Goal: Task Accomplishment & Management: Manage account settings

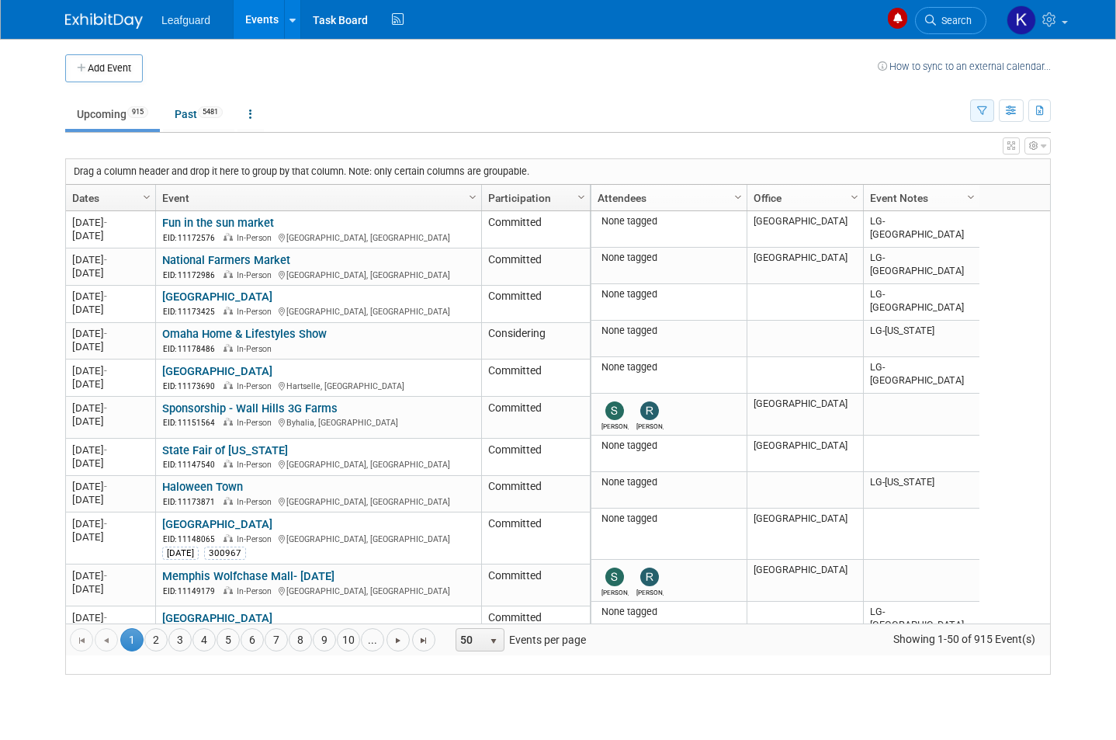
click at [980, 109] on icon "button" at bounding box center [982, 111] width 10 height 10
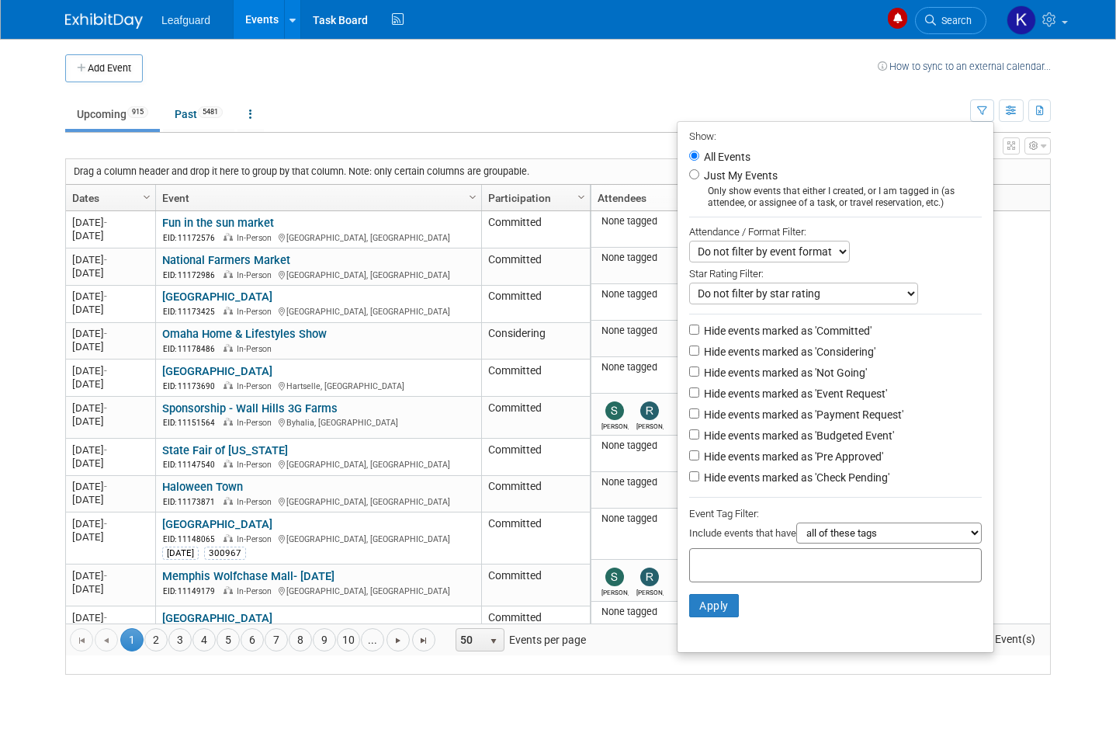
click at [1042, 273] on div at bounding box center [558, 370] width 1116 height 740
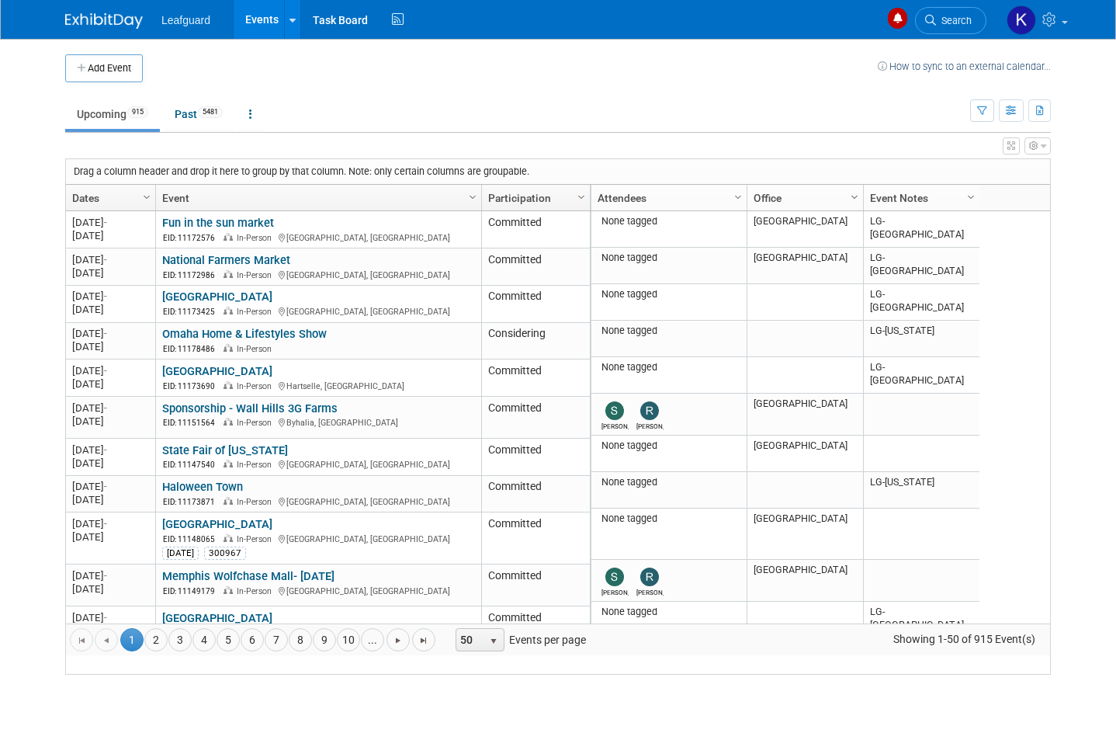
click at [859, 191] on span "Column Settings" at bounding box center [854, 197] width 12 height 12
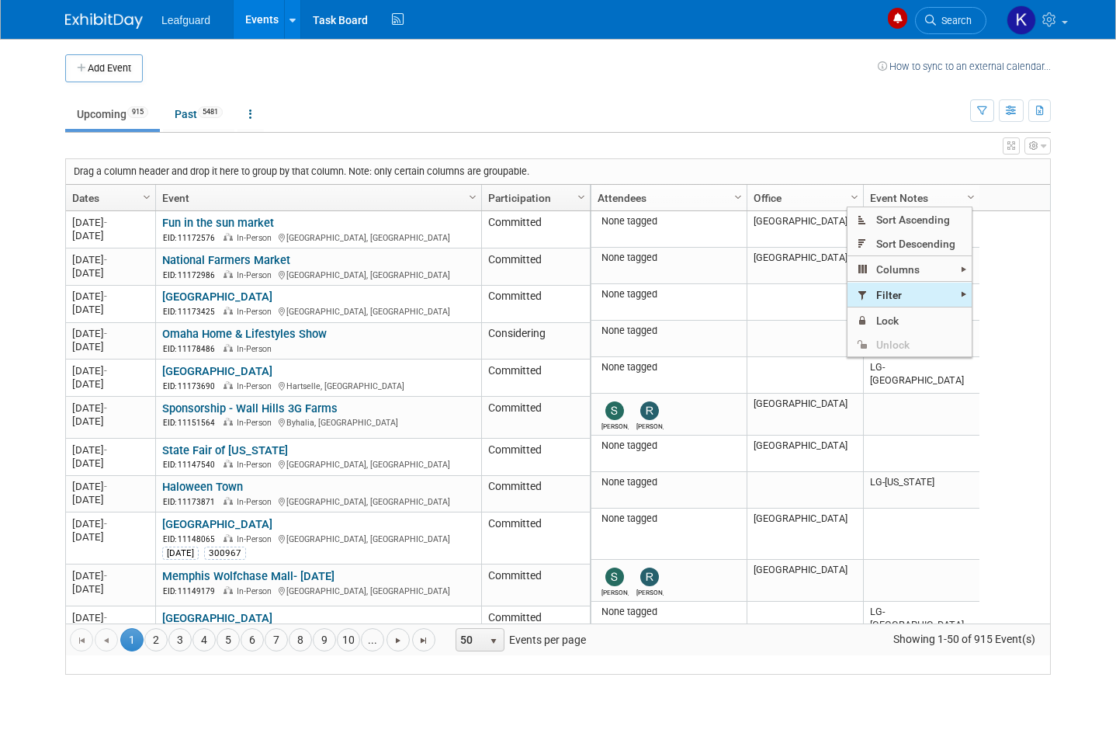
click at [942, 285] on span "Filter" at bounding box center [910, 295] width 124 height 24
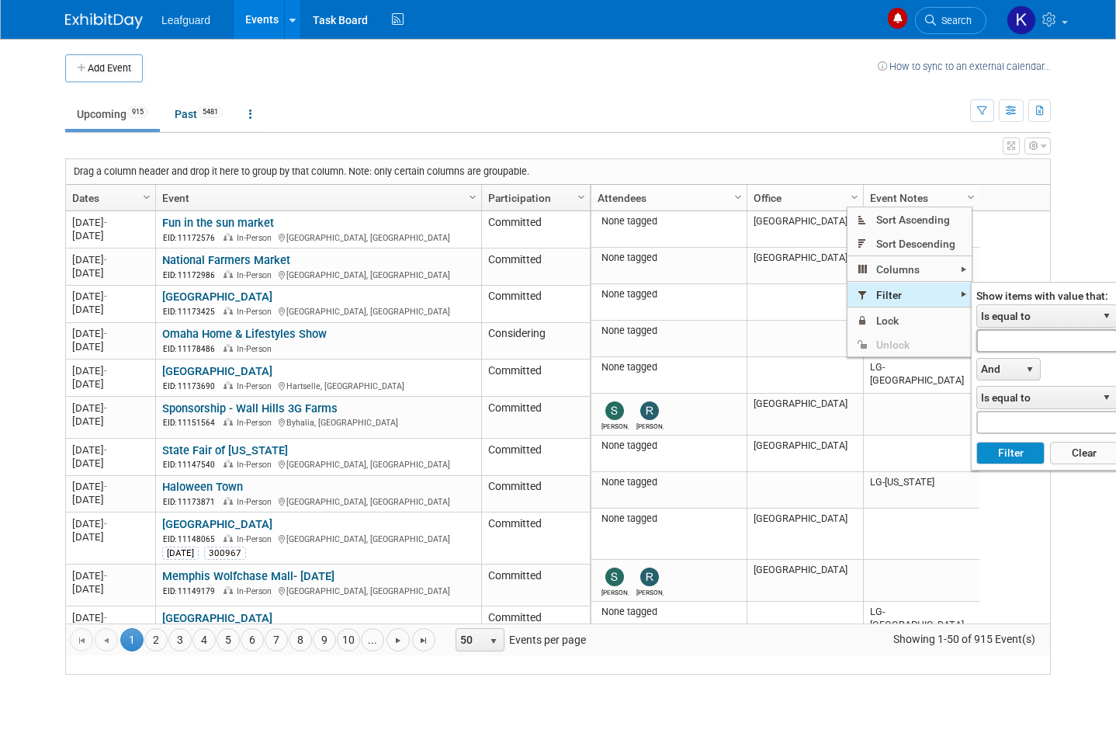
click at [1045, 345] on input "text" at bounding box center [1047, 340] width 141 height 23
click at [1029, 318] on span "Is equal to" at bounding box center [1037, 316] width 120 height 22
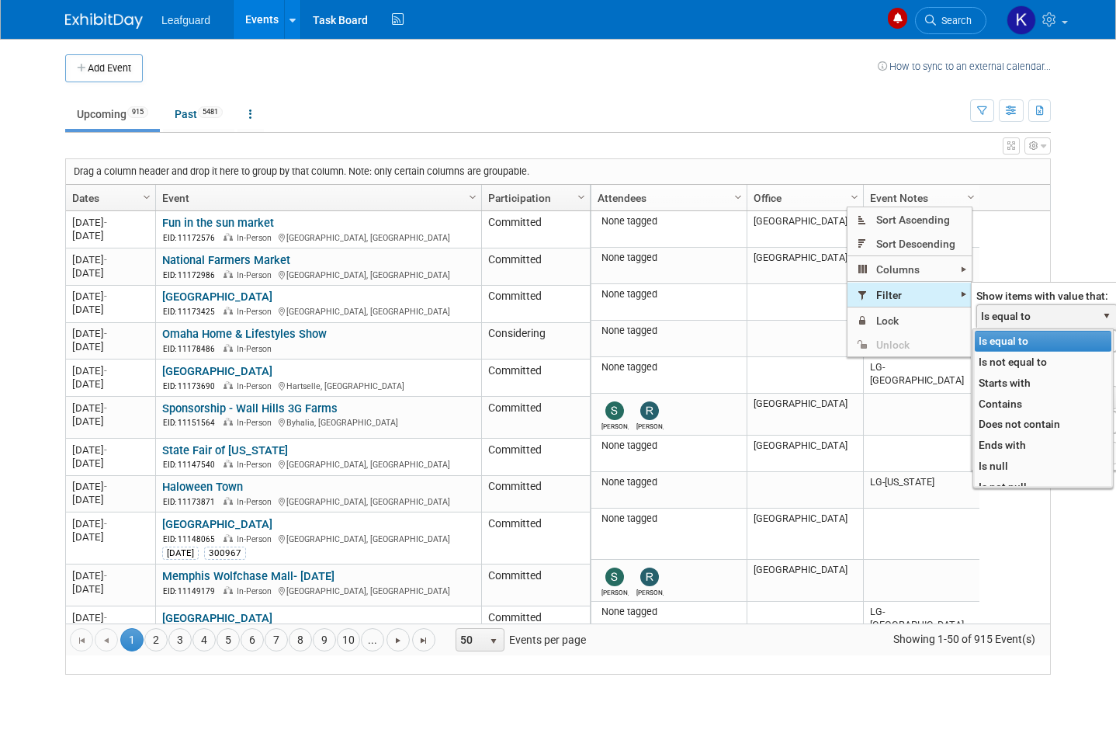
click at [1036, 402] on li "Contains" at bounding box center [1043, 404] width 137 height 21
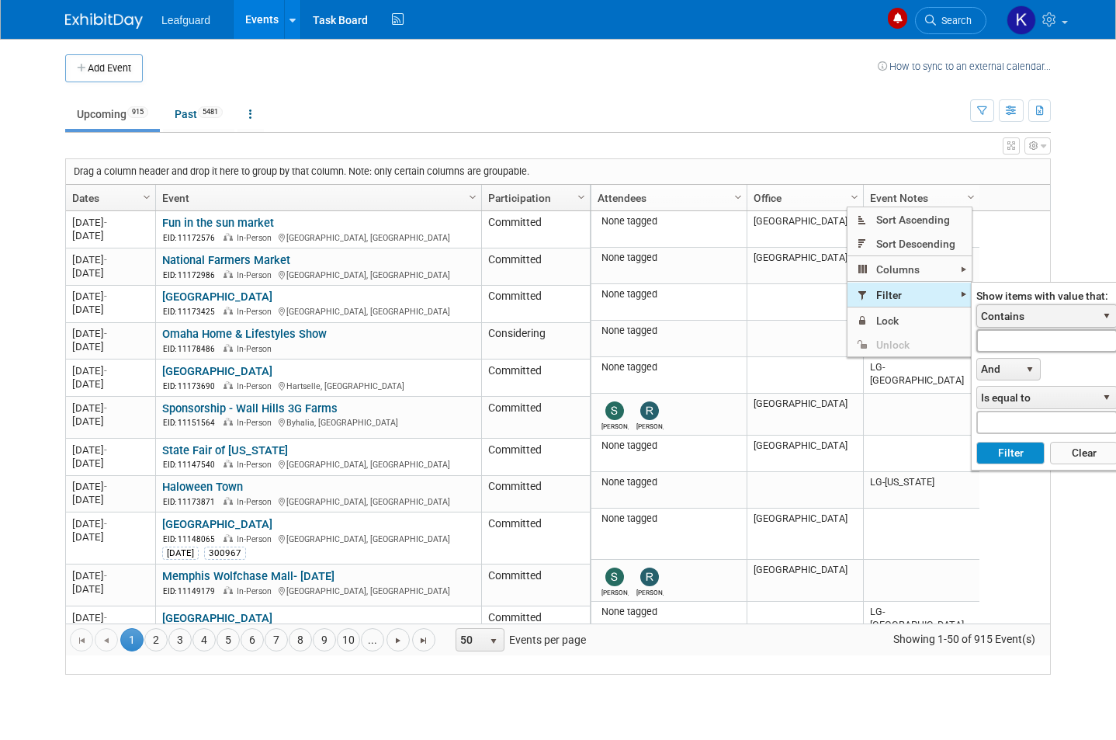
click at [1053, 345] on input "text" at bounding box center [1047, 340] width 141 height 23
click at [1018, 442] on button "Filter" at bounding box center [1011, 453] width 68 height 23
type input "Lg-conn"
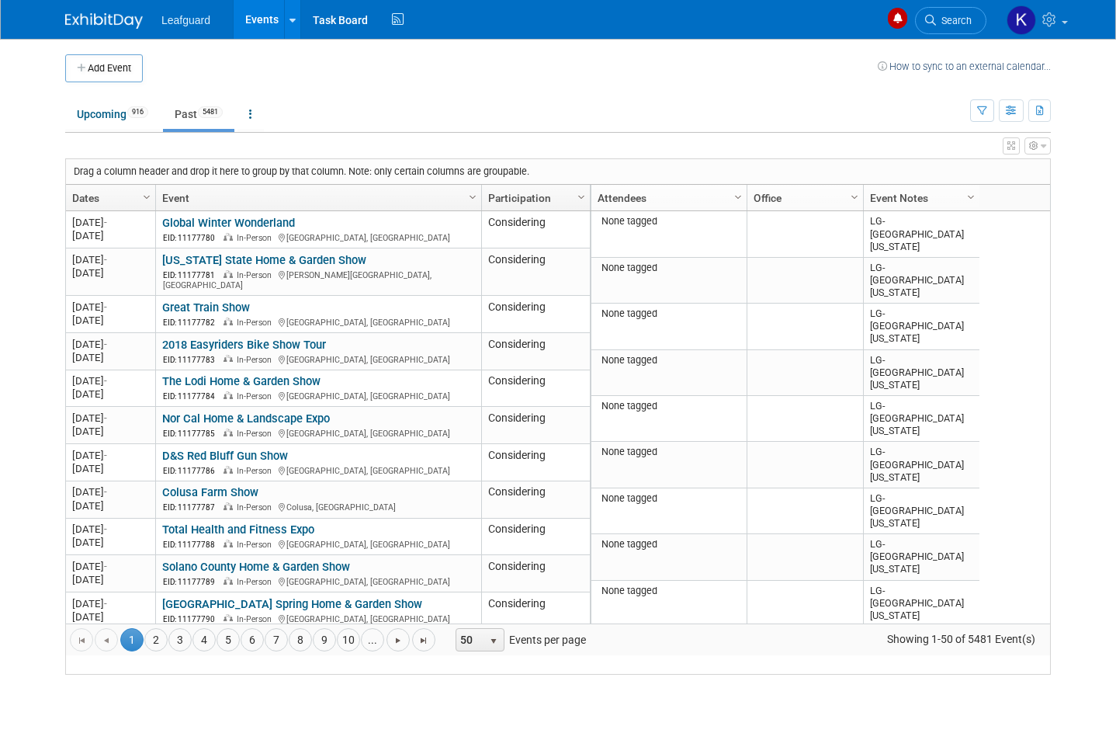
click at [979, 196] on div at bounding box center [980, 208] width 7 height 46
click at [974, 199] on span "Column Settings" at bounding box center [971, 197] width 12 height 12
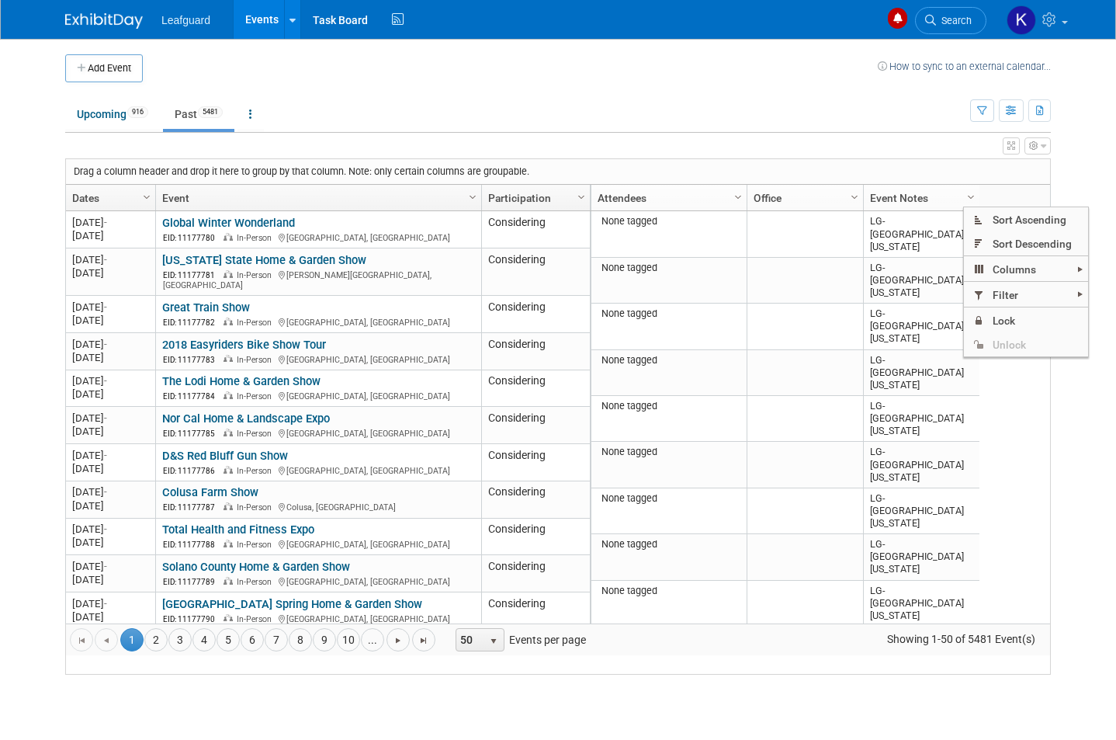
click at [1022, 288] on span "Filter" at bounding box center [1026, 295] width 124 height 24
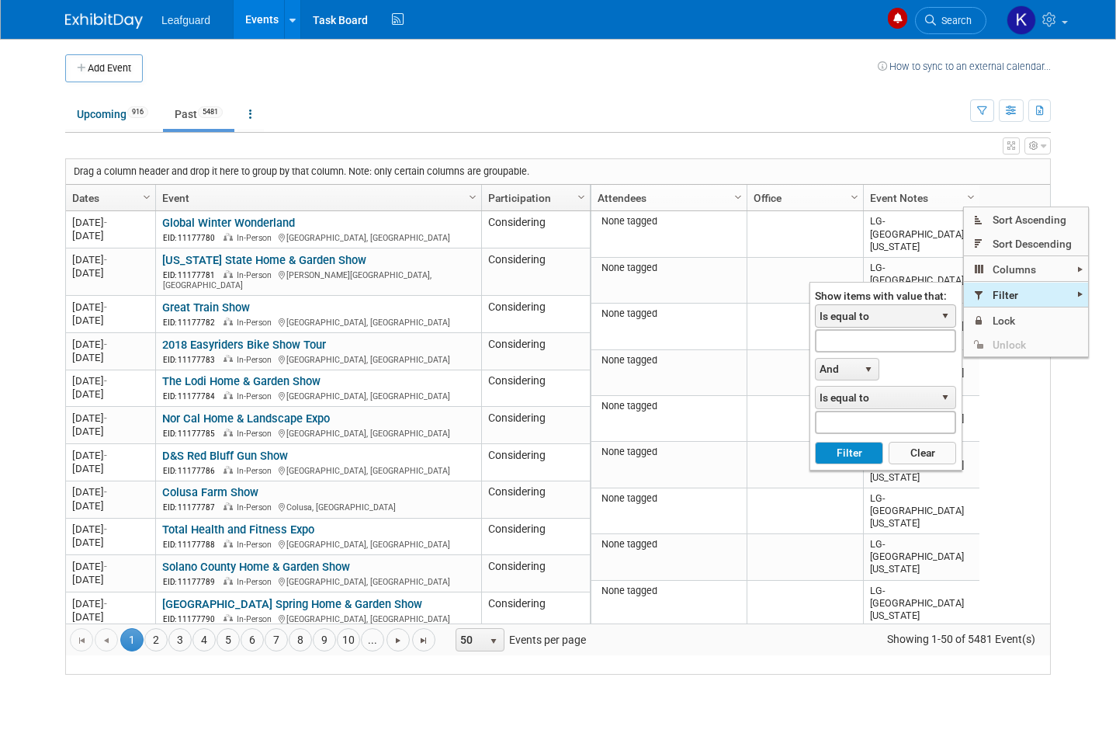
click at [883, 313] on span "Is equal to" at bounding box center [876, 316] width 120 height 22
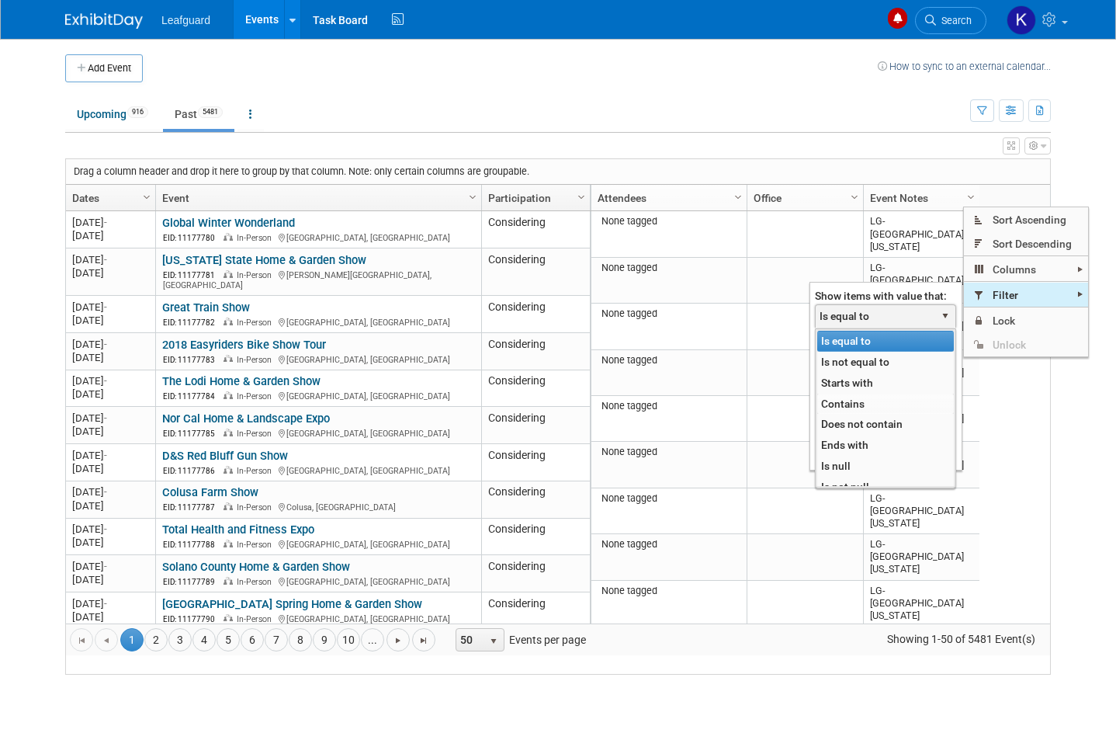
click at [895, 402] on li "Contains" at bounding box center [885, 404] width 137 height 21
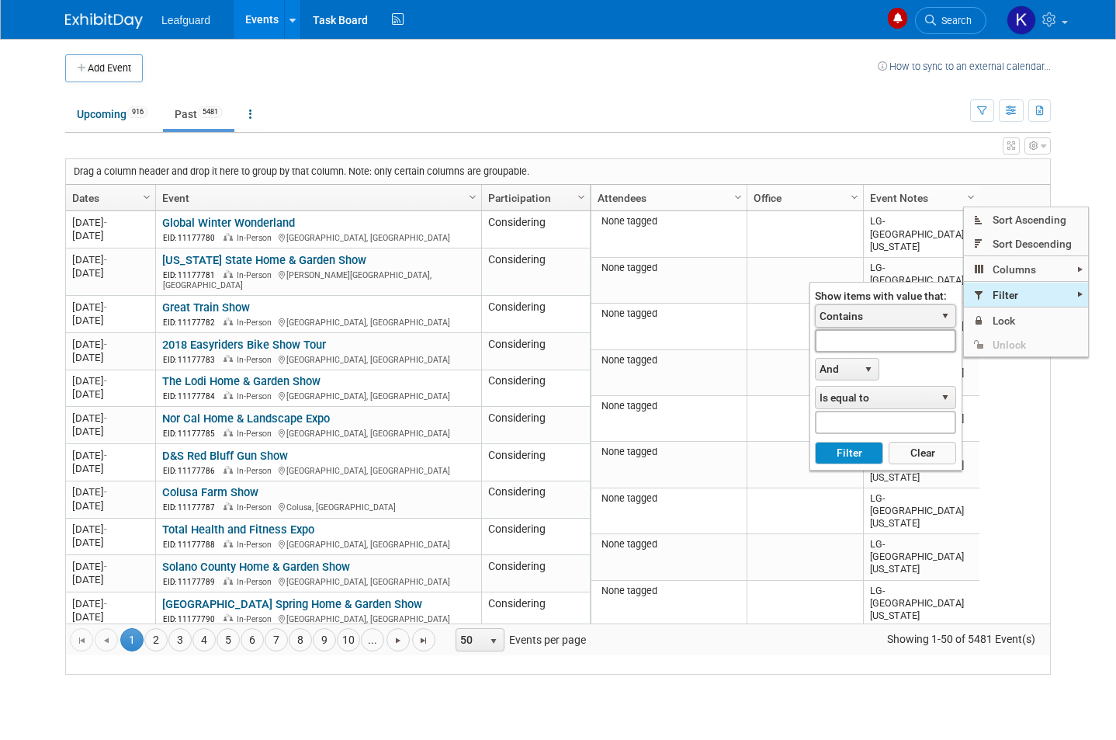
click at [898, 338] on input "text" at bounding box center [885, 340] width 141 height 23
click at [852, 453] on button "Filter" at bounding box center [849, 453] width 68 height 23
type input "Lg-conn"
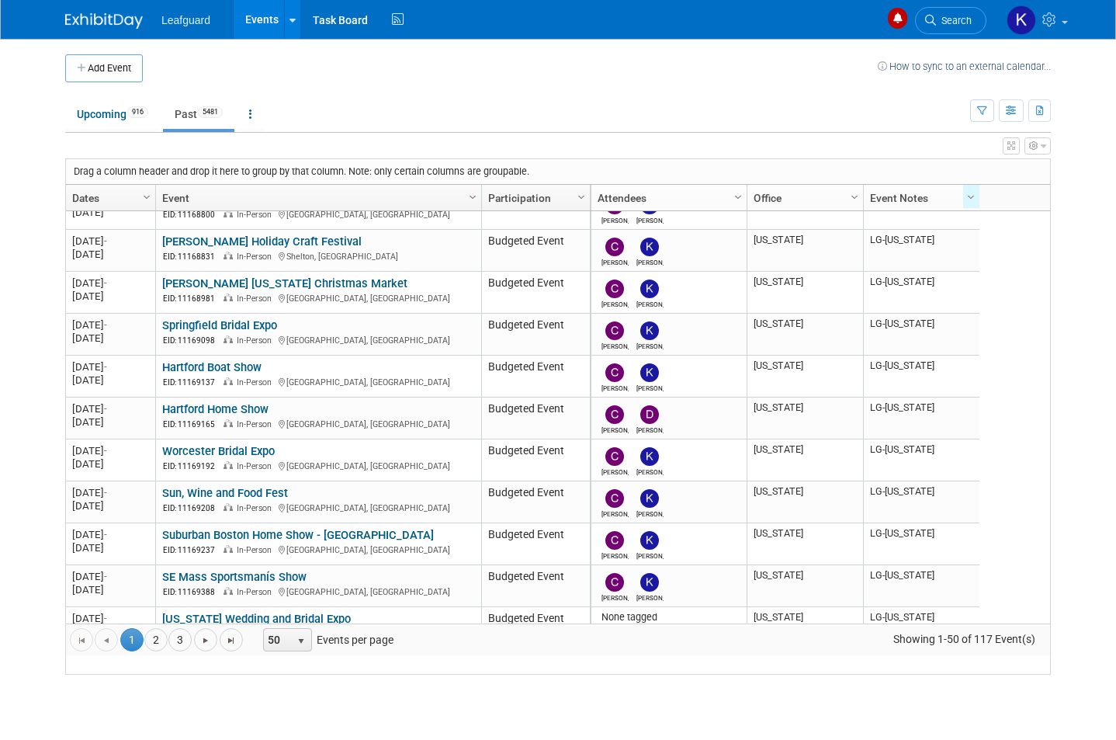
scroll to position [1046, 0]
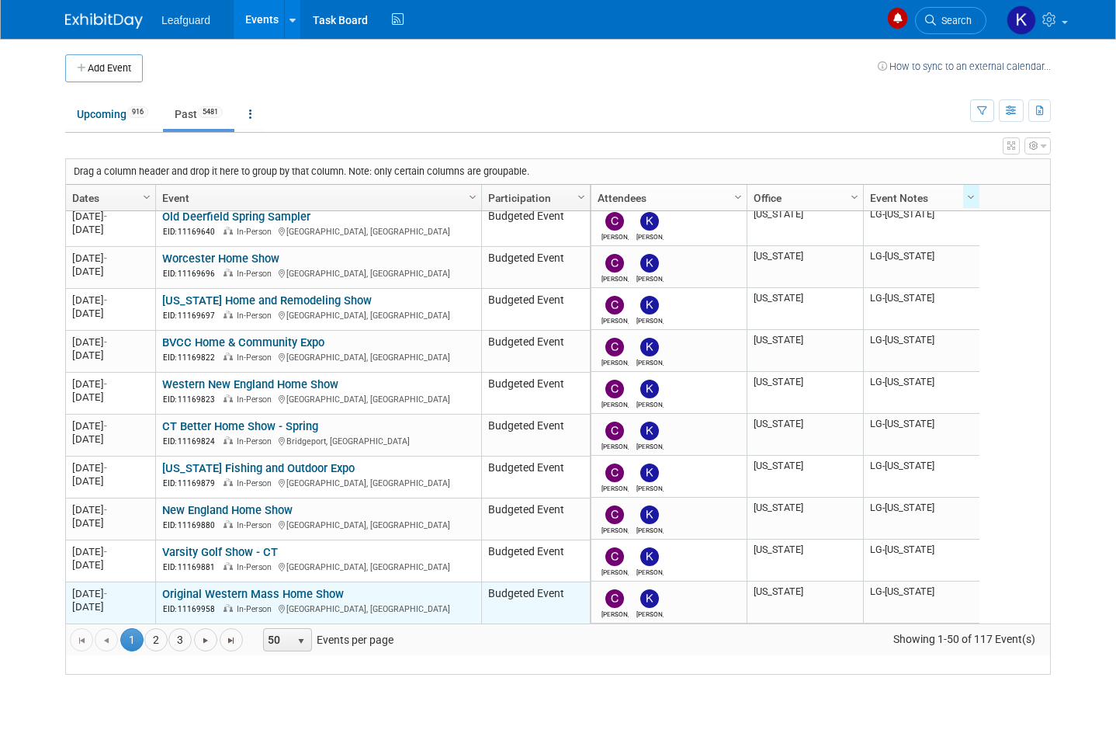
click at [303, 601] on link "Original Western Mass Home Show" at bounding box center [253, 594] width 182 height 14
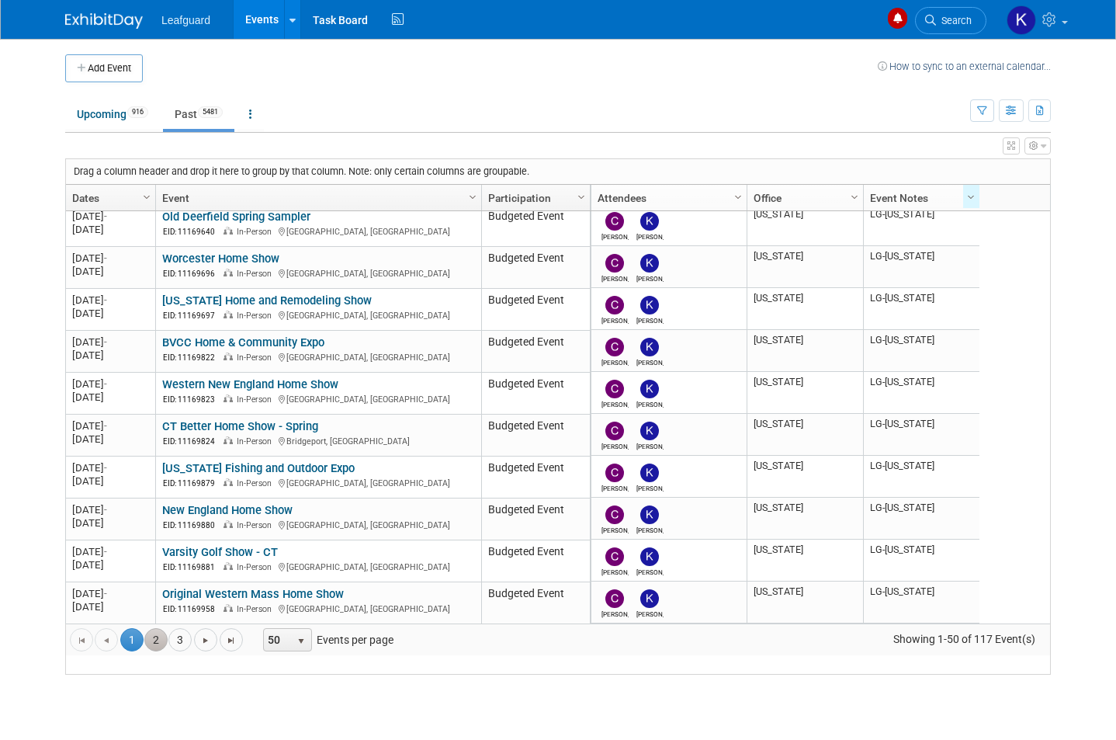
click at [158, 651] on link "2" at bounding box center [155, 639] width 23 height 23
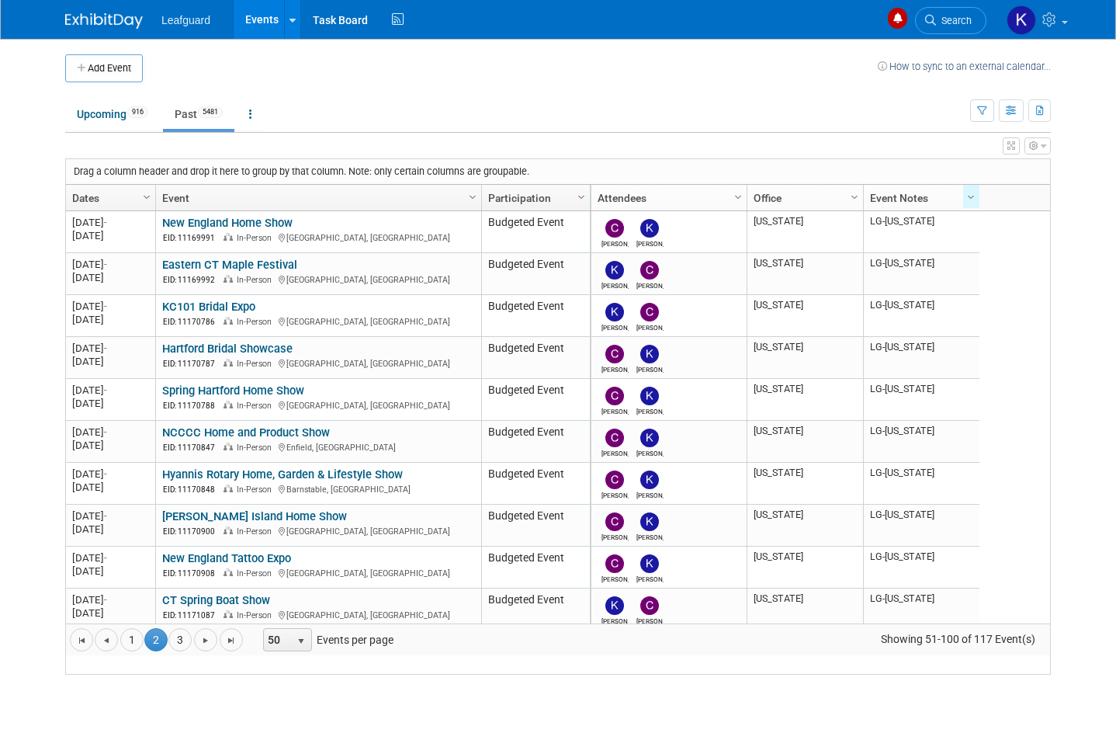
scroll to position [0, 0]
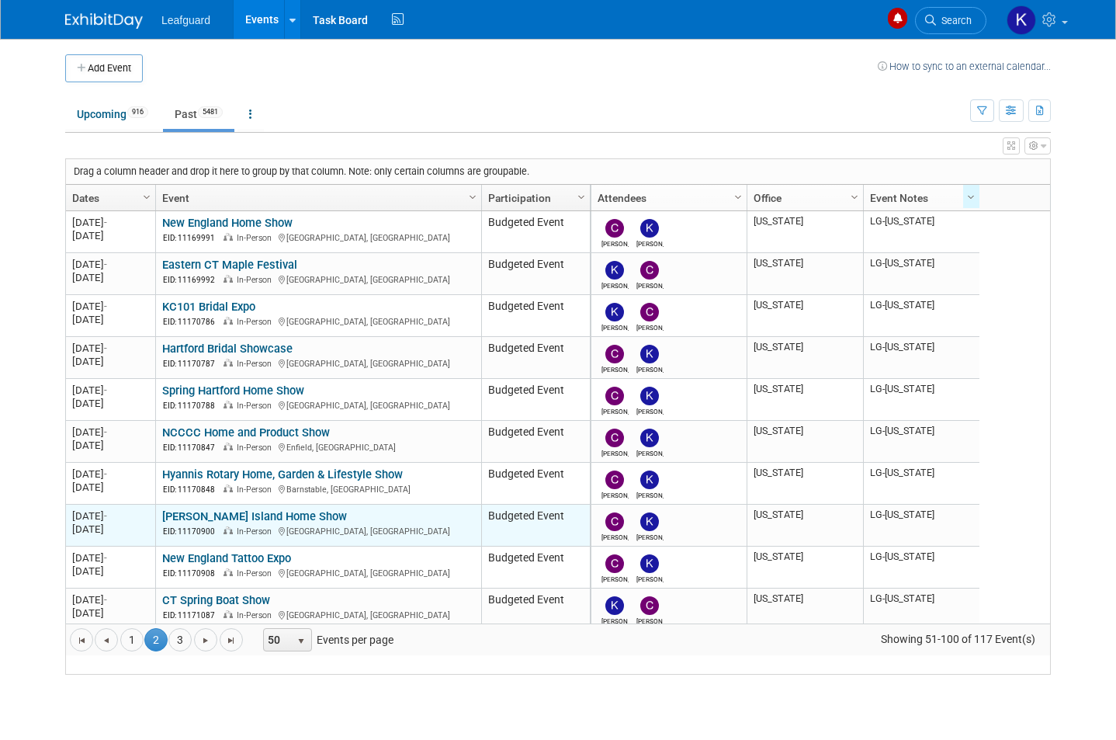
click at [193, 523] on link "[PERSON_NAME] Island Home Show" at bounding box center [254, 516] width 185 height 14
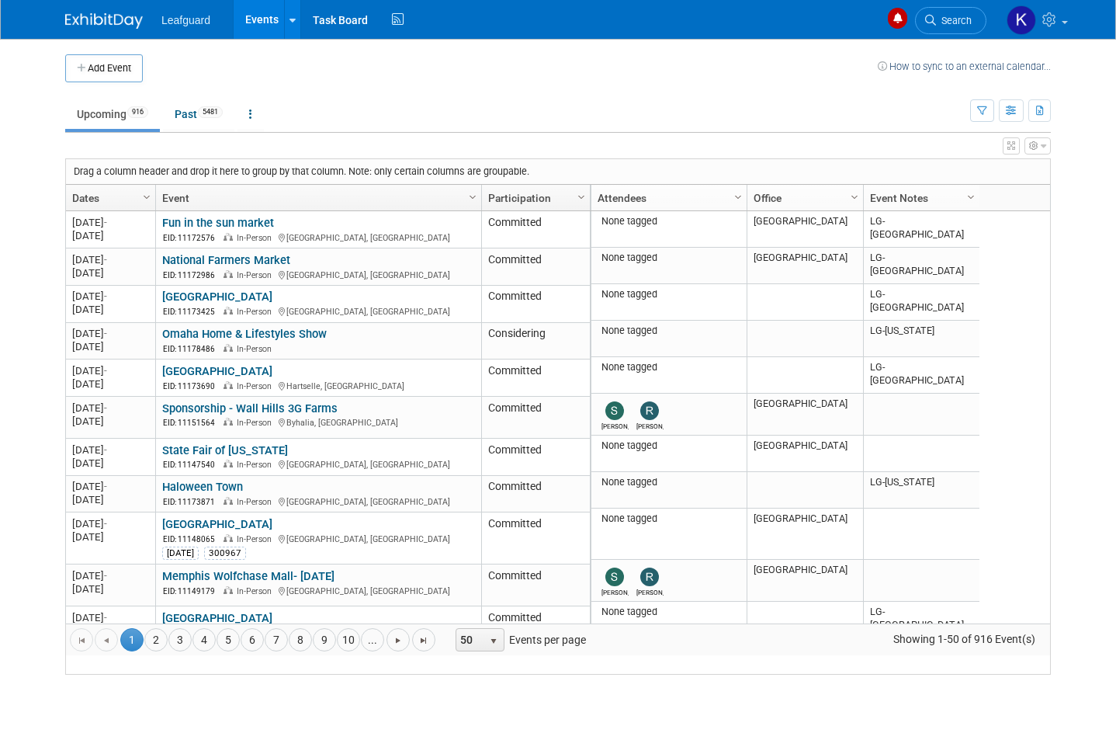
click at [979, 193] on div at bounding box center [980, 208] width 7 height 46
click at [970, 210] on link "Event Notes" at bounding box center [919, 198] width 99 height 26
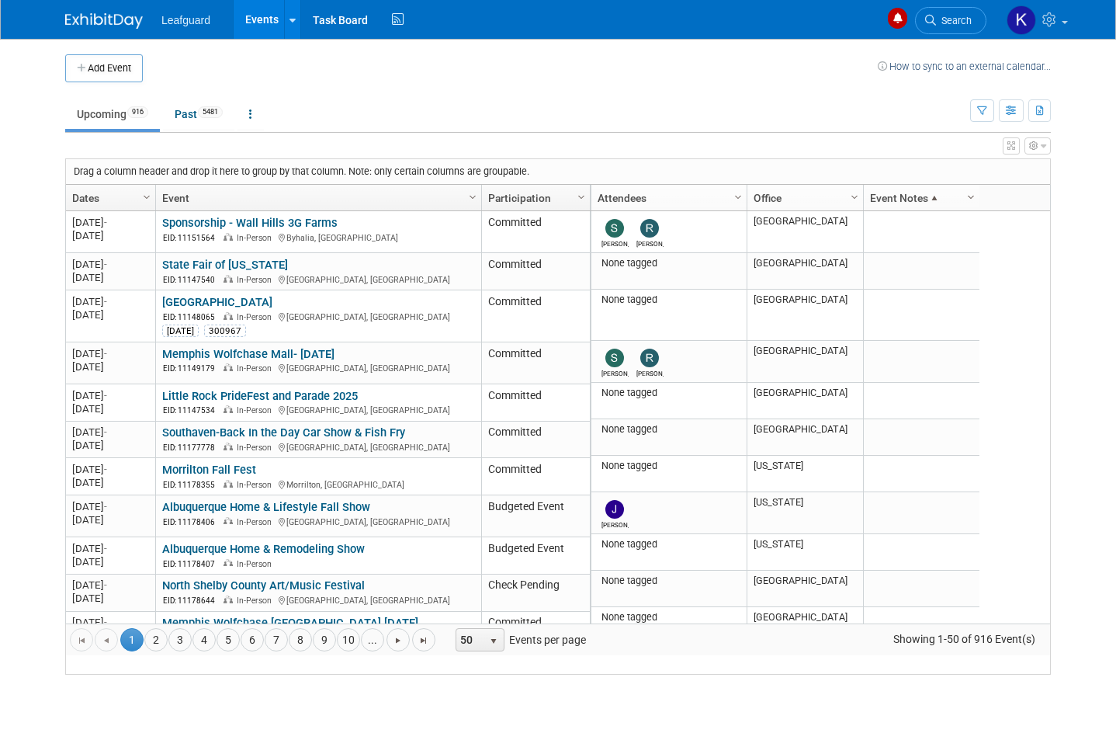
click at [977, 201] on span "Column Settings" at bounding box center [971, 197] width 12 height 12
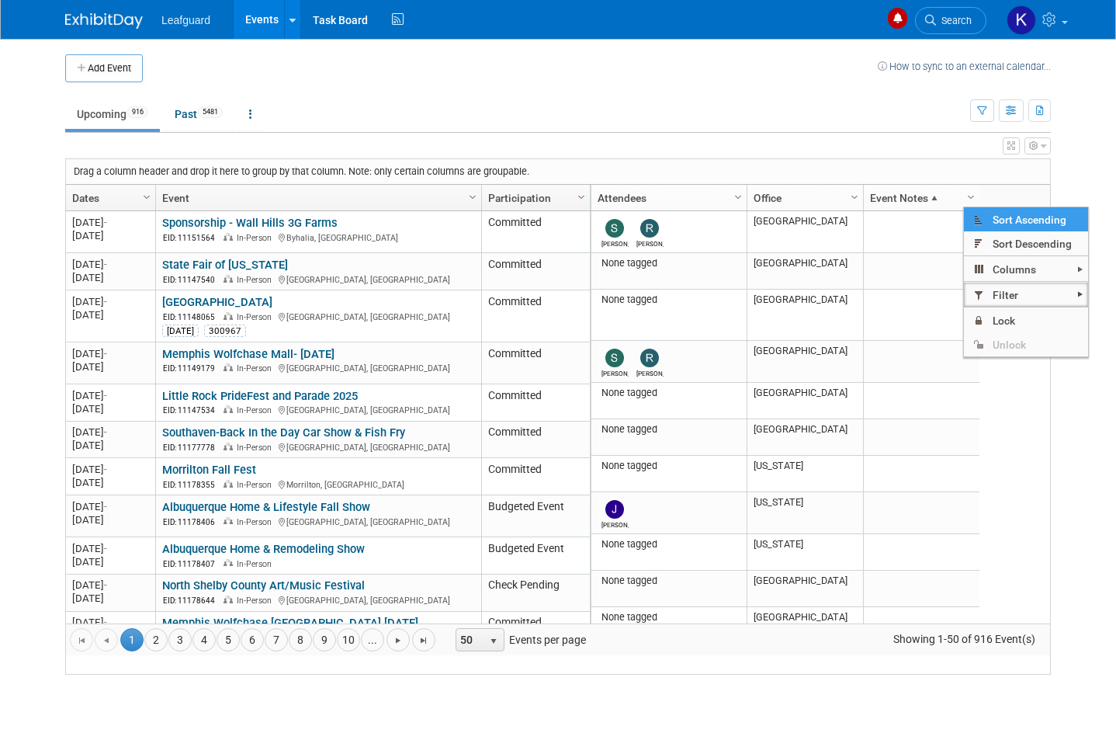
click at [1046, 290] on span "Filter" at bounding box center [1026, 295] width 124 height 24
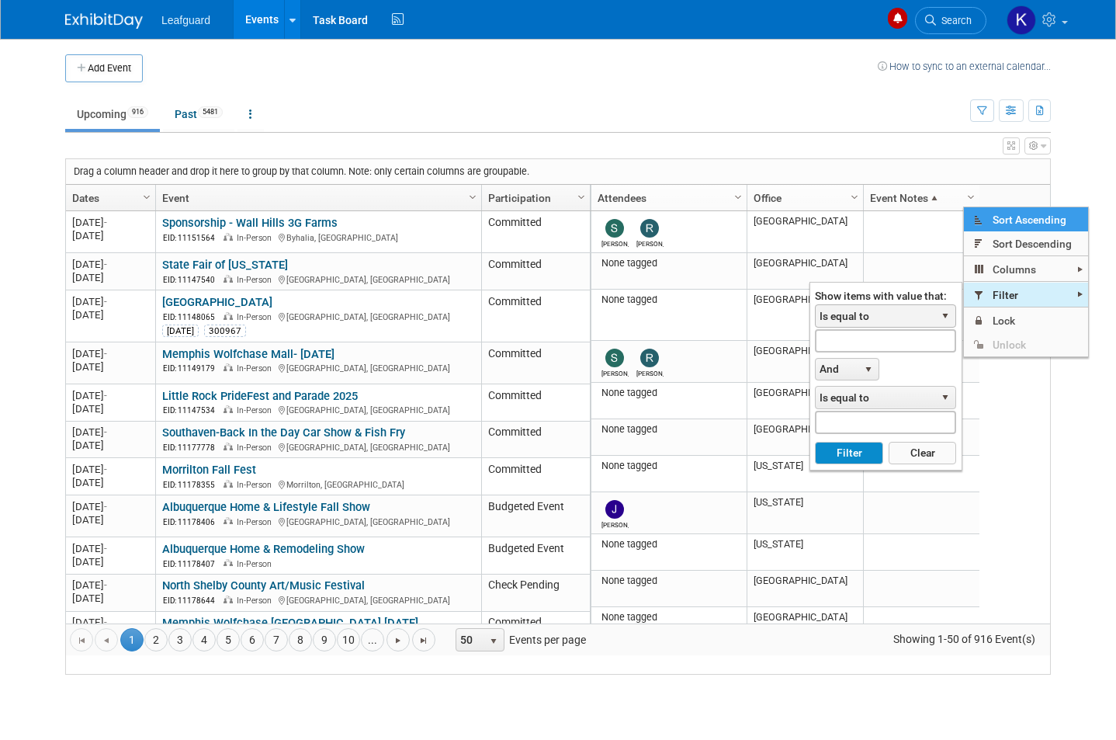
click at [906, 316] on span "Is equal to" at bounding box center [876, 316] width 120 height 22
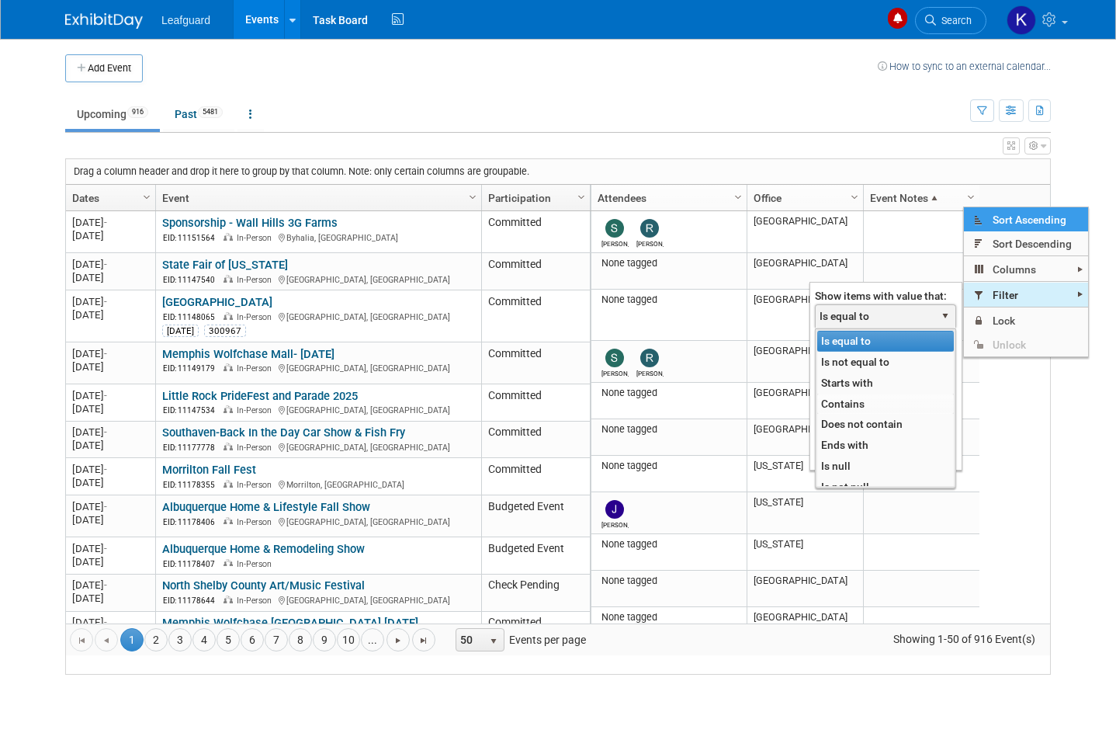
click at [897, 405] on li "Contains" at bounding box center [885, 404] width 137 height 21
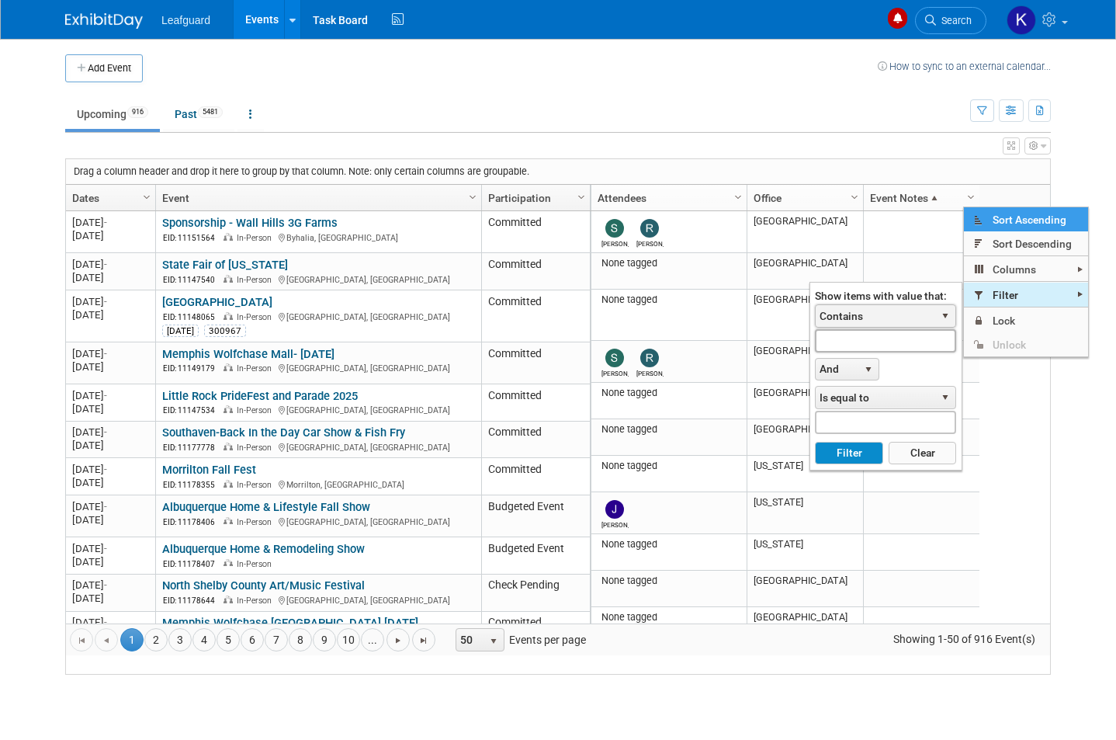
click at [915, 343] on input "text" at bounding box center [885, 340] width 141 height 23
click at [857, 453] on button "Filter" at bounding box center [849, 453] width 68 height 23
type input "Lg-conn"
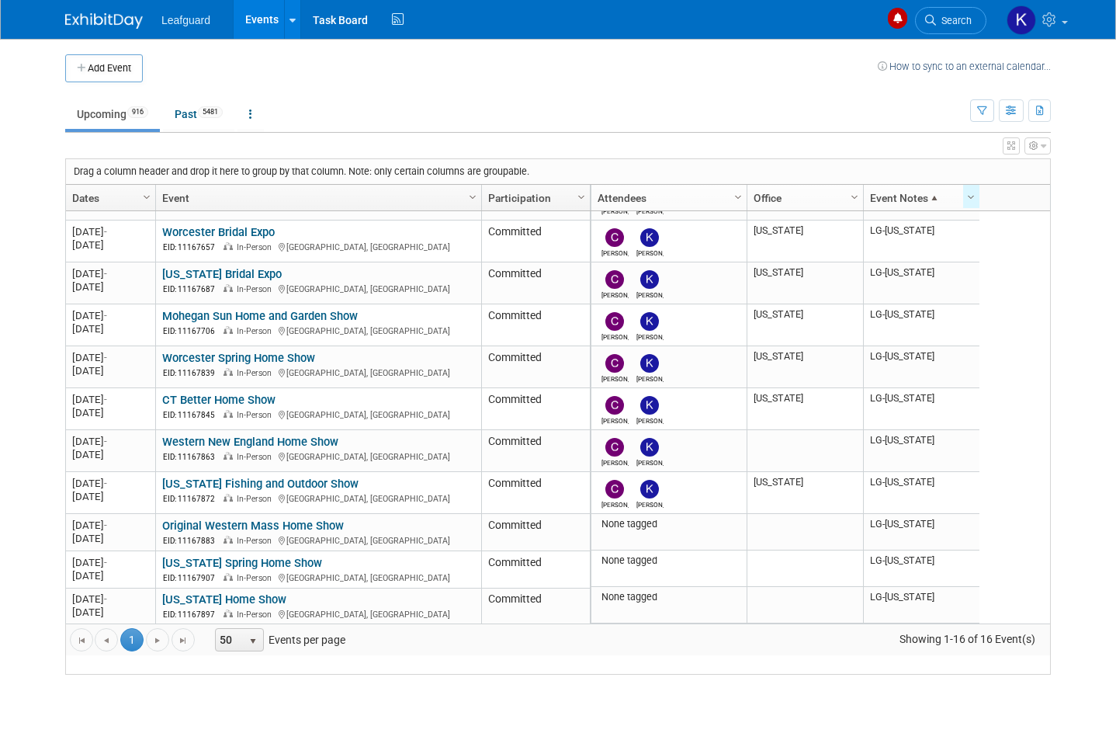
scroll to position [242, 0]
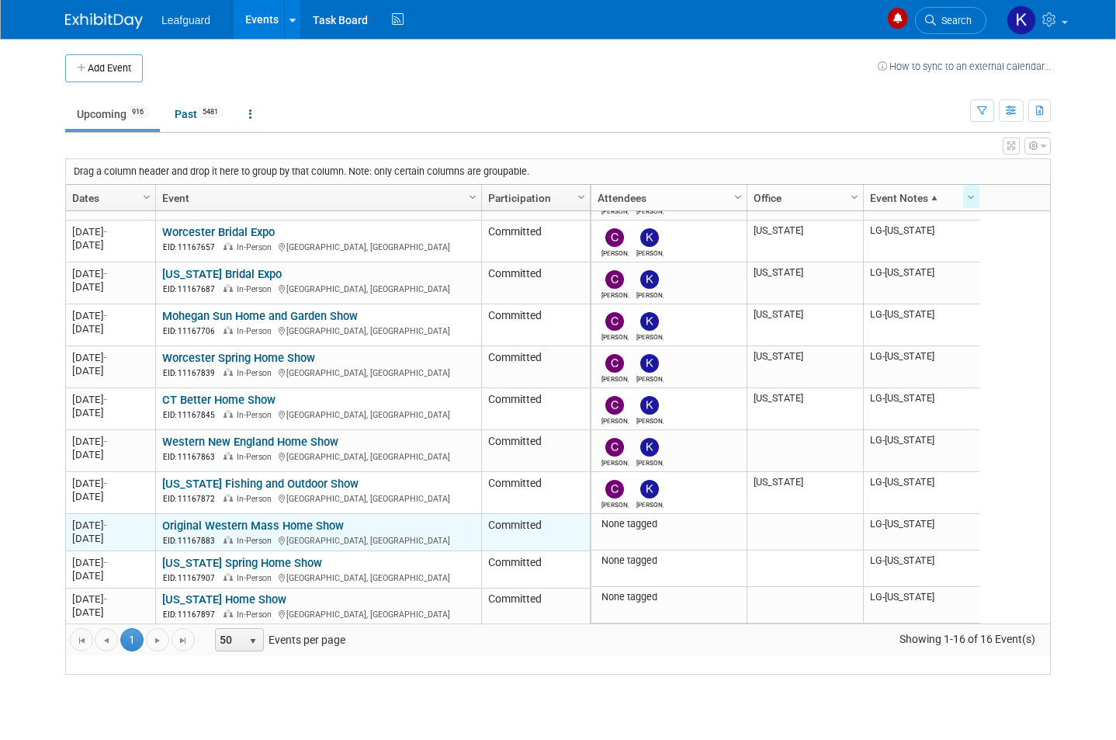
click at [300, 533] on link "Original Western Mass Home Show" at bounding box center [253, 526] width 182 height 14
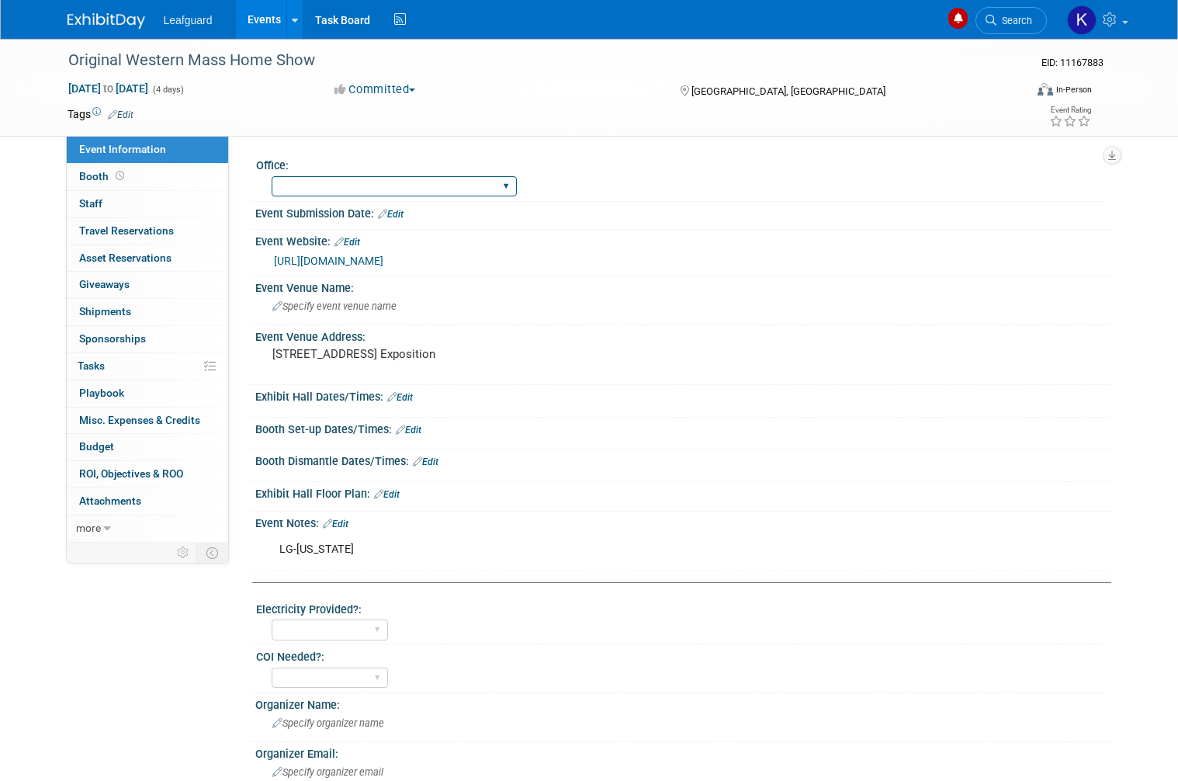
click at [388, 188] on select "[GEOGRAPHIC_DATA] [US_STATE] [GEOGRAPHIC_DATA] [GEOGRAPHIC_DATA] [GEOGRAPHIC_DA…" at bounding box center [394, 186] width 245 height 21
select select "[US_STATE]"
click at [94, 179] on span "Booth" at bounding box center [103, 176] width 48 height 12
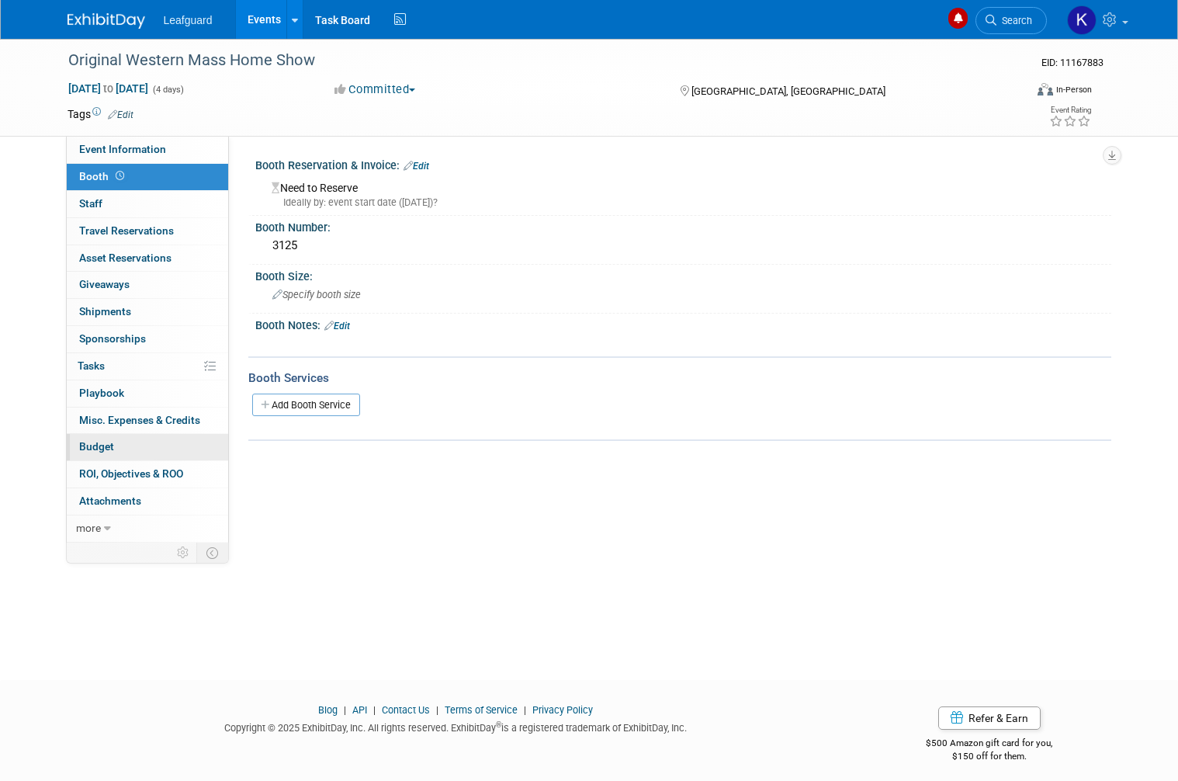
click at [90, 448] on link "Budget" at bounding box center [147, 447] width 161 height 26
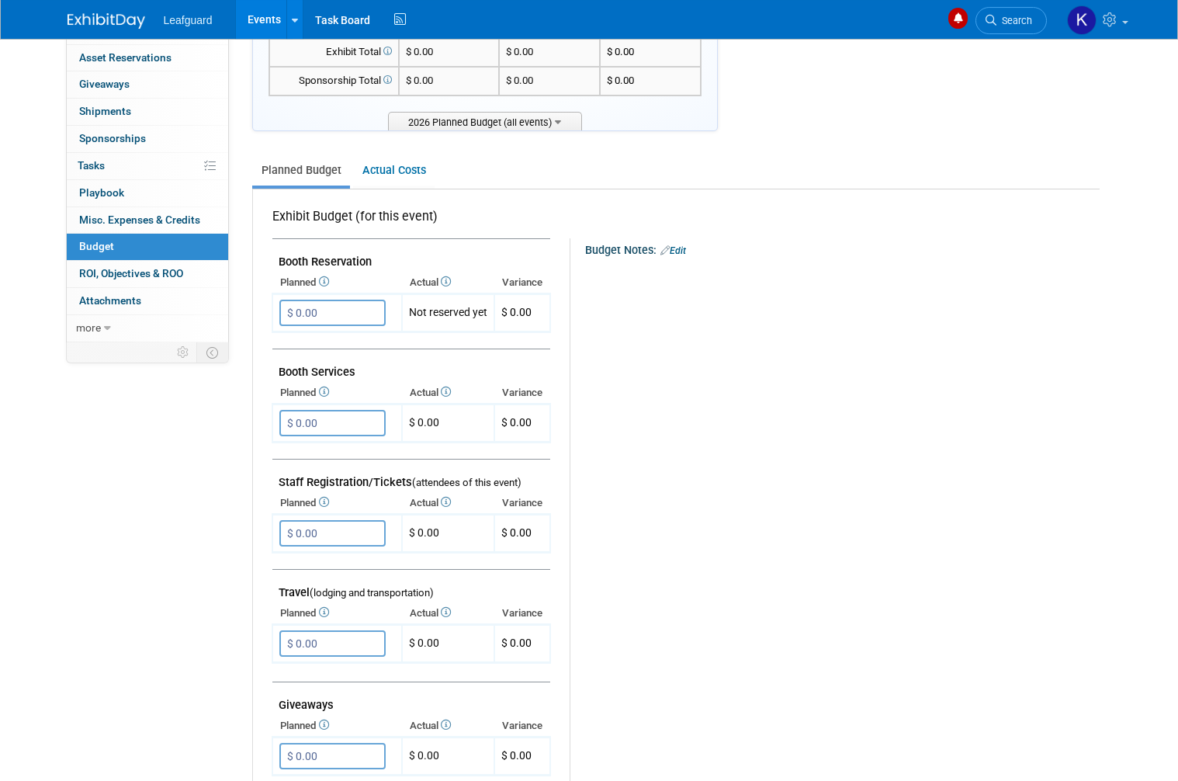
scroll to position [203, 0]
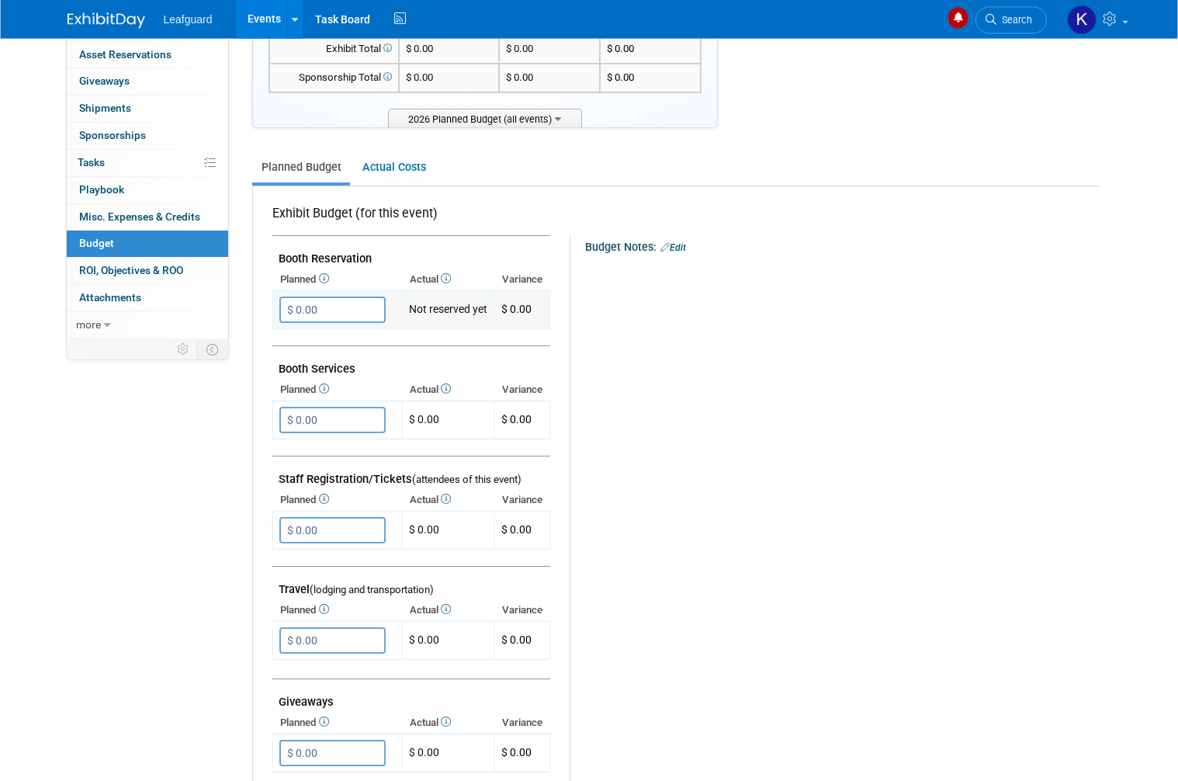
click at [369, 313] on input "$ 0.00" at bounding box center [332, 310] width 106 height 26
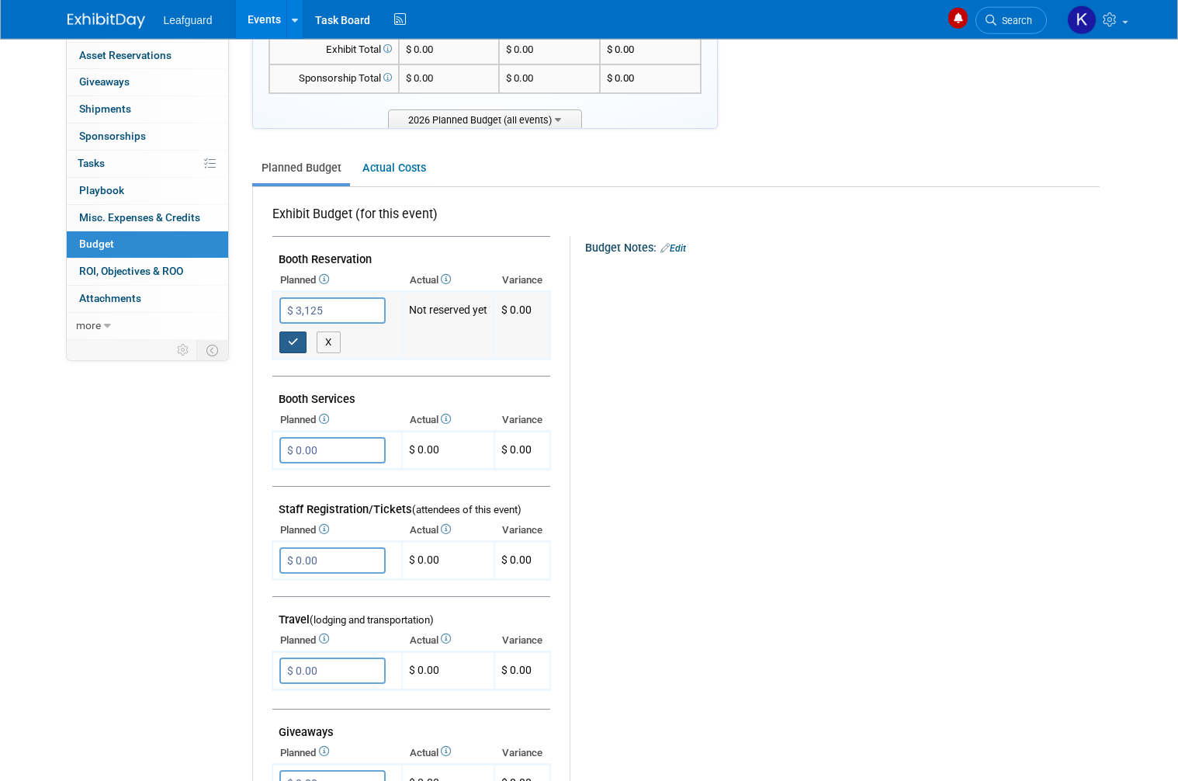
type input "$ 3,125.00"
click at [304, 334] on button "button" at bounding box center [293, 342] width 28 height 22
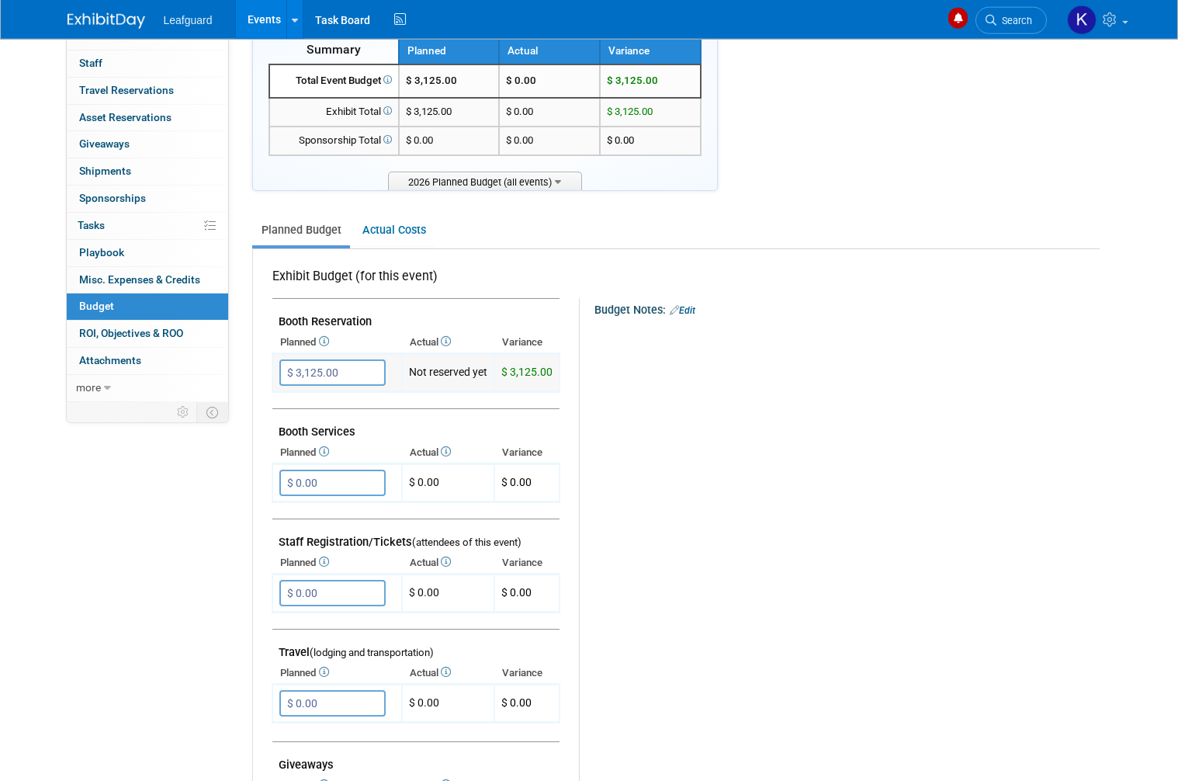
scroll to position [0, 0]
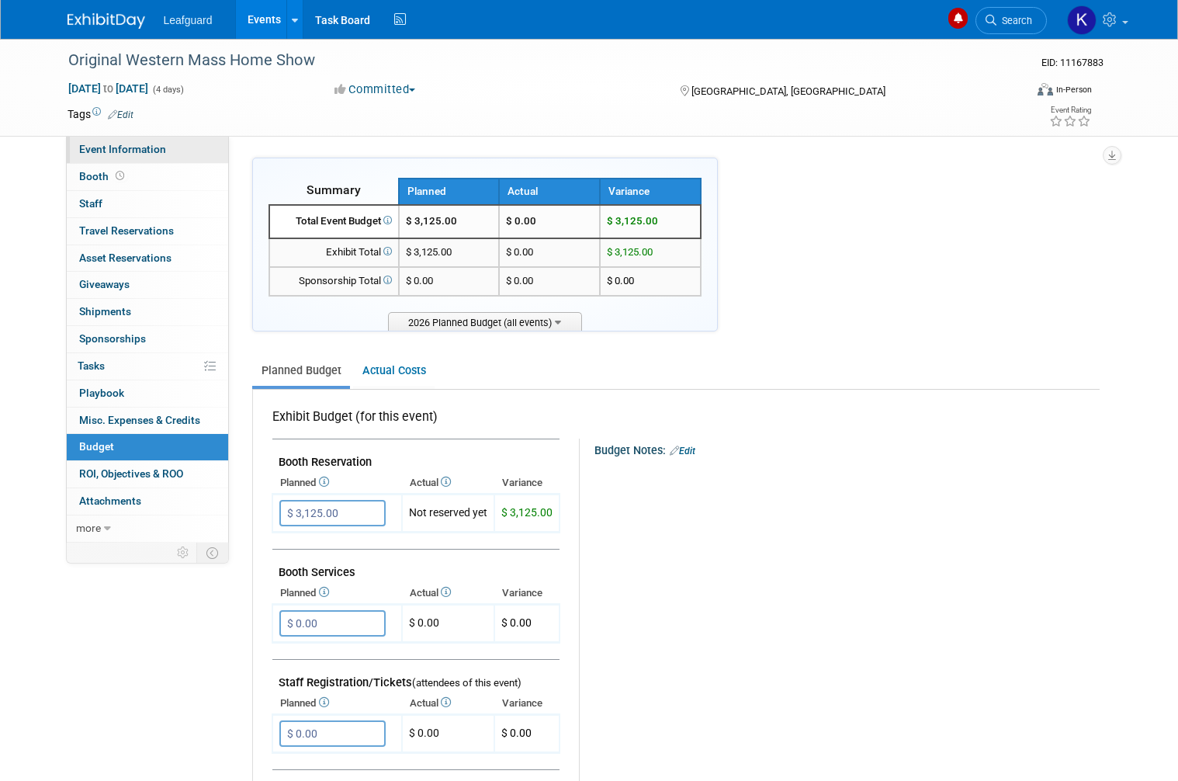
click at [99, 153] on span "Event Information" at bounding box center [122, 149] width 87 height 12
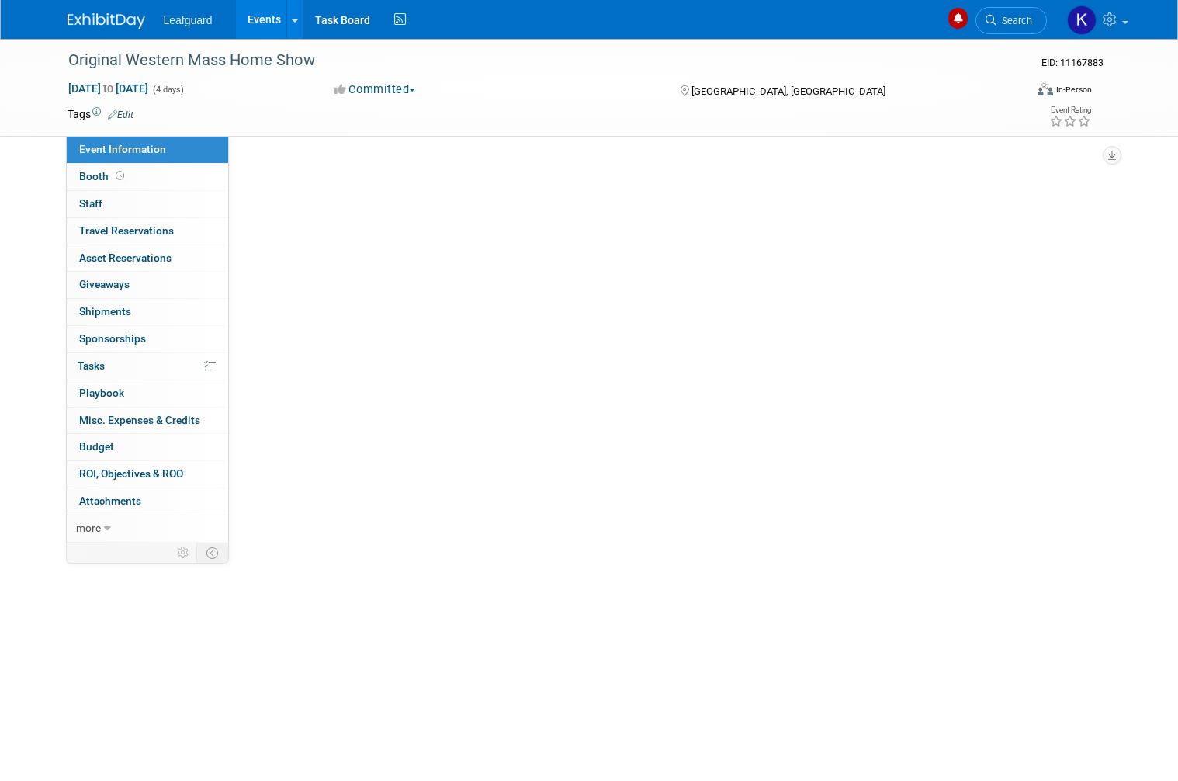
select select "[US_STATE]"
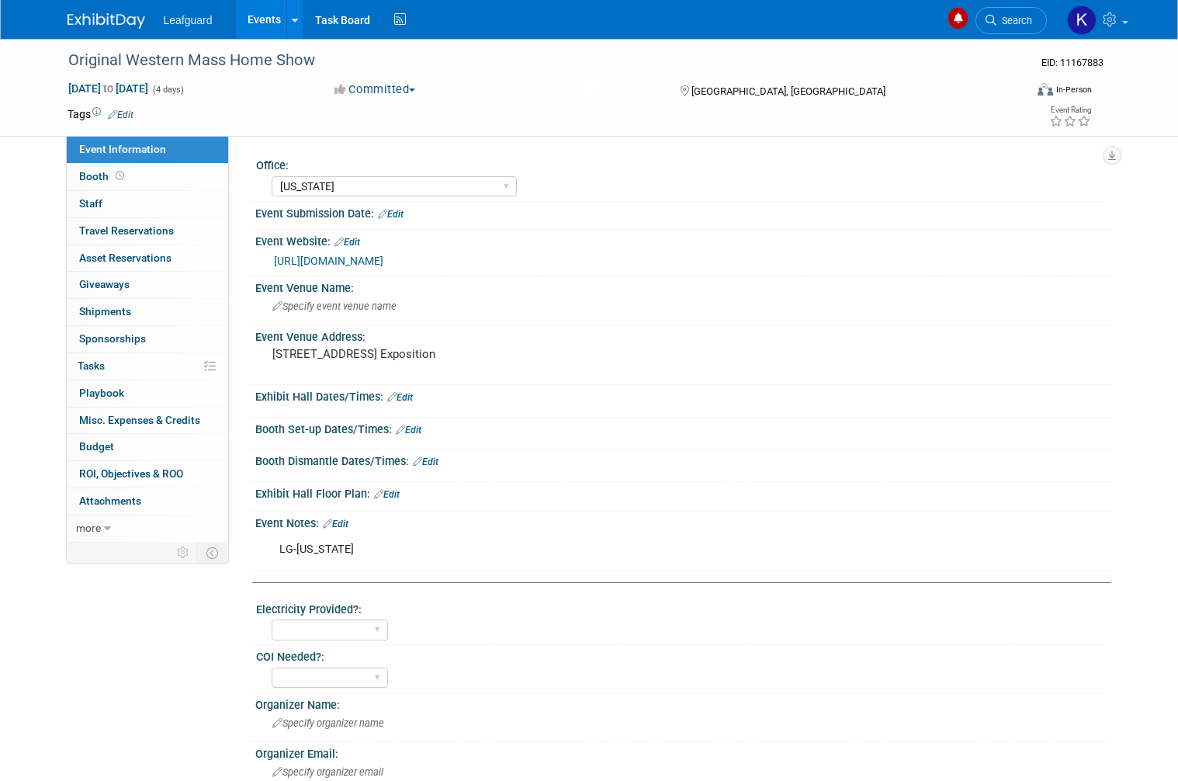
scroll to position [13, 0]
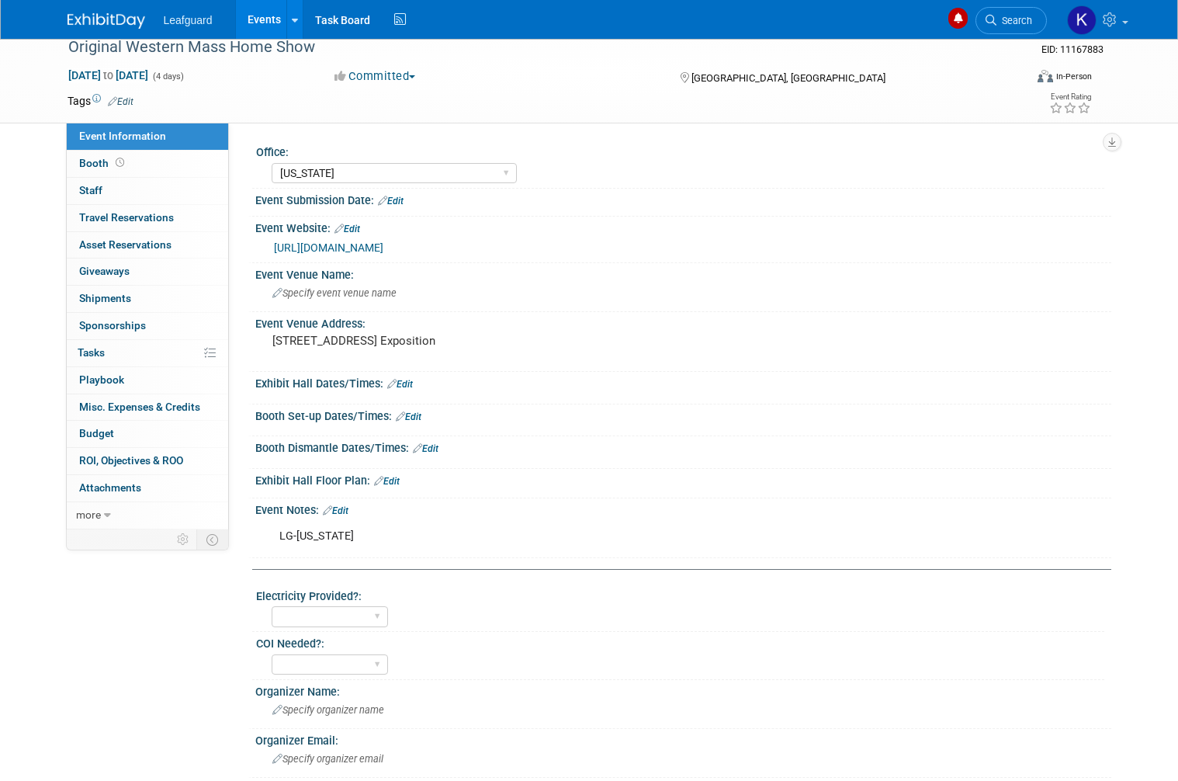
click at [383, 254] on link "https://englert2-my.sharepoint.com/personal/cstackpole_leafguard_com/Documents/…" at bounding box center [328, 247] width 109 height 12
click at [145, 425] on link "Budget" at bounding box center [147, 434] width 161 height 26
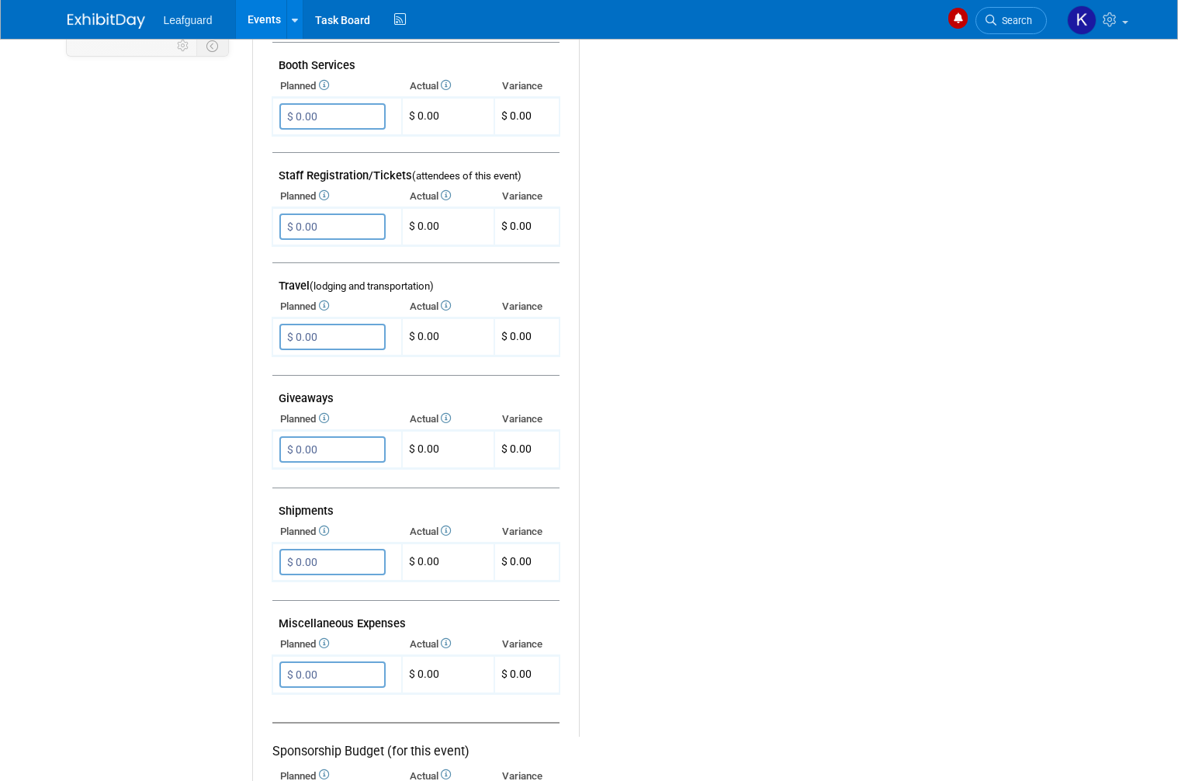
scroll to position [528, 0]
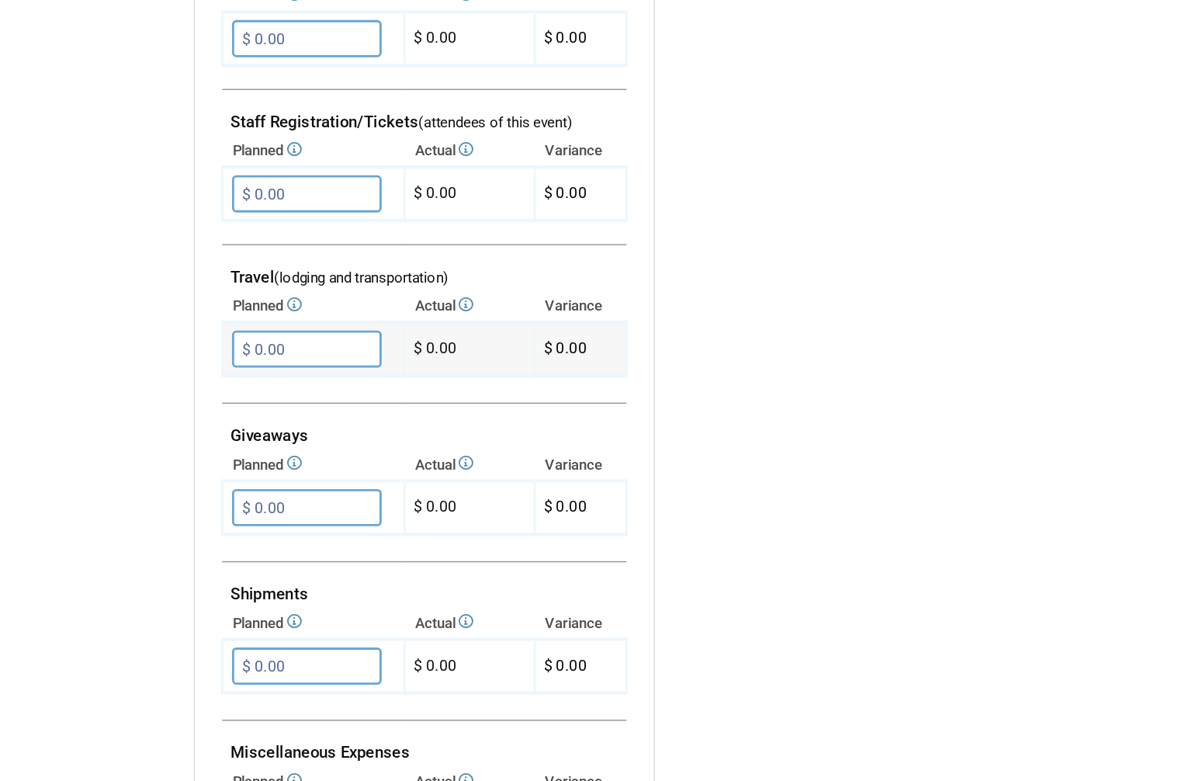
click at [279, 303] on input "$ 0.00" at bounding box center [332, 316] width 106 height 26
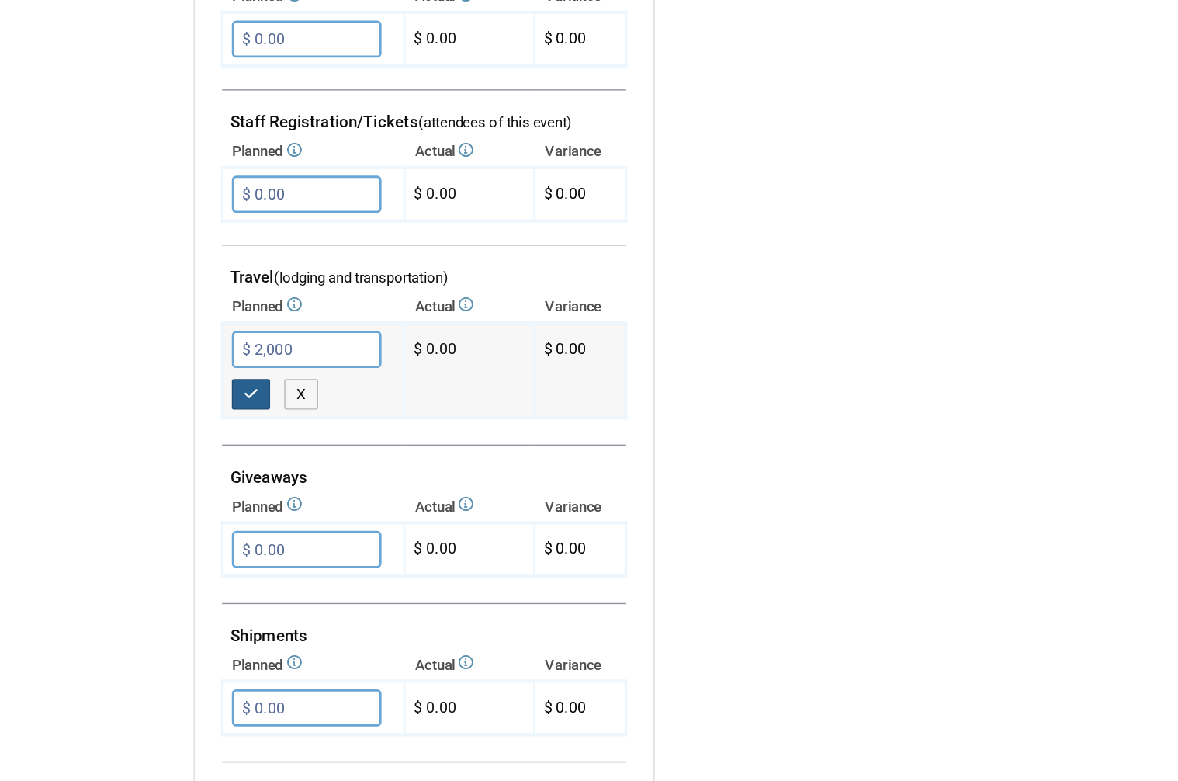
type input "$ 2,000.00"
click at [288, 342] on icon "button" at bounding box center [293, 347] width 11 height 10
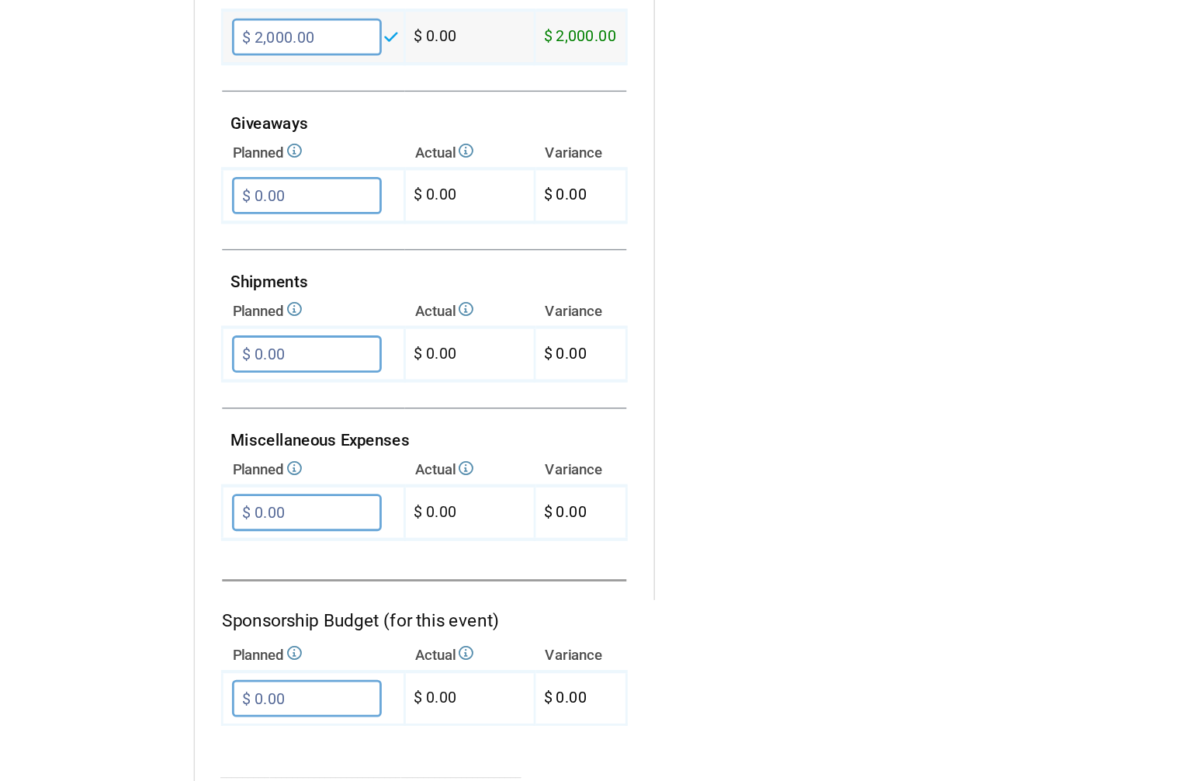
scroll to position [637, 0]
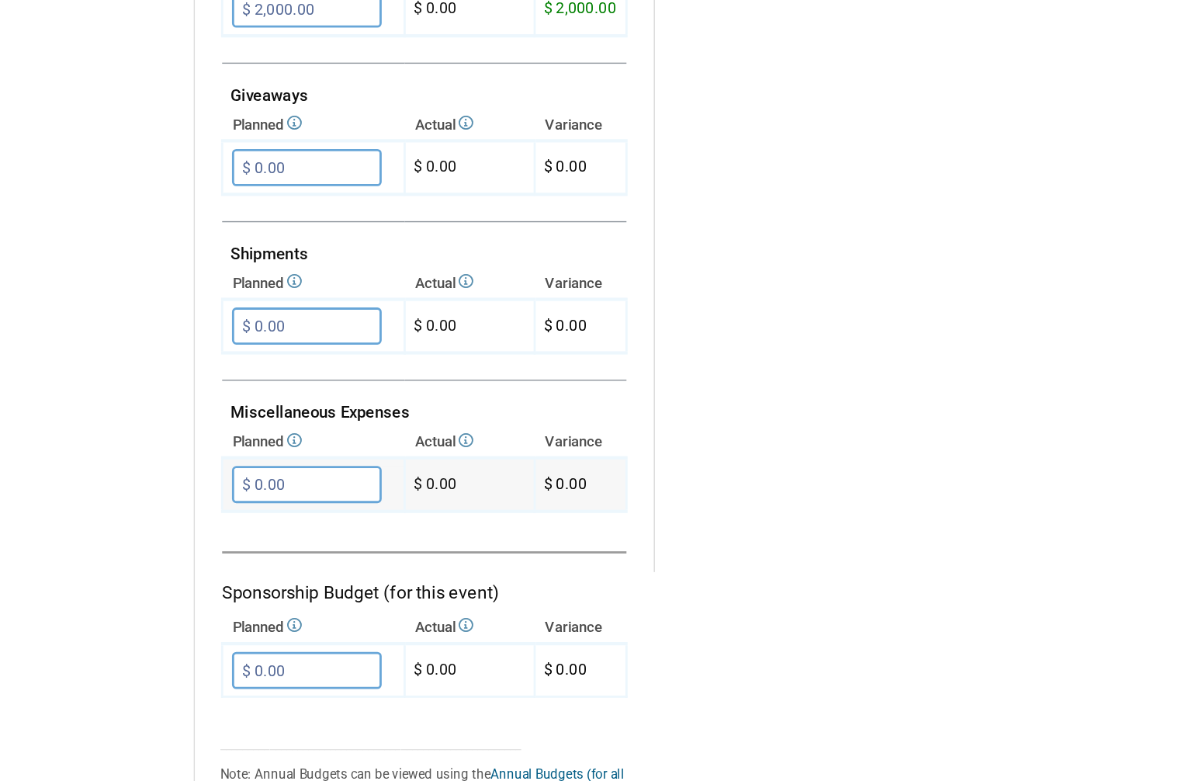
click at [279, 532] on input "$ 0.00" at bounding box center [332, 545] width 106 height 26
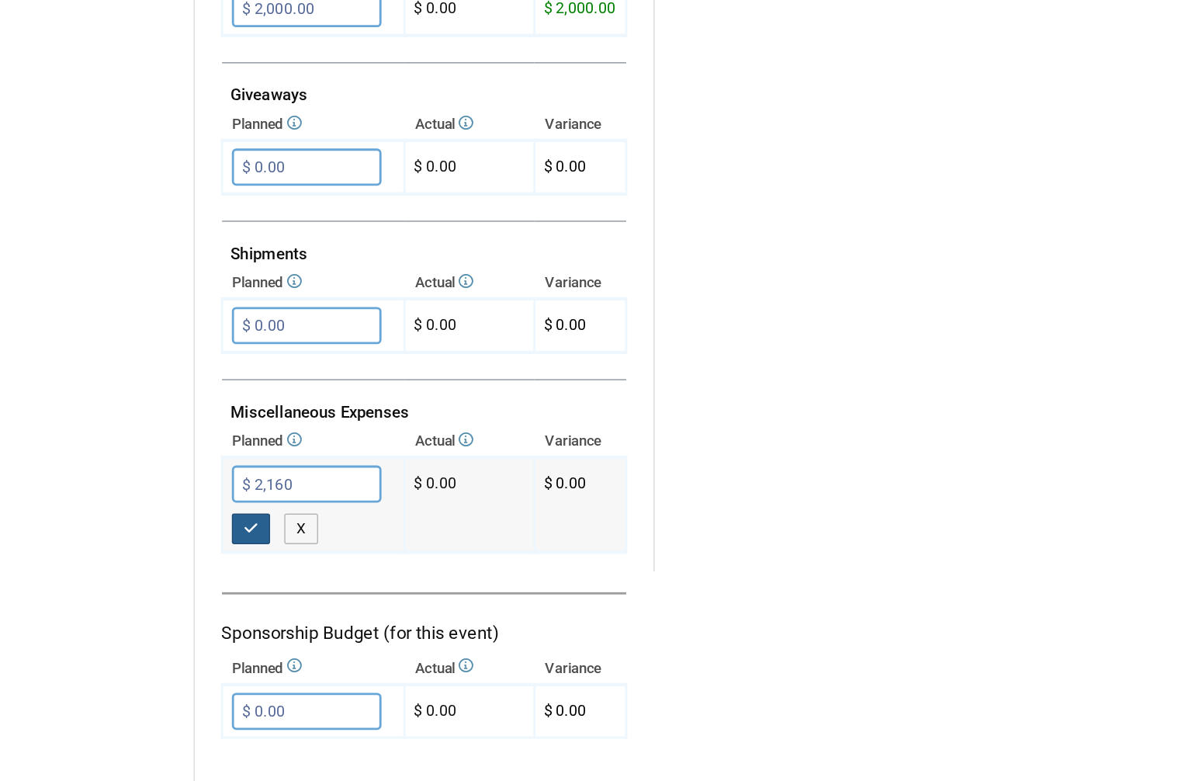
type input "$ 2,160.00"
click at [279, 566] on button "button" at bounding box center [293, 577] width 28 height 22
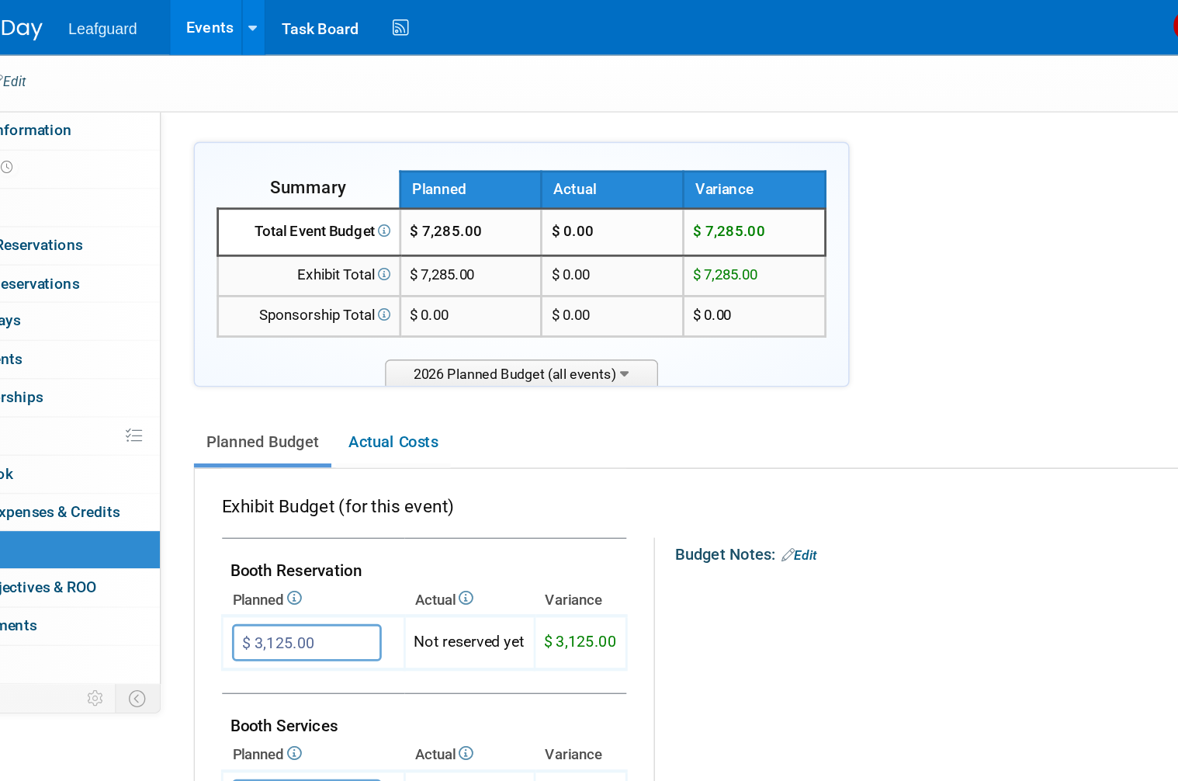
scroll to position [57, 0]
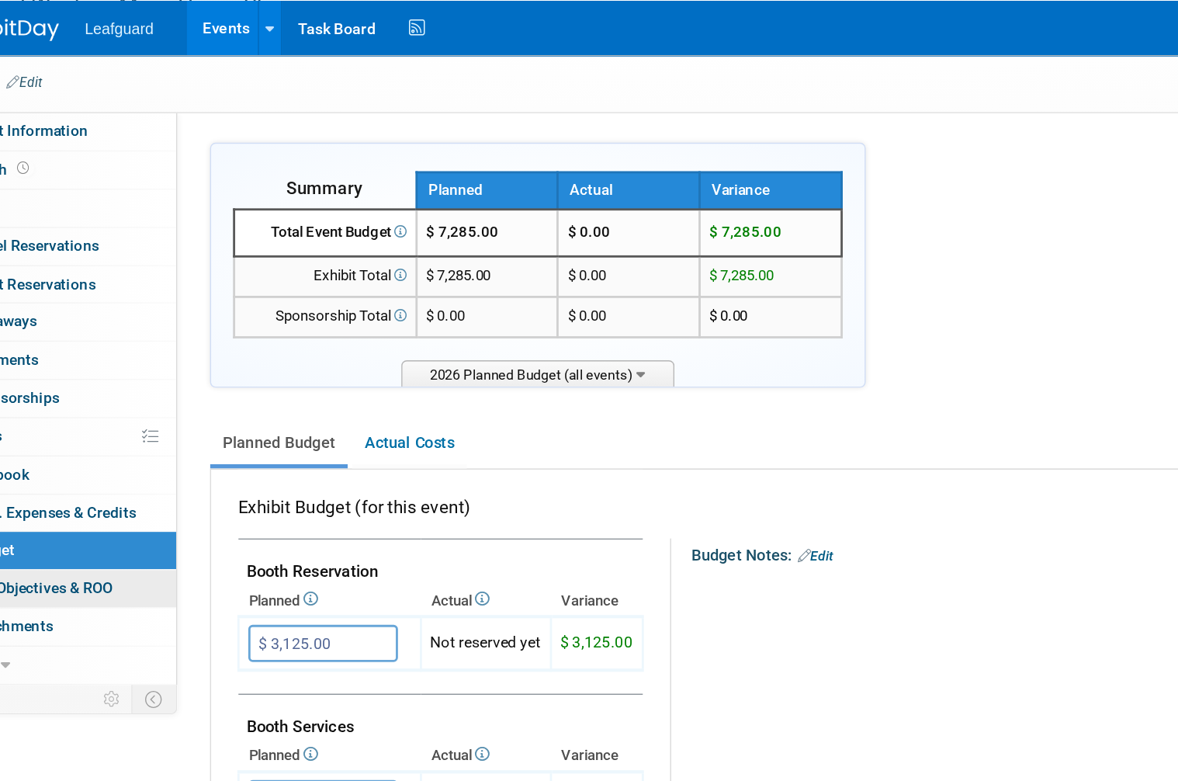
click at [67, 416] on link "0 ROI, Objectives & ROO 0" at bounding box center [147, 417] width 161 height 26
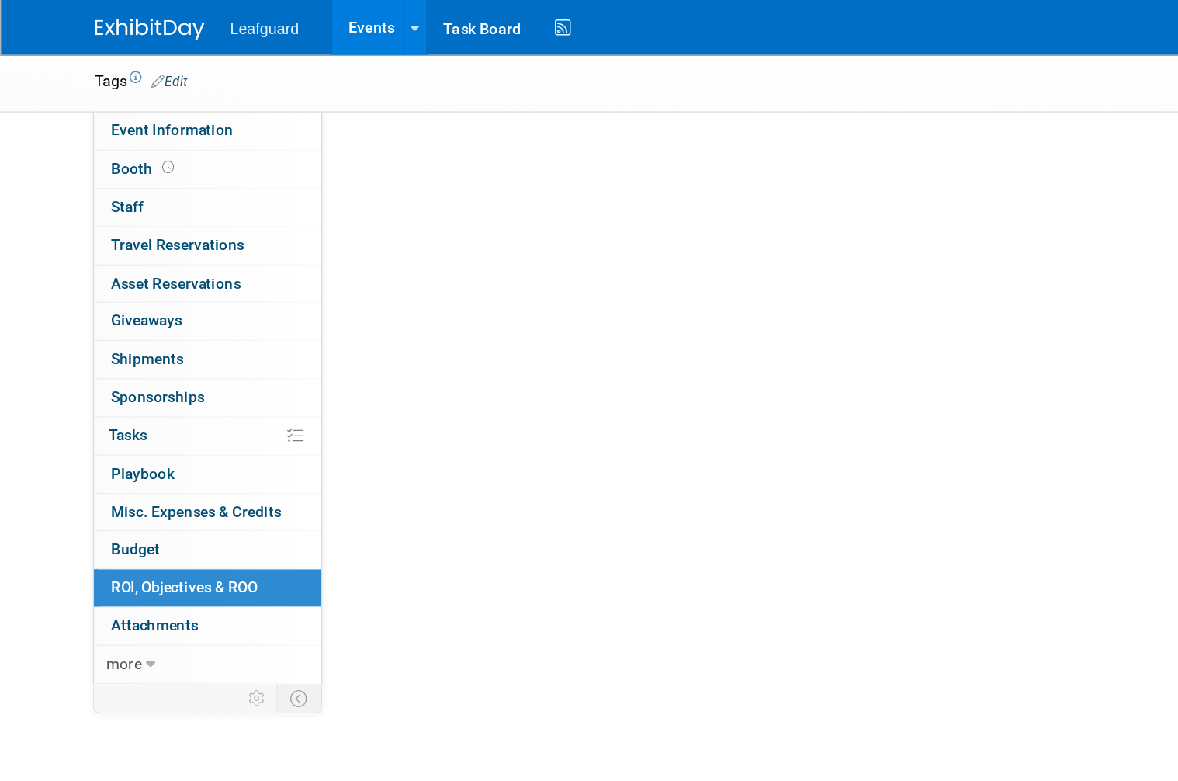
scroll to position [8, 0]
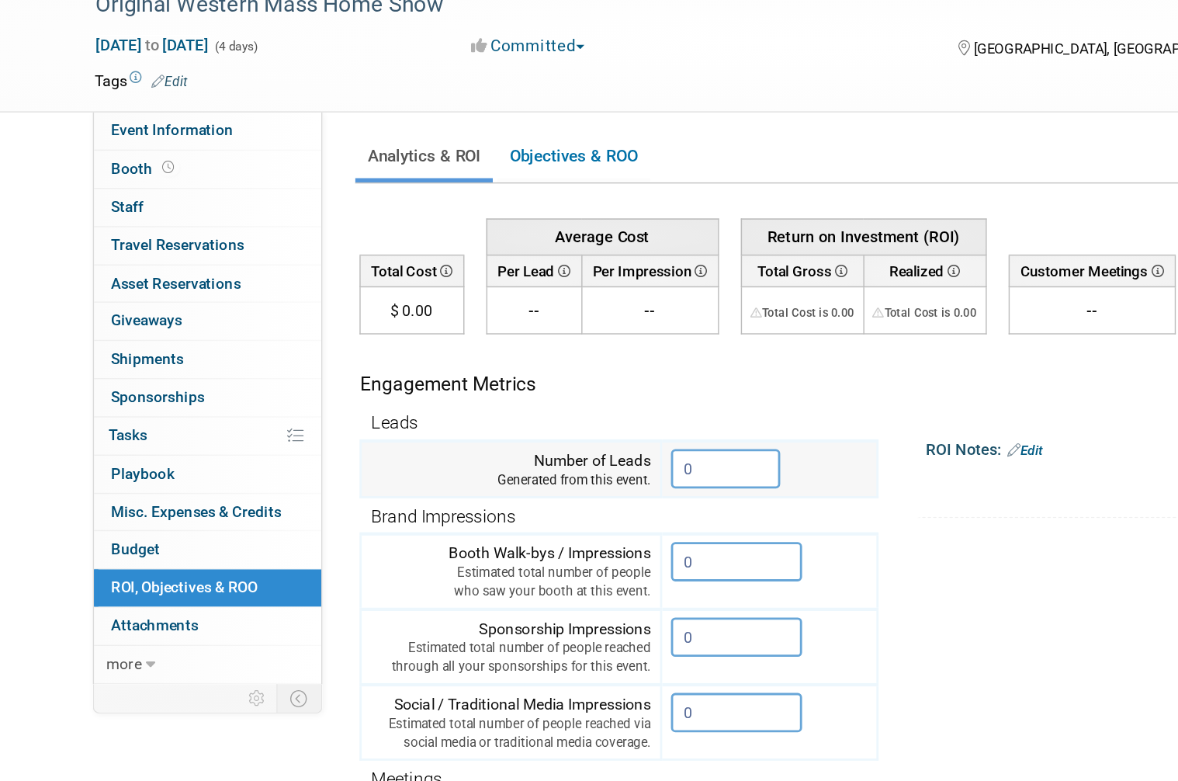
click at [523, 368] on input "0" at bounding box center [516, 382] width 78 height 28
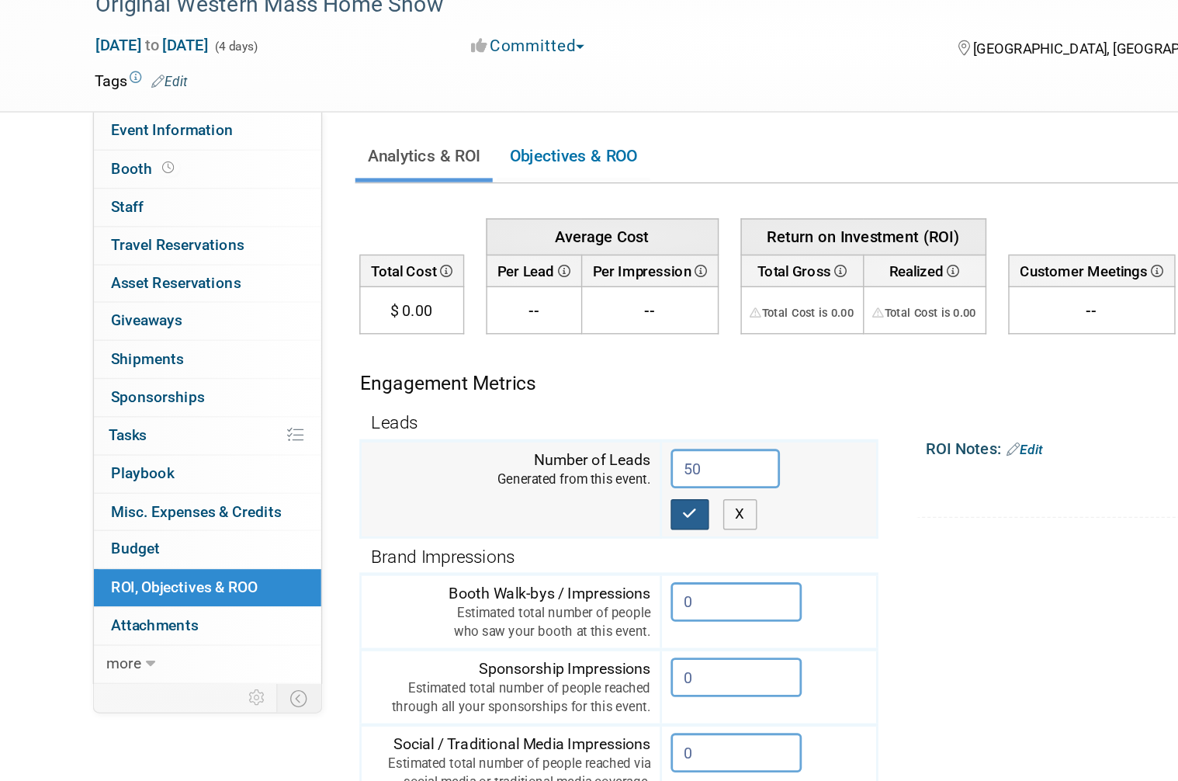
type input "50"
click at [486, 409] on icon "button" at bounding box center [490, 414] width 11 height 10
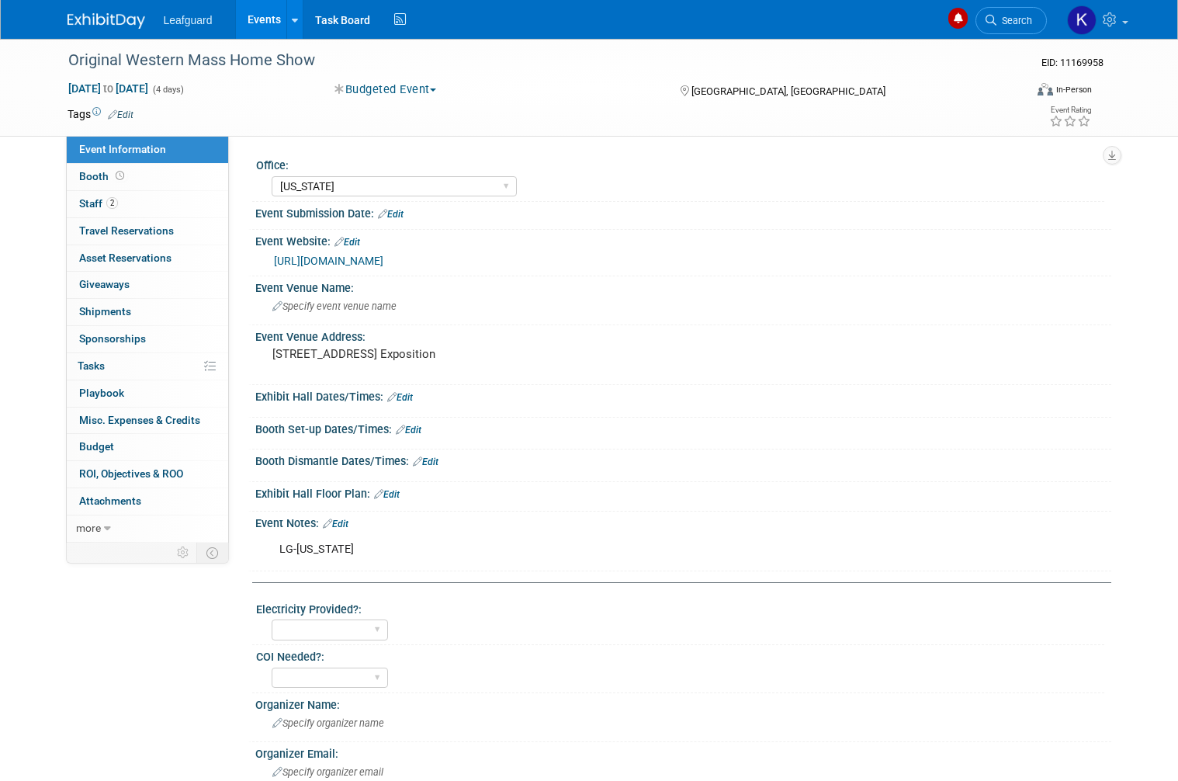
select select "[US_STATE]"
click at [88, 181] on span "Booth" at bounding box center [103, 176] width 48 height 12
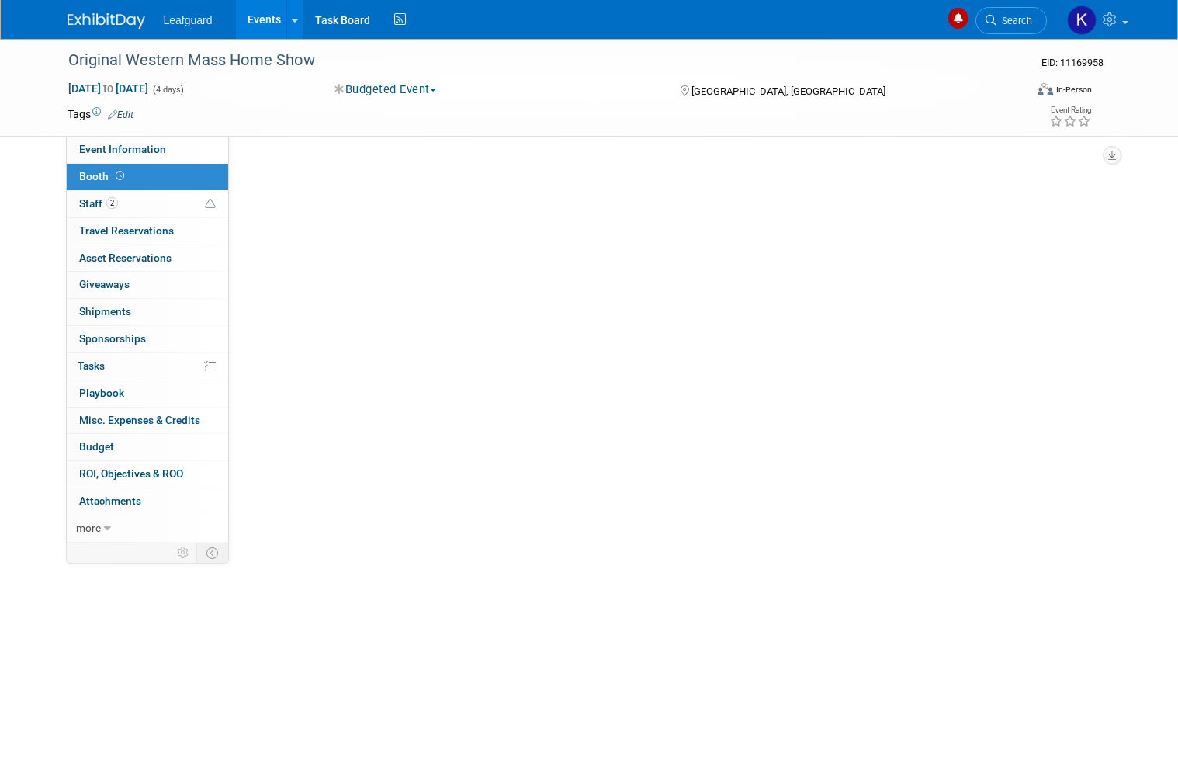
scroll to position [8, 0]
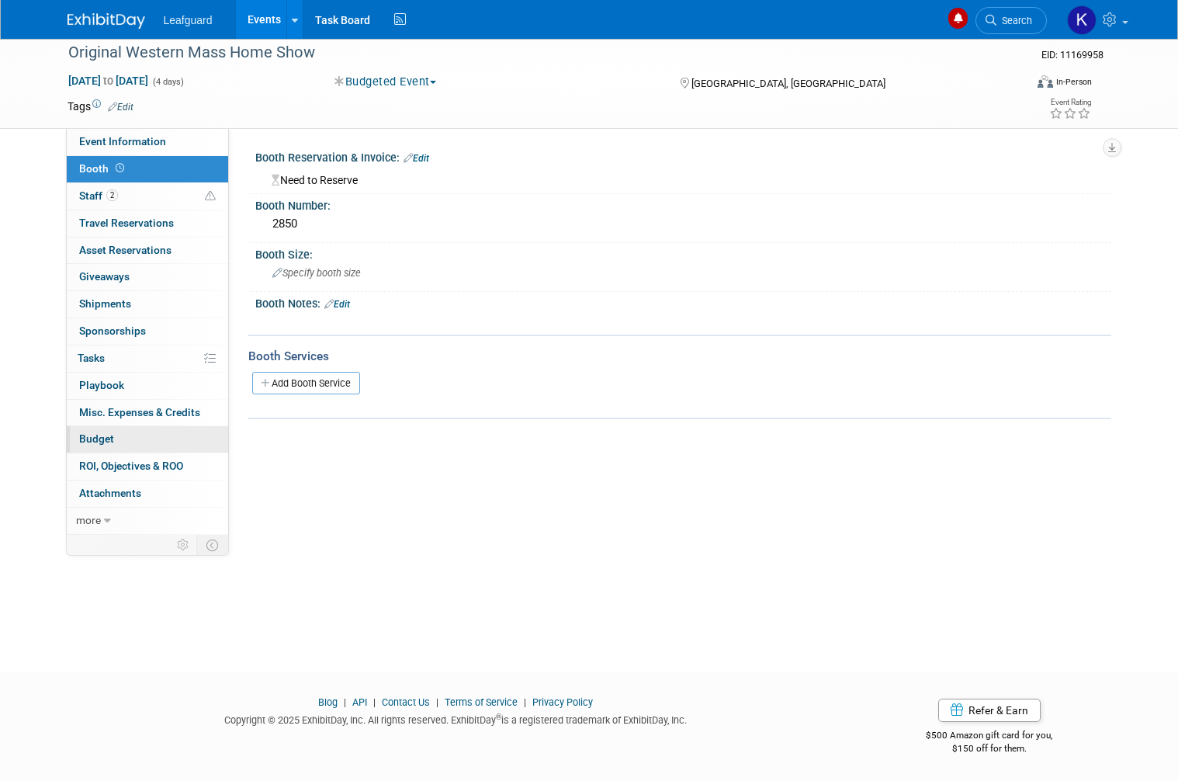
click at [140, 432] on link "Budget" at bounding box center [147, 439] width 161 height 26
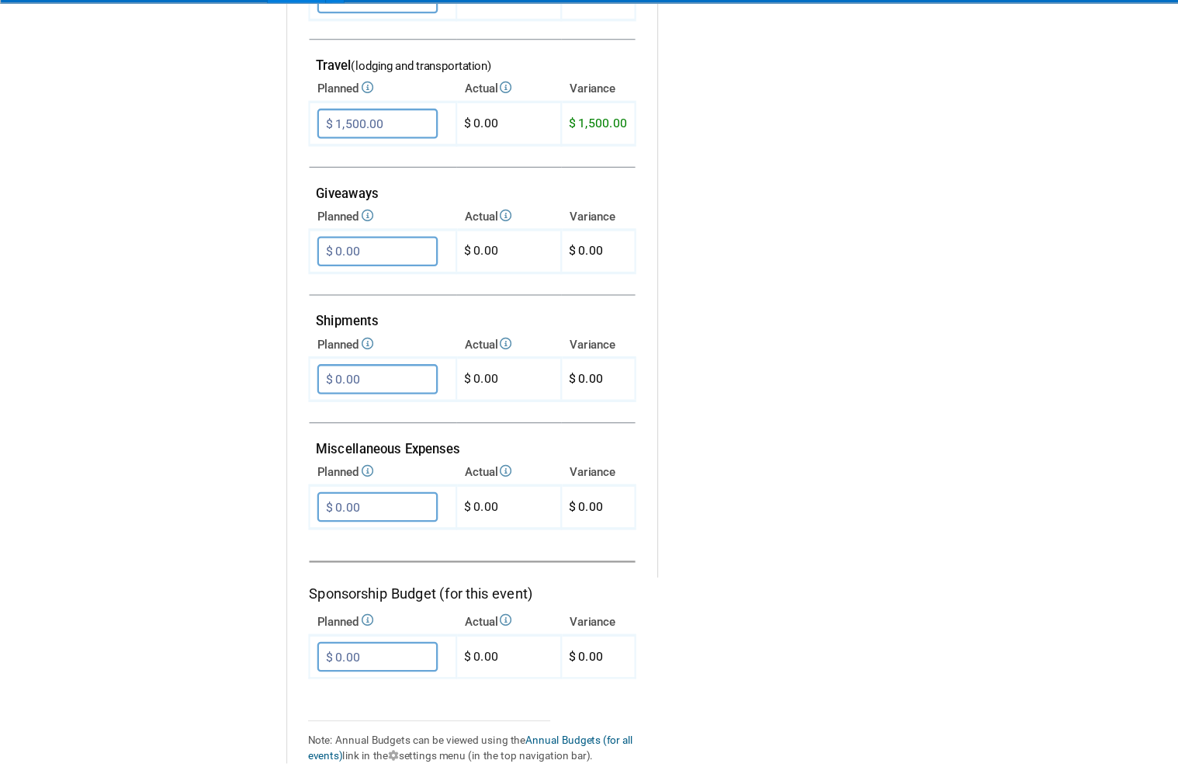
scroll to position [725, 0]
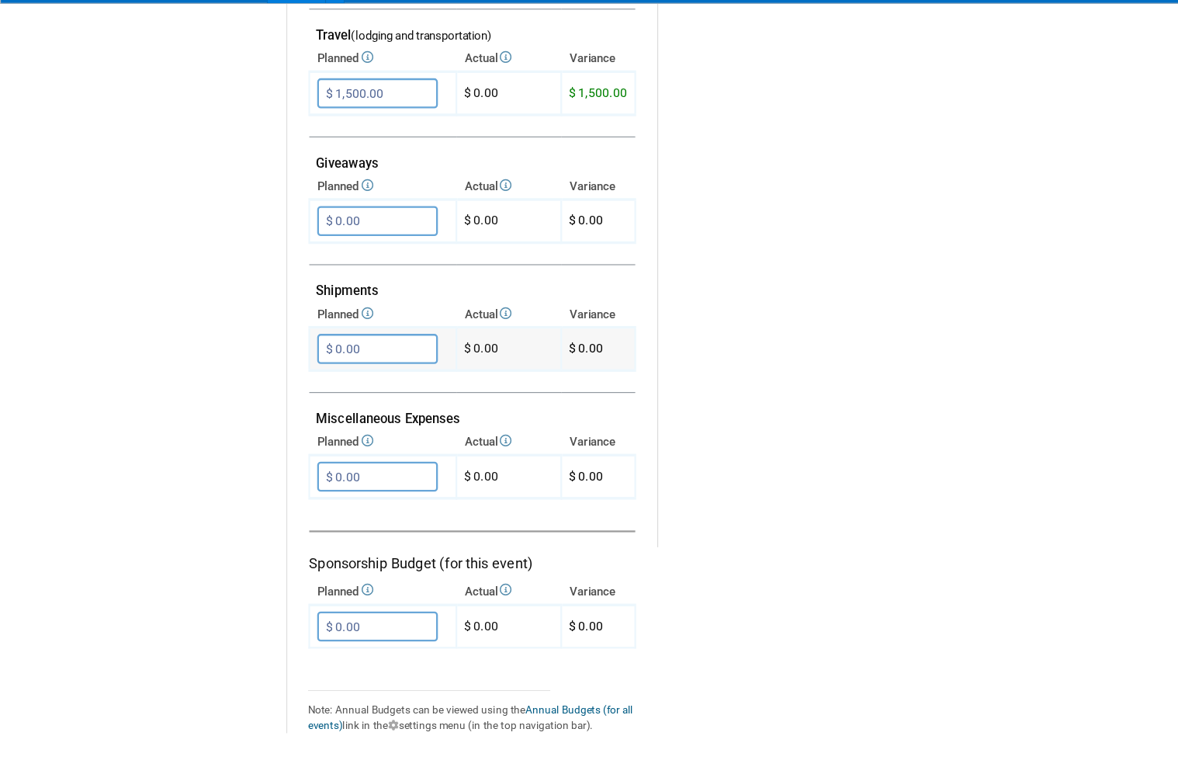
click at [556, 324] on td "$ 0.00" at bounding box center [526, 343] width 65 height 38
click at [364, 443] on input "$ 0.00" at bounding box center [332, 456] width 106 height 26
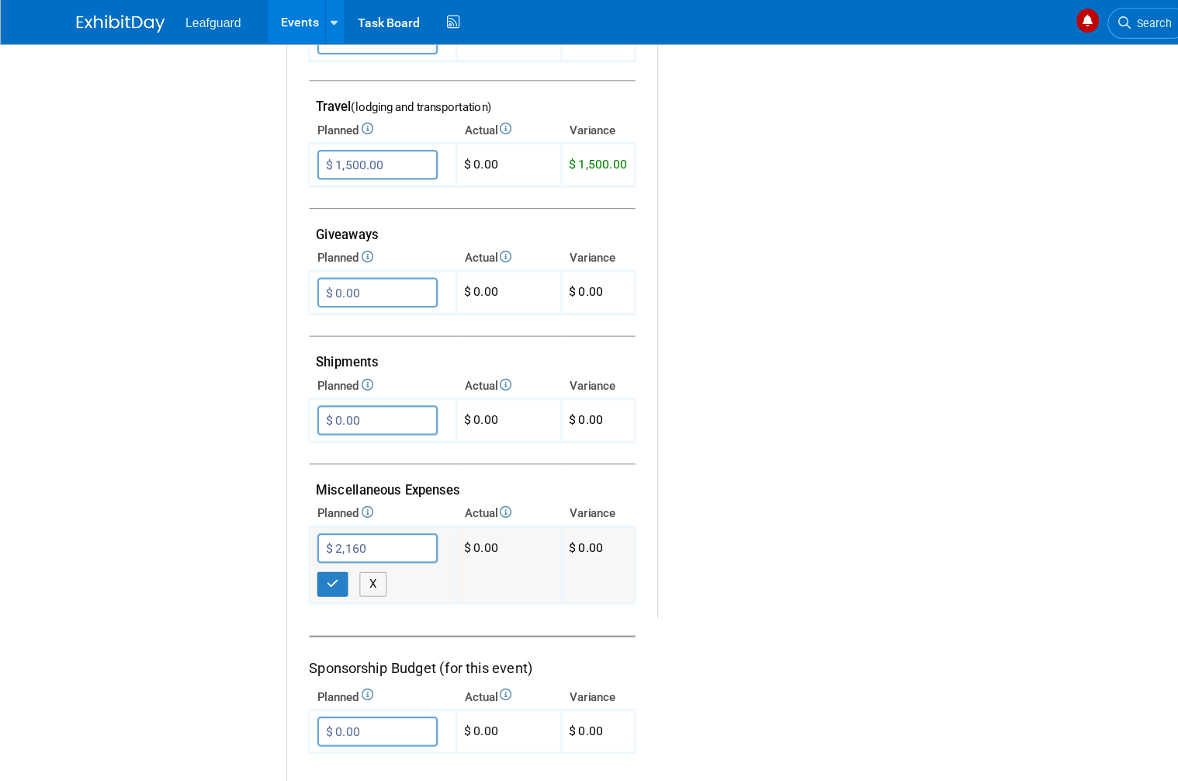
scroll to position [674, 0]
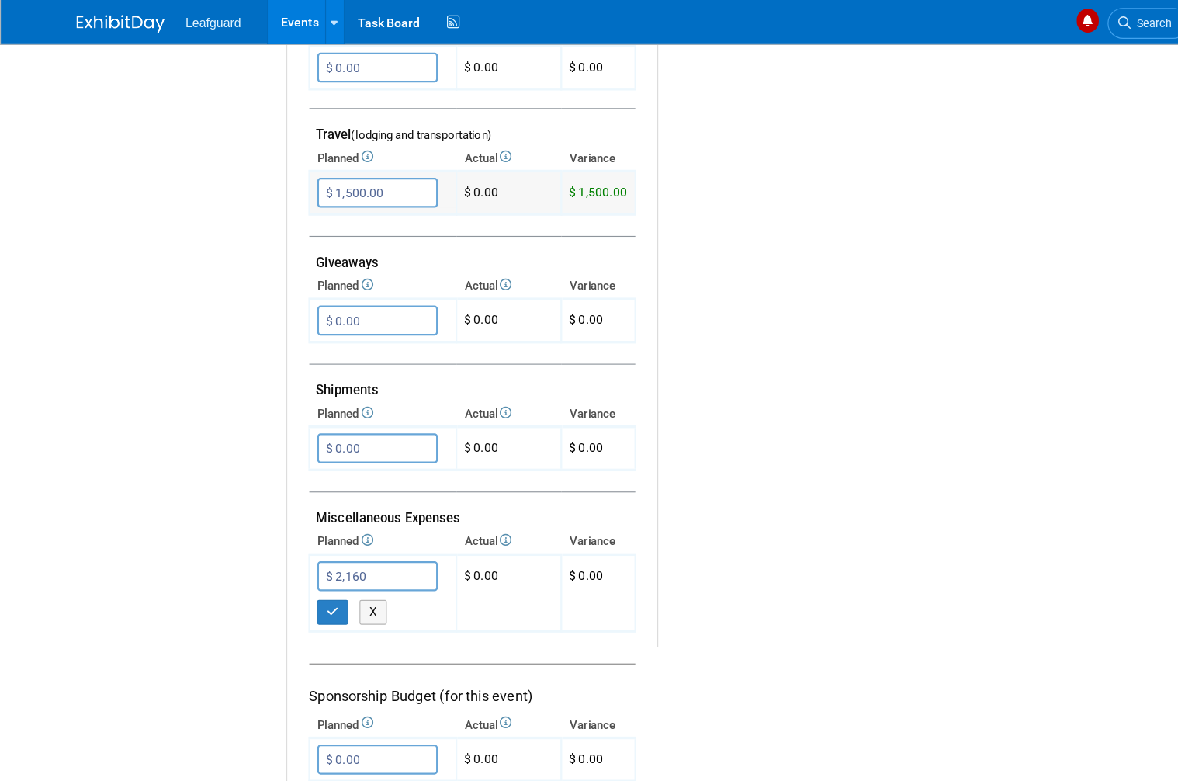
type input "$ 2,160.00"
click at [353, 169] on input "$ 1,500.00" at bounding box center [332, 170] width 106 height 26
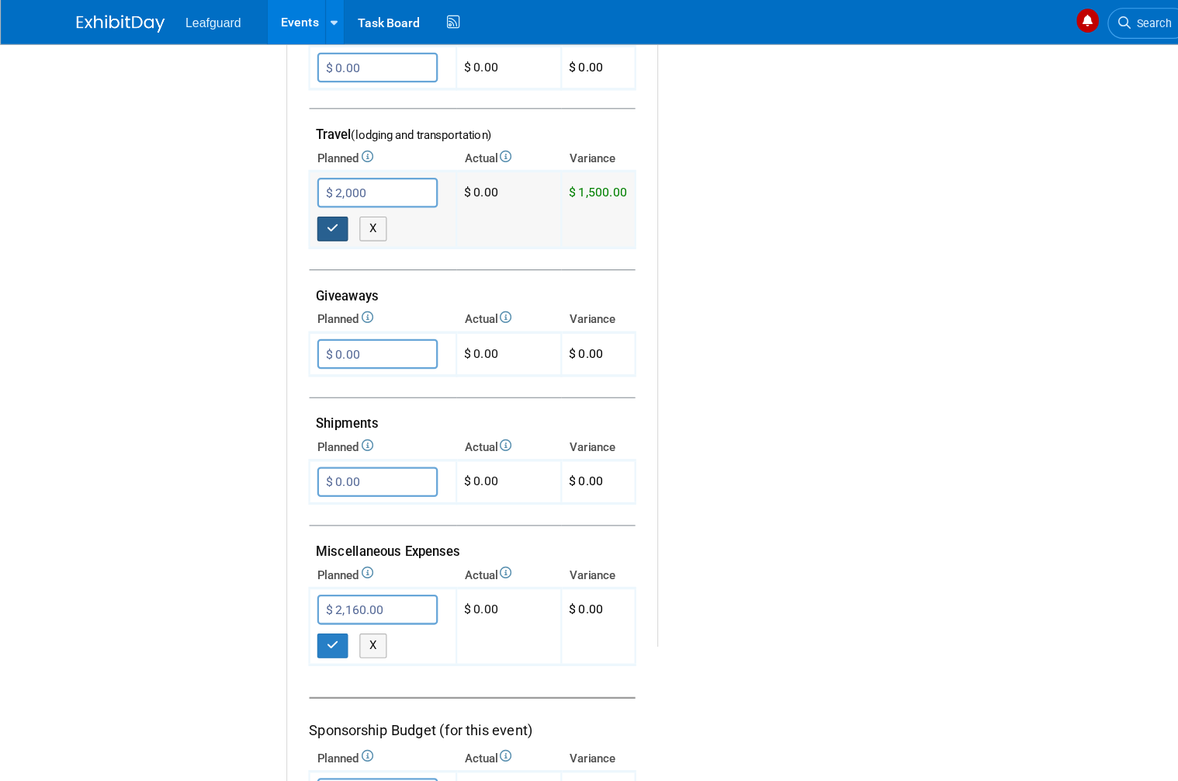
type input "$ 2,000.00"
click at [289, 196] on icon "button" at bounding box center [293, 201] width 11 height 10
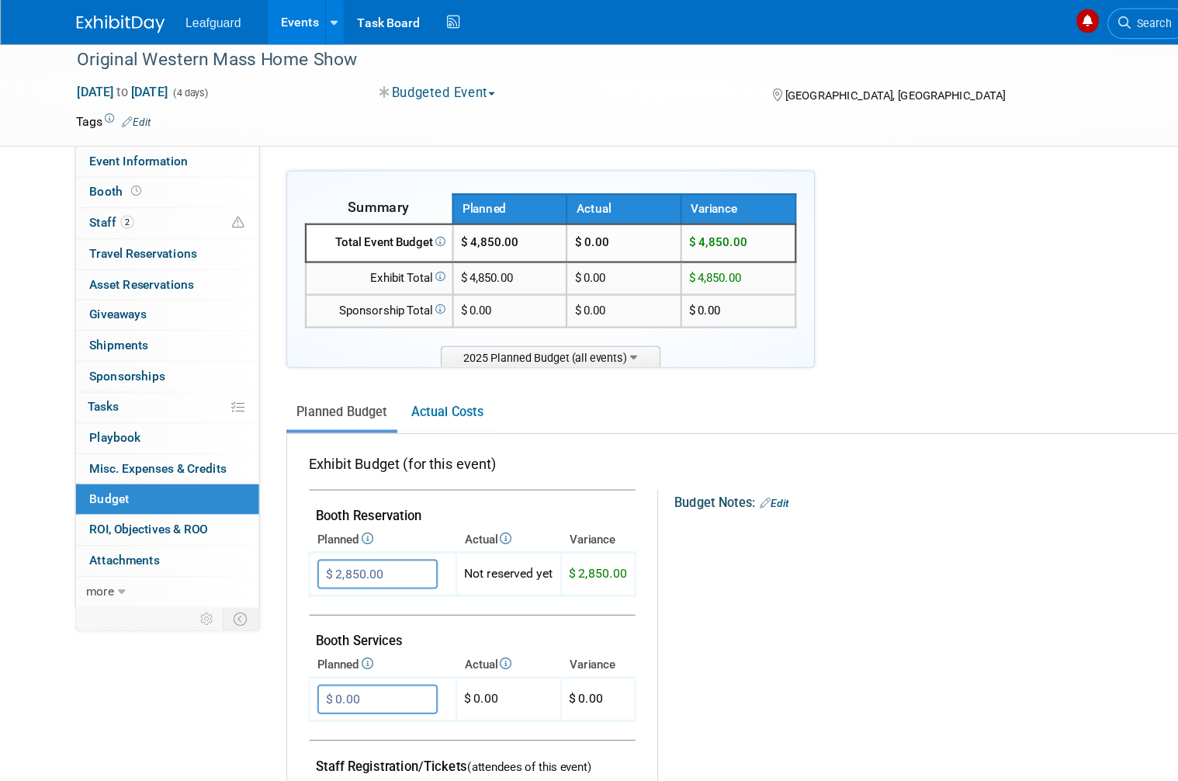
scroll to position [0, 0]
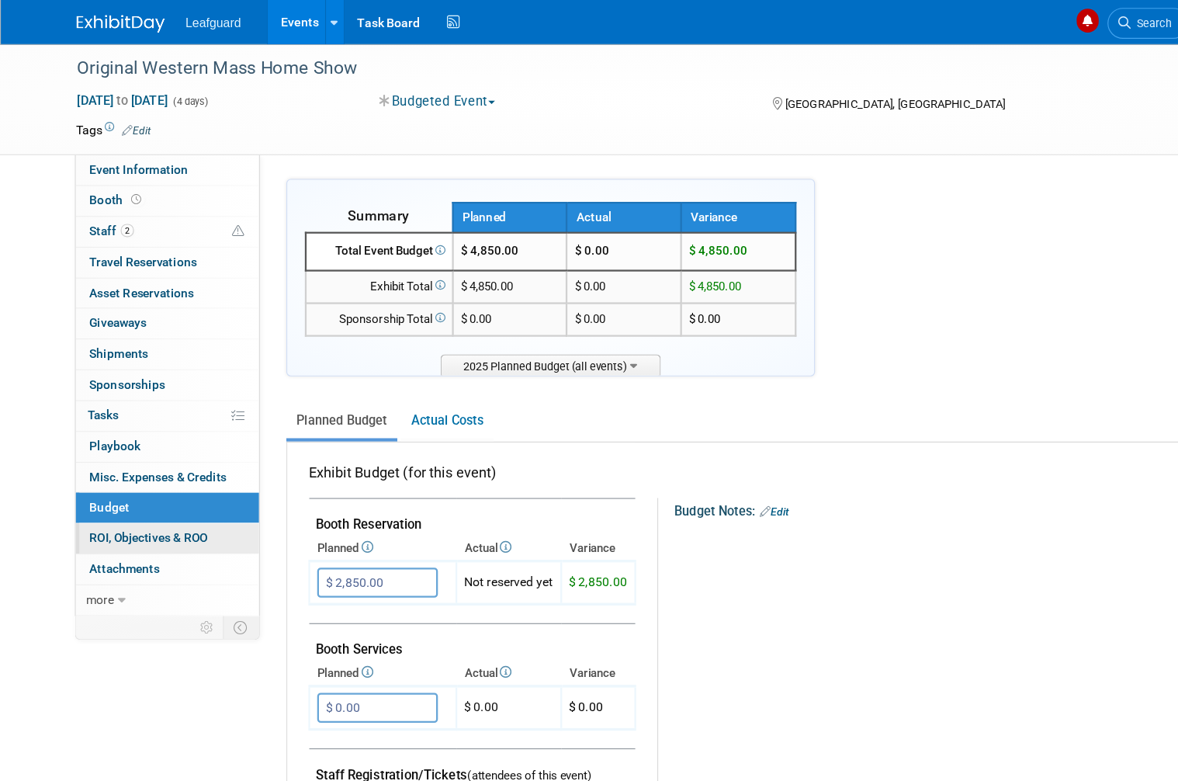
click at [186, 467] on link "0 ROI, Objectives & ROO 0" at bounding box center [147, 474] width 161 height 26
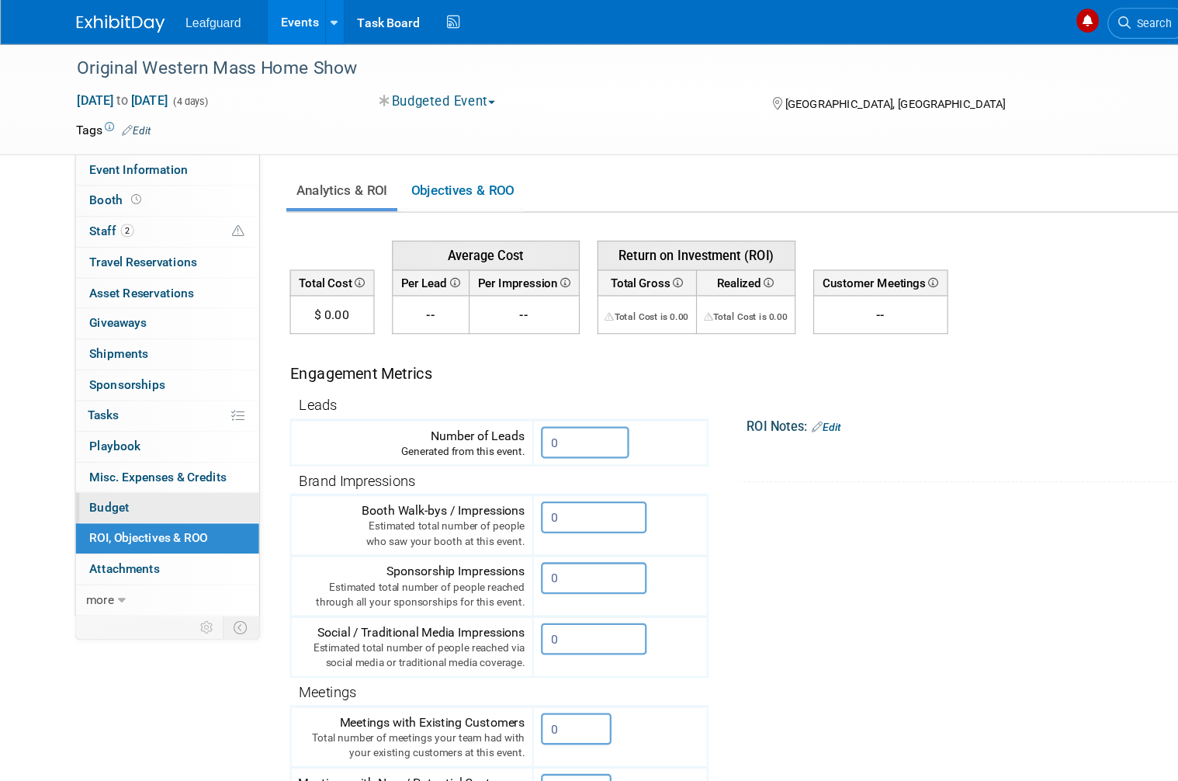
click at [144, 436] on link "Budget" at bounding box center [147, 447] width 161 height 26
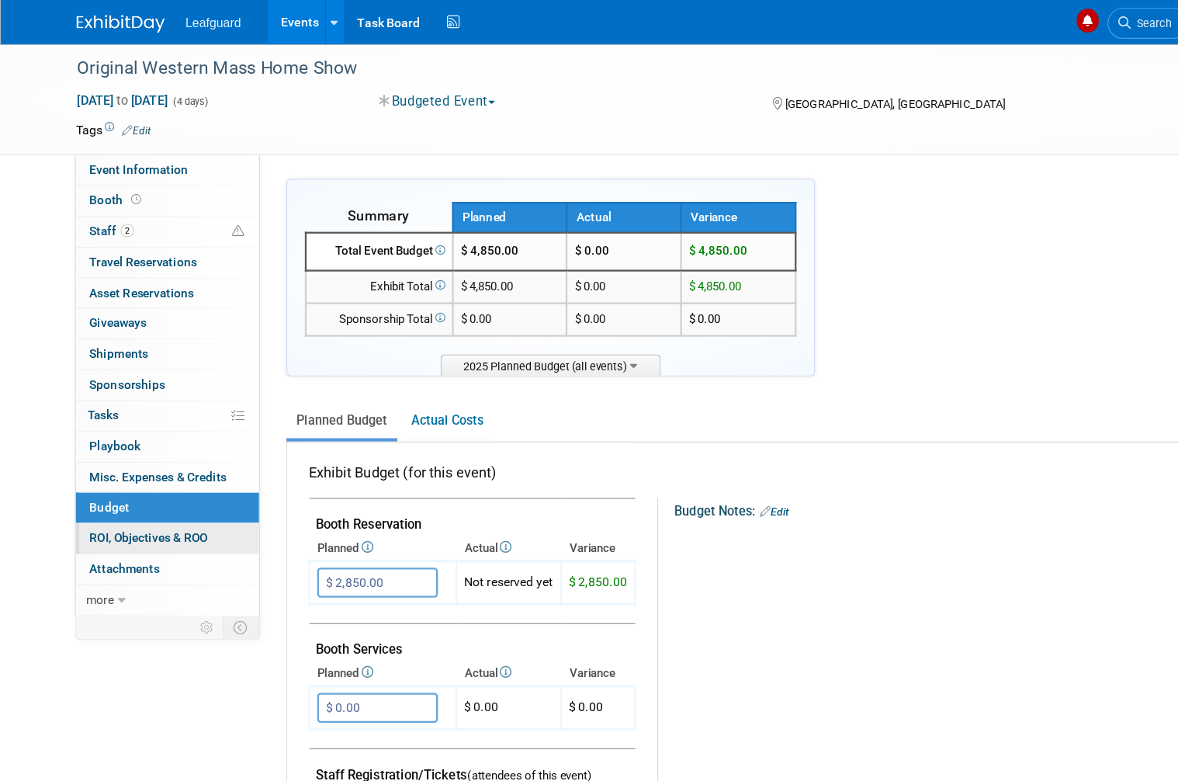
click at [180, 467] on span "ROI, Objectives & ROO 0" at bounding box center [131, 473] width 104 height 12
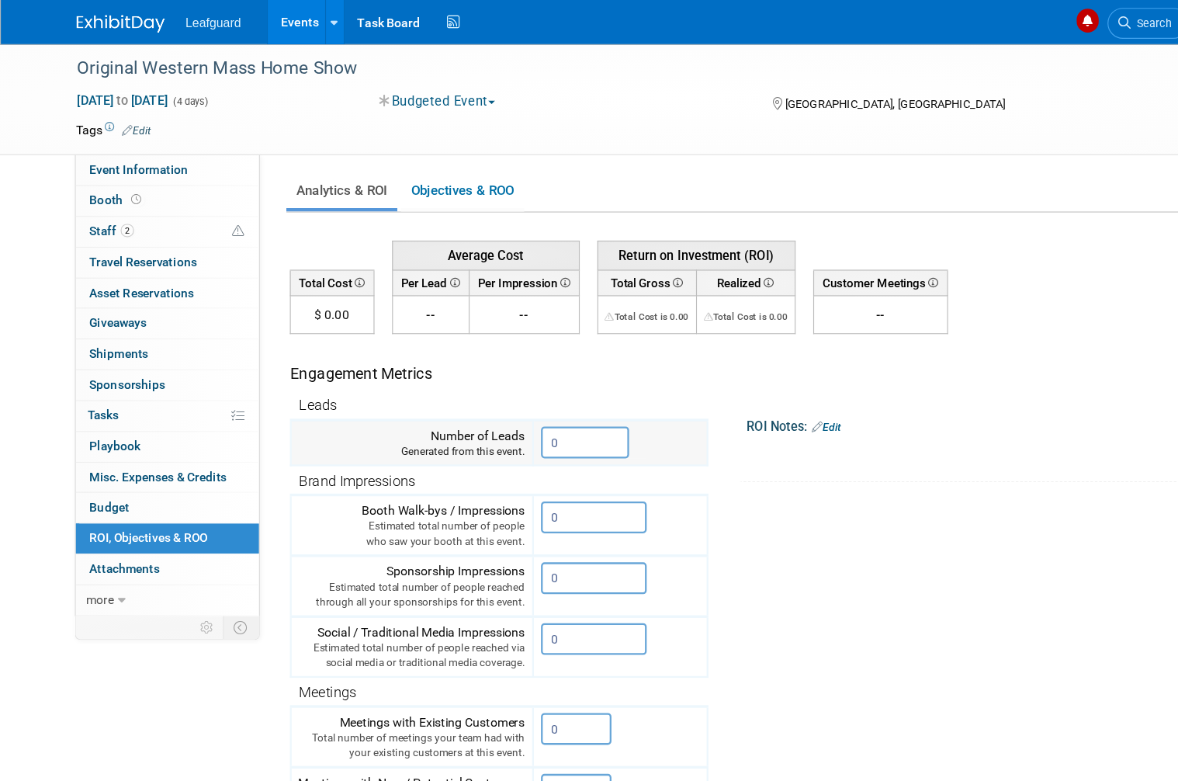
click at [537, 392] on input "0" at bounding box center [516, 390] width 78 height 28
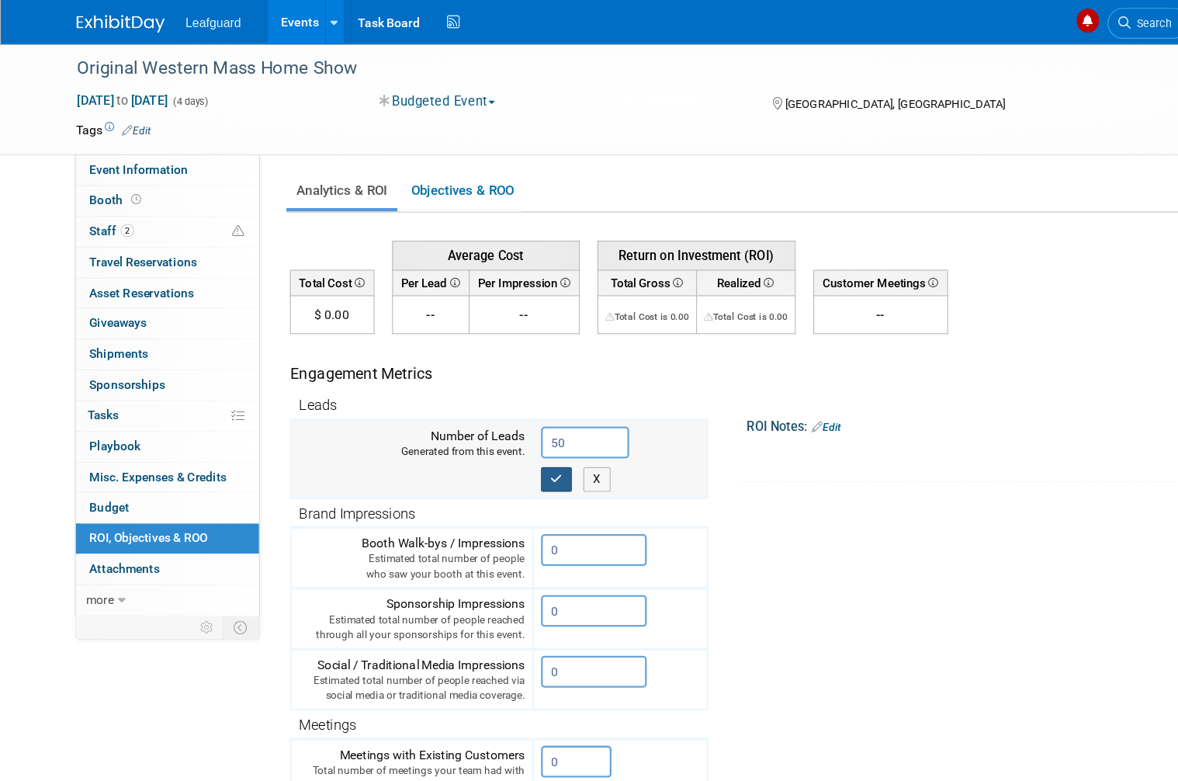
type input "50"
click at [501, 415] on button "button" at bounding box center [491, 422] width 28 height 22
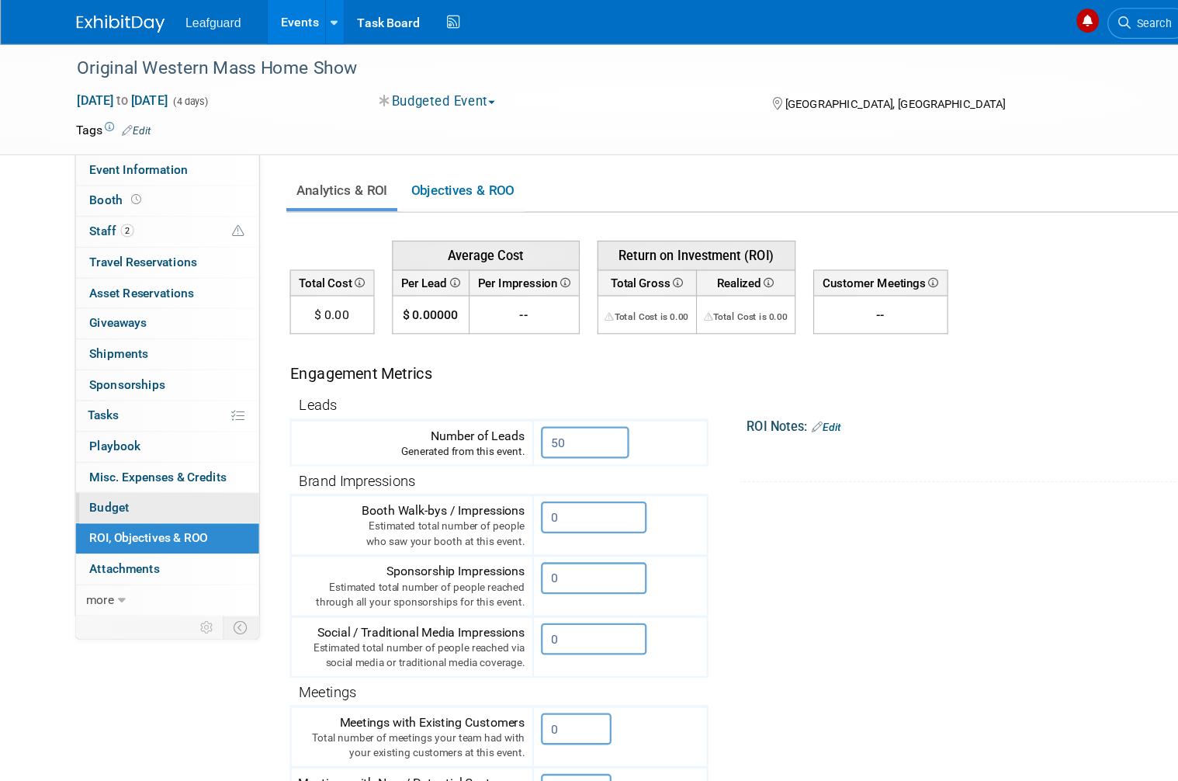
click at [148, 446] on link "Budget" at bounding box center [147, 447] width 161 height 26
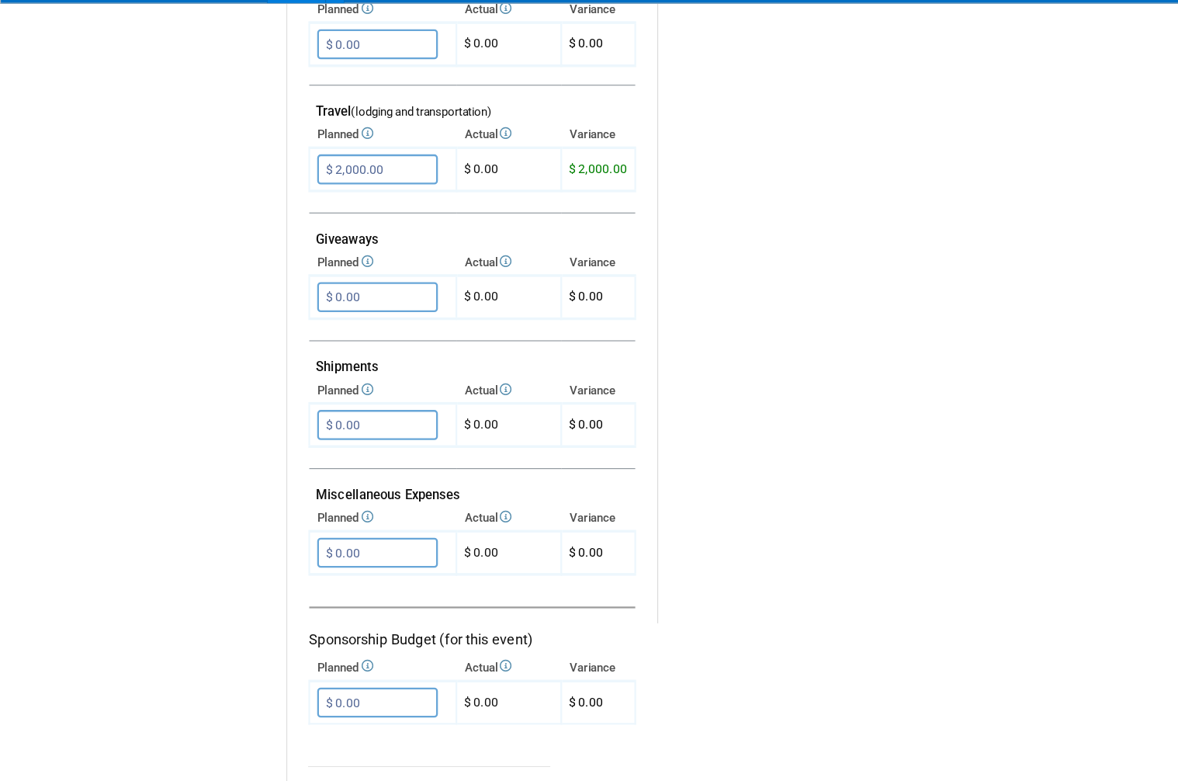
scroll to position [663, 0]
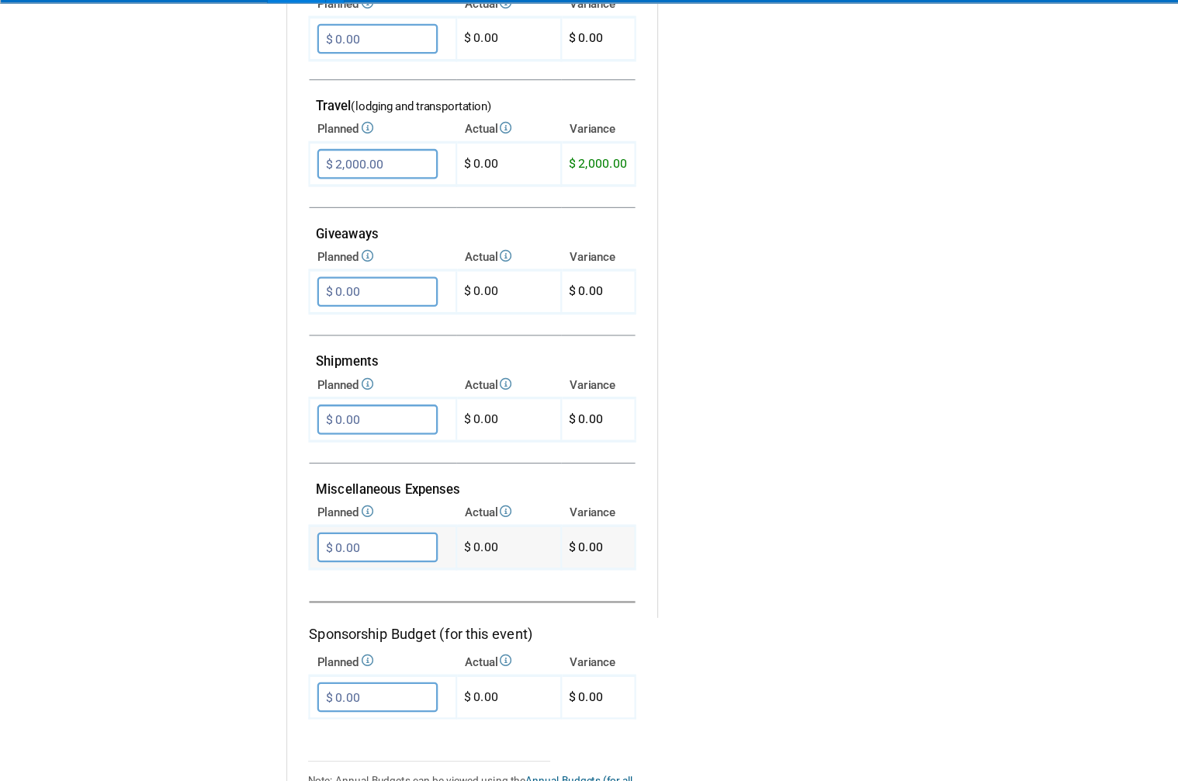
click at [359, 505] on input "$ 0.00" at bounding box center [332, 518] width 106 height 26
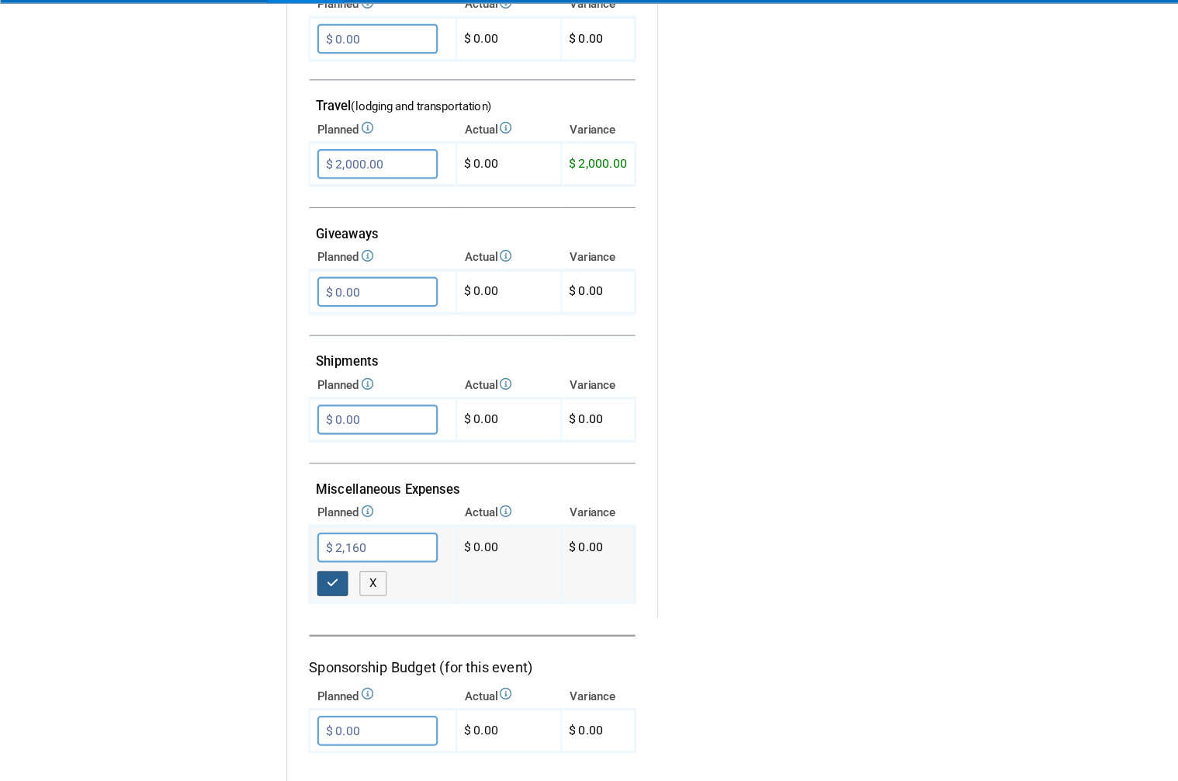
type input "$ 2,160.00"
click at [290, 540] on button "button" at bounding box center [293, 551] width 28 height 22
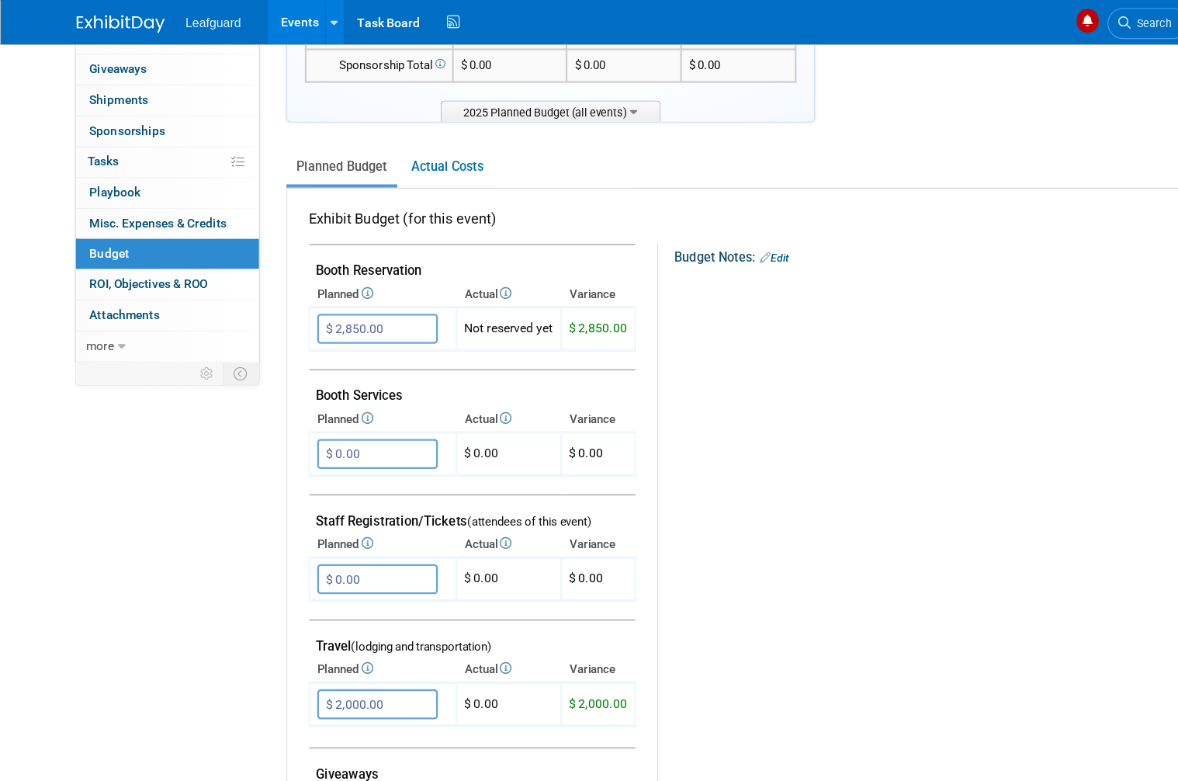
scroll to position [0, 0]
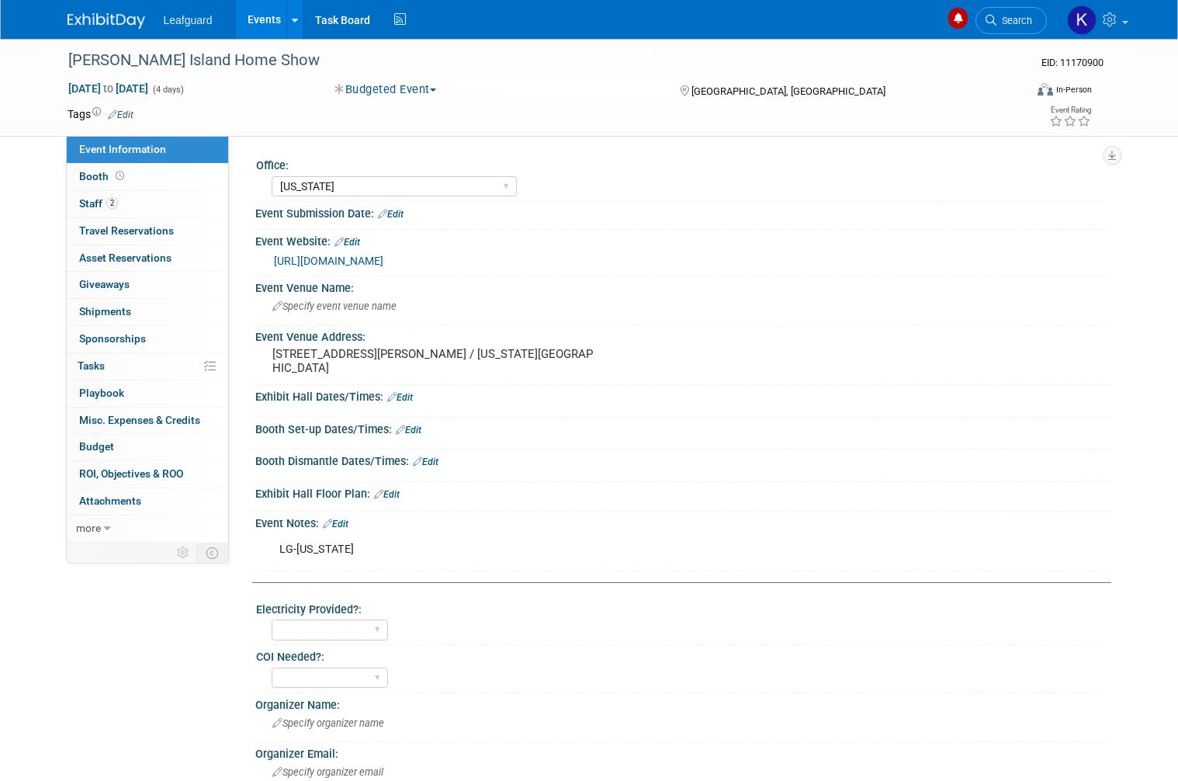
select select "[US_STATE]"
click at [95, 425] on link "0 Misc. Expenses & Credits 0" at bounding box center [147, 421] width 161 height 26
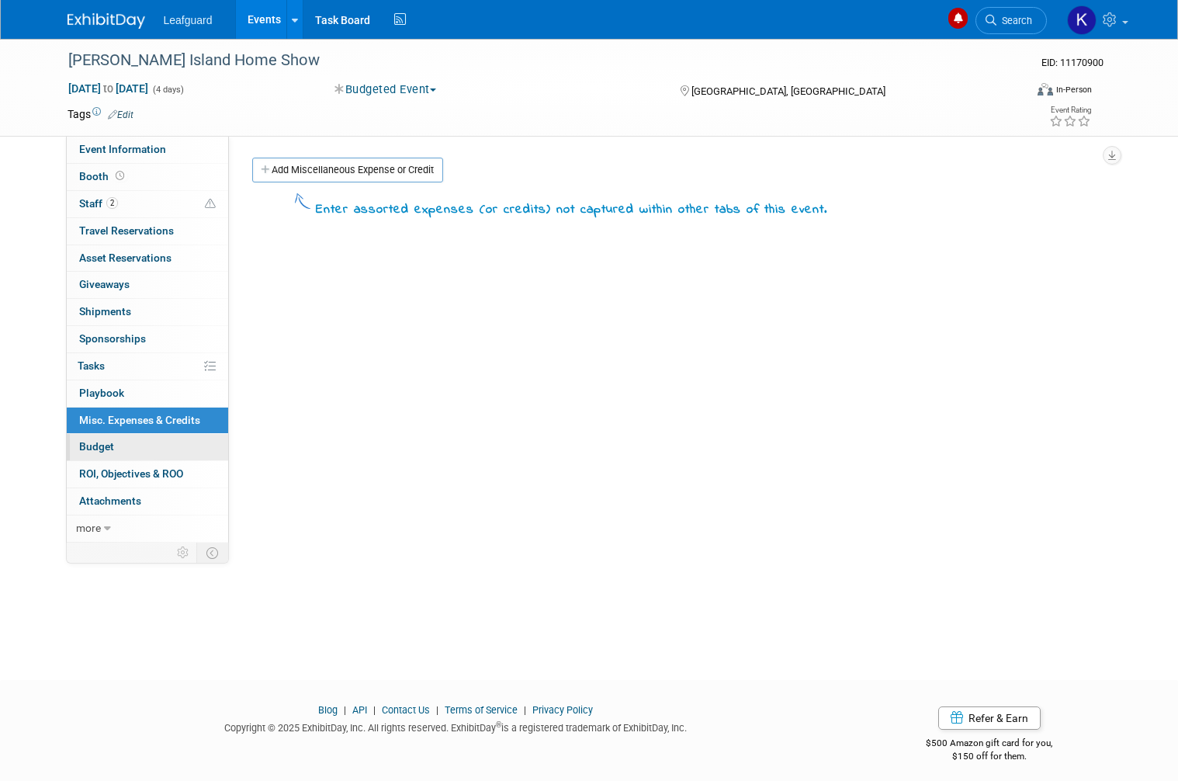
click at [98, 447] on link "Budget" at bounding box center [147, 447] width 161 height 26
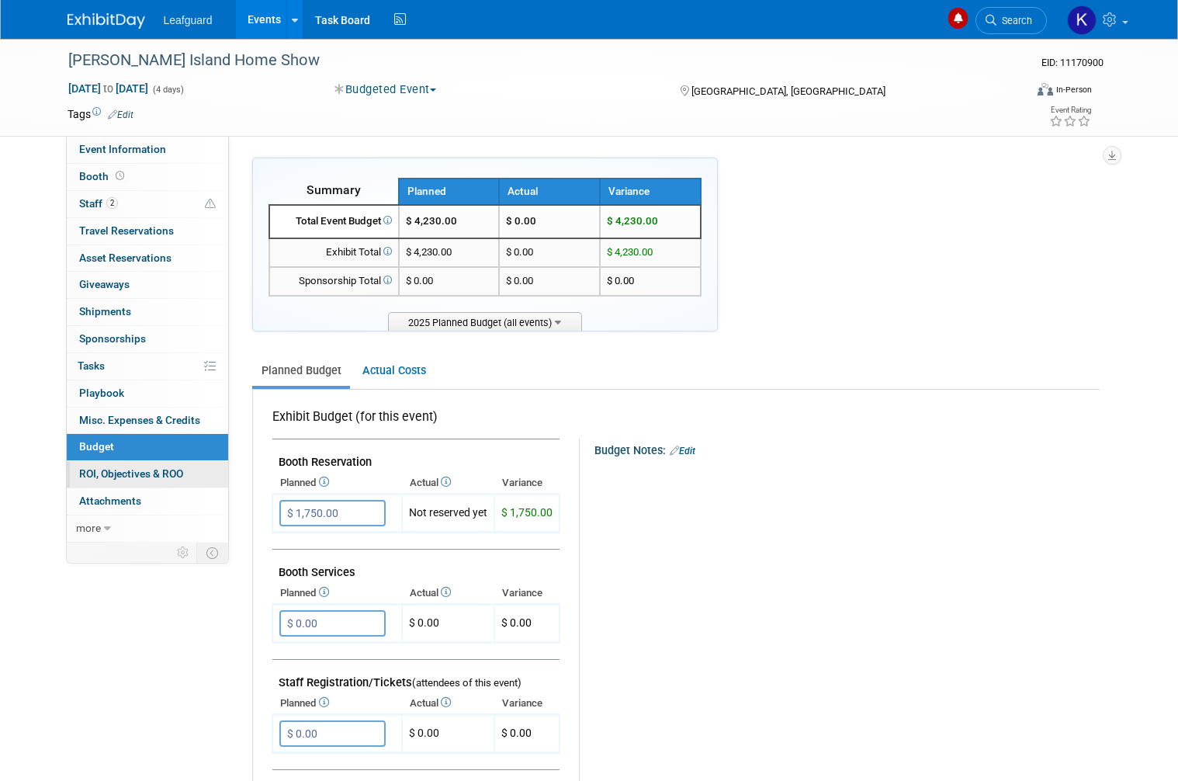
click at [170, 467] on span "ROI, Objectives & ROO 0" at bounding box center [131, 473] width 104 height 12
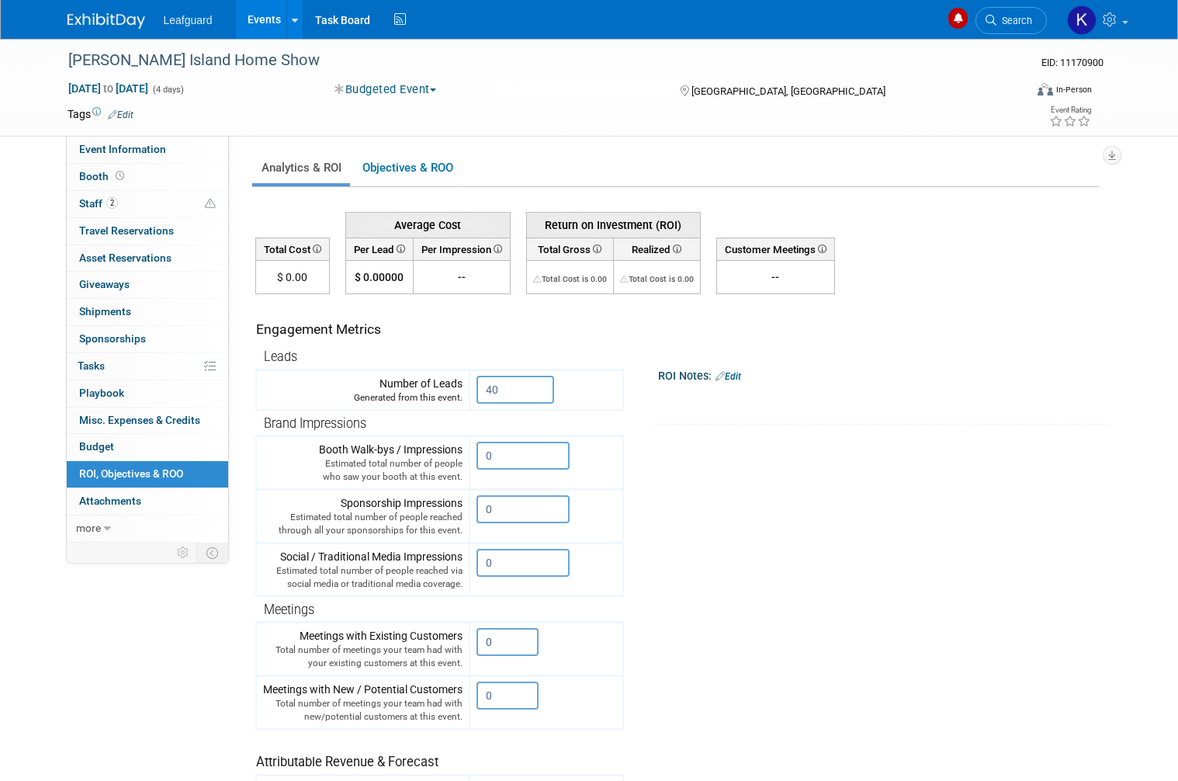
click at [999, 242] on td "Average Cost Return on Investment (ROI) $ 0.00000" at bounding box center [677, 249] width 845 height 92
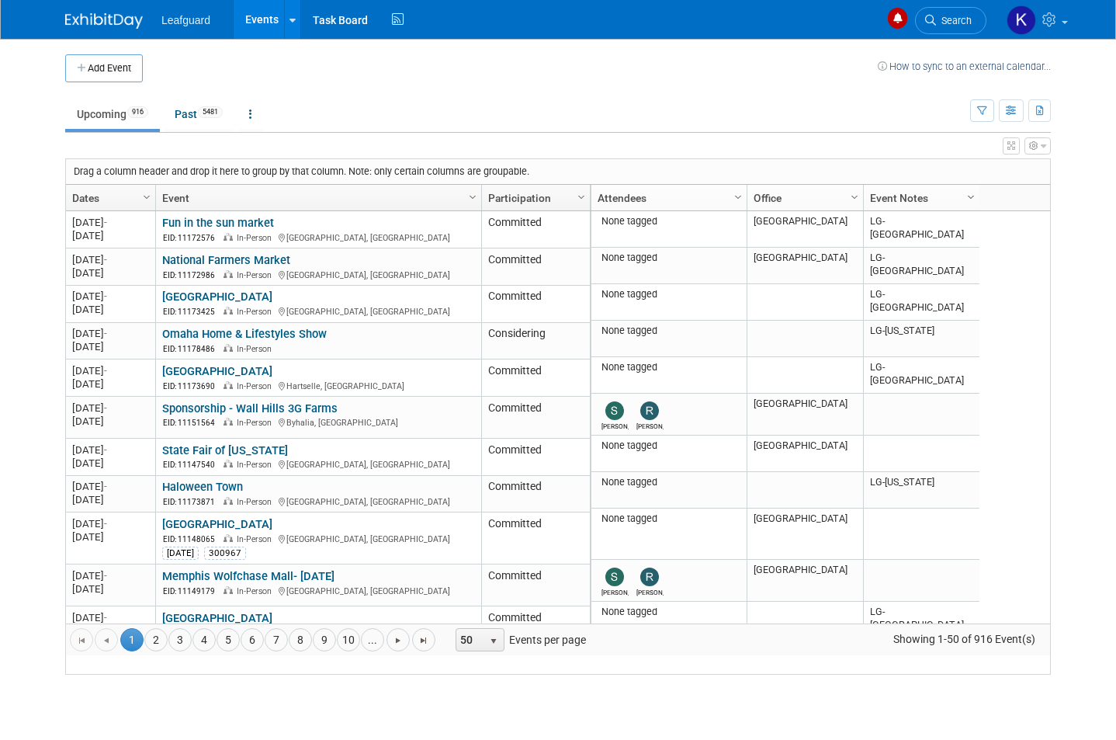
click at [966, 196] on span "Column Settings" at bounding box center [971, 197] width 12 height 12
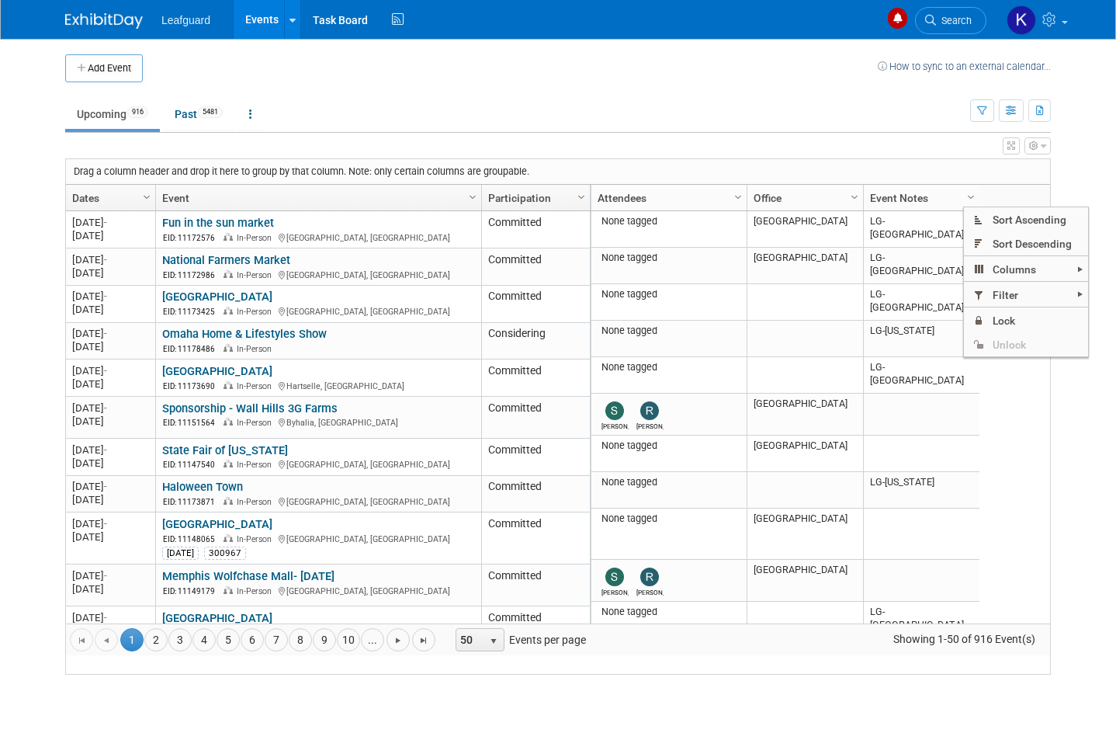
click at [1047, 291] on span "Filter" at bounding box center [1026, 295] width 124 height 24
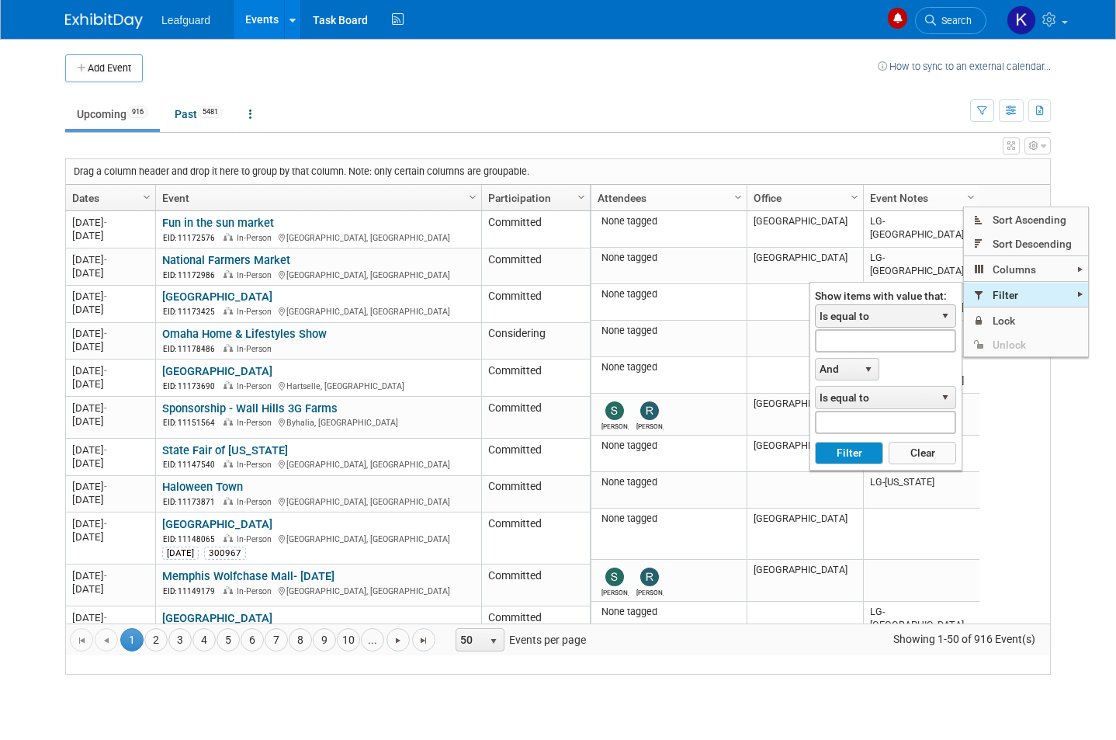
click at [900, 307] on span "Is equal to" at bounding box center [876, 316] width 120 height 22
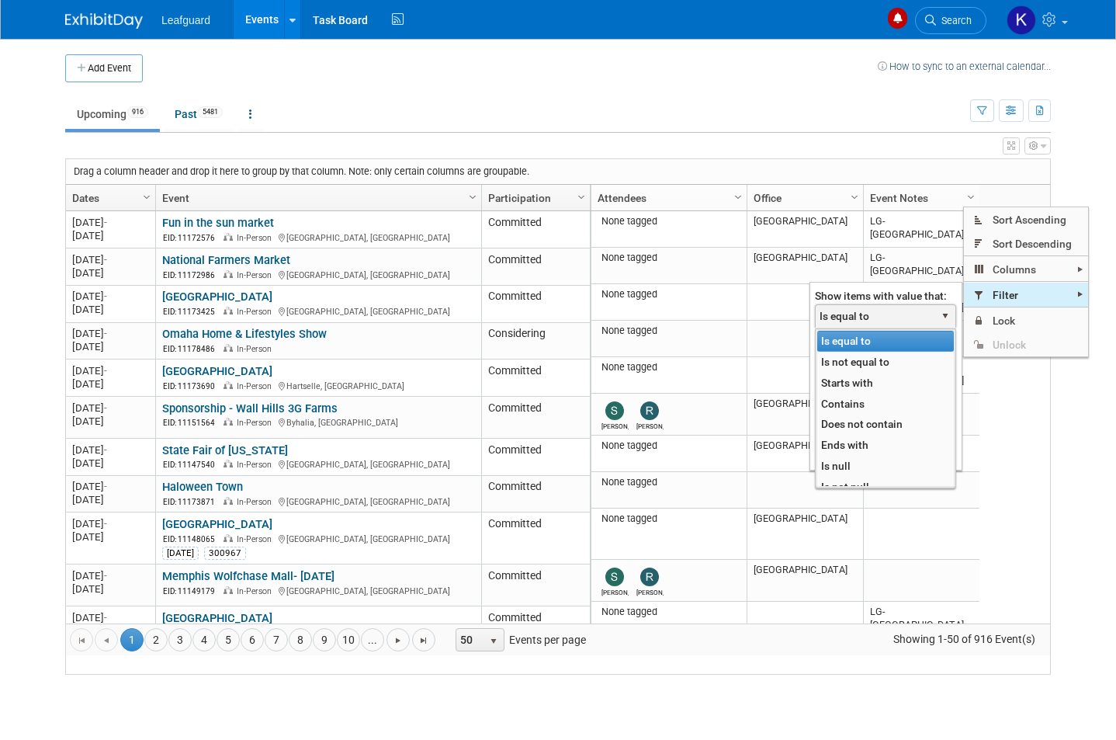
click at [889, 401] on li "Contains" at bounding box center [885, 404] width 137 height 21
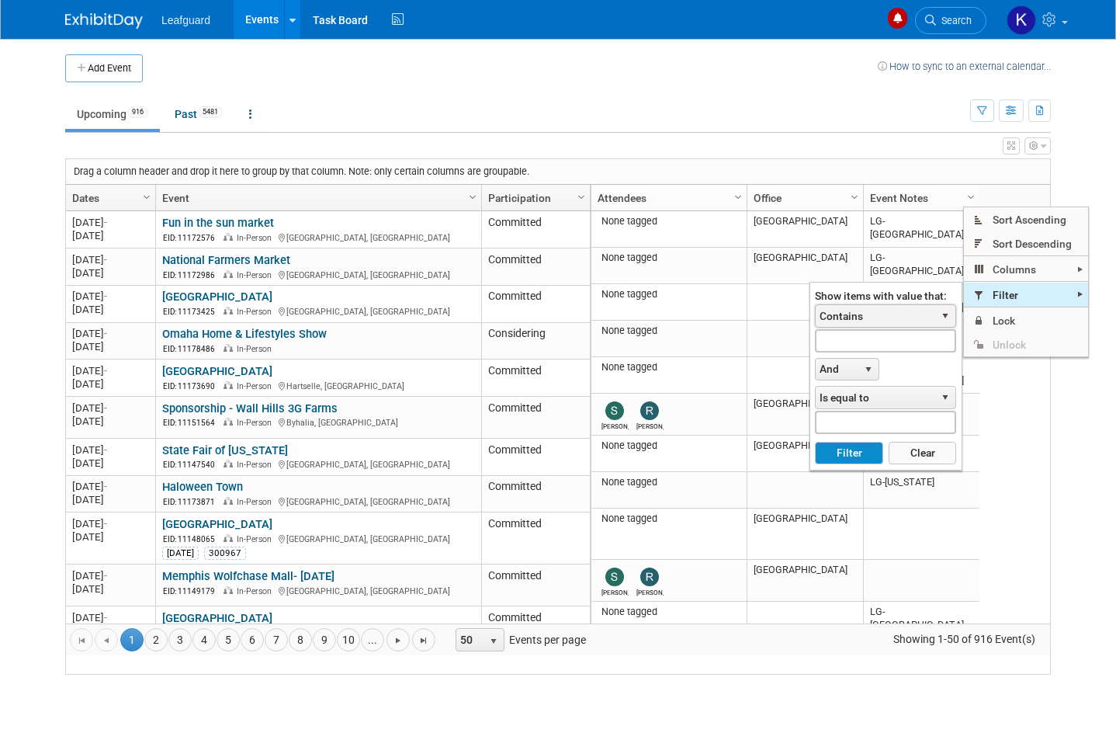
click at [910, 325] on span "Contains" at bounding box center [876, 316] width 120 height 22
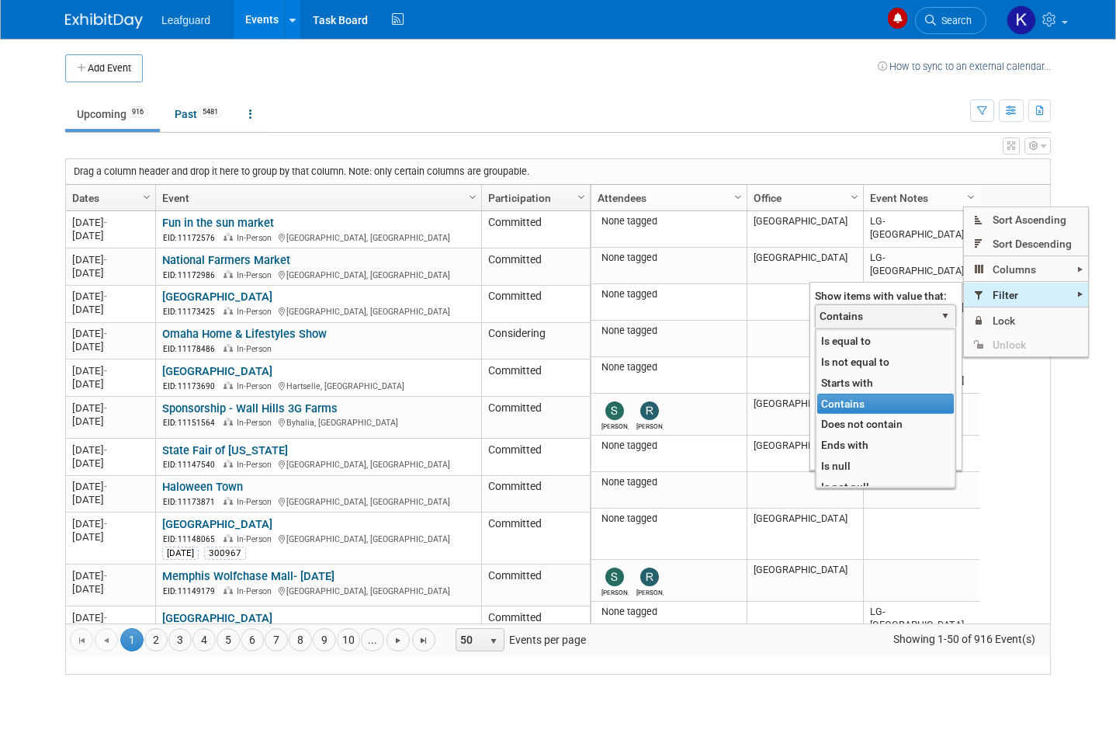
click at [912, 395] on li "Contains" at bounding box center [885, 404] width 137 height 21
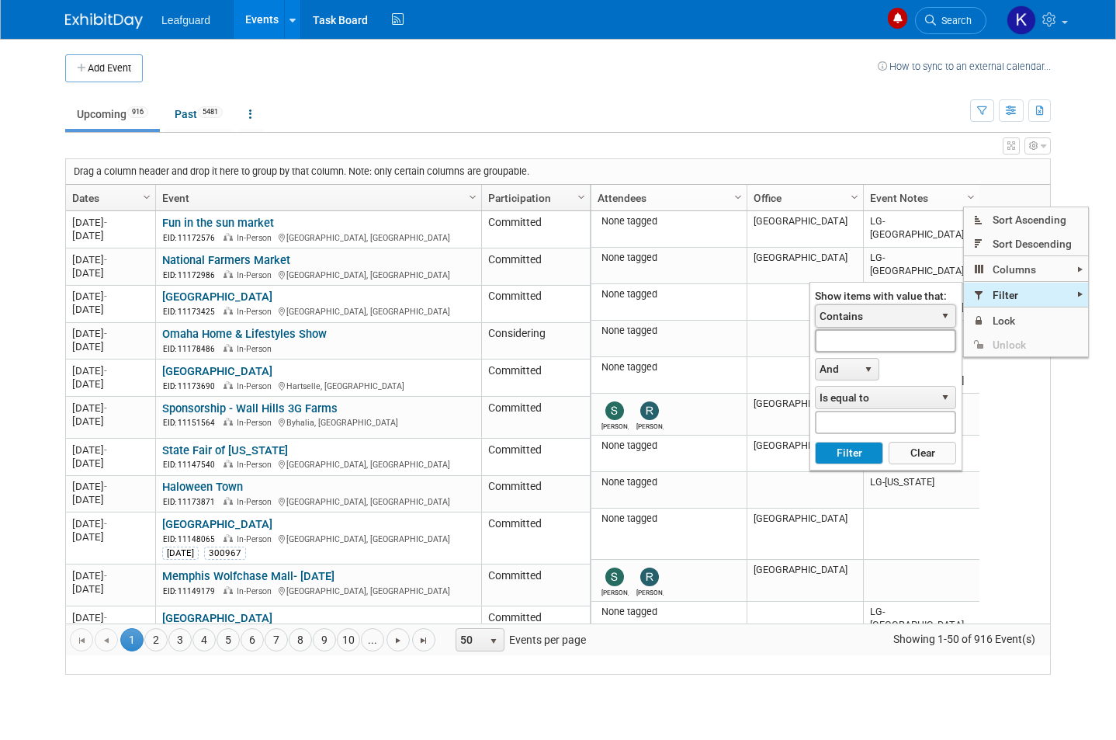
click at [903, 345] on input "text" at bounding box center [885, 340] width 141 height 23
click at [857, 460] on button "Filter" at bounding box center [849, 453] width 68 height 23
type input "Lg-conn"
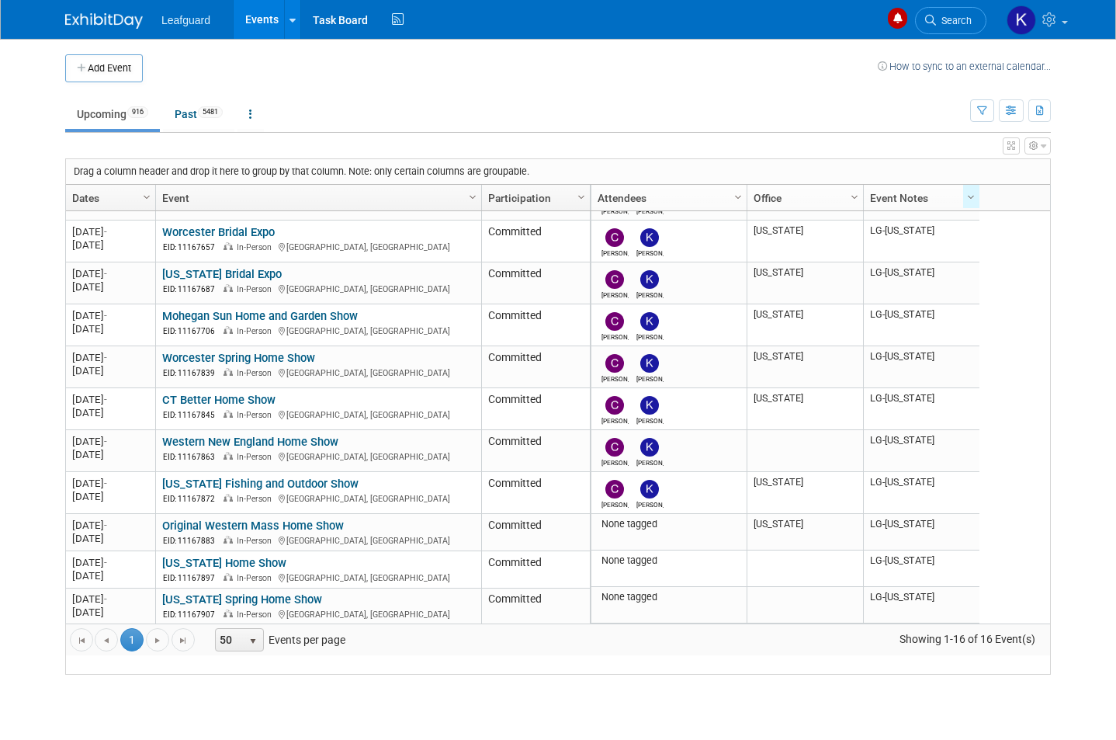
scroll to position [242, 0]
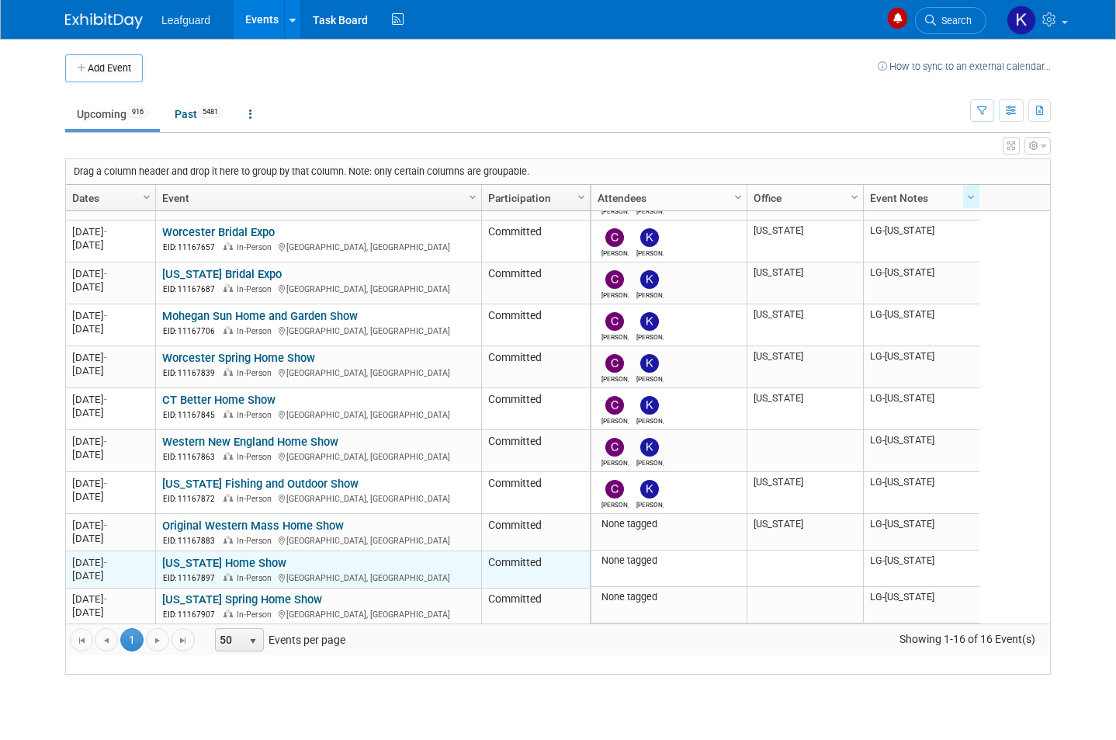
click at [189, 570] on link "[US_STATE] Home Show" at bounding box center [224, 563] width 124 height 14
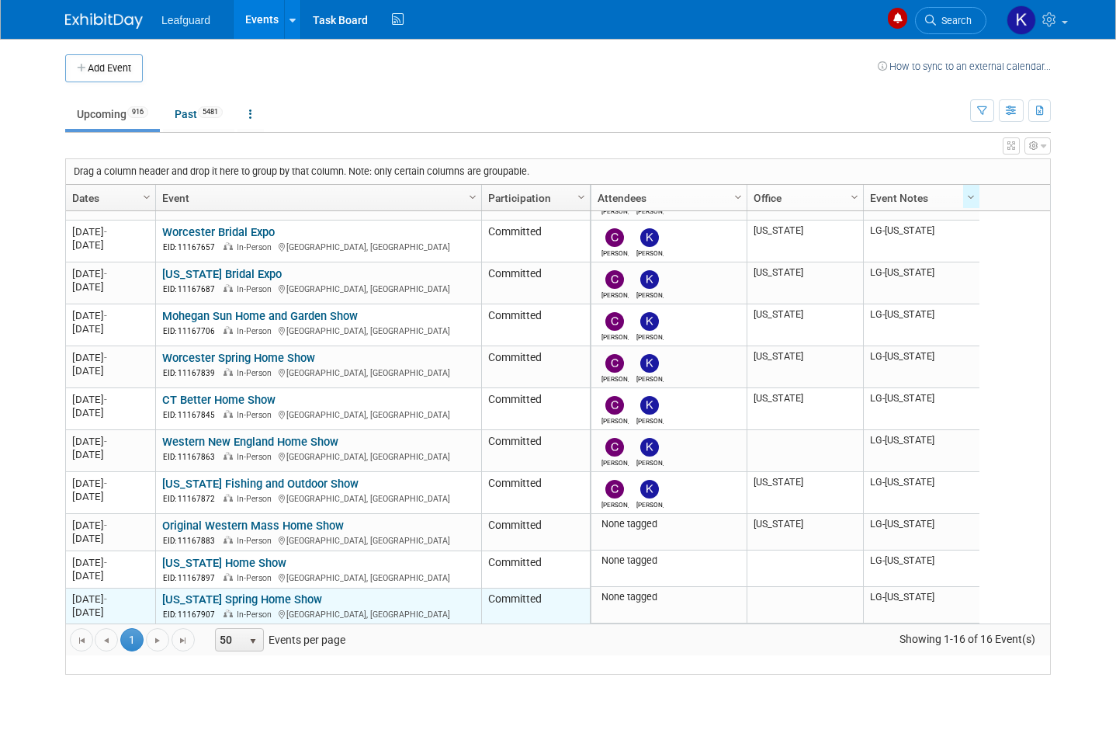
click at [182, 606] on link "[US_STATE] Spring Home Show" at bounding box center [242, 599] width 160 height 14
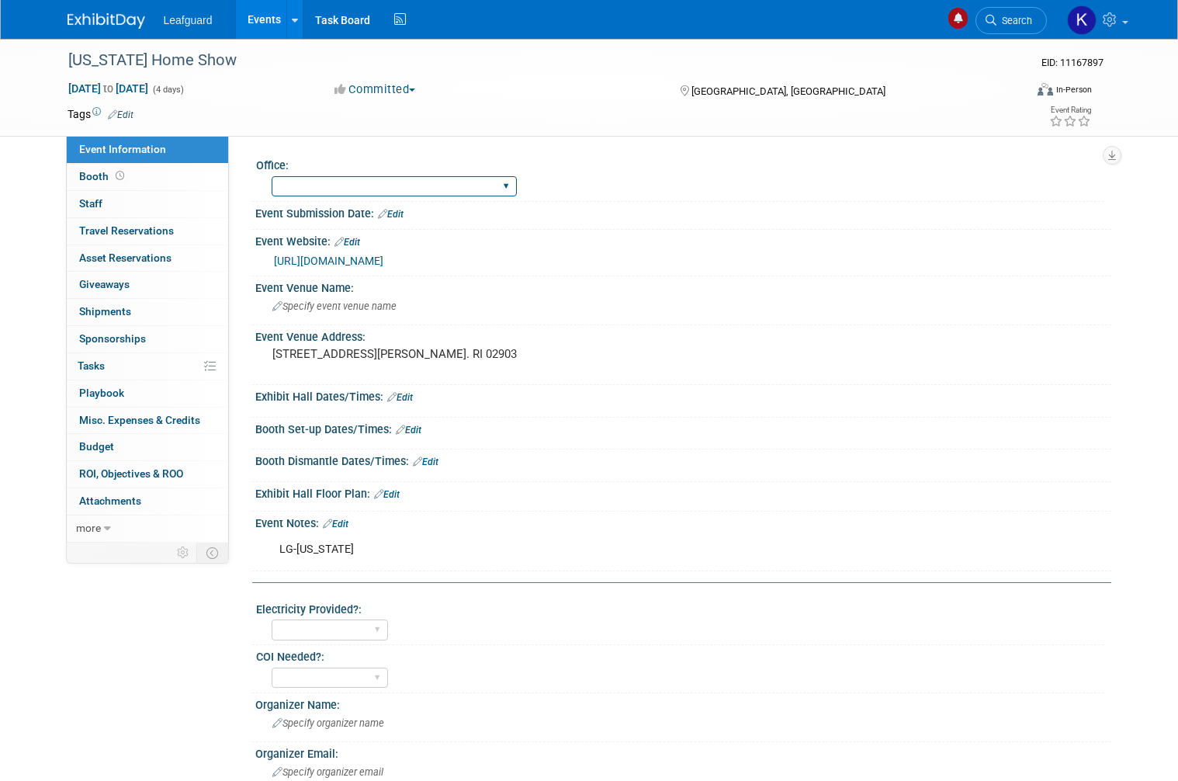
click at [386, 187] on select "[GEOGRAPHIC_DATA] [US_STATE] [GEOGRAPHIC_DATA] [GEOGRAPHIC_DATA] [GEOGRAPHIC_DA…" at bounding box center [394, 186] width 245 height 21
select select "[US_STATE]"
click at [84, 224] on span "Travel Reservations 0" at bounding box center [126, 230] width 95 height 12
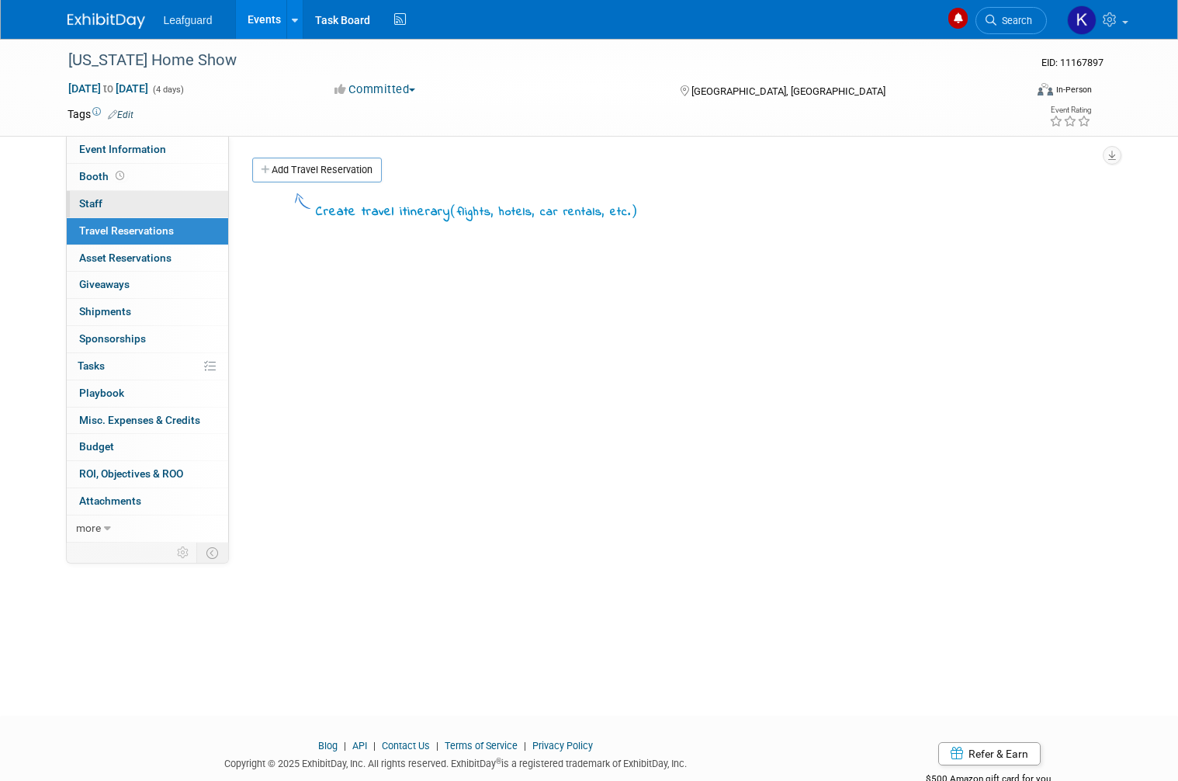
click at [89, 205] on span "Staff 0" at bounding box center [90, 203] width 23 height 12
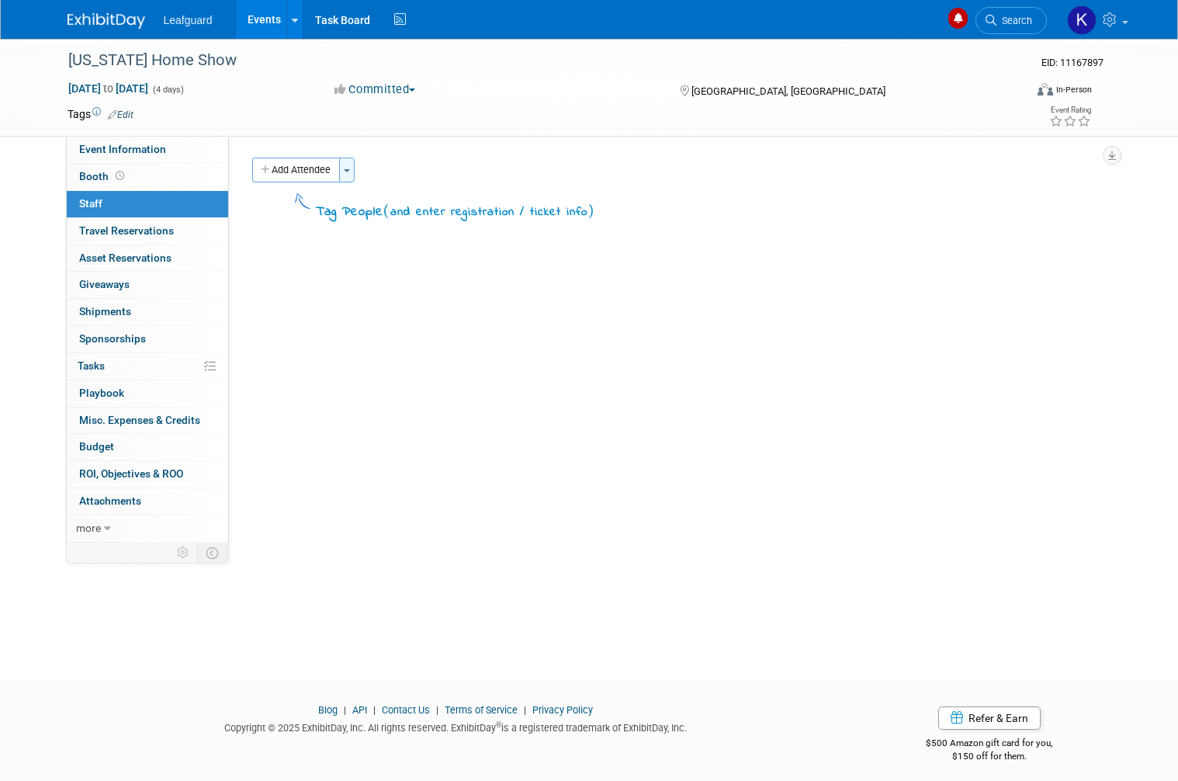
click at [351, 173] on button "Toggle Dropdown" at bounding box center [347, 170] width 16 height 25
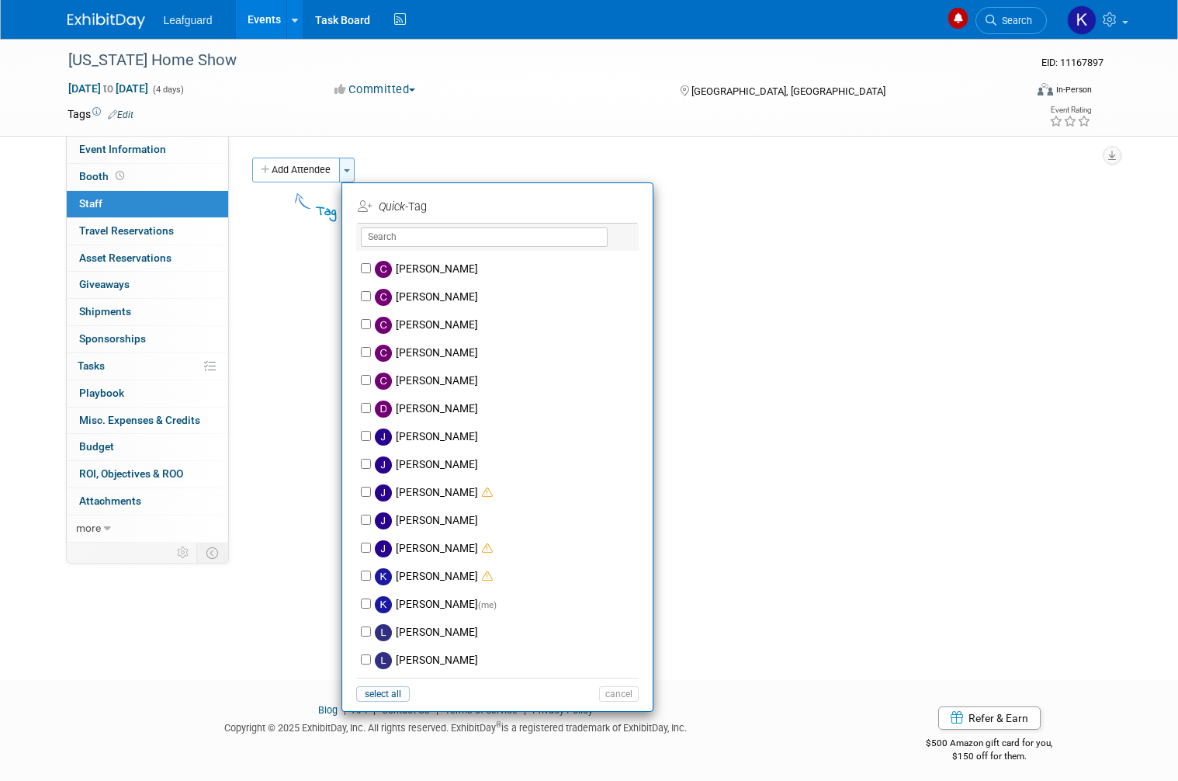
scroll to position [165, 0]
click at [432, 611] on label "Kevin DiBiase (me)" at bounding box center [507, 603] width 273 height 28
click at [371, 607] on input "Kevin DiBiase (me)" at bounding box center [366, 602] width 10 height 10
checkbox input "true"
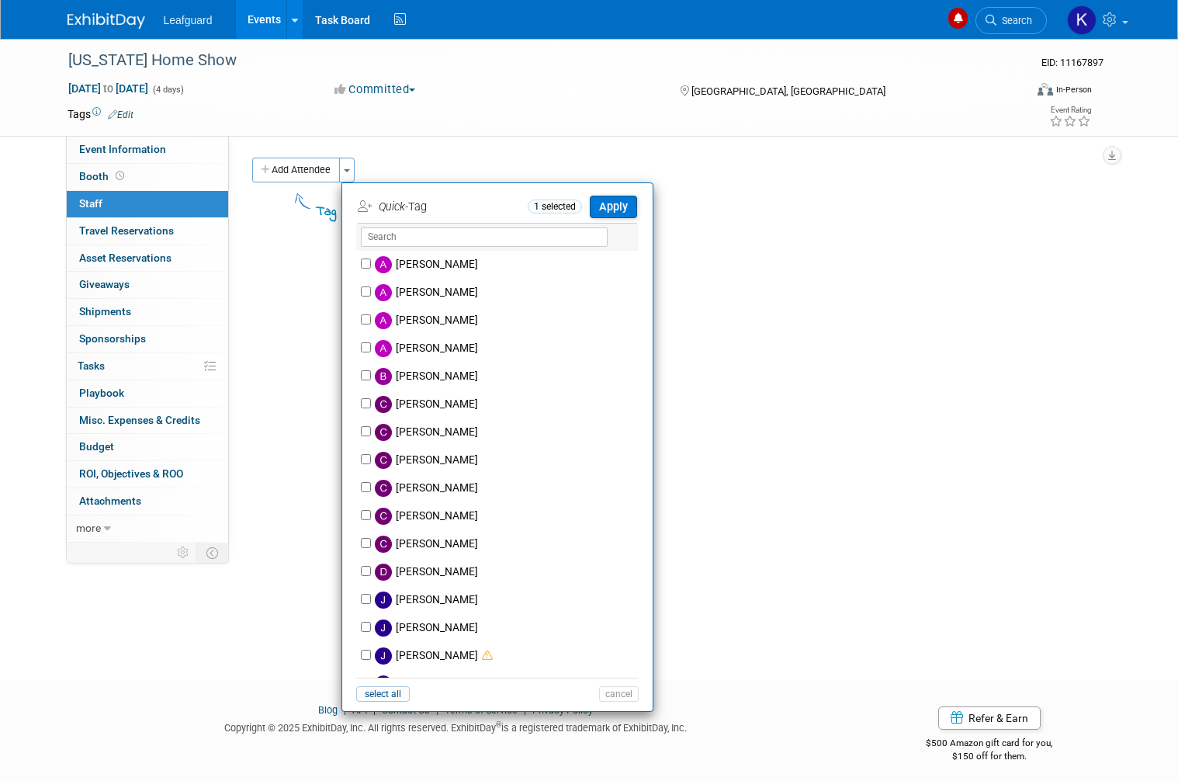
scroll to position [0, 0]
click at [471, 396] on label "Calleen Kenney" at bounding box center [507, 404] width 273 height 28
click at [371, 398] on input "Calleen Kenney" at bounding box center [366, 403] width 10 height 10
checkbox input "true"
click at [635, 200] on button "Apply" at bounding box center [613, 207] width 47 height 23
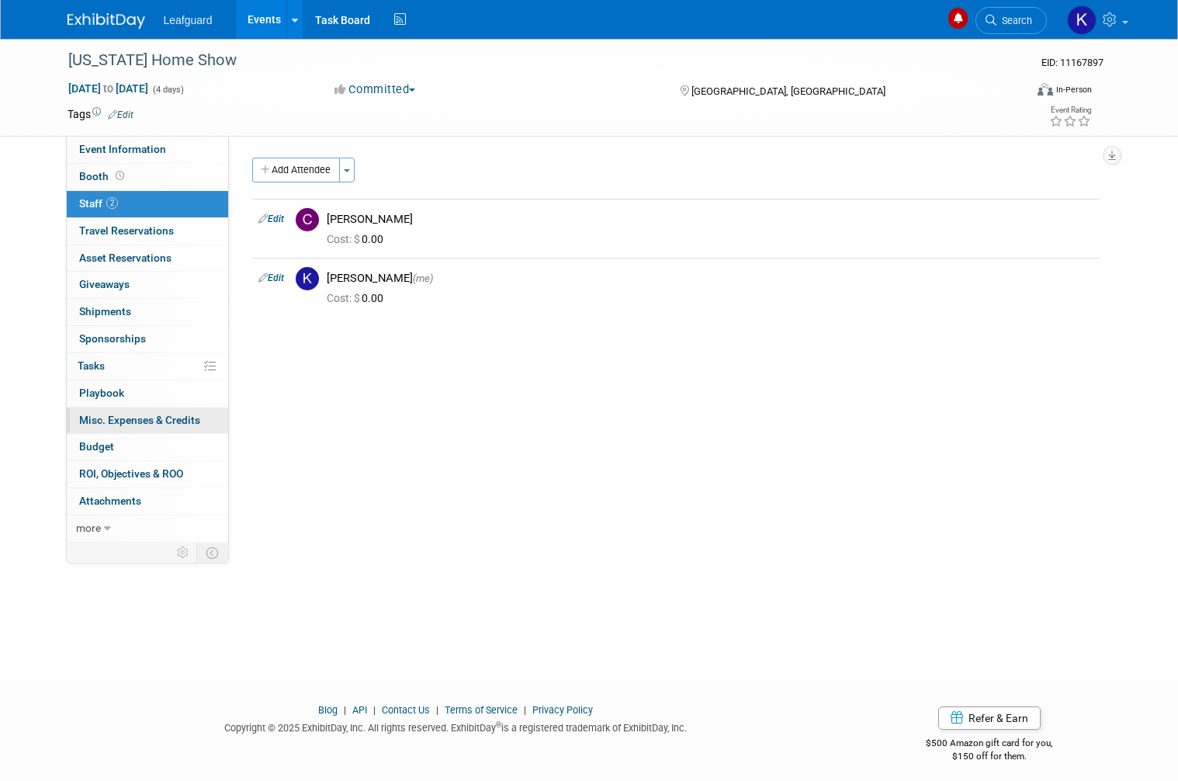
click at [85, 425] on link "0 Misc. Expenses & Credits 0" at bounding box center [147, 421] width 161 height 26
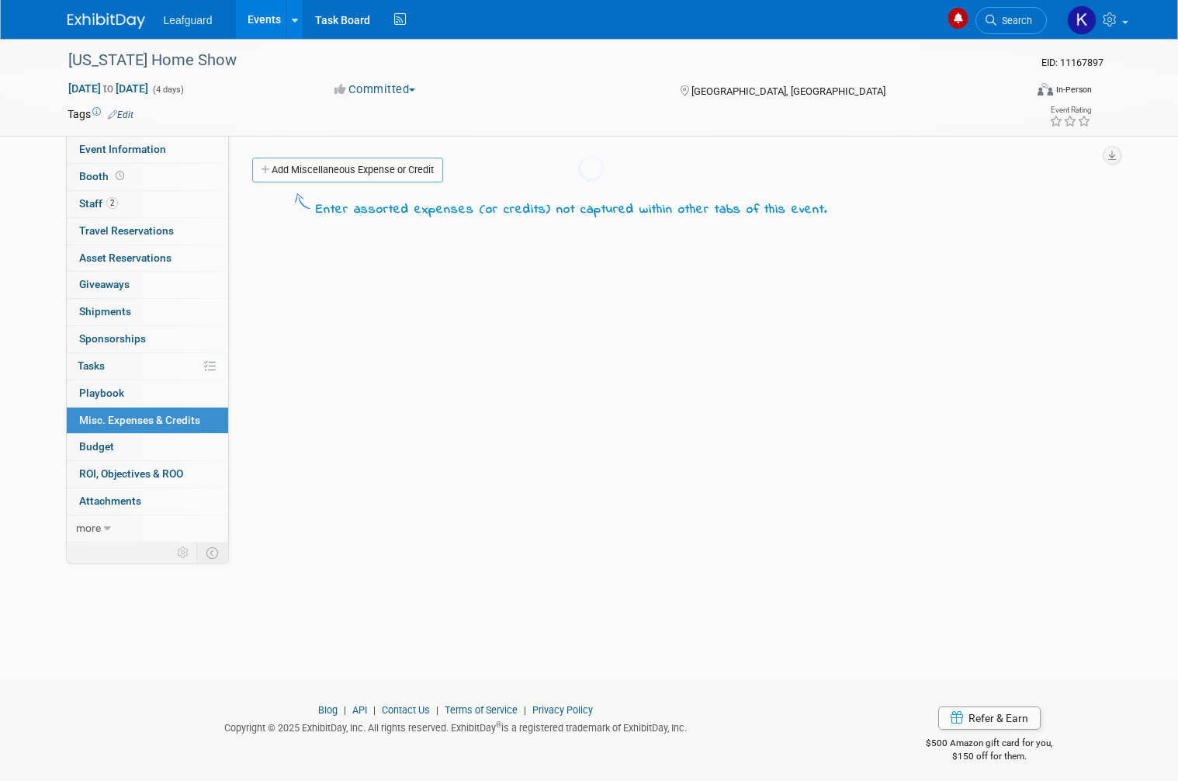
click at [76, 175] on link "Booth" at bounding box center [147, 177] width 161 height 26
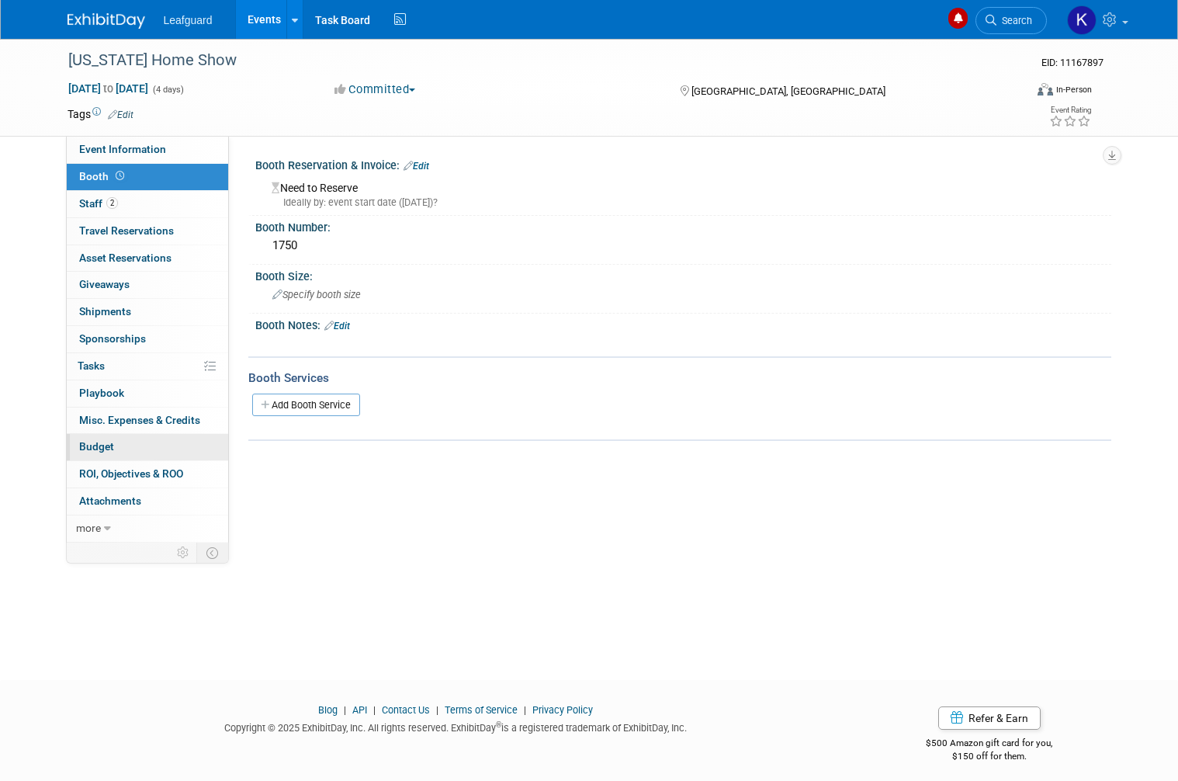
click at [85, 447] on link "Budget" at bounding box center [147, 447] width 161 height 26
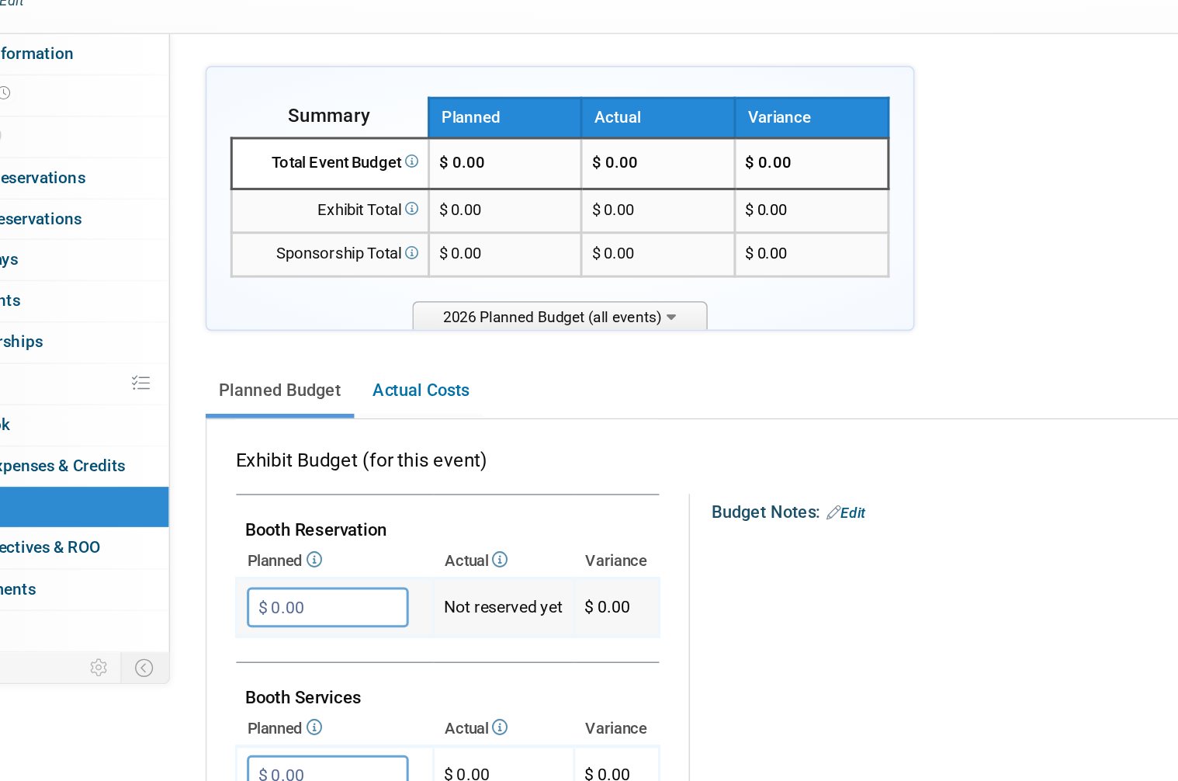
click at [279, 500] on input "$ 0.00" at bounding box center [332, 513] width 106 height 26
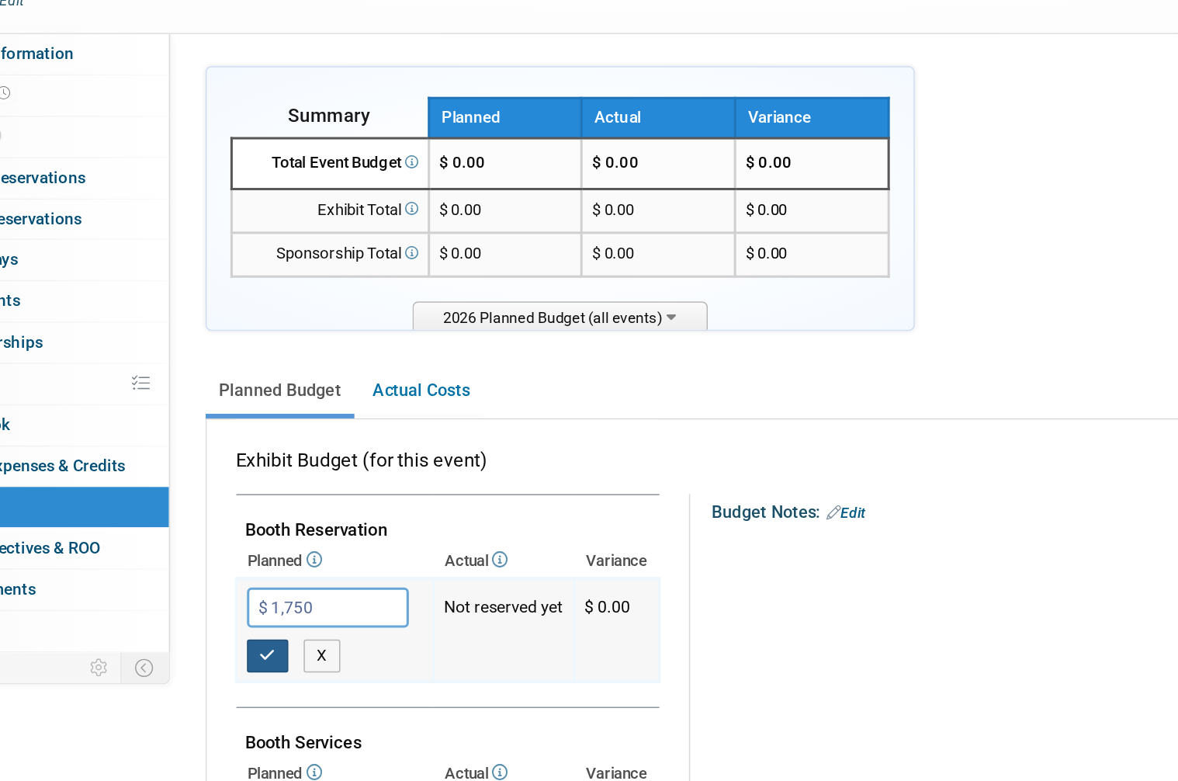
type input "$ 1,750.00"
click at [279, 534] on button "button" at bounding box center [293, 545] width 28 height 22
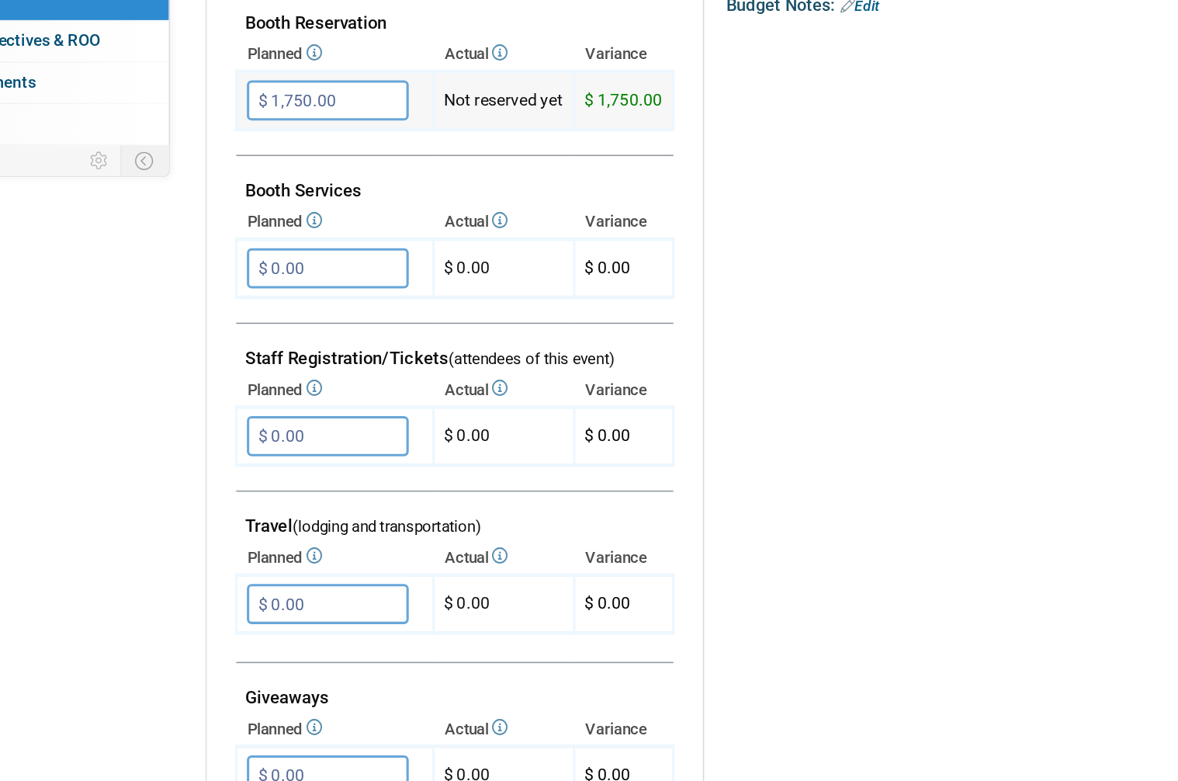
scroll to position [251, 0]
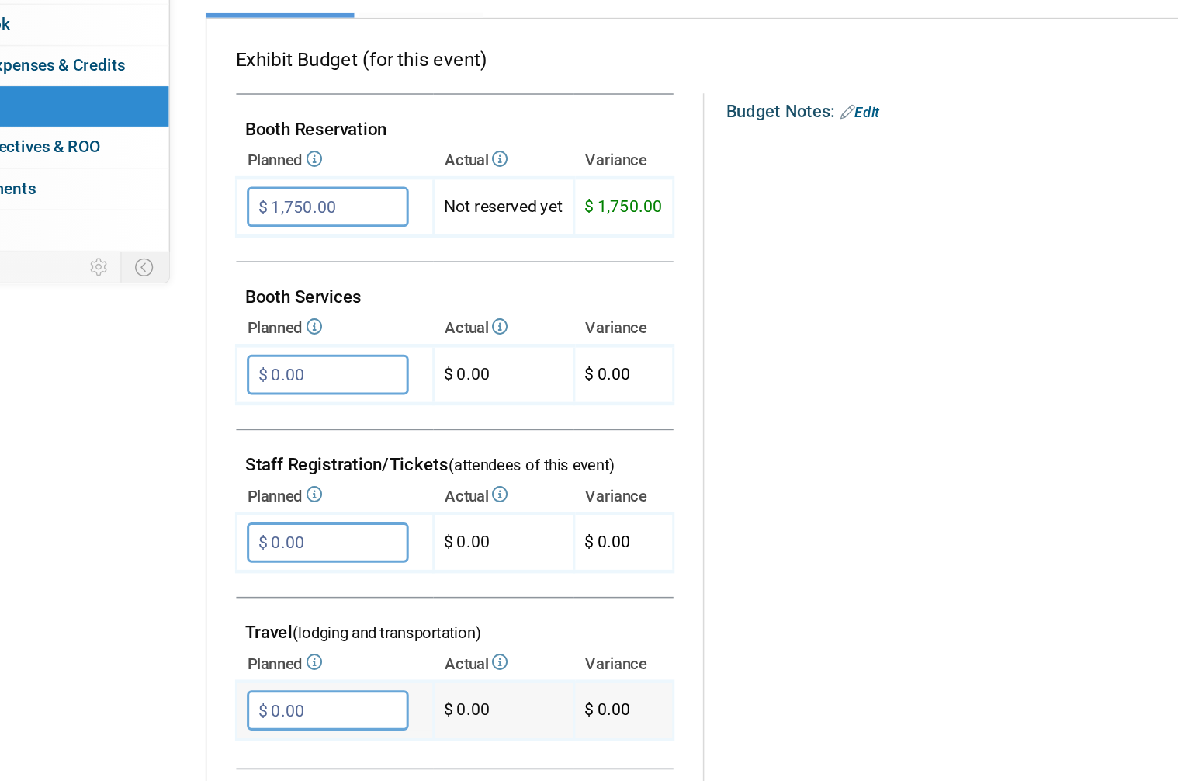
click at [279, 580] on input "$ 0.00" at bounding box center [332, 593] width 106 height 26
type input "$ 1,400.00"
click at [279, 614] on button "button" at bounding box center [293, 625] width 28 height 22
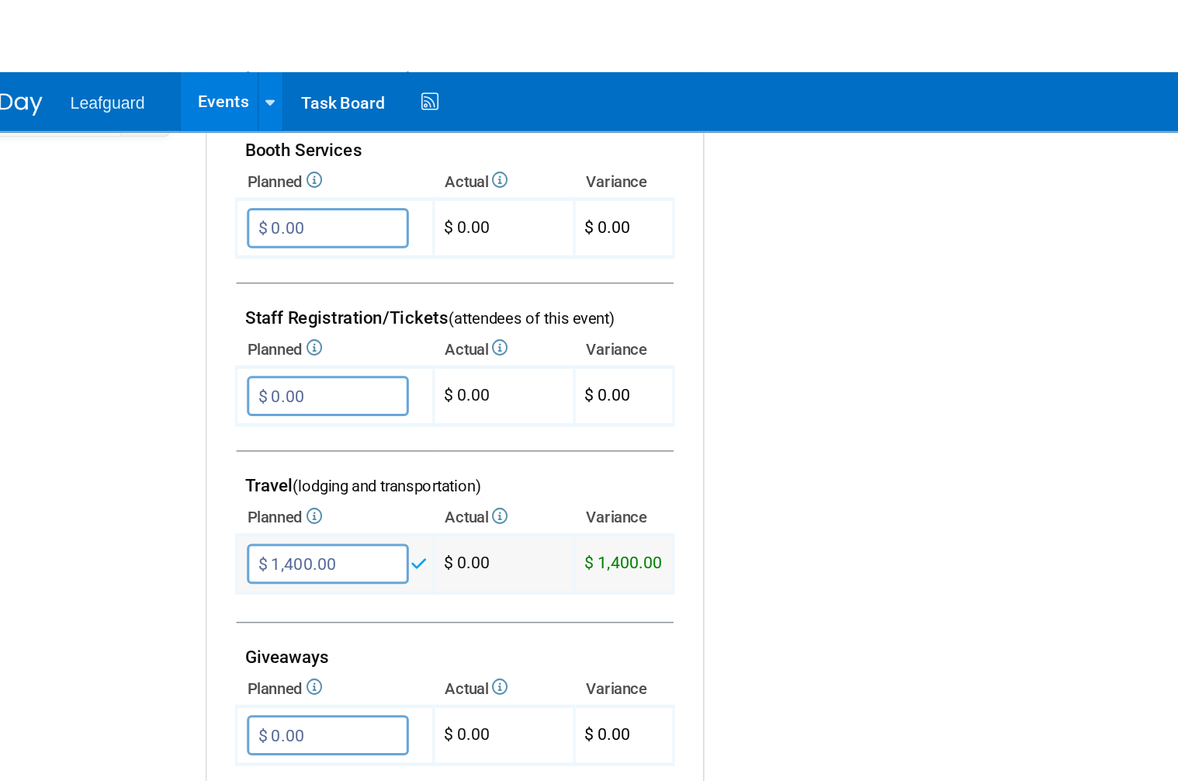
scroll to position [522, 0]
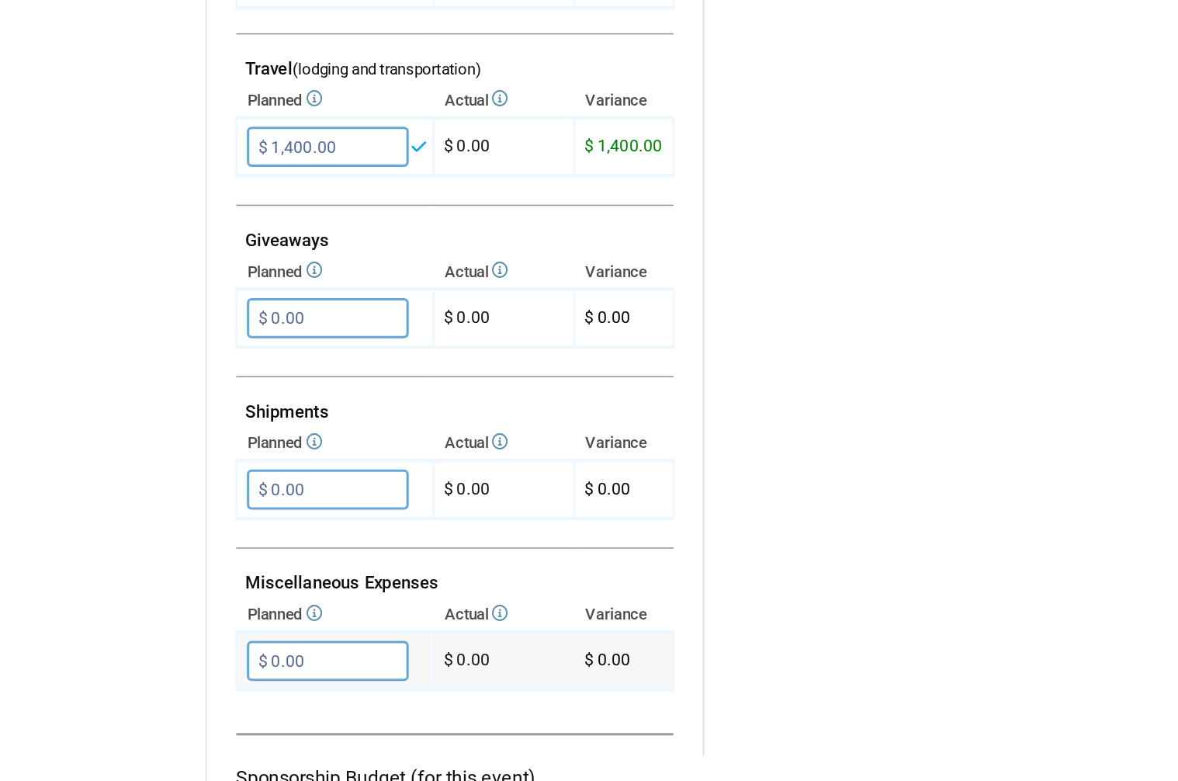
click at [279, 647] on input "$ 0.00" at bounding box center [332, 660] width 106 height 26
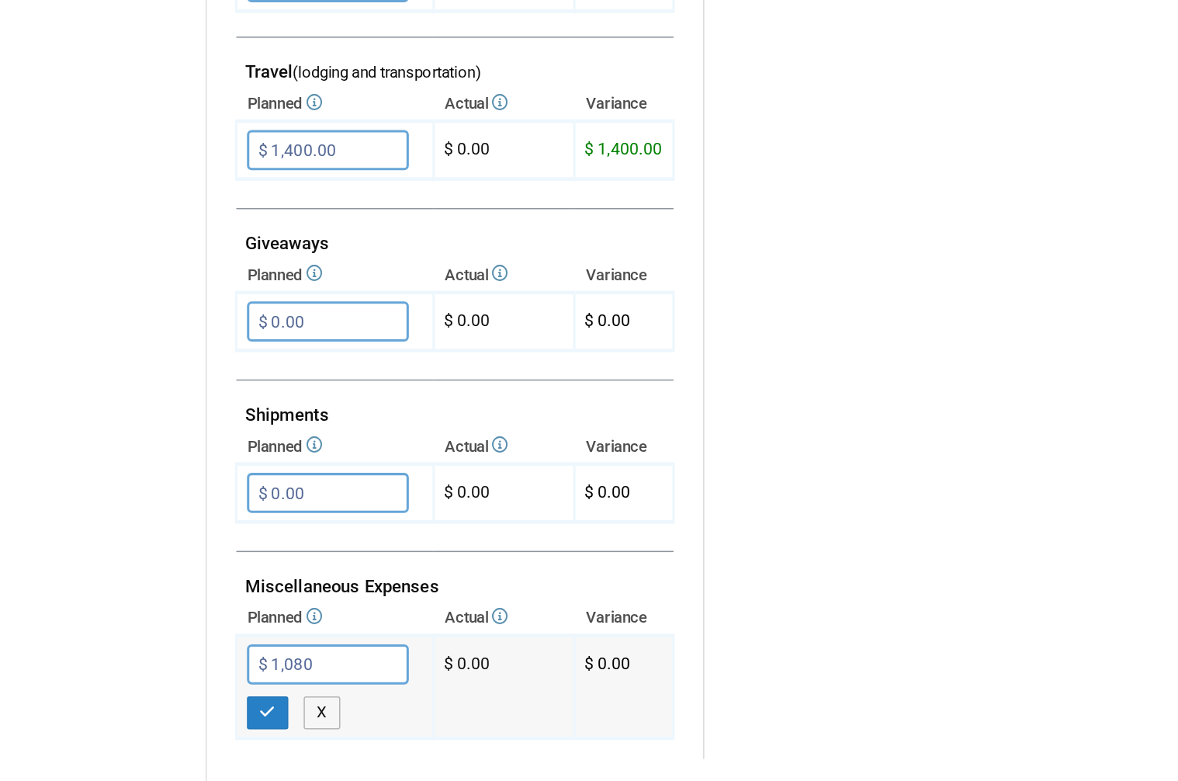
scroll to position [544, 0]
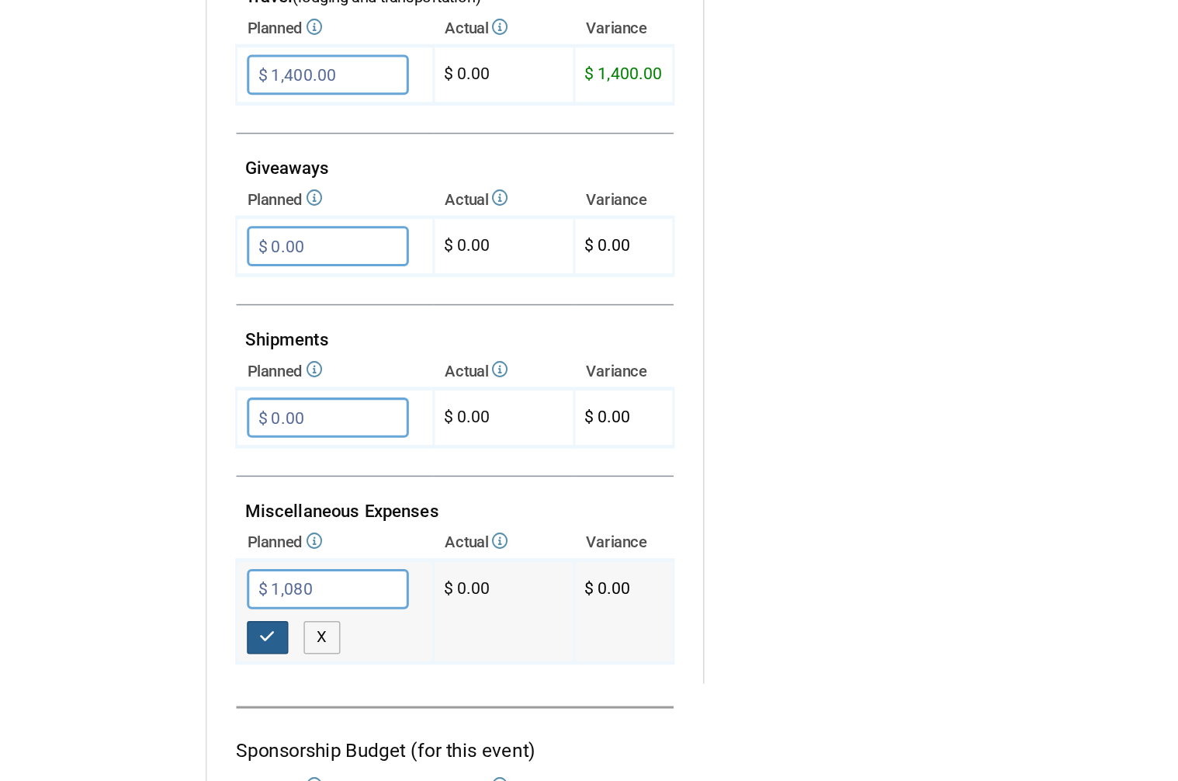
type input "$ 1,080.00"
click at [279, 658] on button "button" at bounding box center [293, 669] width 28 height 22
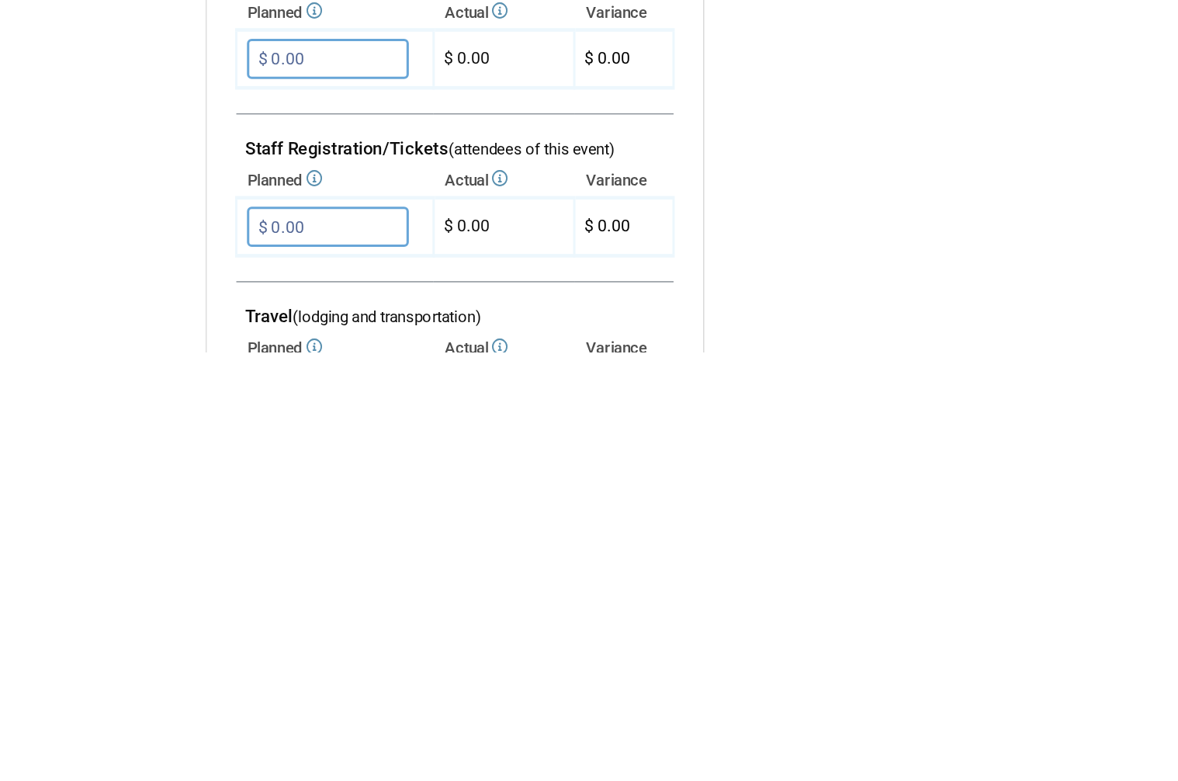
scroll to position [0, 0]
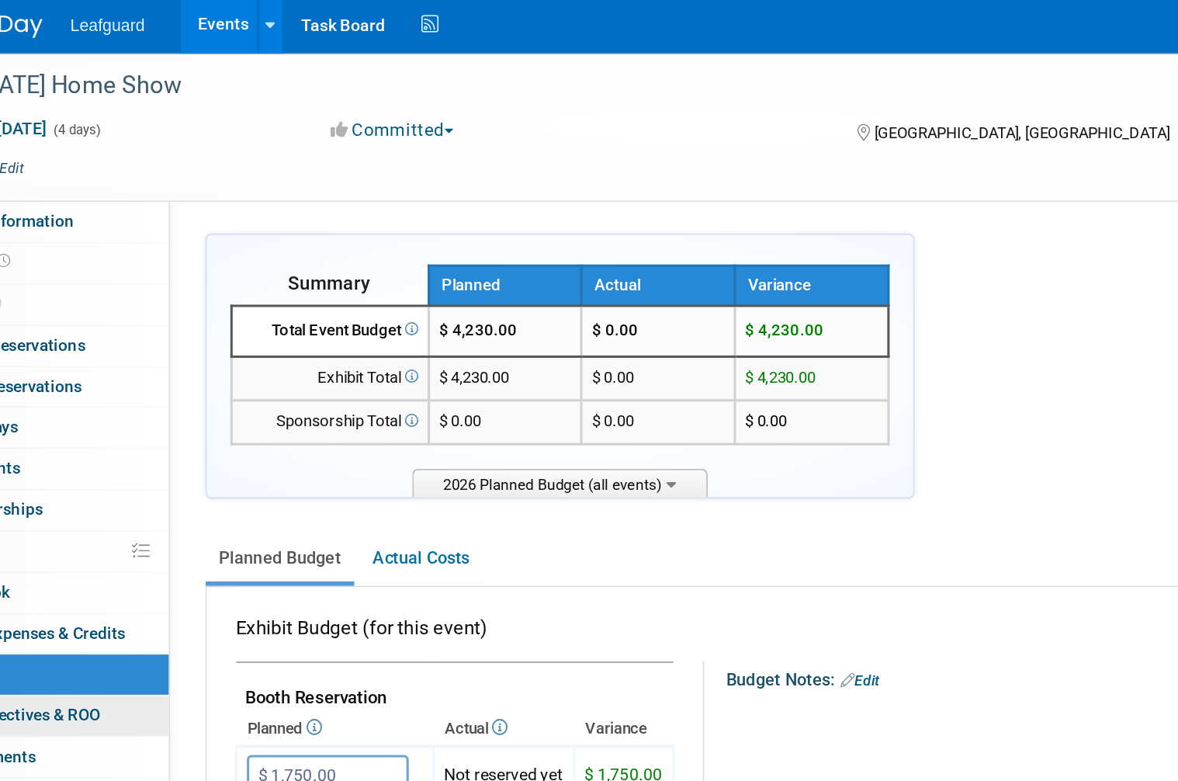
click at [76, 461] on link "0 ROI, Objectives & ROO 0" at bounding box center [147, 474] width 161 height 26
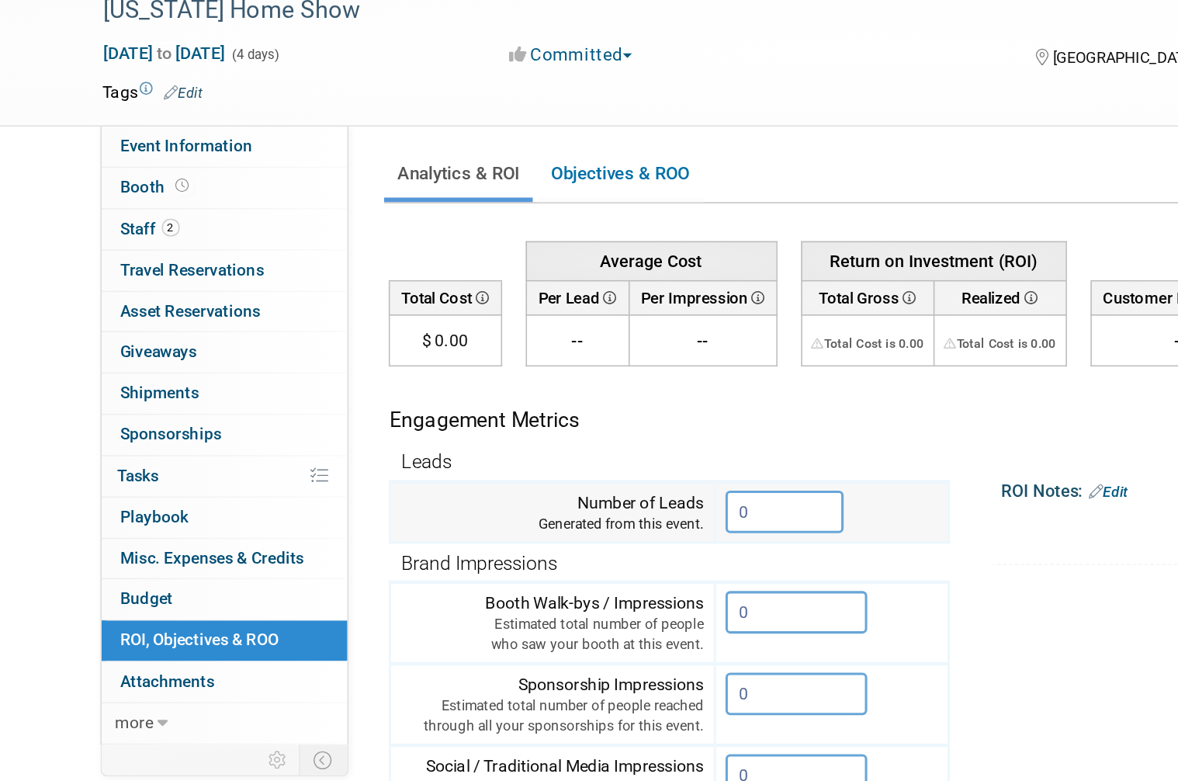
click at [520, 376] on input "0" at bounding box center [516, 390] width 78 height 28
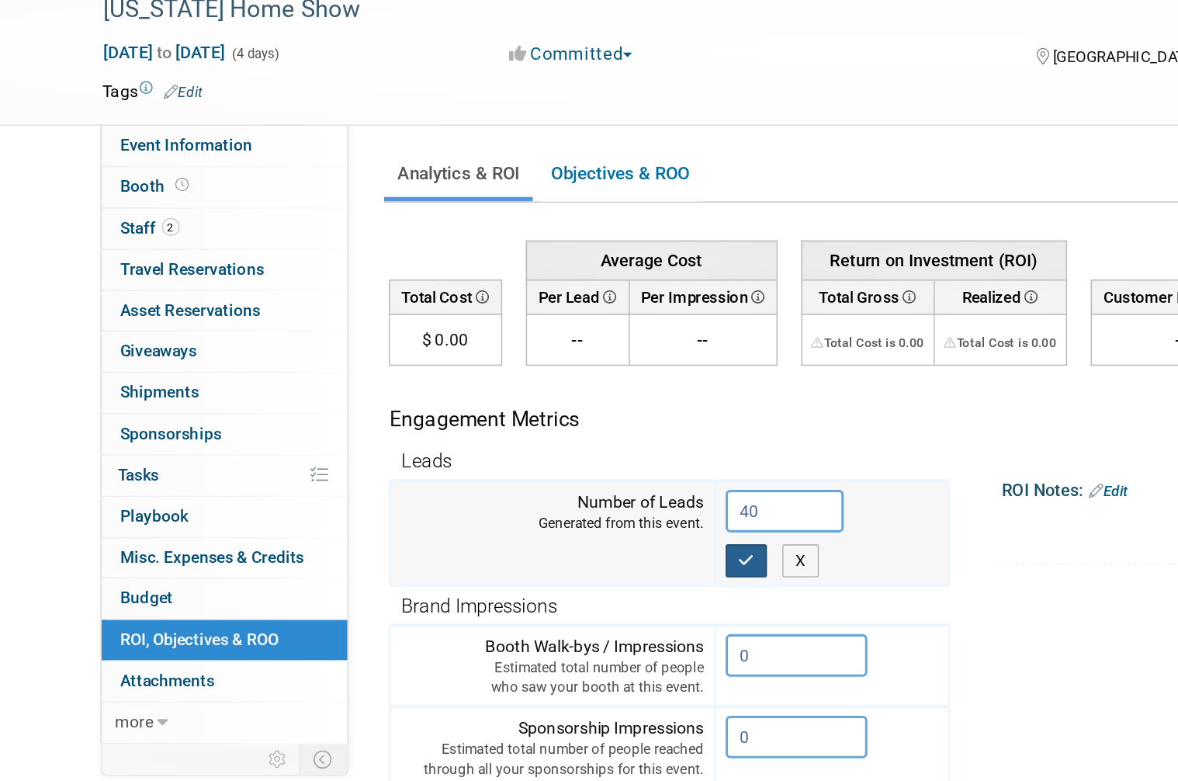
type input "40"
click at [490, 411] on button "button" at bounding box center [491, 422] width 28 height 22
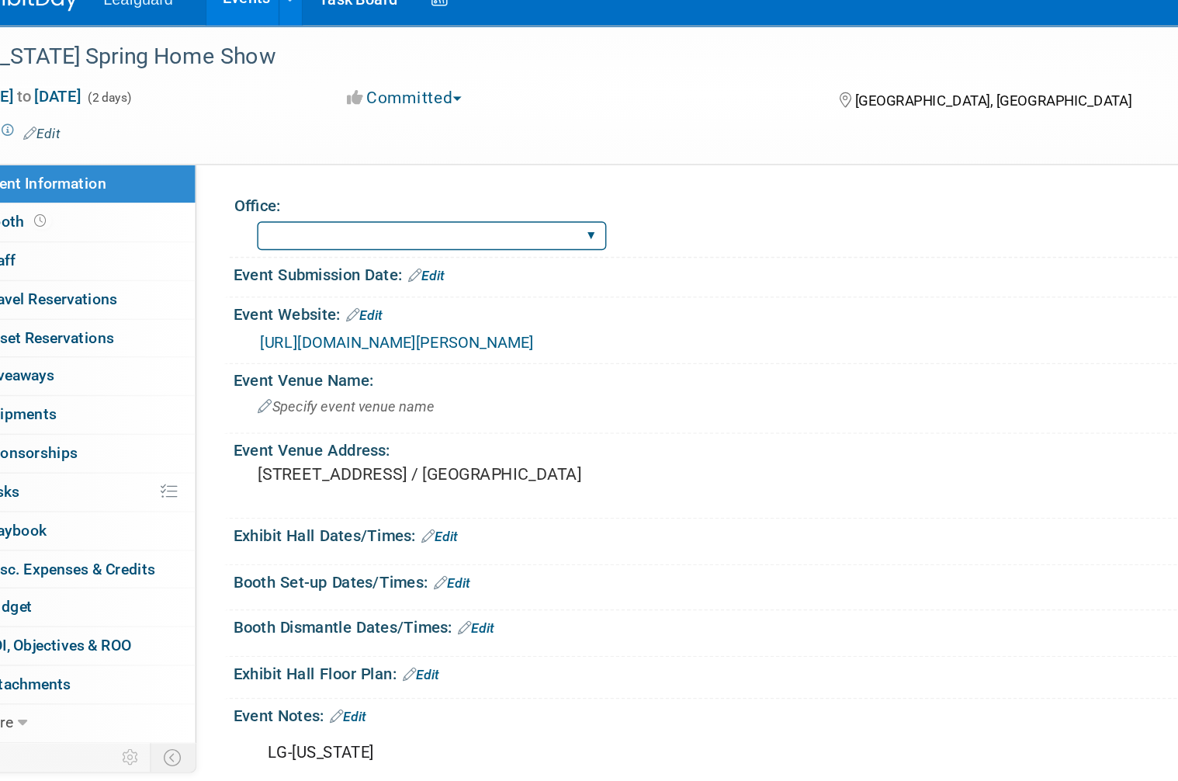
click at [301, 176] on select "Albany Arkansas Austin Birmingham Charlotte Chicago Cleveland Colorado Columbia…" at bounding box center [394, 186] width 245 height 21
select select "[US_STATE]"
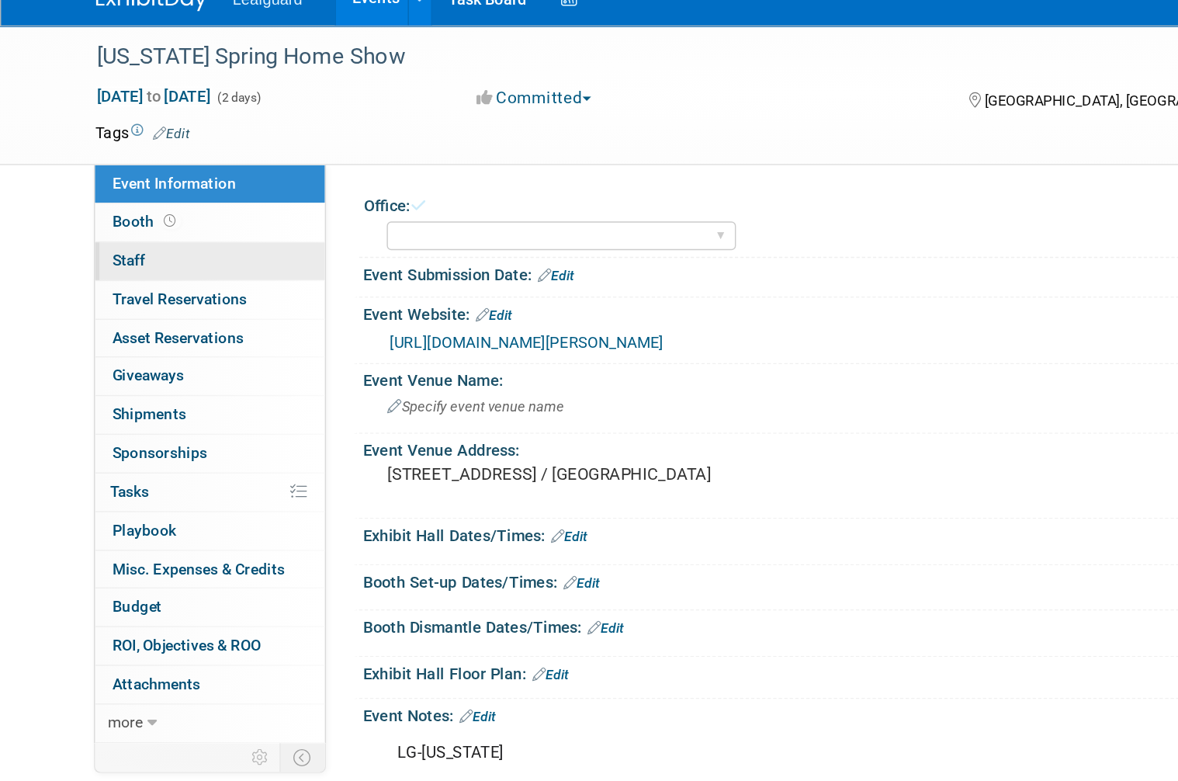
click at [86, 197] on span "Staff 0" at bounding box center [90, 203] width 23 height 12
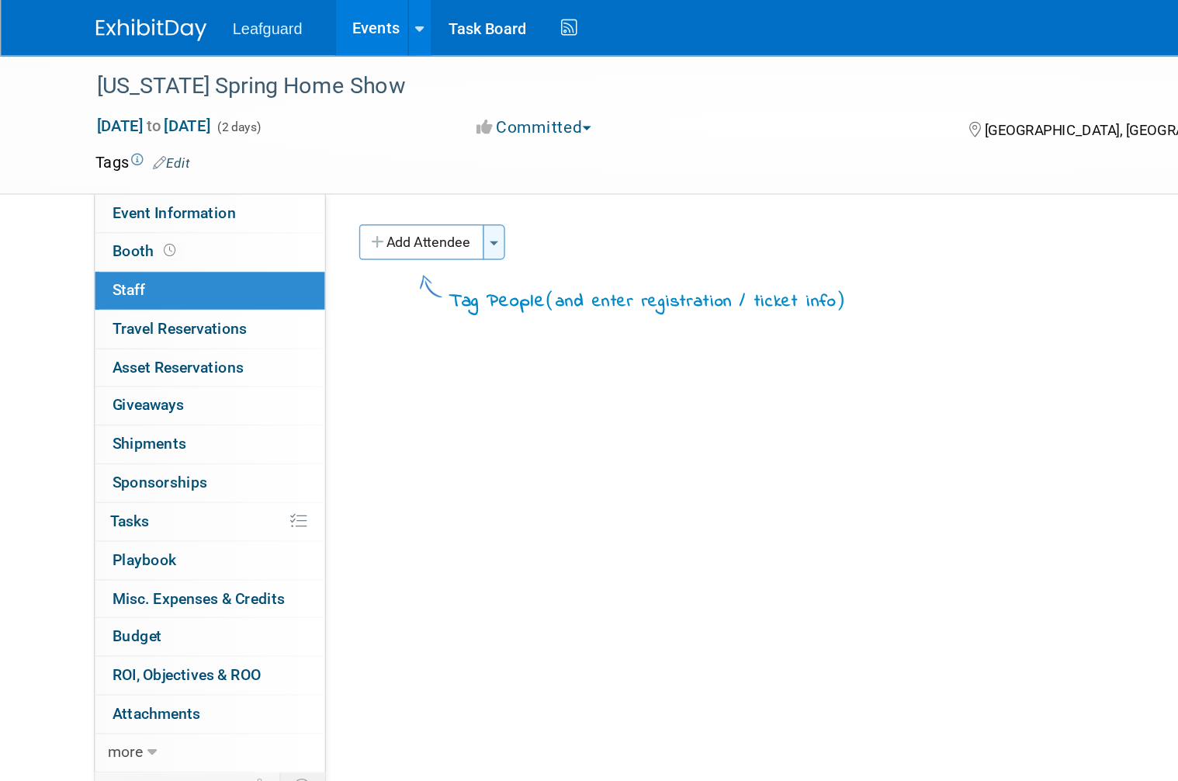
click at [350, 169] on span "button" at bounding box center [347, 170] width 6 height 3
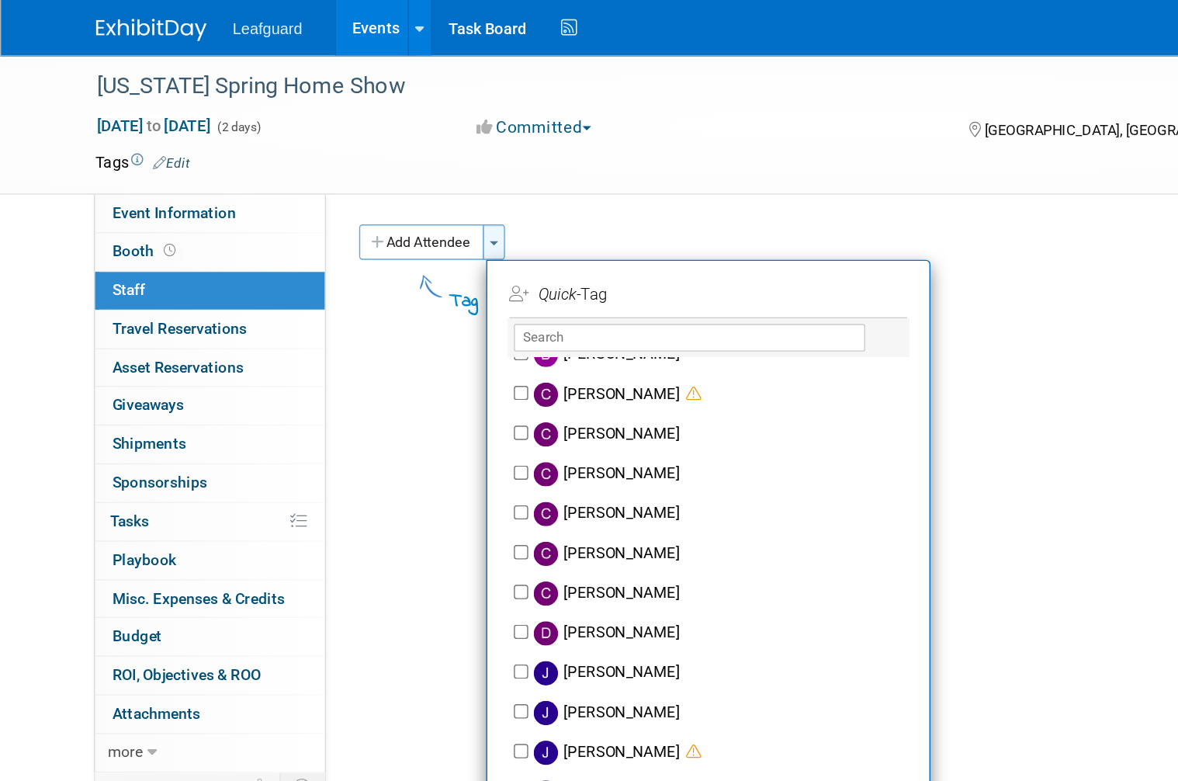
scroll to position [126, 0]
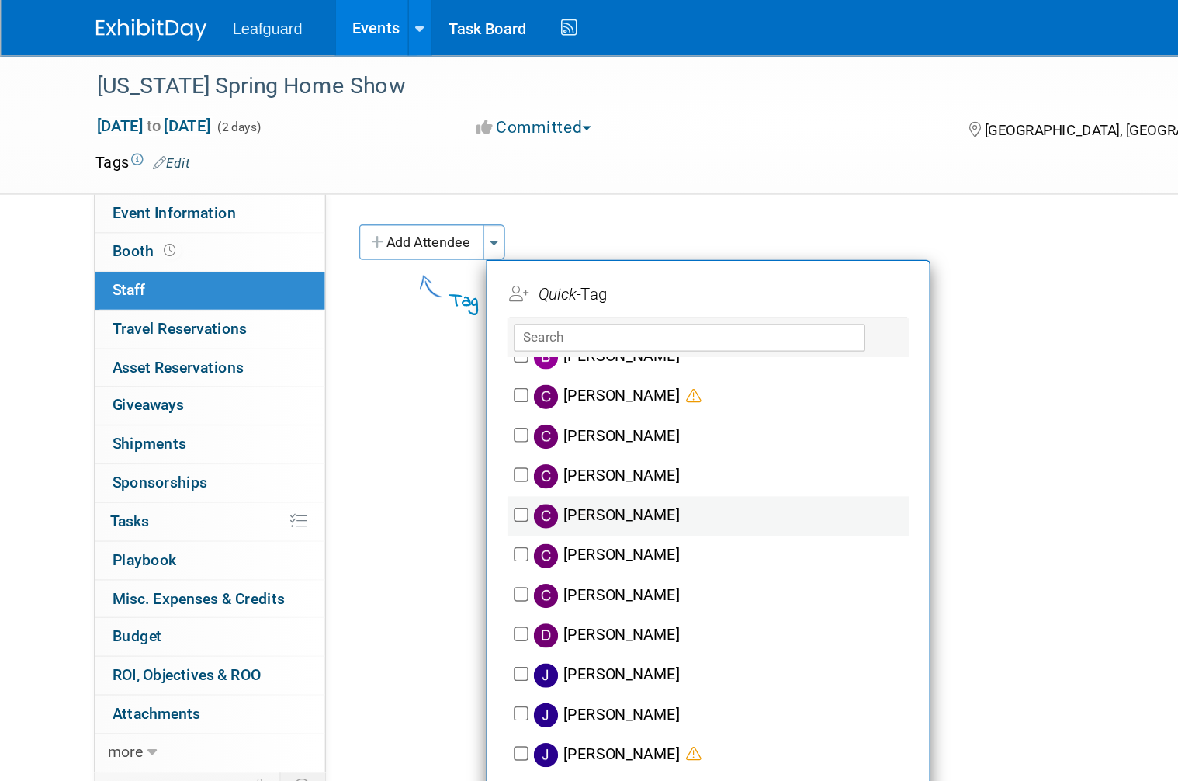
click at [463, 364] on label "Claudia Lopez" at bounding box center [507, 363] width 273 height 28
click at [371, 364] on input "Claudia Lopez" at bounding box center [366, 361] width 10 height 10
click at [420, 361] on label "Claudia Lopez" at bounding box center [507, 363] width 273 height 28
click at [371, 361] on input "Claudia Lopez" at bounding box center [366, 361] width 10 height 10
checkbox input "false"
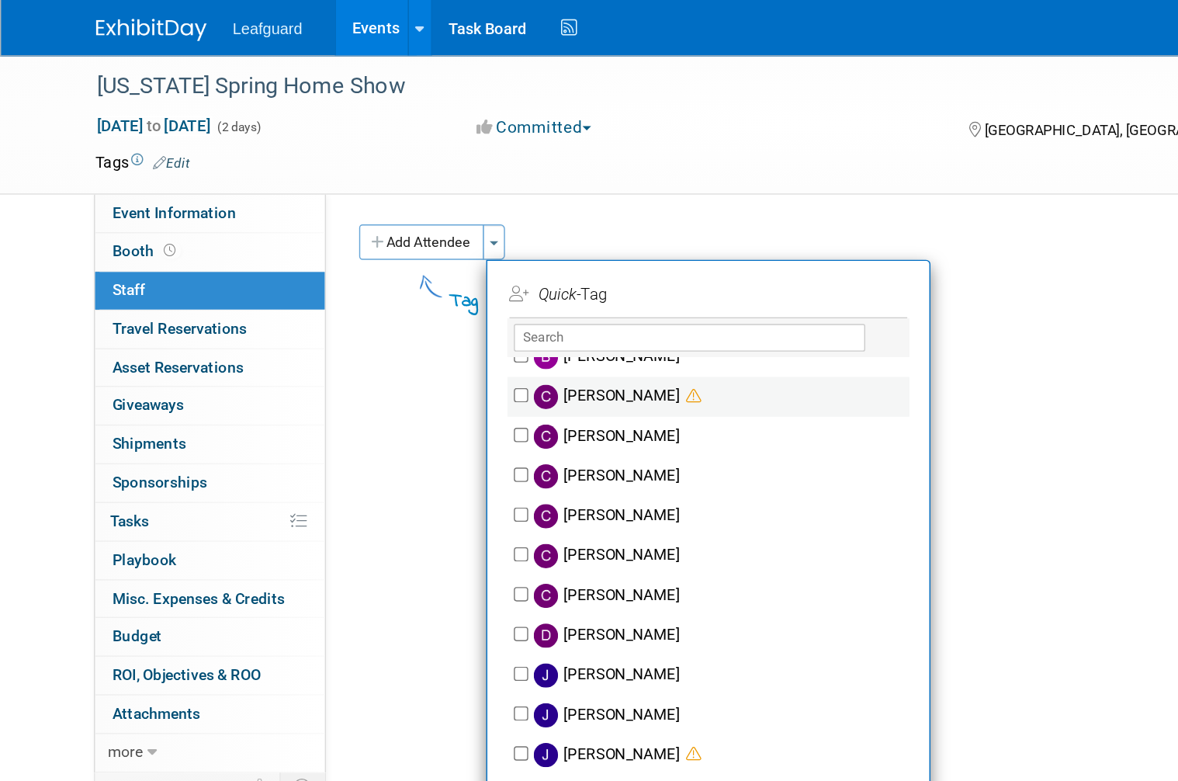
click at [458, 283] on label "Calleen Kenney" at bounding box center [507, 279] width 273 height 28
click at [371, 283] on input "Calleen Kenney" at bounding box center [366, 277] width 10 height 10
checkbox input "true"
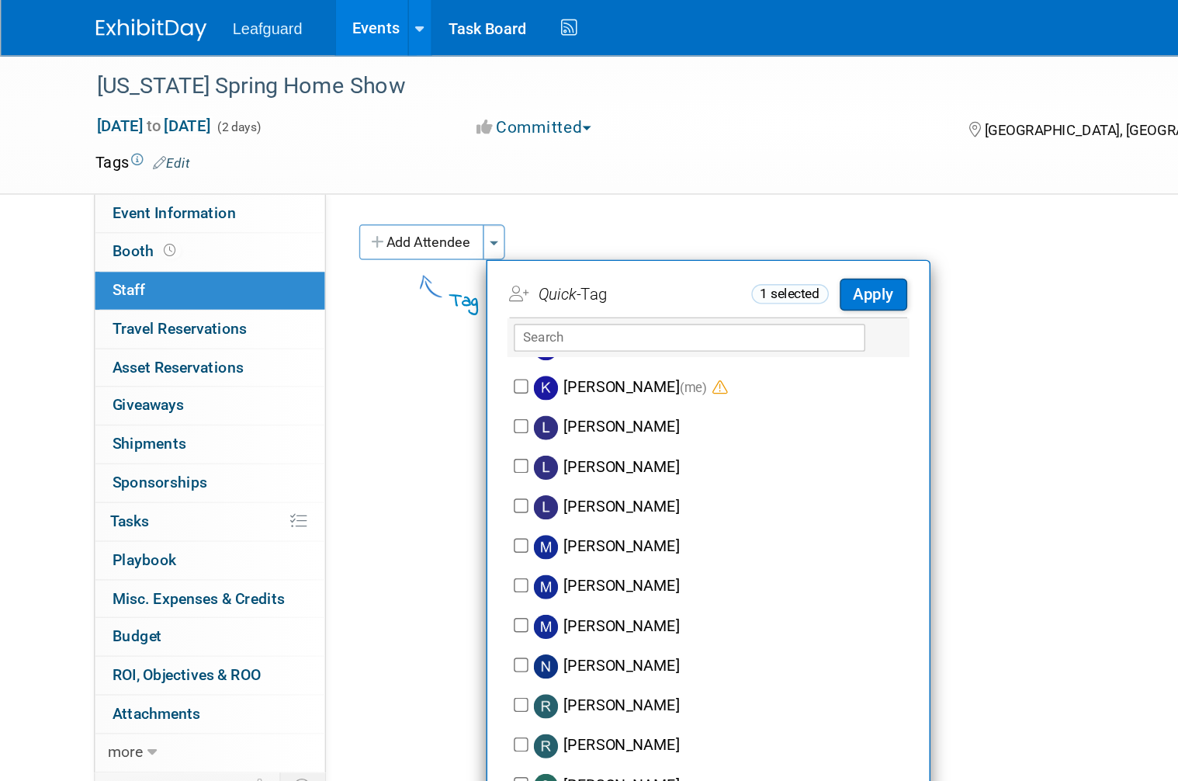
scroll to position [496, 0]
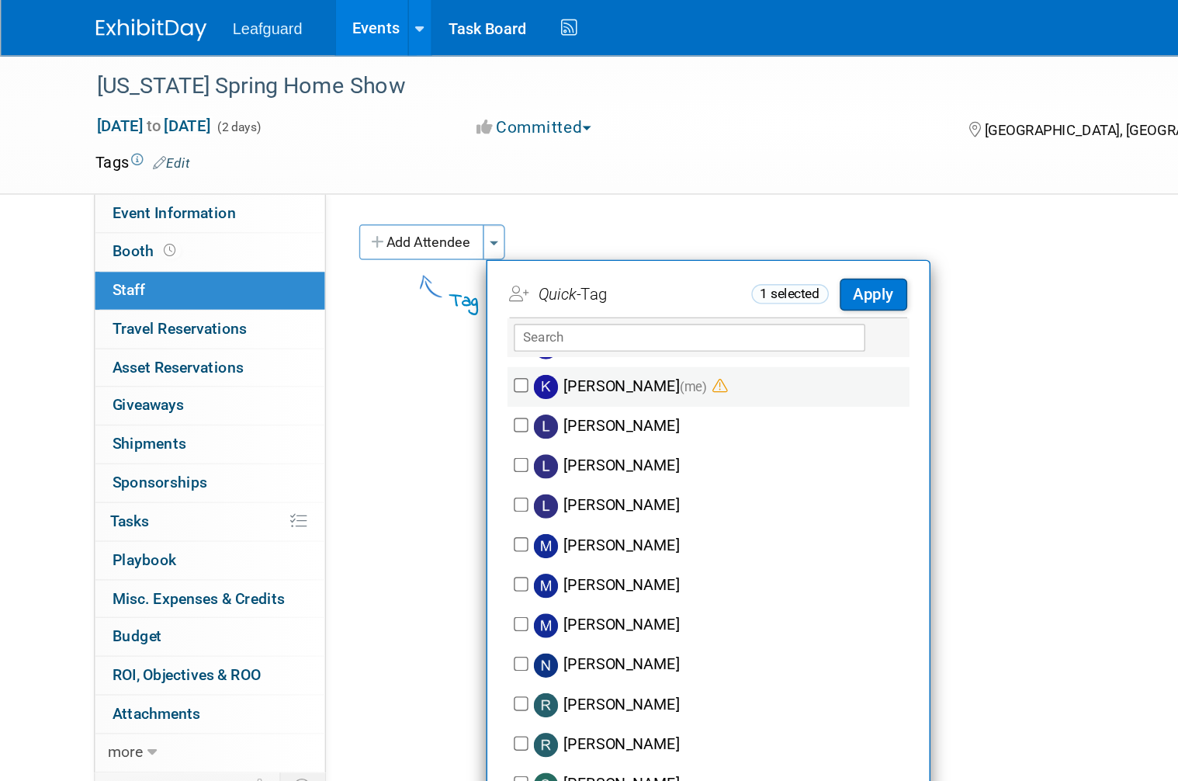
click at [456, 274] on label "Kevin DiBiase (me)" at bounding box center [507, 272] width 273 height 28
click at [371, 274] on input "Kevin DiBiase (me)" at bounding box center [366, 270] width 10 height 10
checkbox input "true"
click at [616, 209] on button "Apply" at bounding box center [613, 207] width 47 height 23
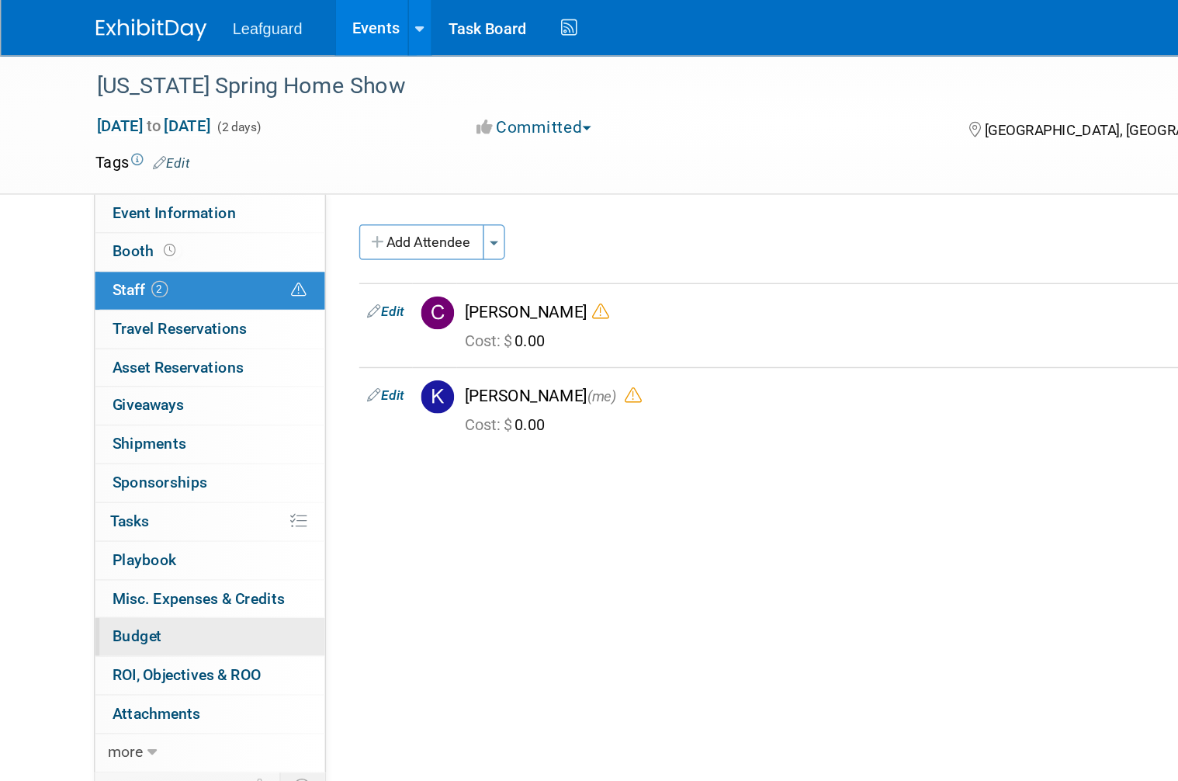
click at [85, 440] on span "Budget" at bounding box center [96, 446] width 35 height 12
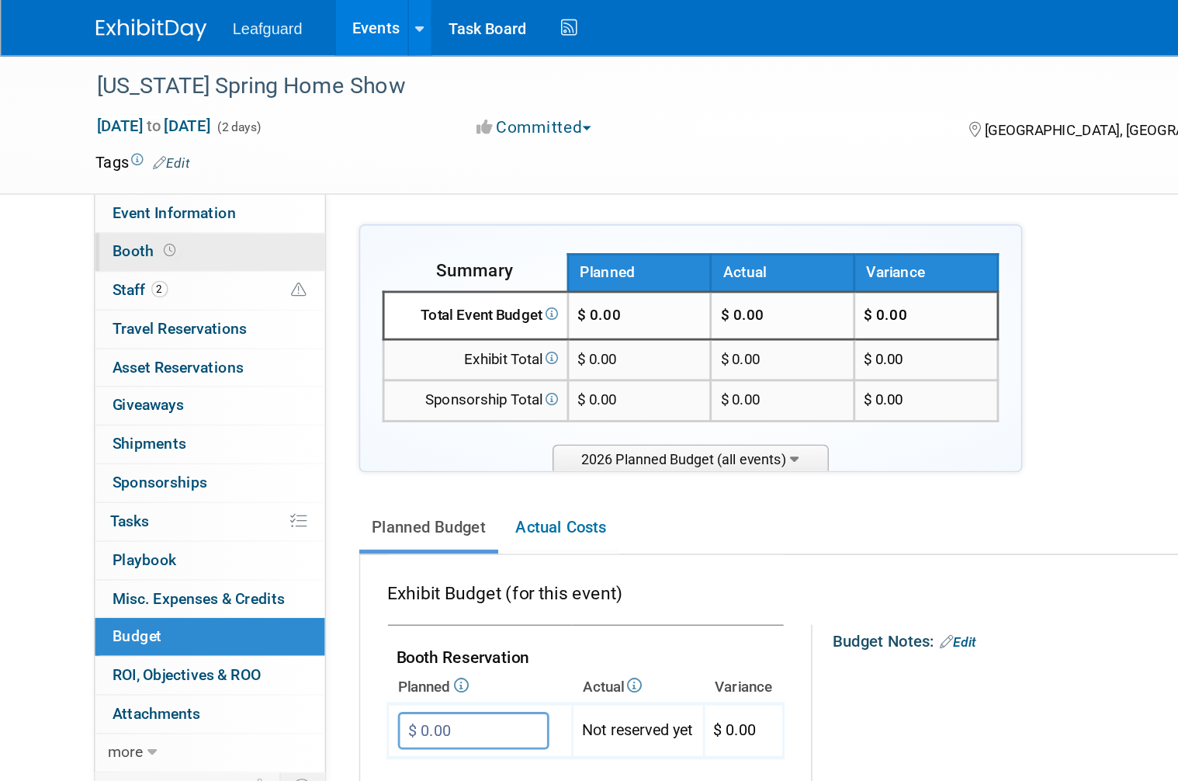
click at [84, 181] on span "Booth" at bounding box center [103, 176] width 48 height 12
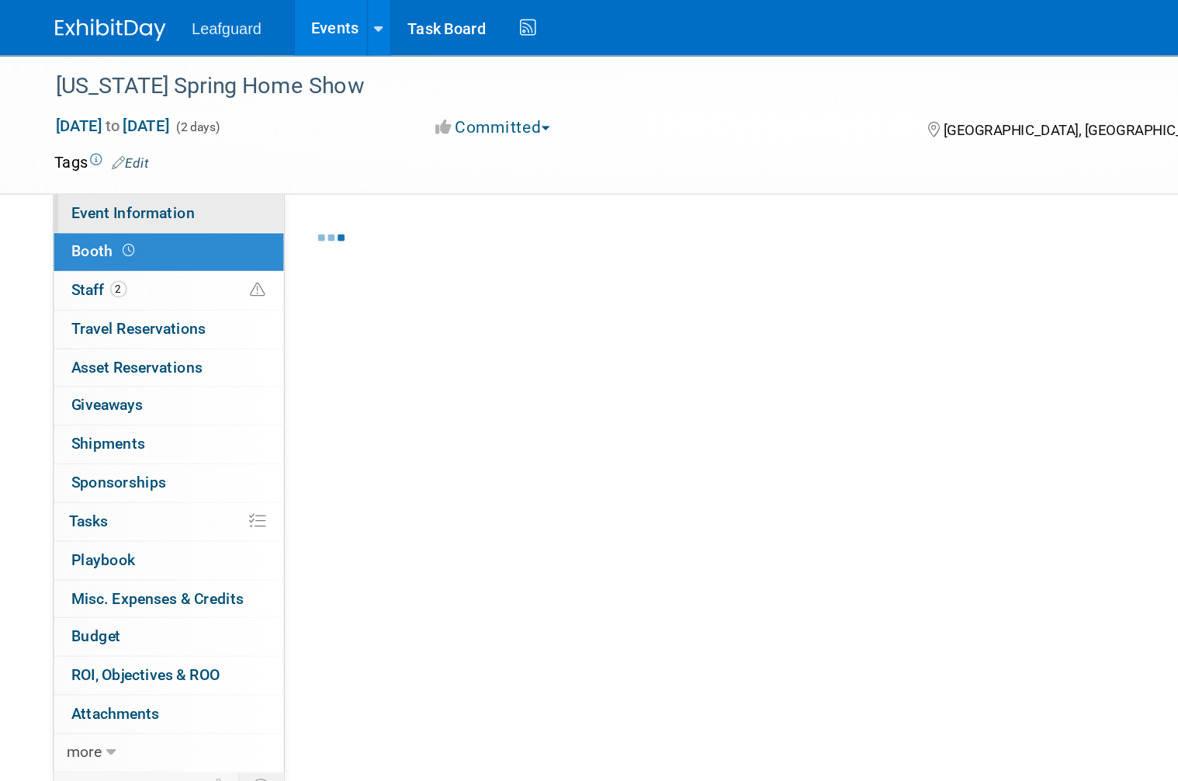
click at [79, 152] on span "Event Information" at bounding box center [122, 149] width 87 height 12
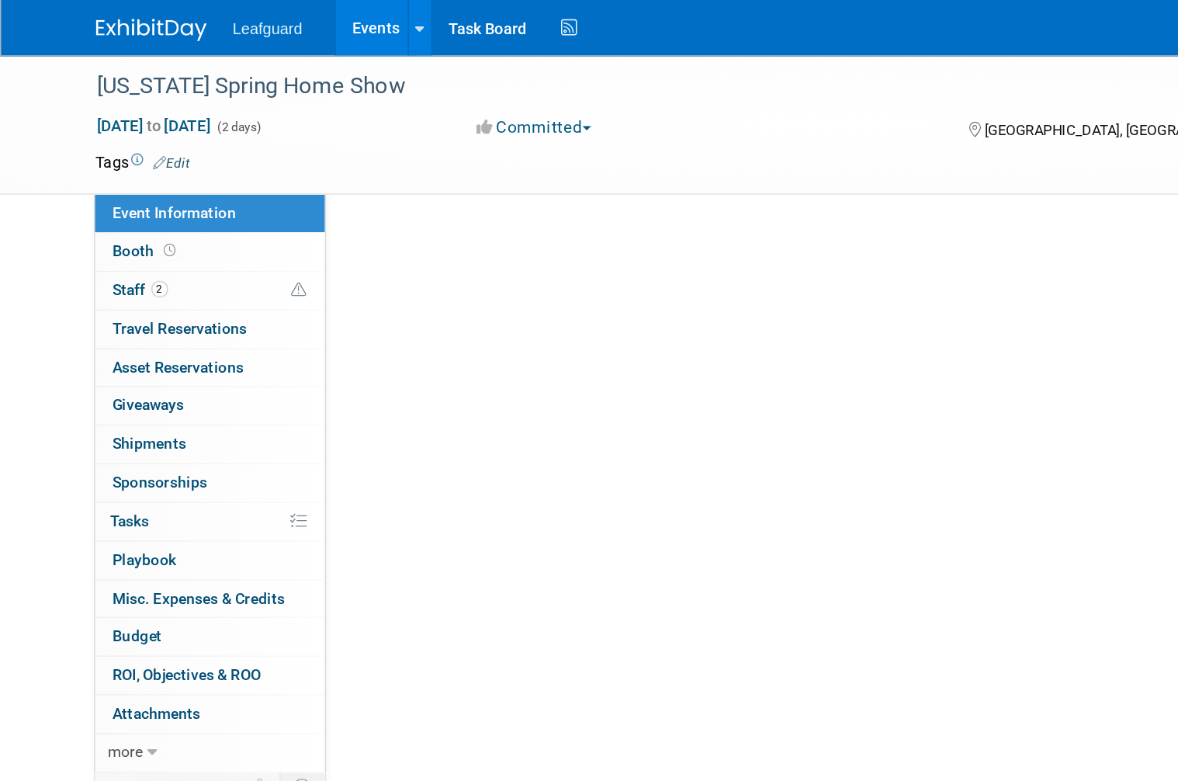
select select "[US_STATE]"
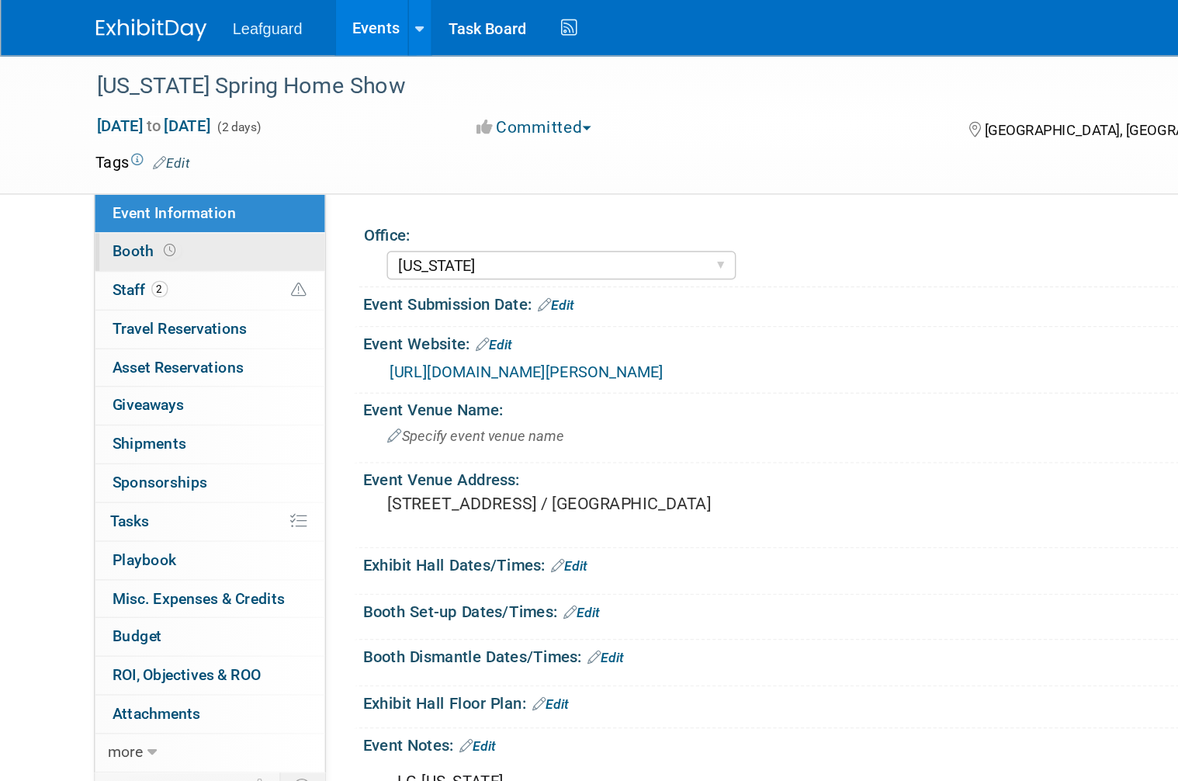
click at [82, 175] on span "Booth" at bounding box center [103, 176] width 48 height 12
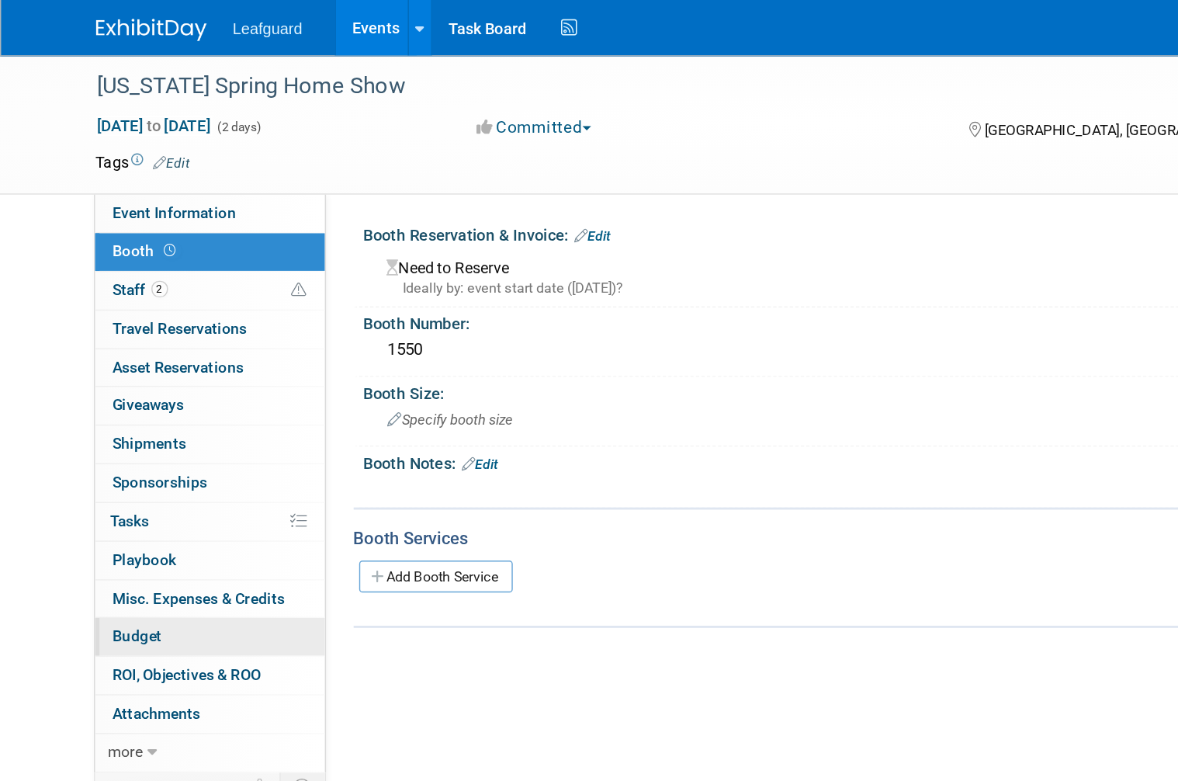
click at [81, 442] on span "Budget" at bounding box center [96, 446] width 35 height 12
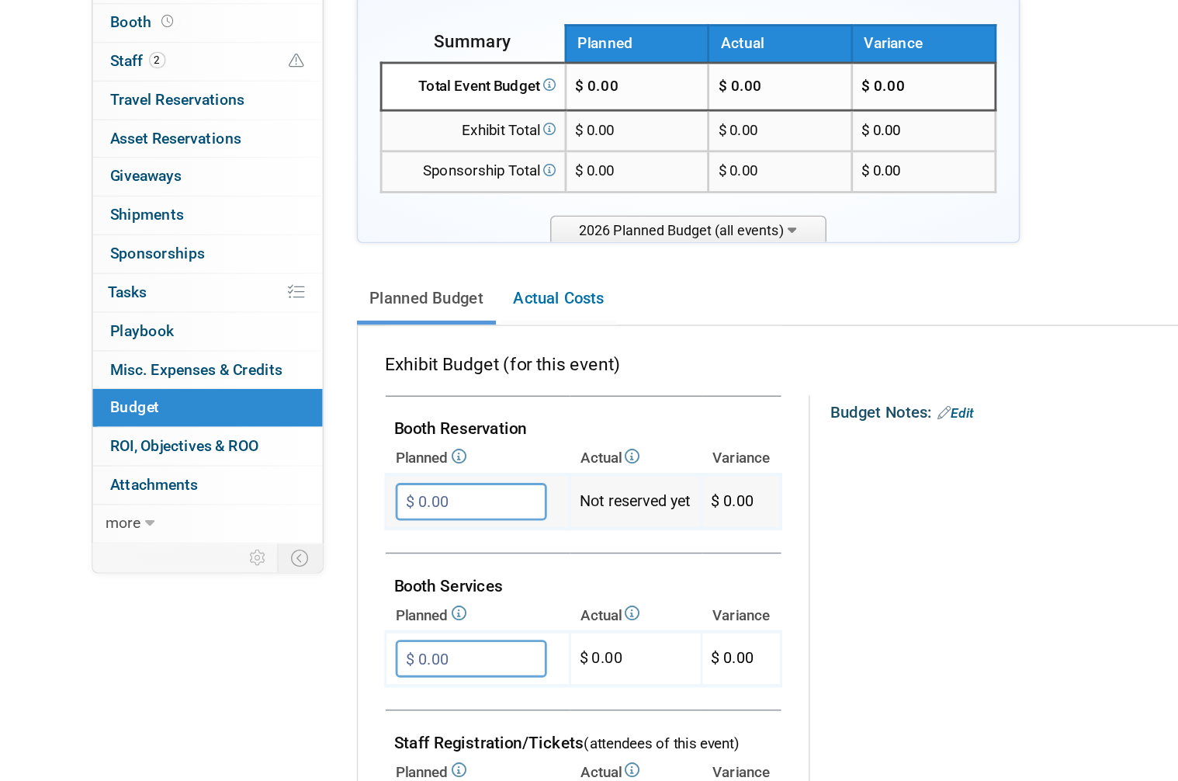
click at [351, 500] on input "$ 0.00" at bounding box center [332, 513] width 106 height 26
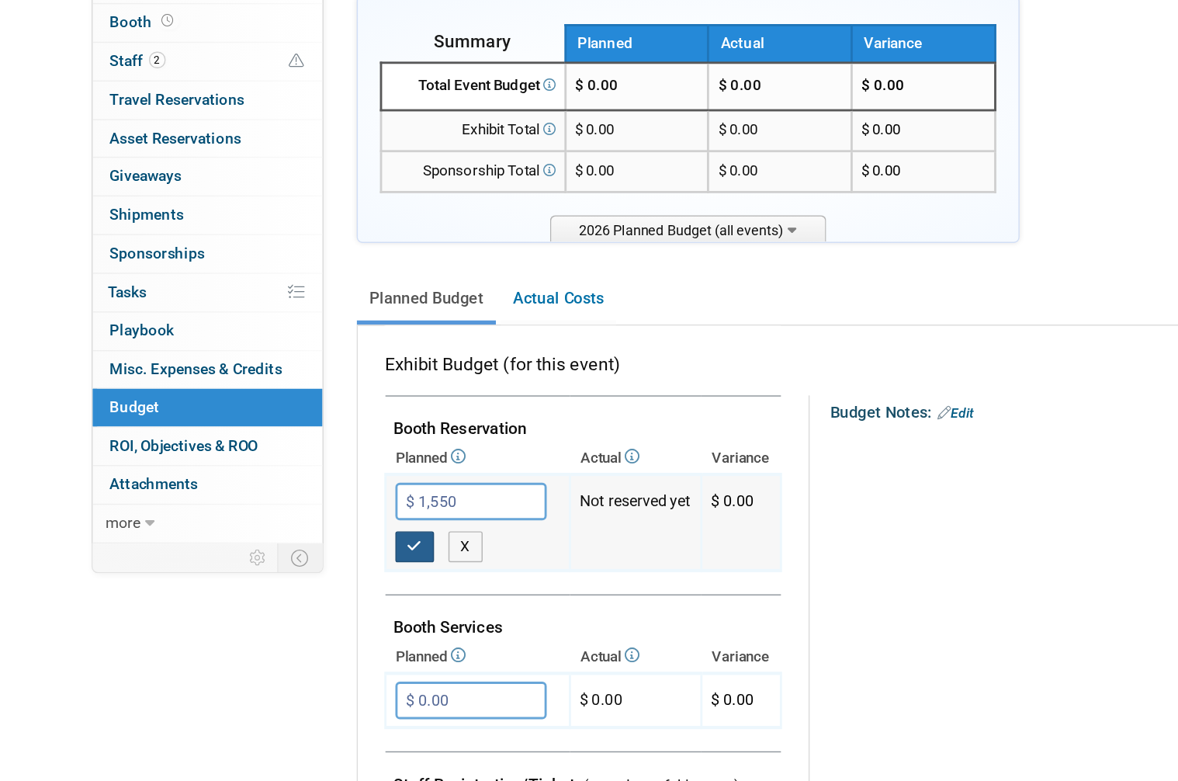
type input "$ 1,550.00"
click at [293, 540] on icon "button" at bounding box center [293, 545] width 11 height 10
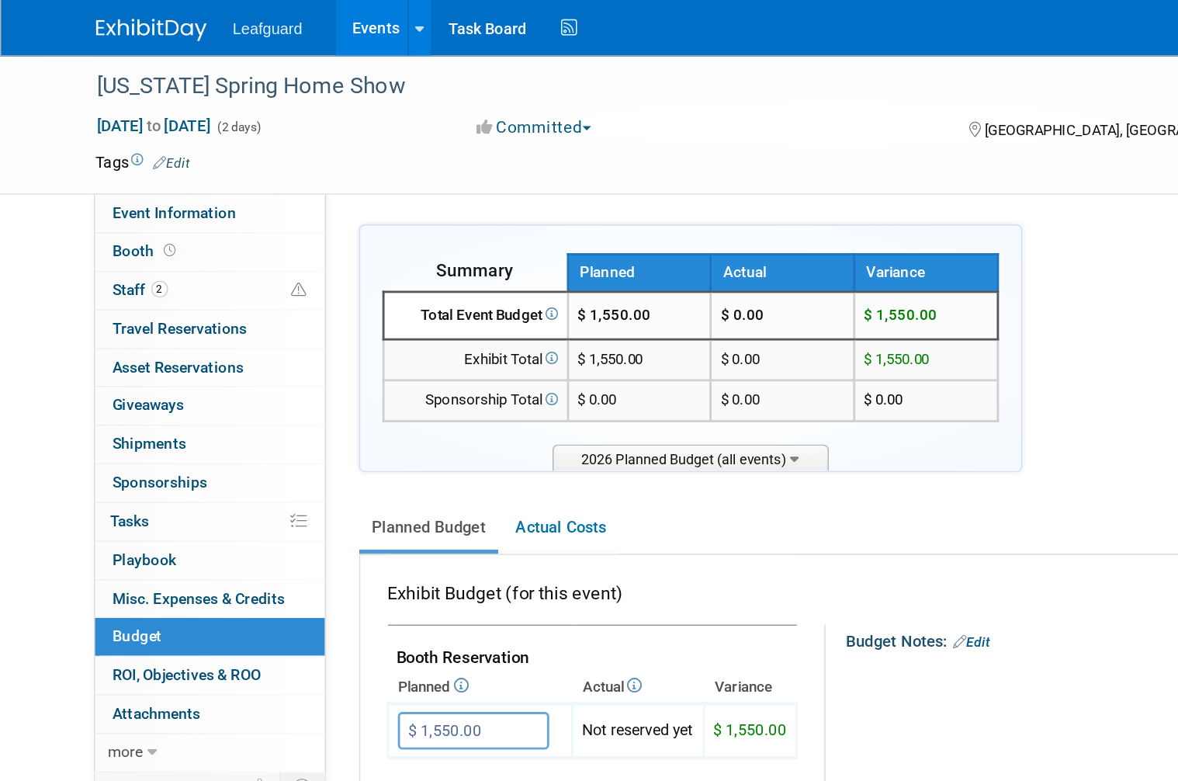
click at [526, 211] on td "$ 0.00" at bounding box center [549, 221] width 101 height 33
click at [95, 158] on link "Event Information" at bounding box center [147, 150] width 161 height 26
select select "[US_STATE]"
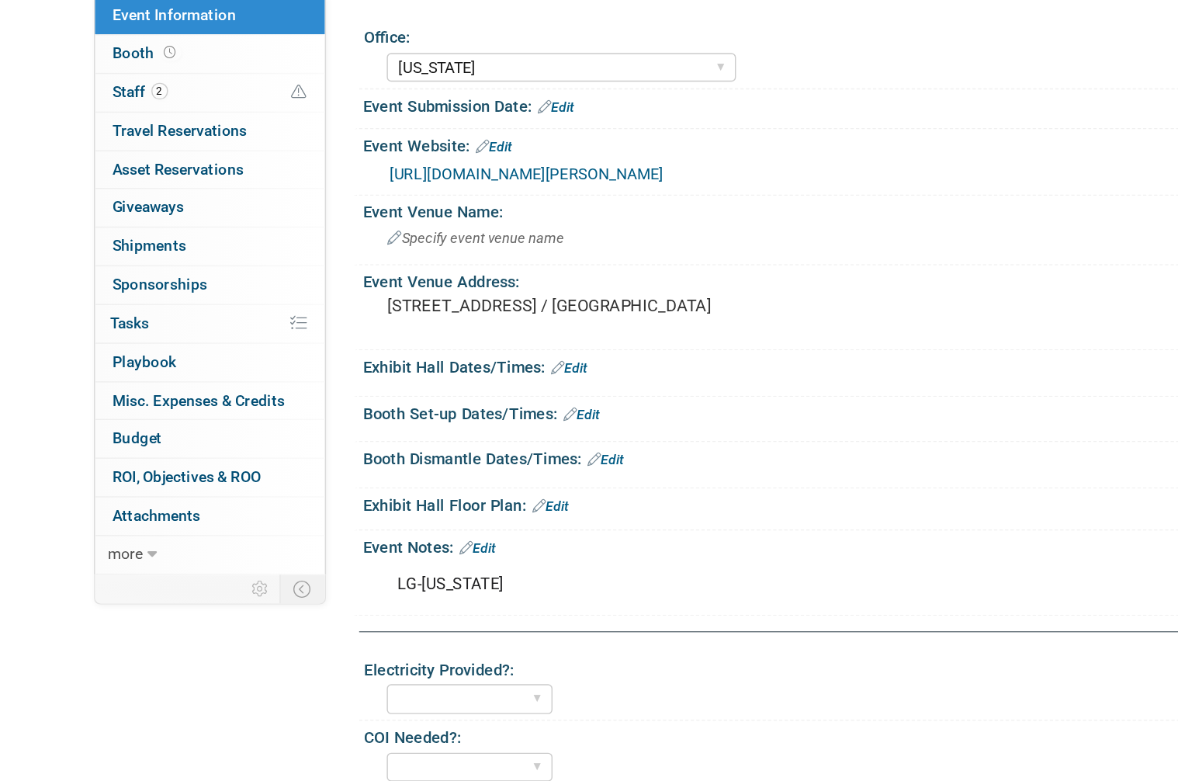
click at [467, 255] on link "[URL][DOMAIN_NAME][PERSON_NAME]" at bounding box center [370, 261] width 193 height 12
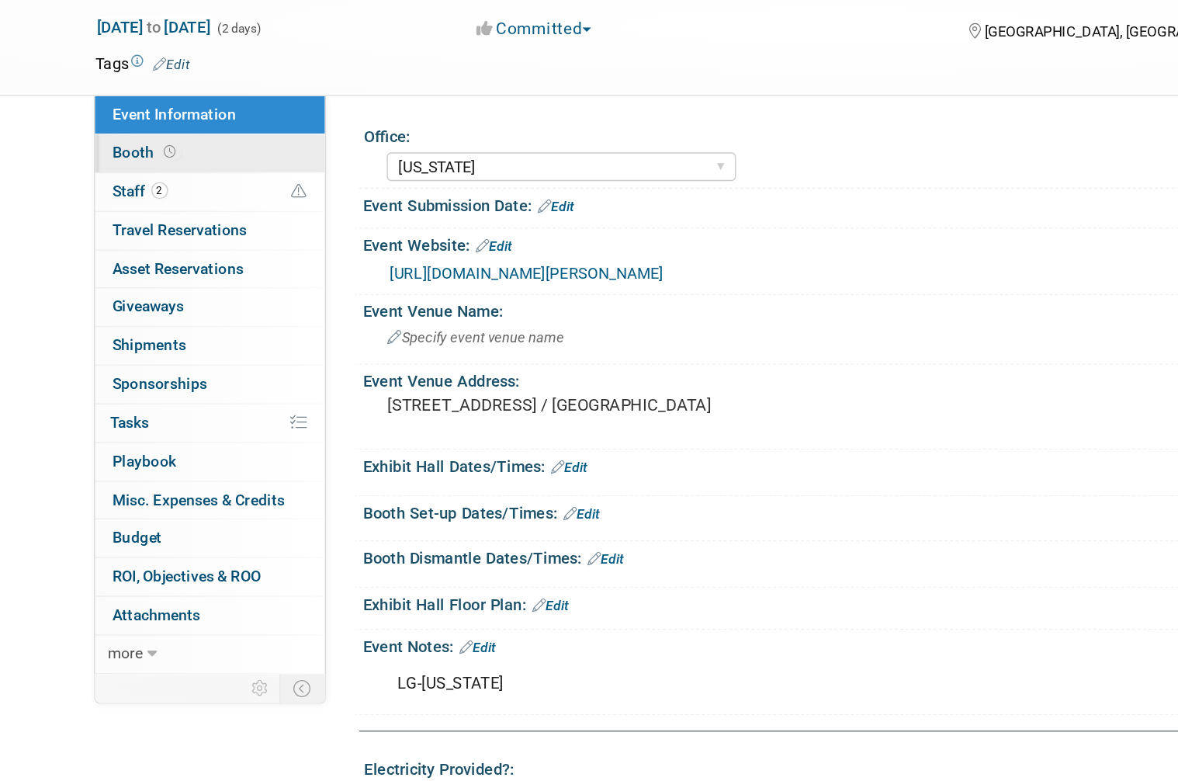
click at [68, 164] on link "Booth" at bounding box center [147, 177] width 161 height 26
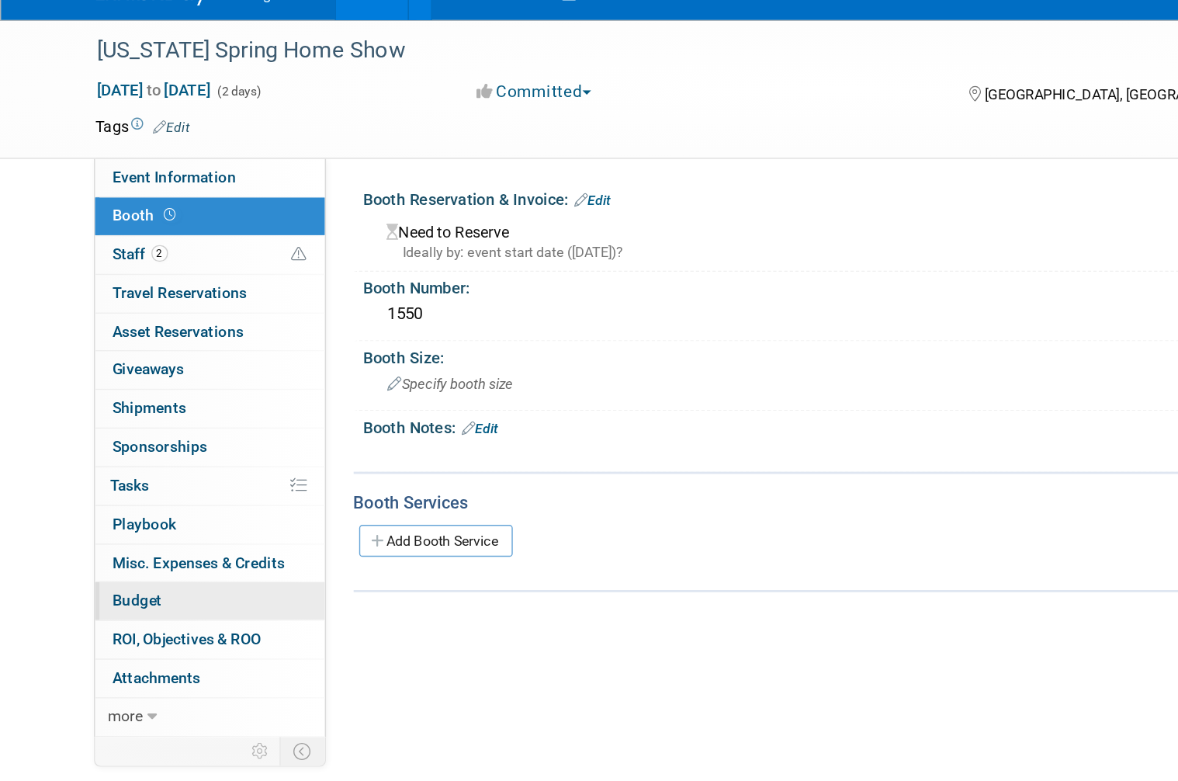
click at [79, 440] on span "Budget" at bounding box center [96, 446] width 35 height 12
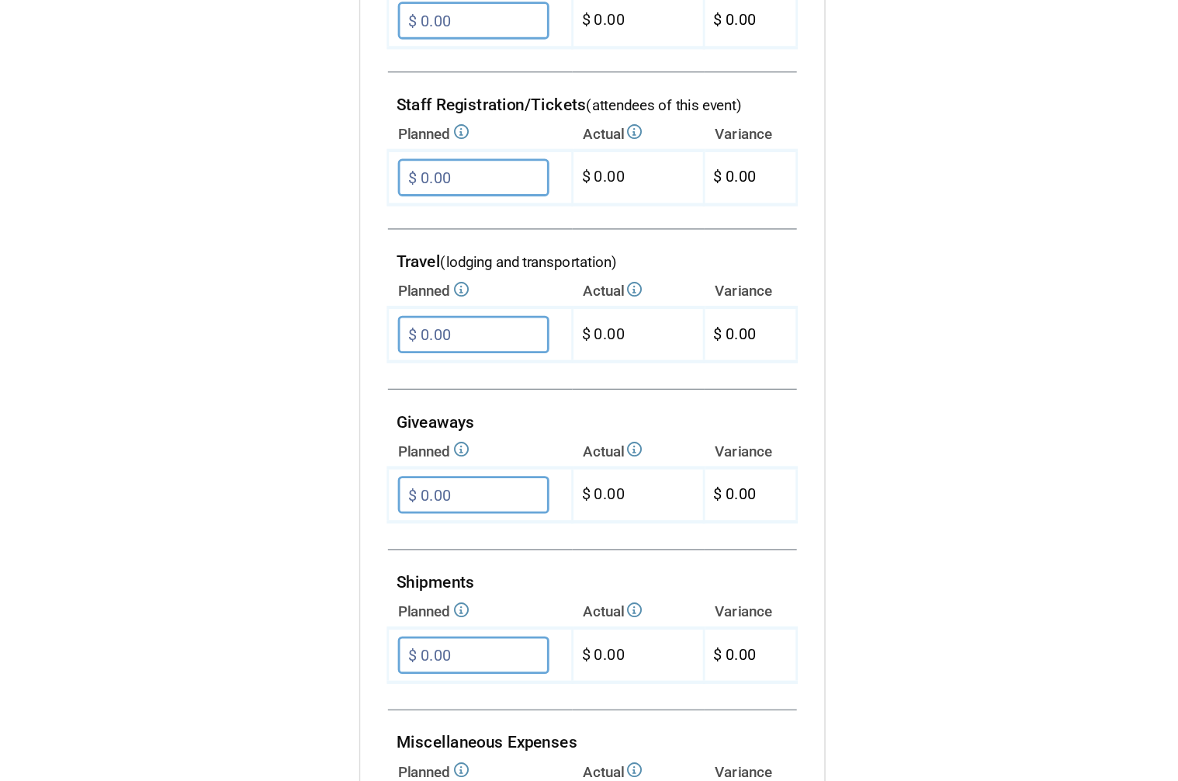
scroll to position [425, 0]
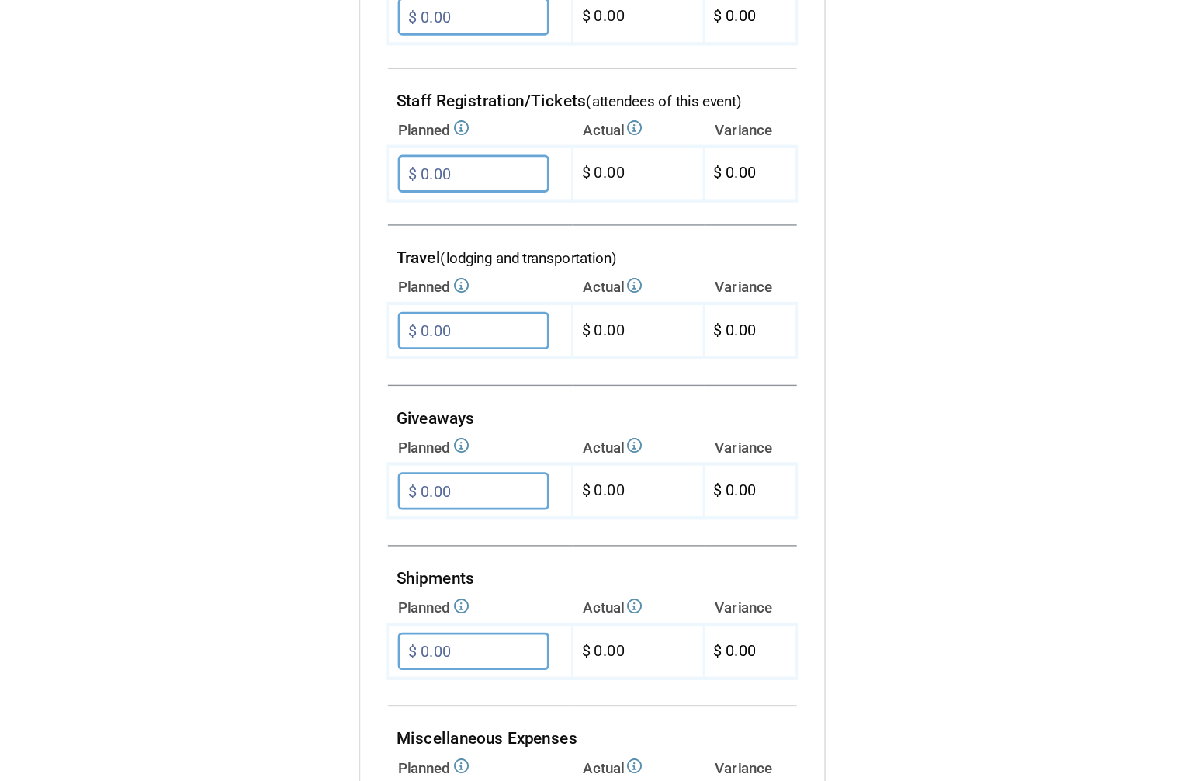
click at [358, 438] on td at bounding box center [415, 447] width 287 height 19
click at [369, 406] on input "$ 0.00" at bounding box center [332, 419] width 106 height 26
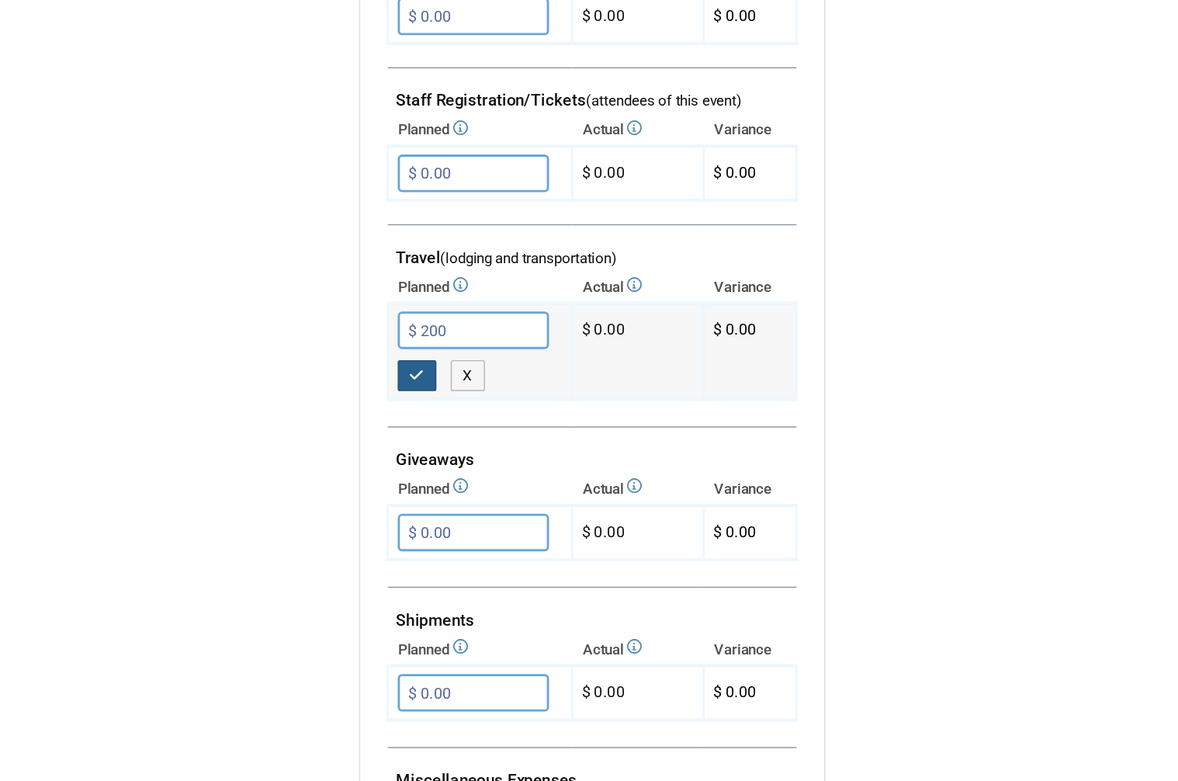
type input "$ 200.00"
click at [290, 440] on button "button" at bounding box center [293, 451] width 28 height 22
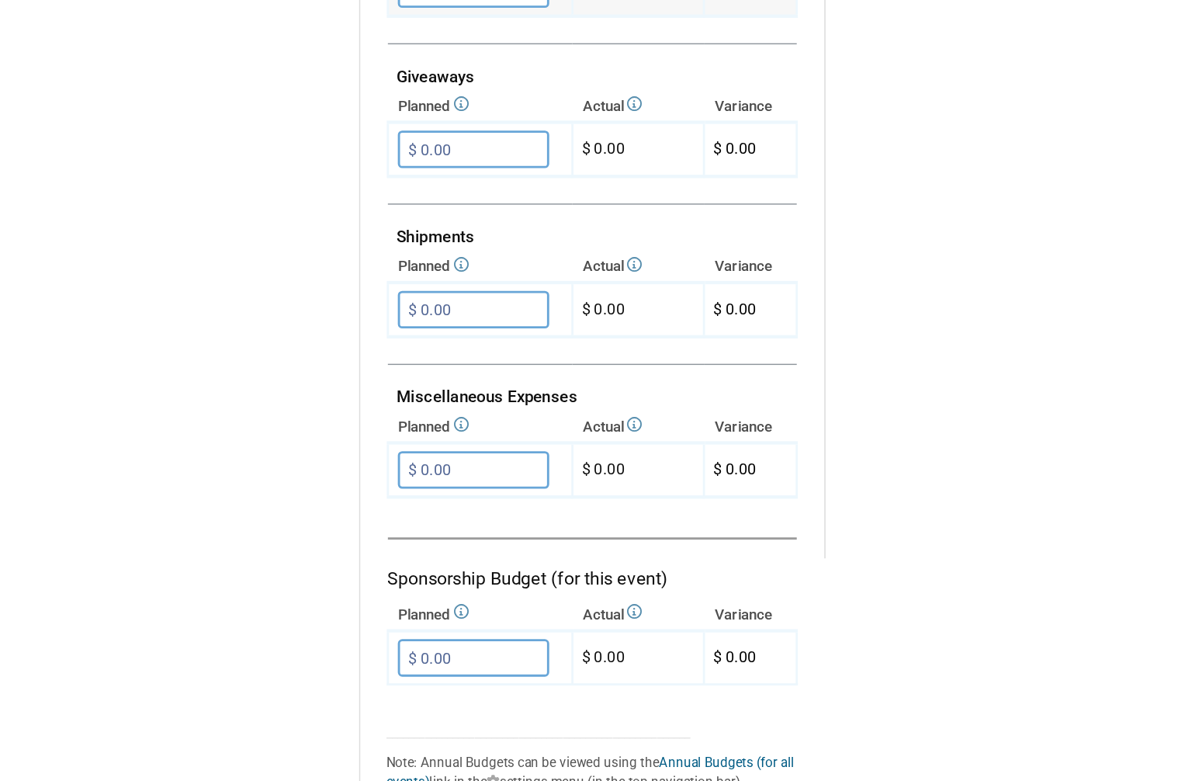
scroll to position [665, 0]
click at [354, 503] on input "$ 0.00" at bounding box center [332, 516] width 106 height 26
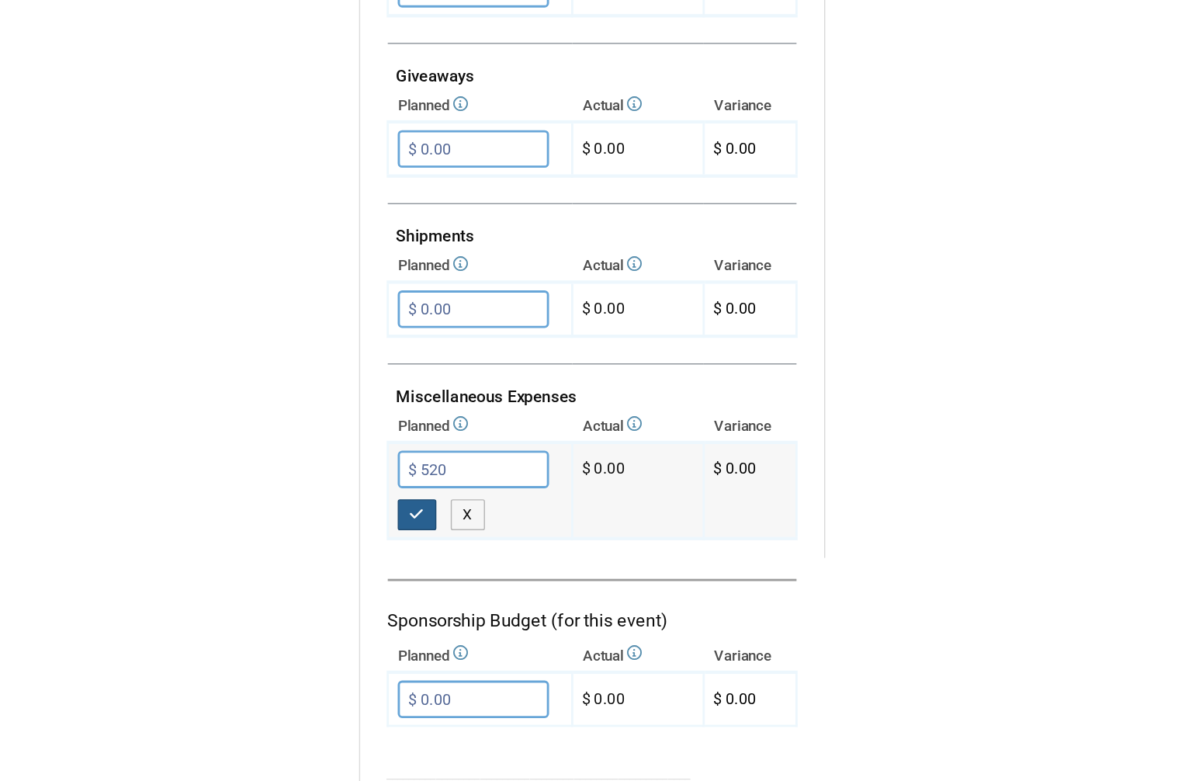
type input "$ 520.00"
click at [293, 543] on icon "button" at bounding box center [293, 548] width 11 height 10
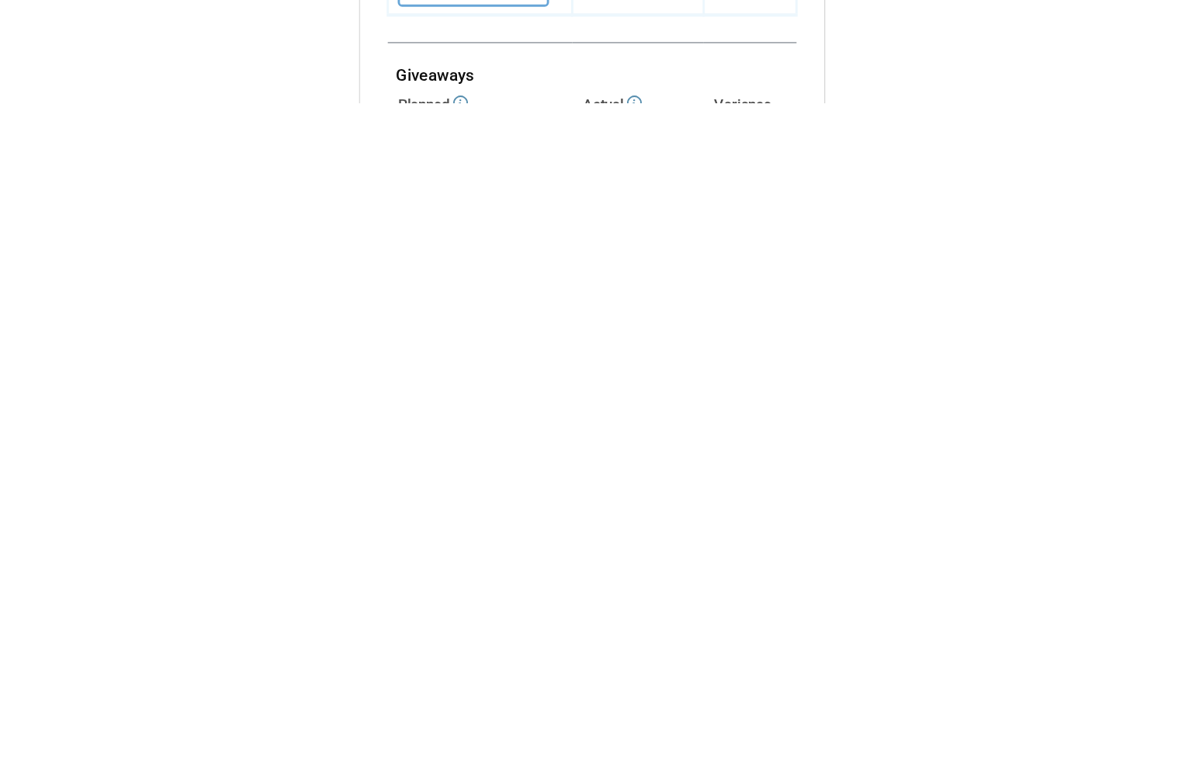
scroll to position [85, 0]
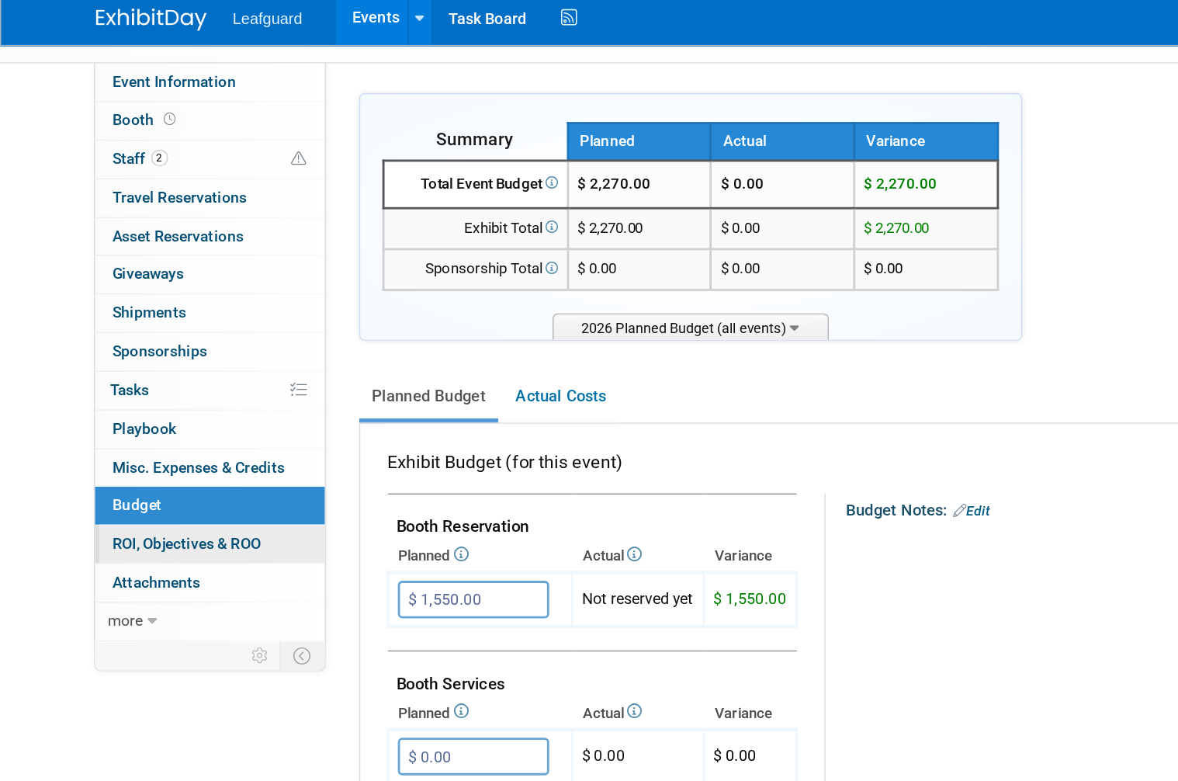
click at [172, 383] on span "ROI, Objectives & ROO 0" at bounding box center [131, 389] width 104 height 12
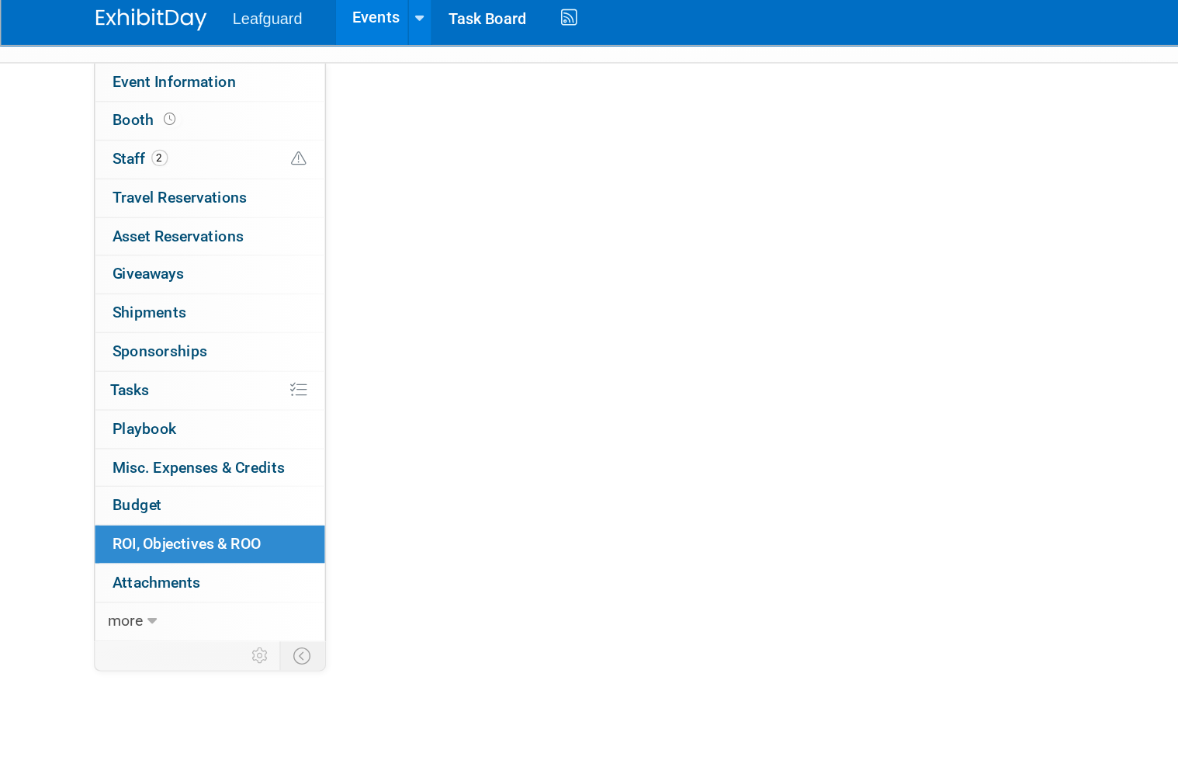
scroll to position [0, 0]
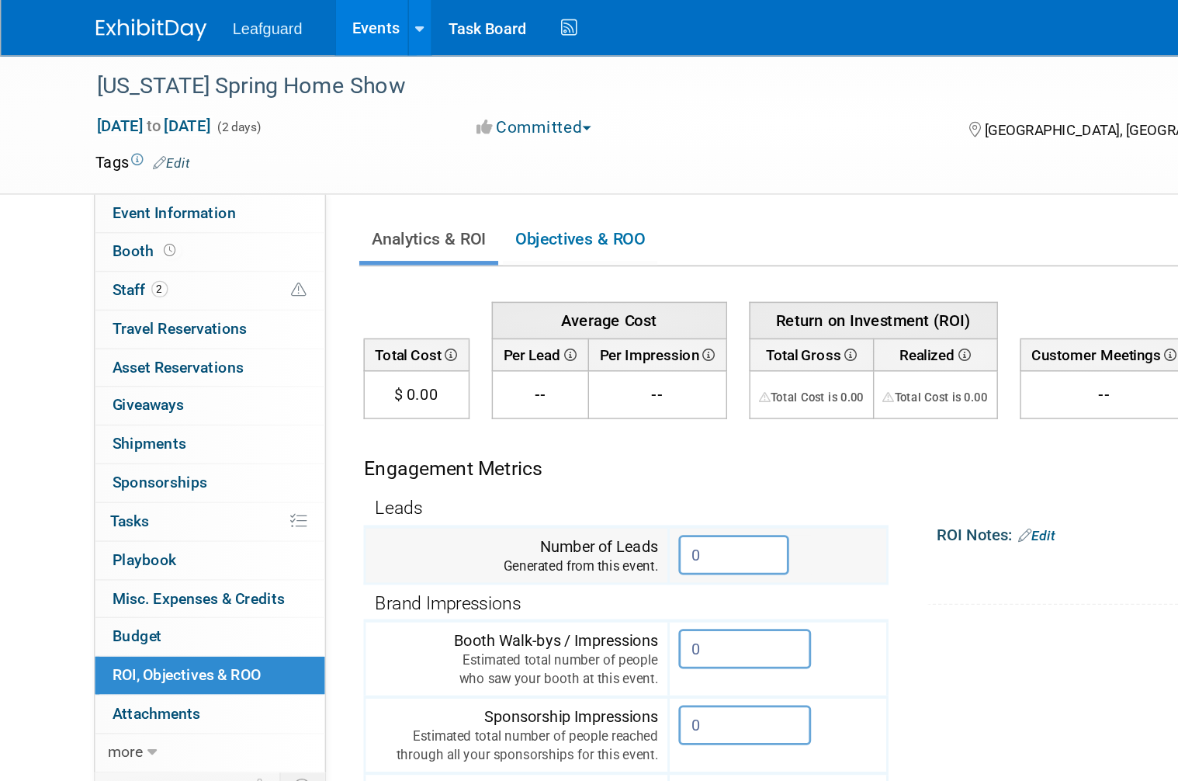
click at [501, 395] on input "0" at bounding box center [516, 390] width 78 height 28
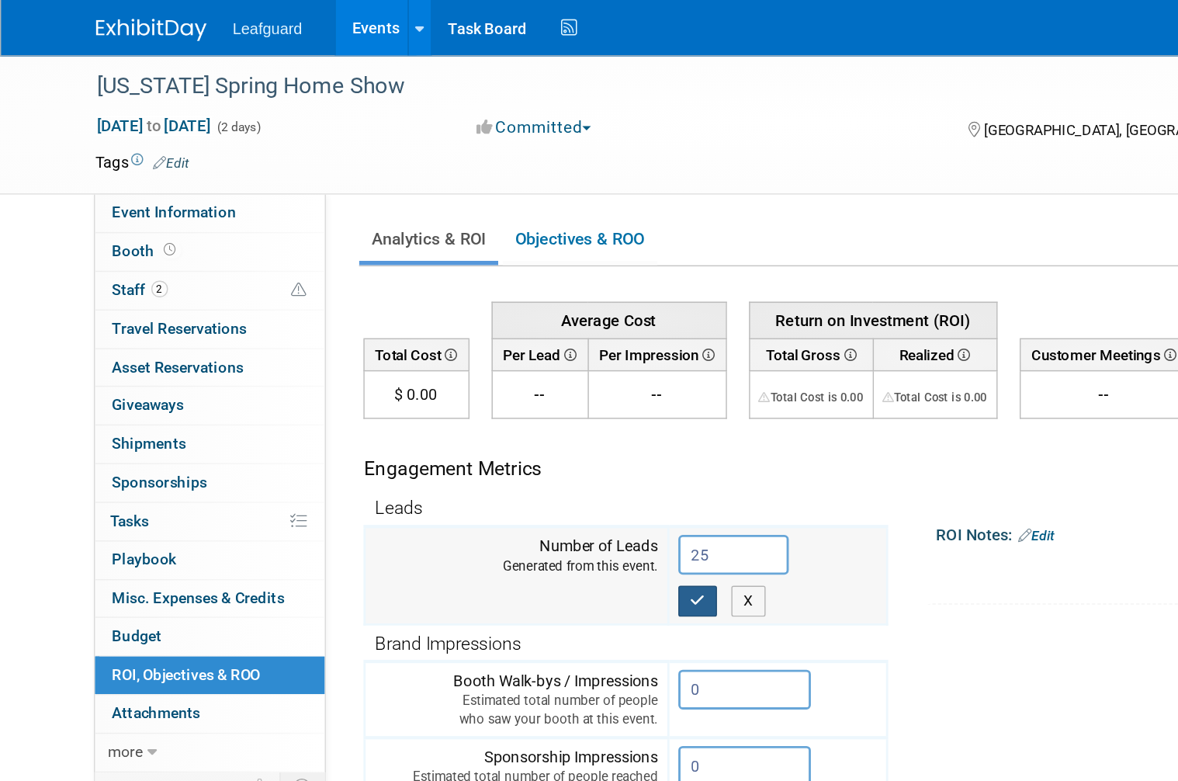
type input "25"
click at [494, 429] on button "button" at bounding box center [491, 422] width 28 height 22
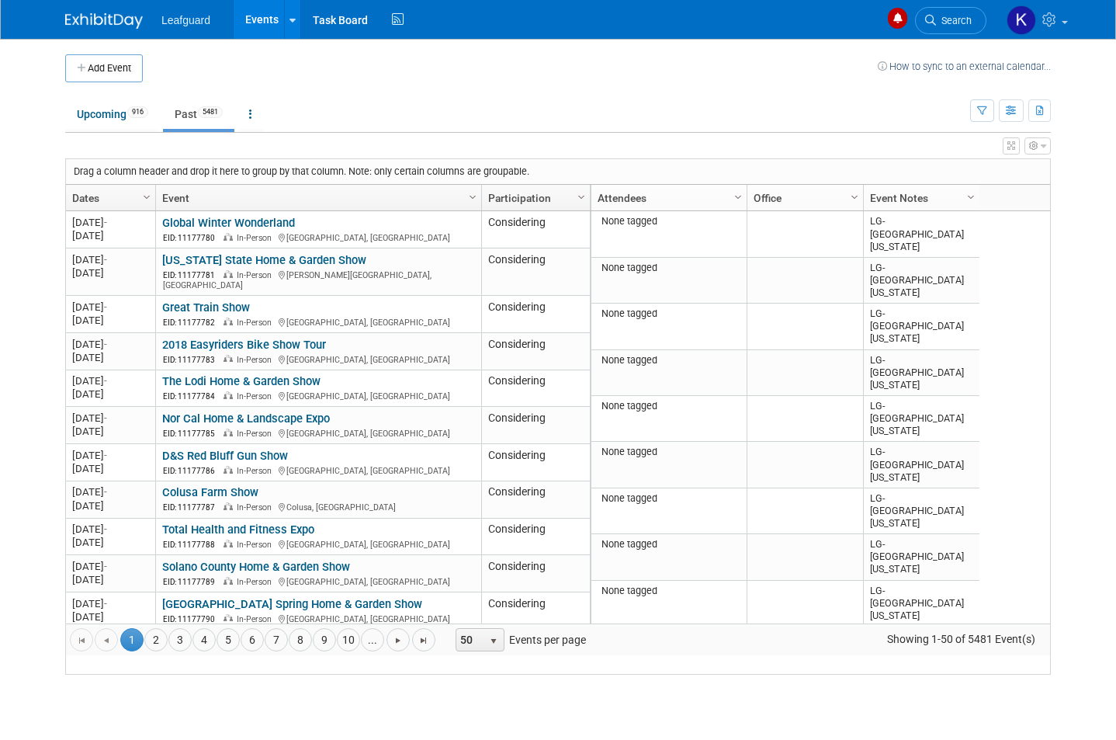
click at [990, 194] on div "Column Settings Attendees Column Settings Office Column Settings Event Notes Co…" at bounding box center [820, 198] width 461 height 26
click at [978, 187] on div at bounding box center [980, 208] width 7 height 46
click at [973, 200] on span "Column Settings" at bounding box center [971, 197] width 12 height 12
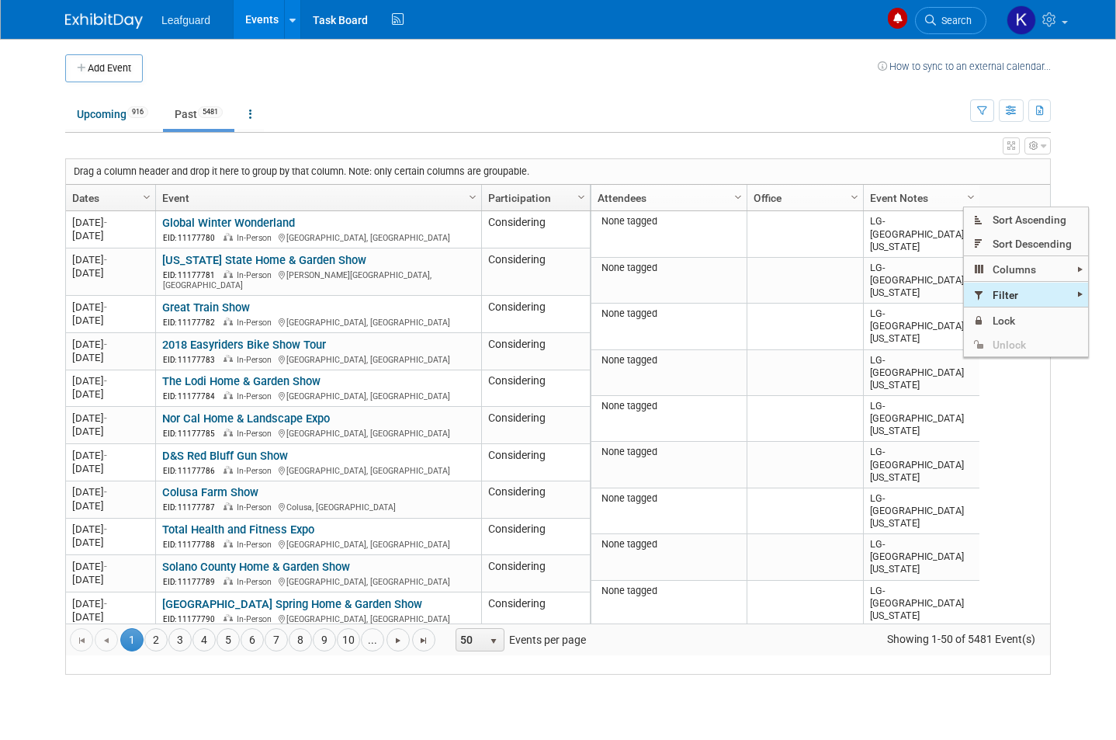
click at [1032, 293] on span "Filter" at bounding box center [1026, 295] width 124 height 24
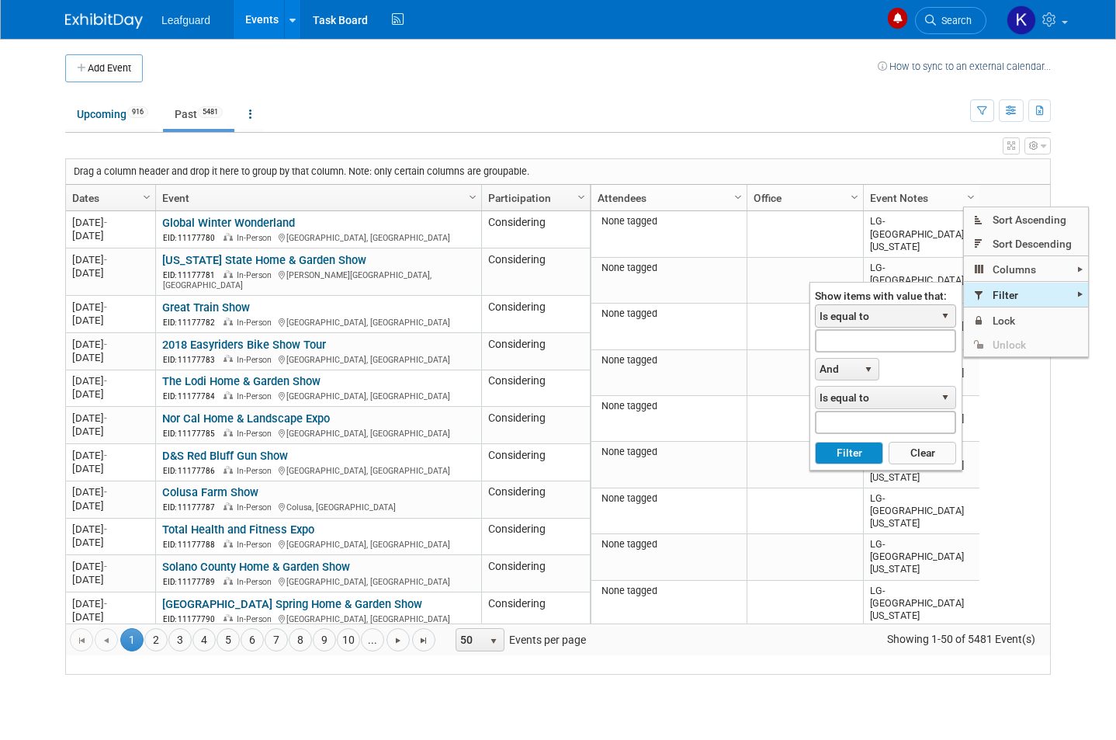
click at [912, 309] on span "Is equal to" at bounding box center [876, 316] width 120 height 22
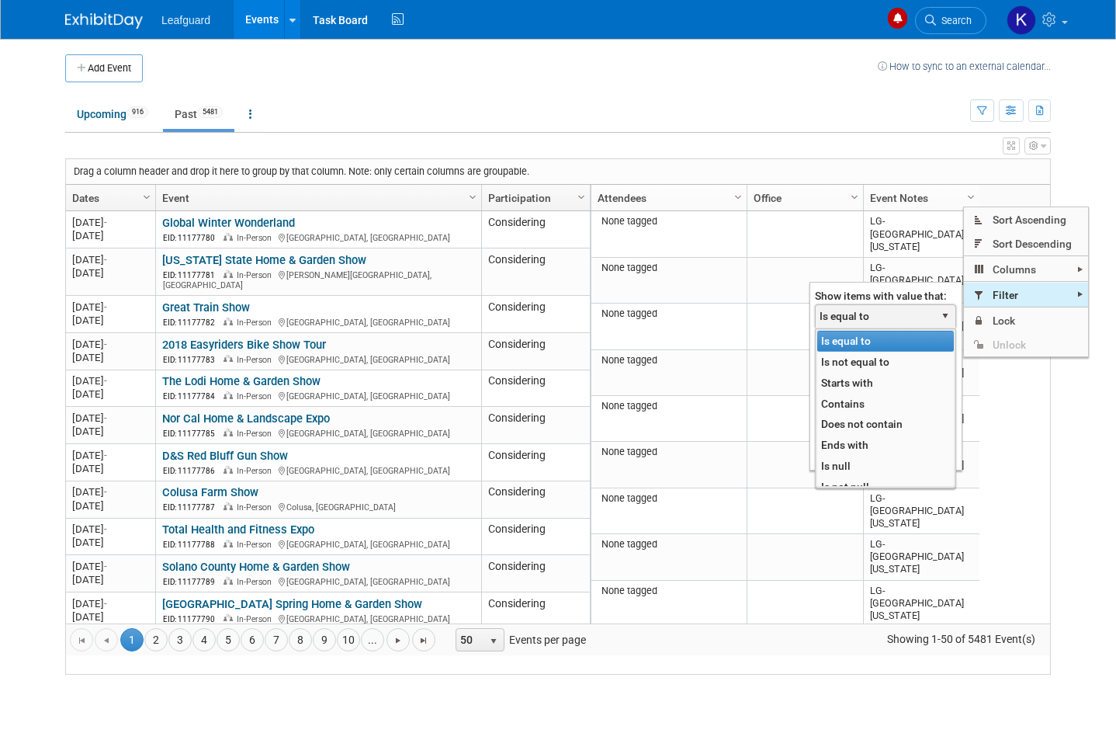
click at [894, 397] on li "Contains" at bounding box center [885, 404] width 137 height 21
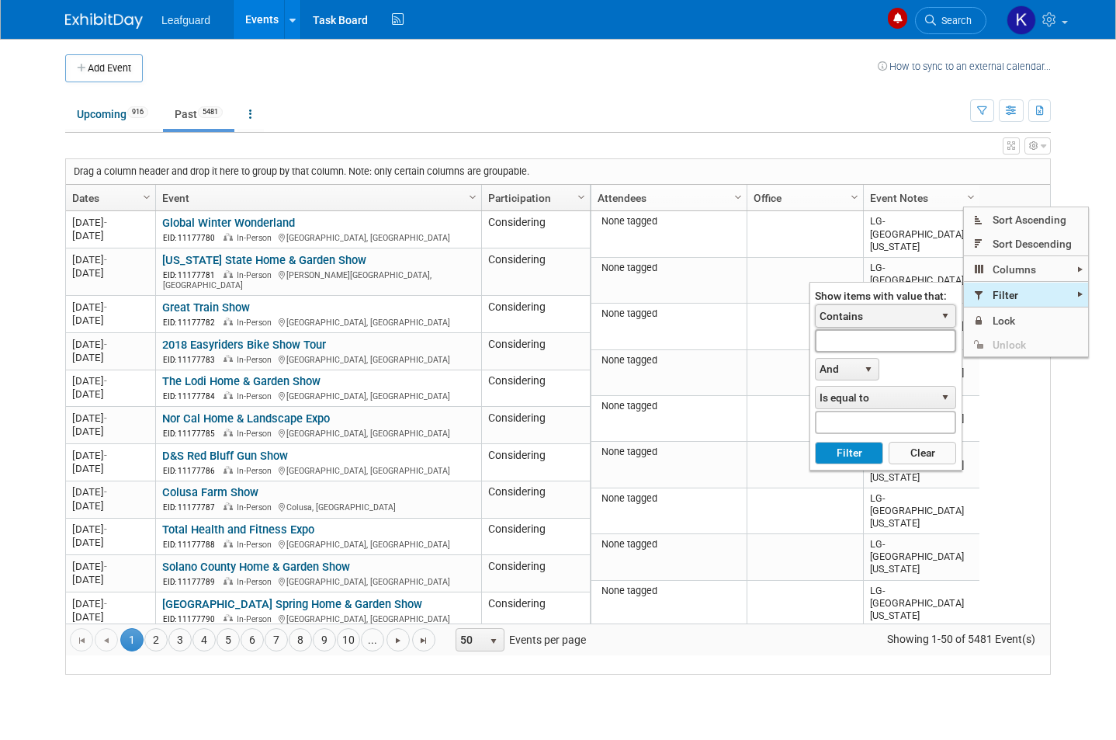
click at [907, 345] on input "text" at bounding box center [885, 340] width 141 height 23
click at [850, 463] on button "Filter" at bounding box center [849, 453] width 68 height 23
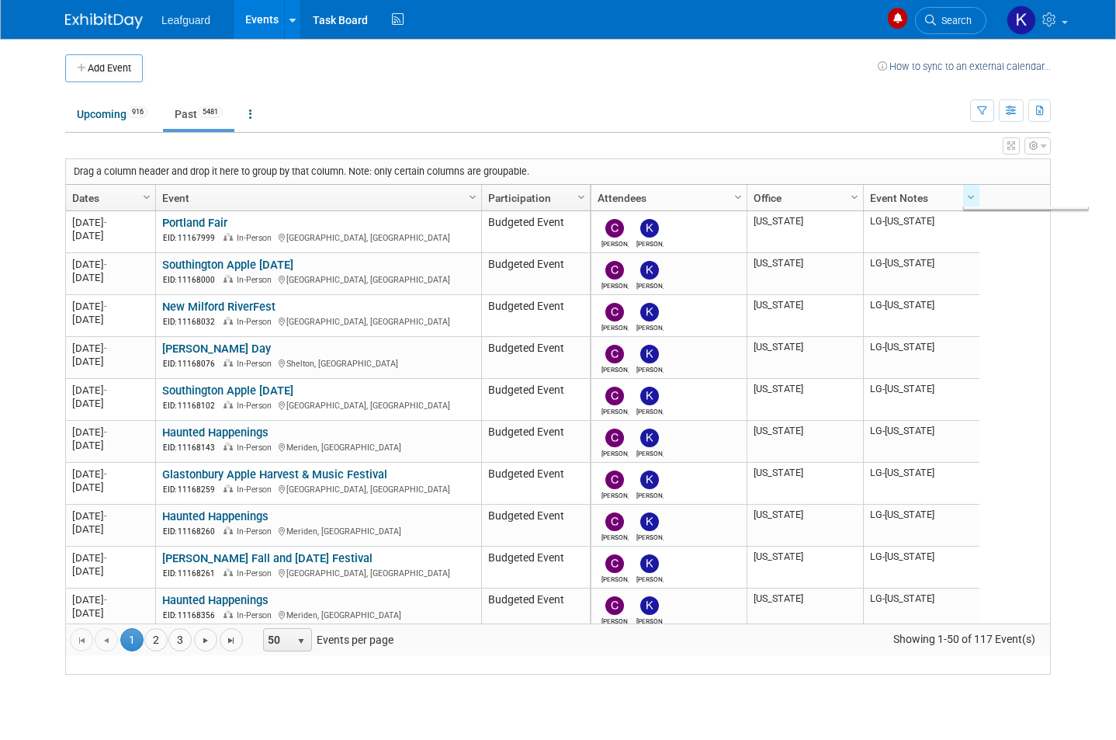
type input "Lg-conn"
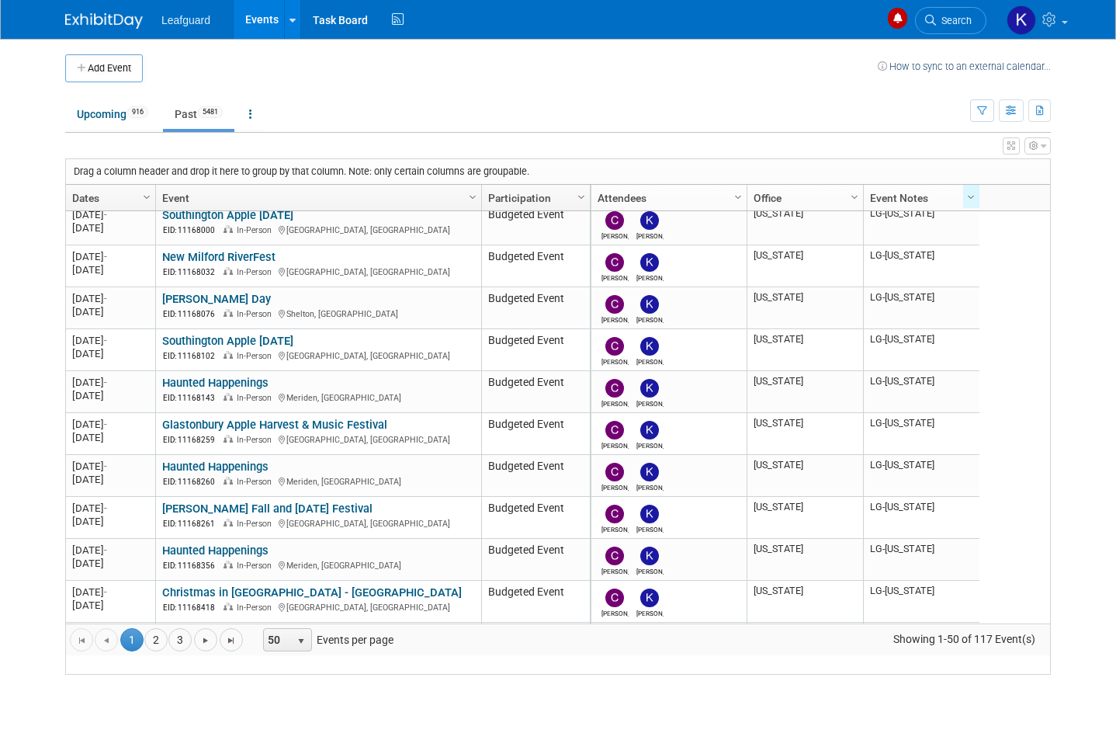
scroll to position [50, 0]
click at [159, 651] on link "2" at bounding box center [155, 639] width 23 height 23
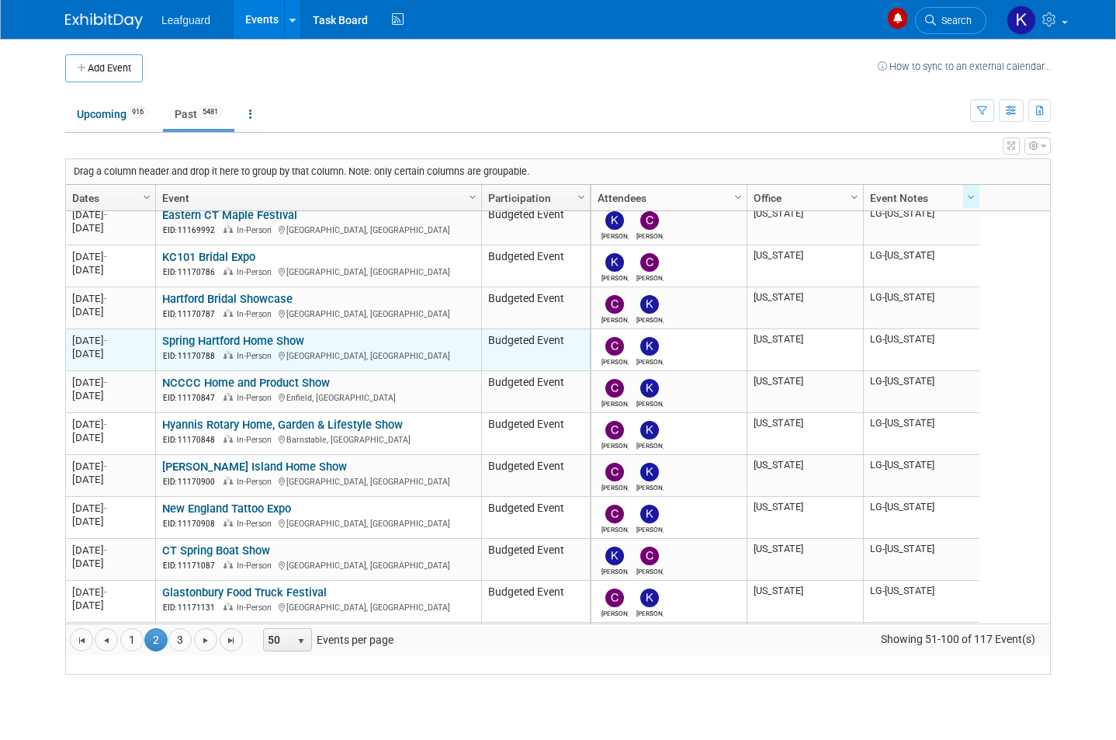
click at [197, 348] on link "Spring Hartford Home Show" at bounding box center [233, 341] width 142 height 14
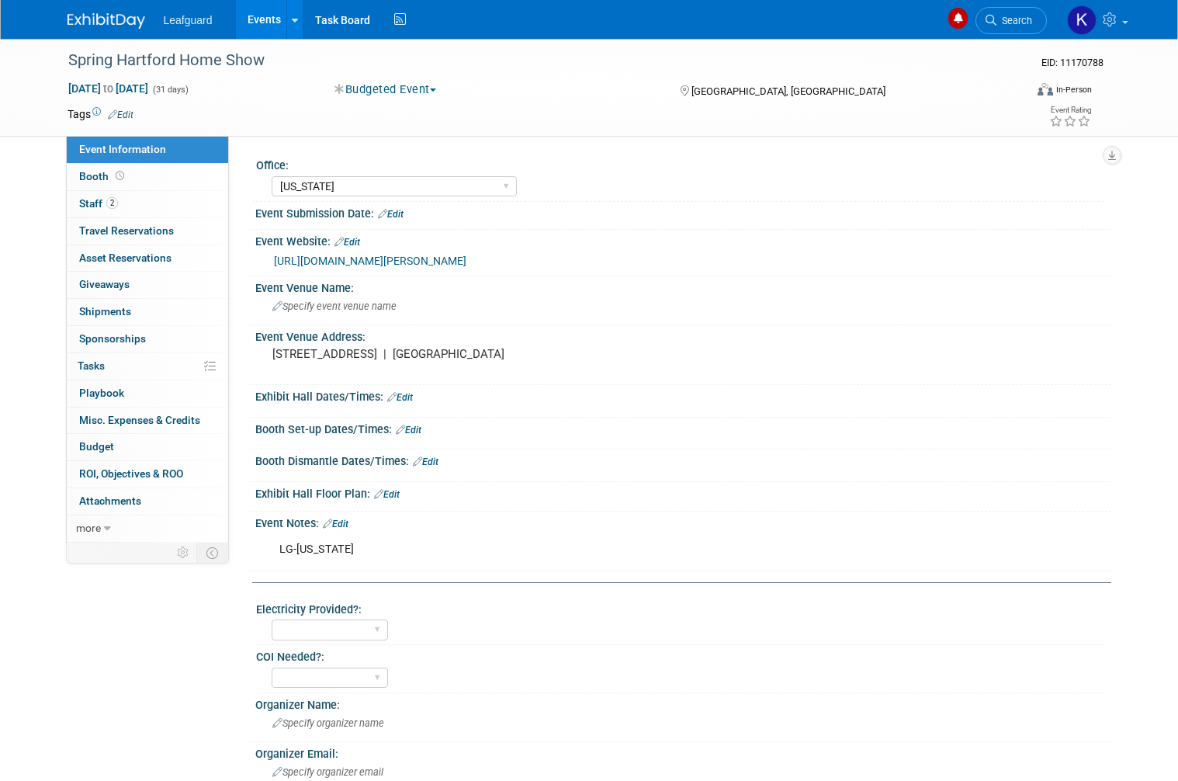
select select "[US_STATE]"
click at [86, 440] on span "Budget" at bounding box center [96, 446] width 35 height 12
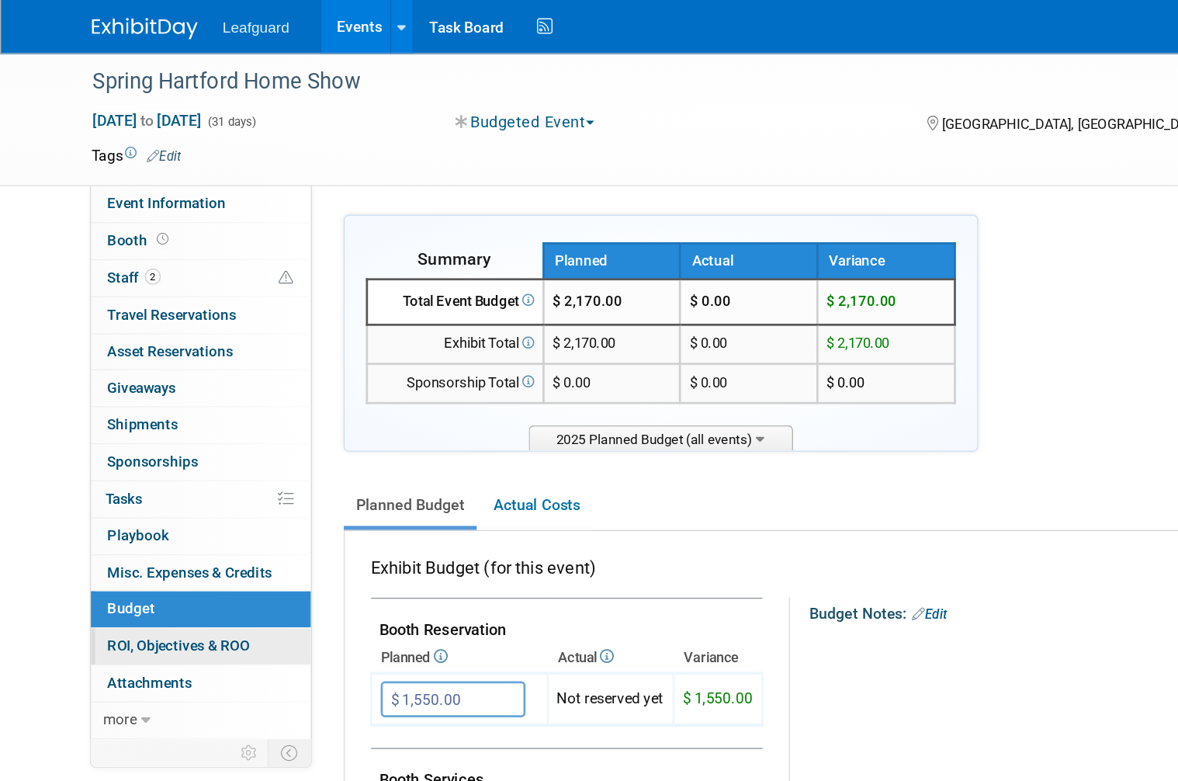
click at [104, 476] on link "0 ROI, Objectives & ROO 0" at bounding box center [147, 474] width 161 height 26
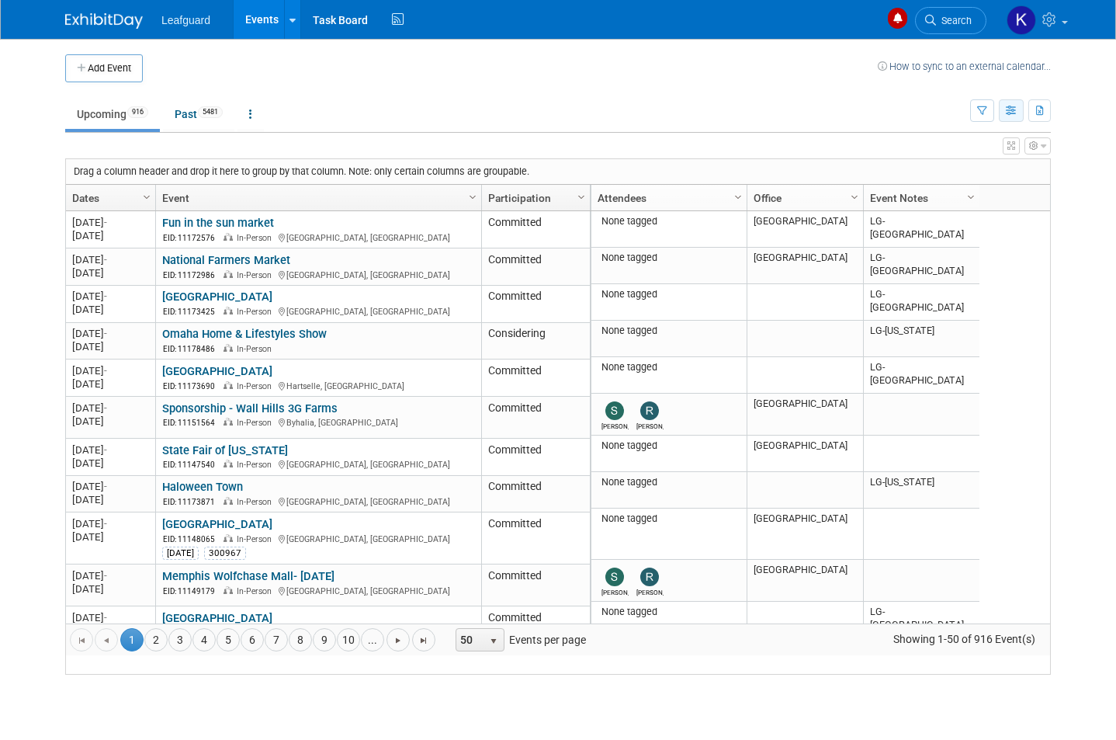
click at [1018, 116] on button "button" at bounding box center [1011, 110] width 25 height 23
click at [1093, 151] on div at bounding box center [558, 370] width 1116 height 740
click at [988, 198] on div "Column Settings Attendees Column Settings Office Column Settings Event Notes Co…" at bounding box center [820, 198] width 461 height 26
click at [979, 201] on div at bounding box center [980, 208] width 7 height 46
click at [977, 196] on span "Column Settings" at bounding box center [971, 197] width 12 height 12
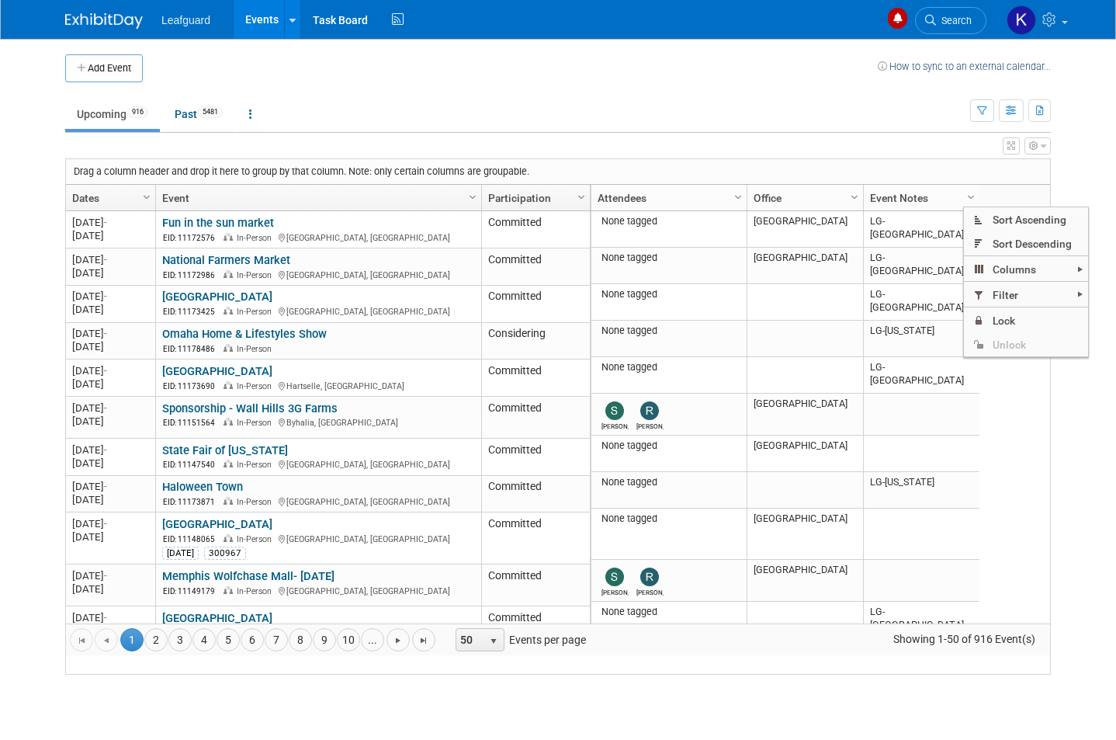
click at [1045, 288] on span "Filter" at bounding box center [1026, 295] width 124 height 24
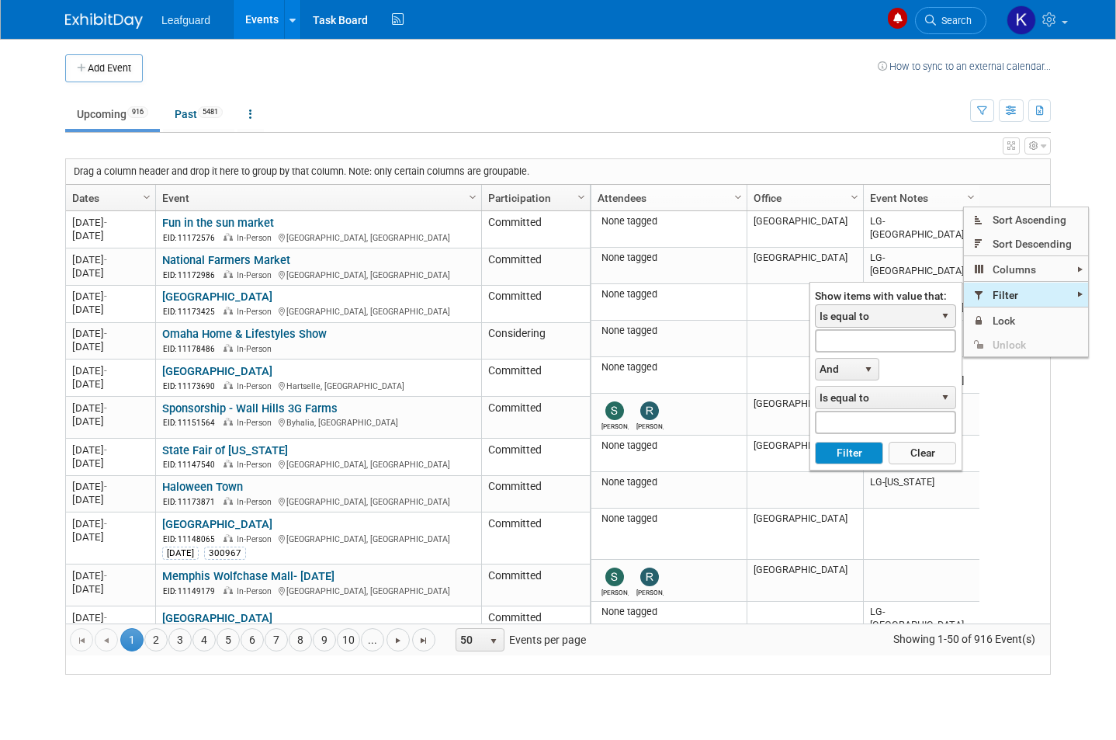
click at [916, 314] on span "Is equal to" at bounding box center [876, 316] width 120 height 22
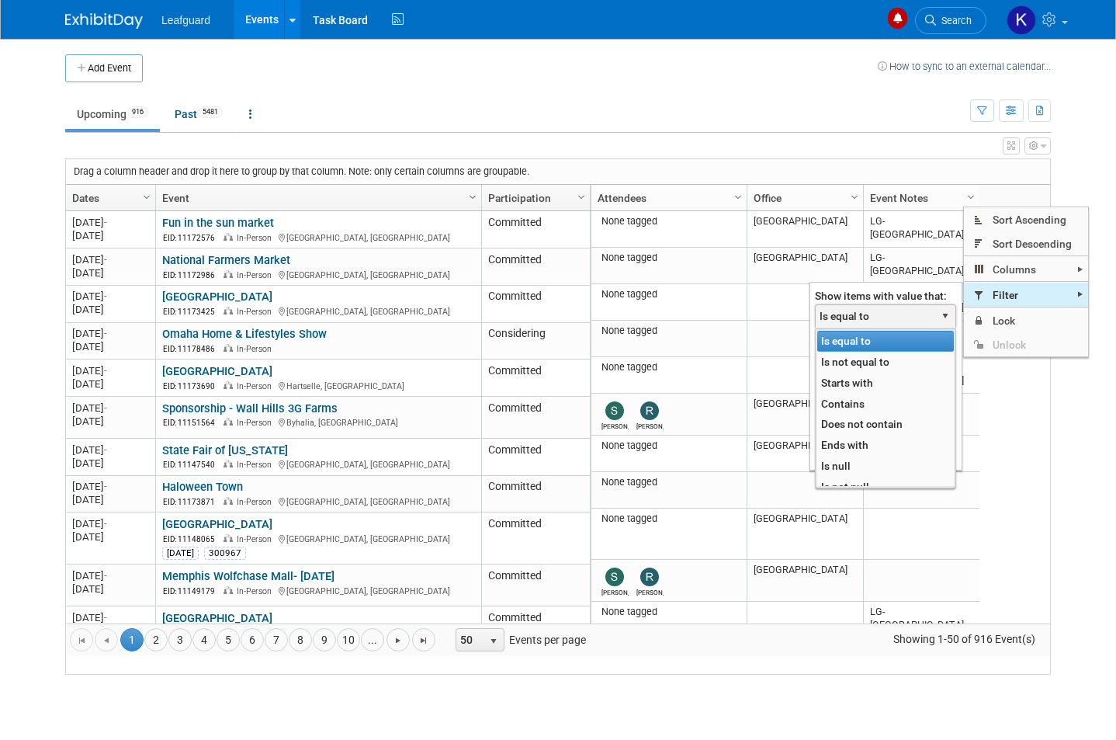
click at [900, 401] on li "Contains" at bounding box center [885, 404] width 137 height 21
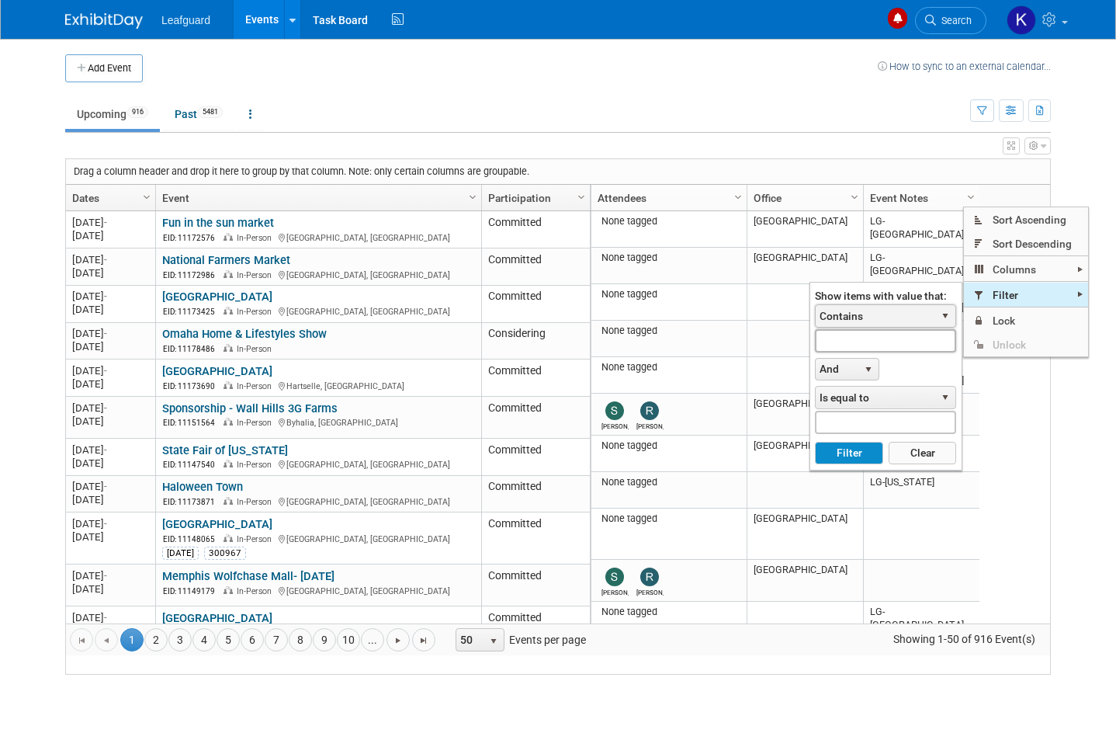
click at [924, 346] on input "text" at bounding box center [885, 340] width 141 height 23
click at [852, 463] on button "Filter" at bounding box center [849, 453] width 68 height 23
type input "Lg-conn"
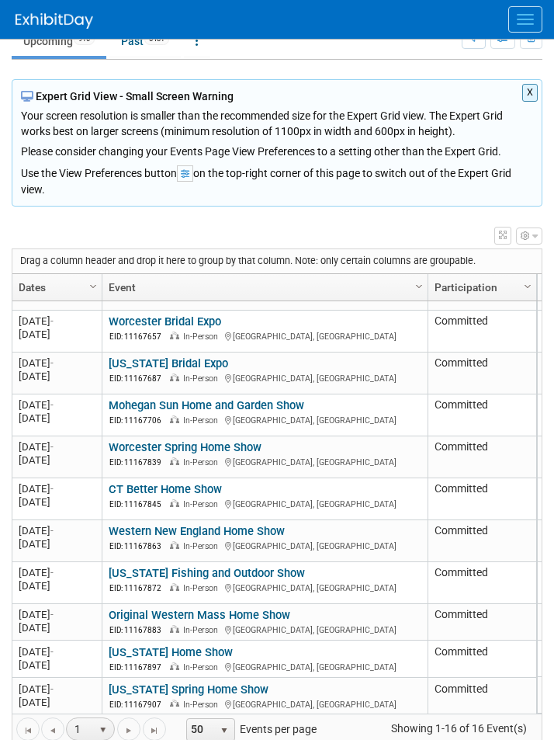
scroll to position [127, 0]
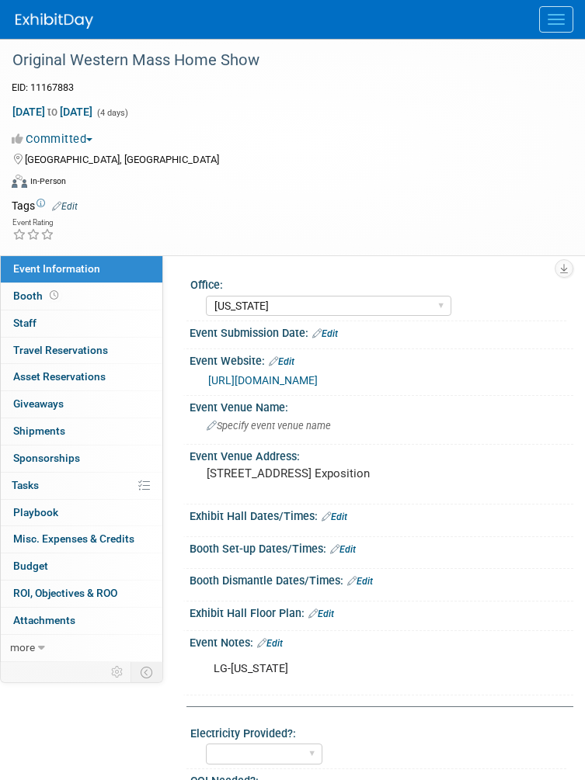
select select "[US_STATE]"
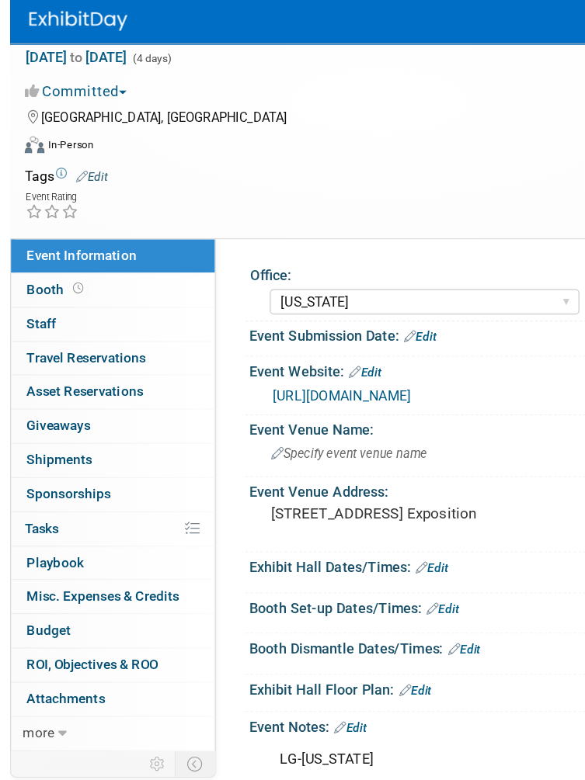
scroll to position [61, 0]
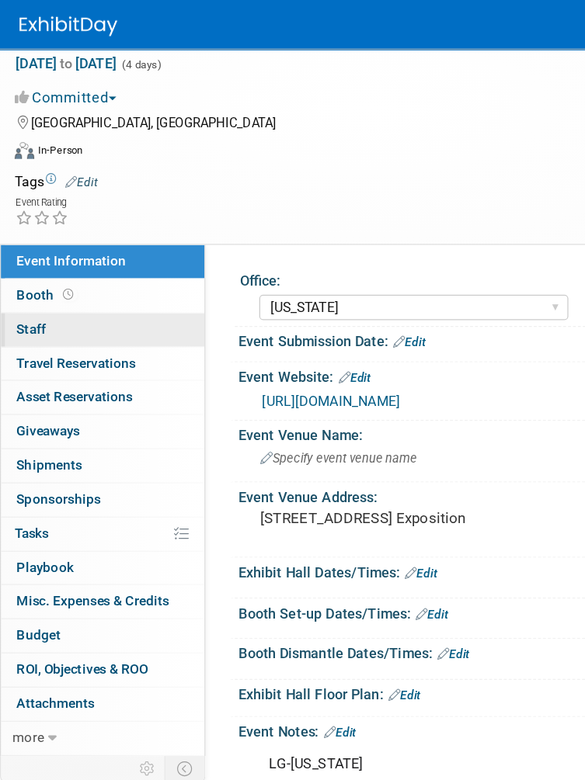
click at [46, 263] on link "0 Staff 0" at bounding box center [81, 262] width 161 height 26
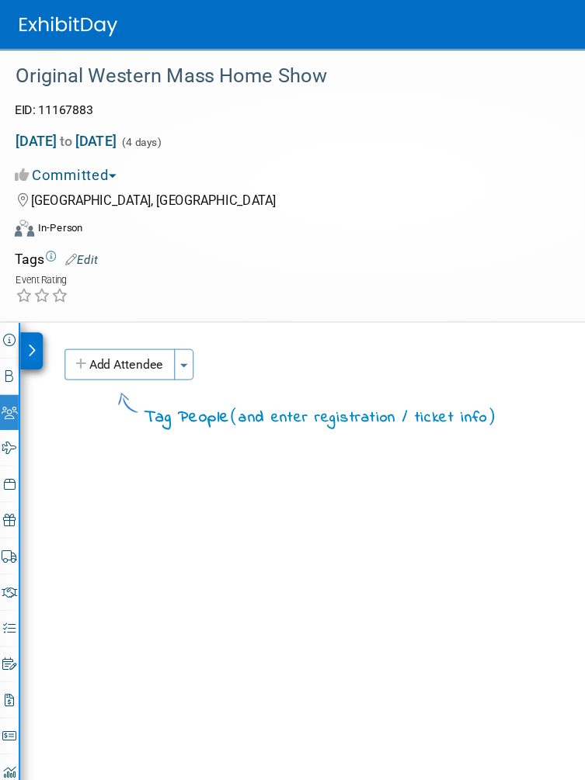
click at [141, 295] on button "Toggle Dropdown" at bounding box center [146, 289] width 16 height 25
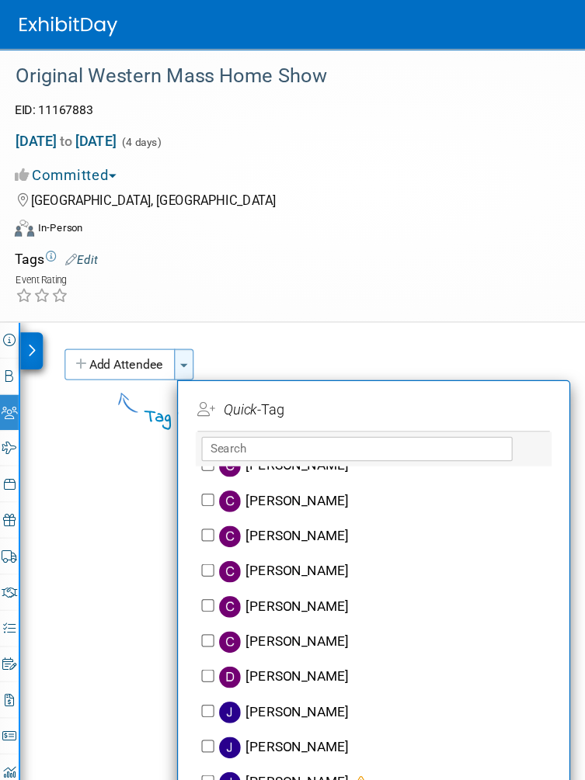
scroll to position [142, 0]
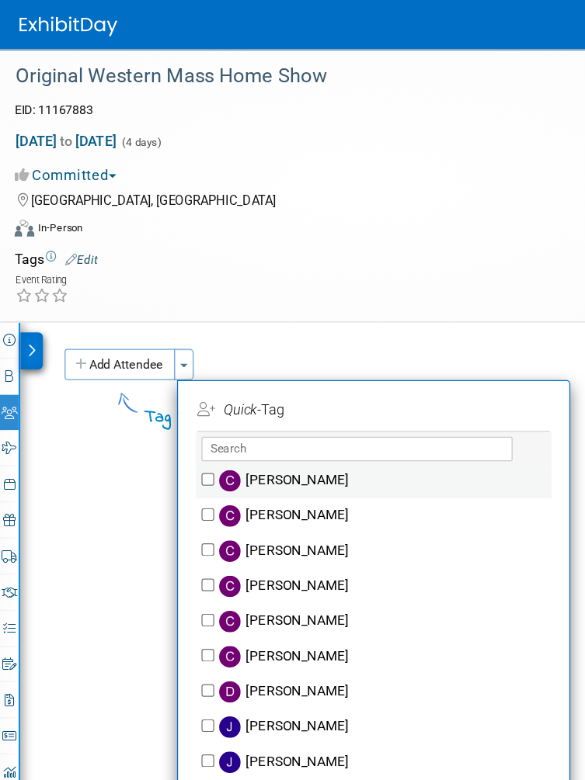
click at [264, 378] on label "[PERSON_NAME]" at bounding box center [306, 382] width 273 height 28
click at [170, 378] on input "[PERSON_NAME]" at bounding box center [165, 381] width 10 height 10
checkbox input "true"
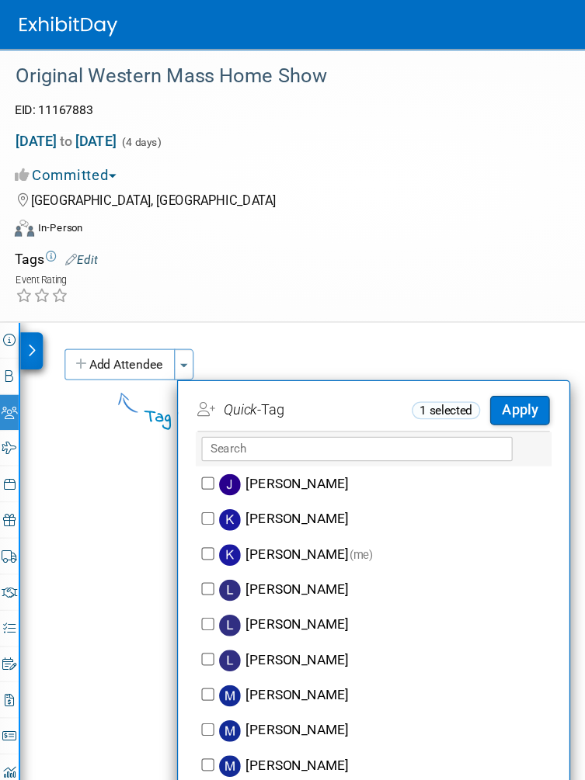
scroll to position [448, 0]
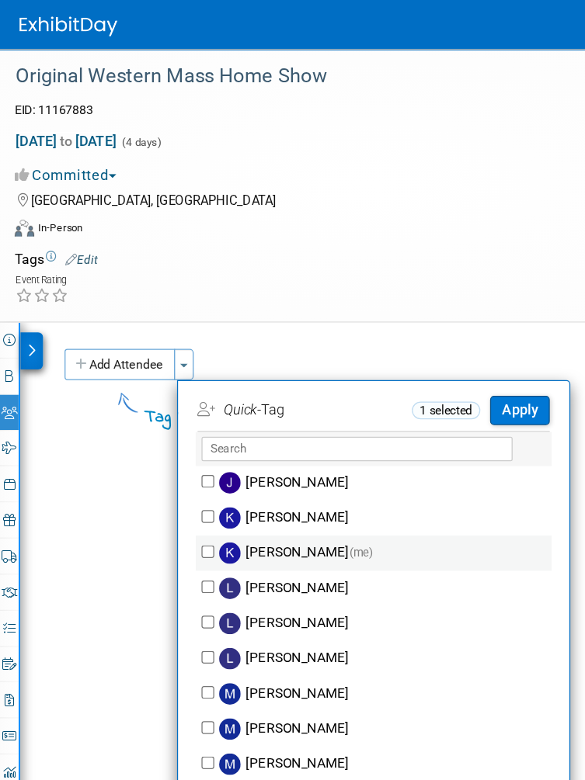
click at [277, 434] on span "(me)" at bounding box center [286, 439] width 19 height 11
click at [170, 433] on input "Kevin DiBiase (me)" at bounding box center [165, 438] width 10 height 10
checkbox input "true"
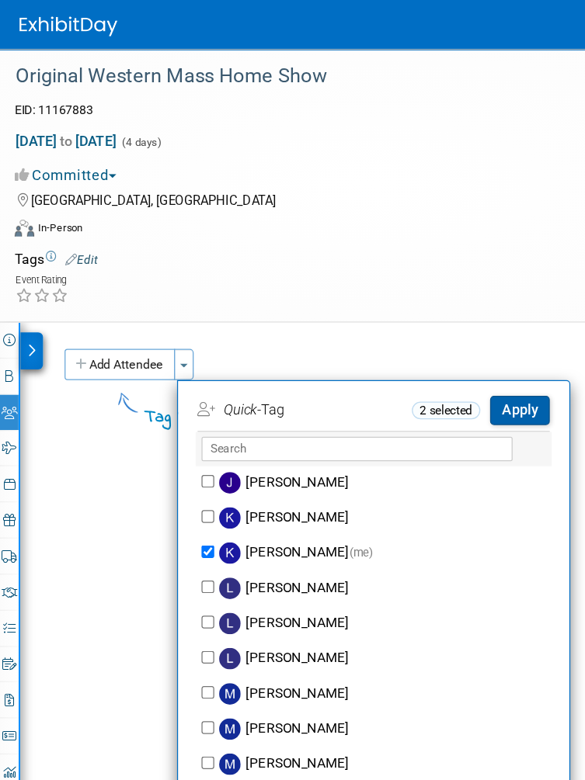
click at [424, 320] on button "Apply" at bounding box center [412, 325] width 47 height 23
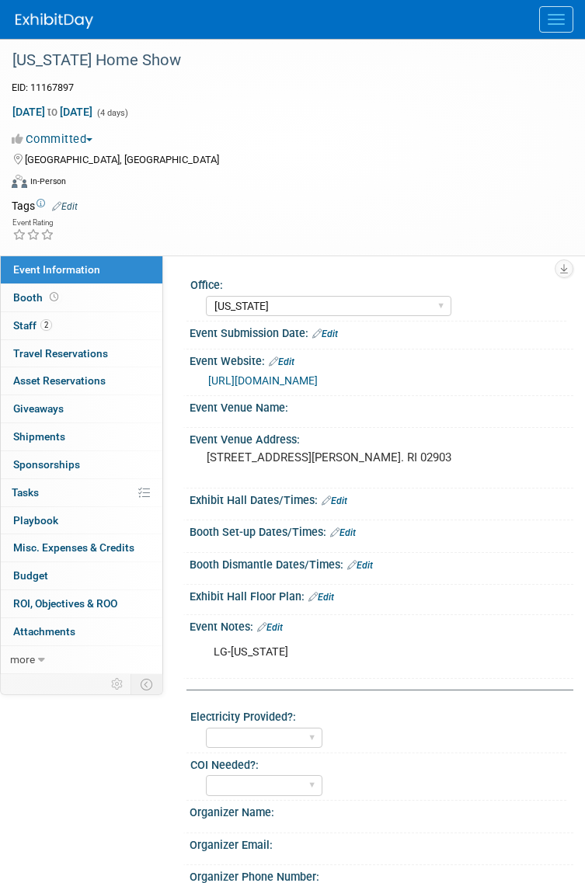
select select "[US_STATE]"
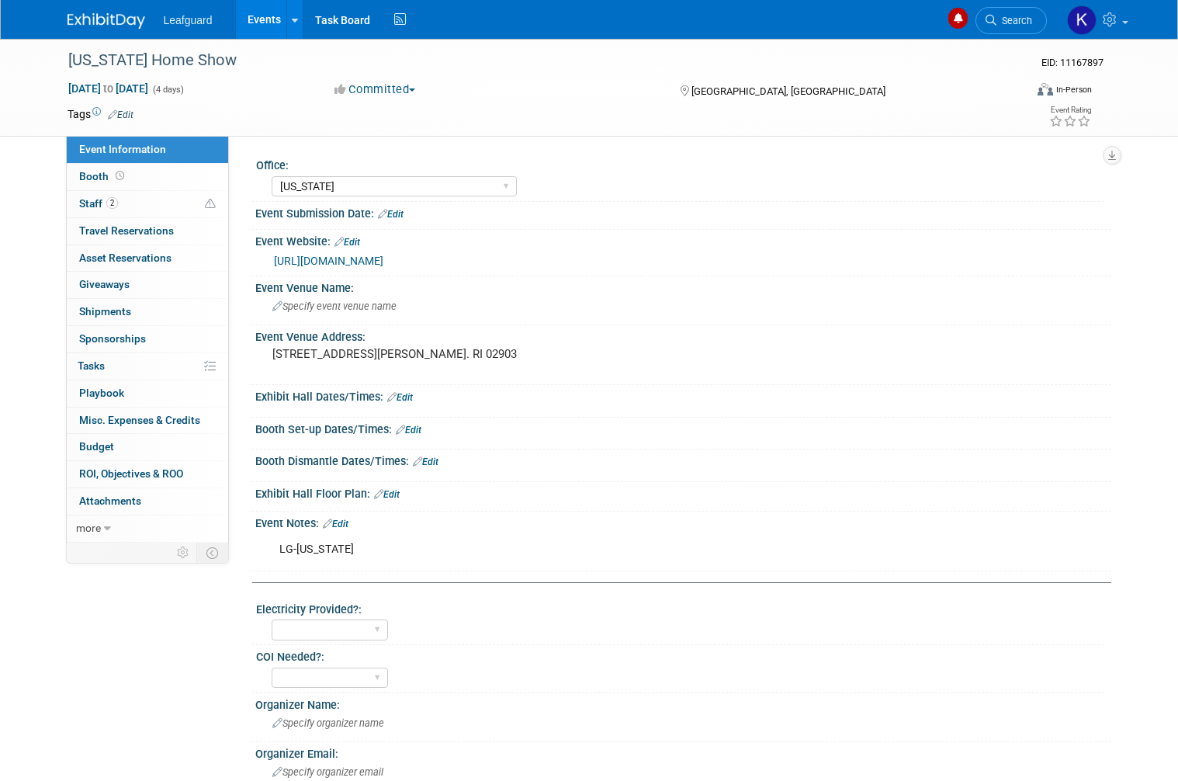
click at [208, 22] on span "Leafguard" at bounding box center [188, 20] width 49 height 12
click at [192, 22] on span "Leafguard" at bounding box center [188, 20] width 49 height 12
click at [201, 26] on span "Leafguard" at bounding box center [188, 20] width 49 height 12
click at [127, 27] on img at bounding box center [107, 21] width 78 height 16
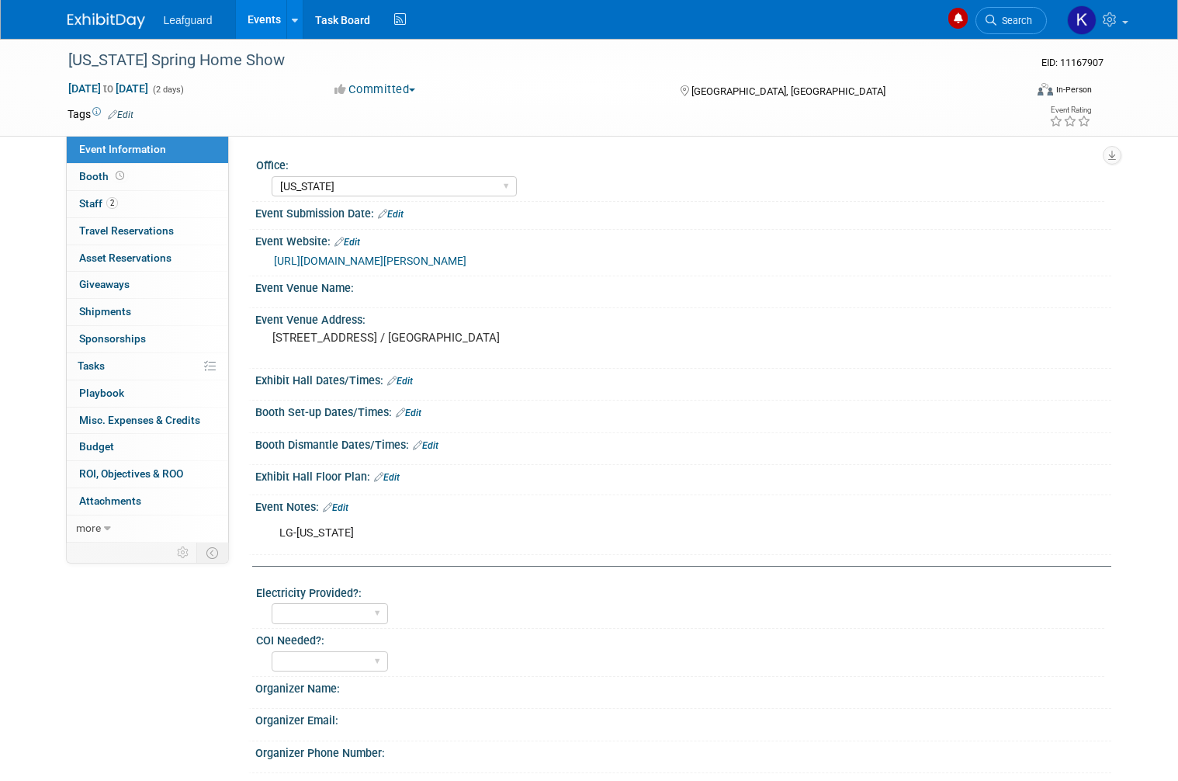
select select "[US_STATE]"
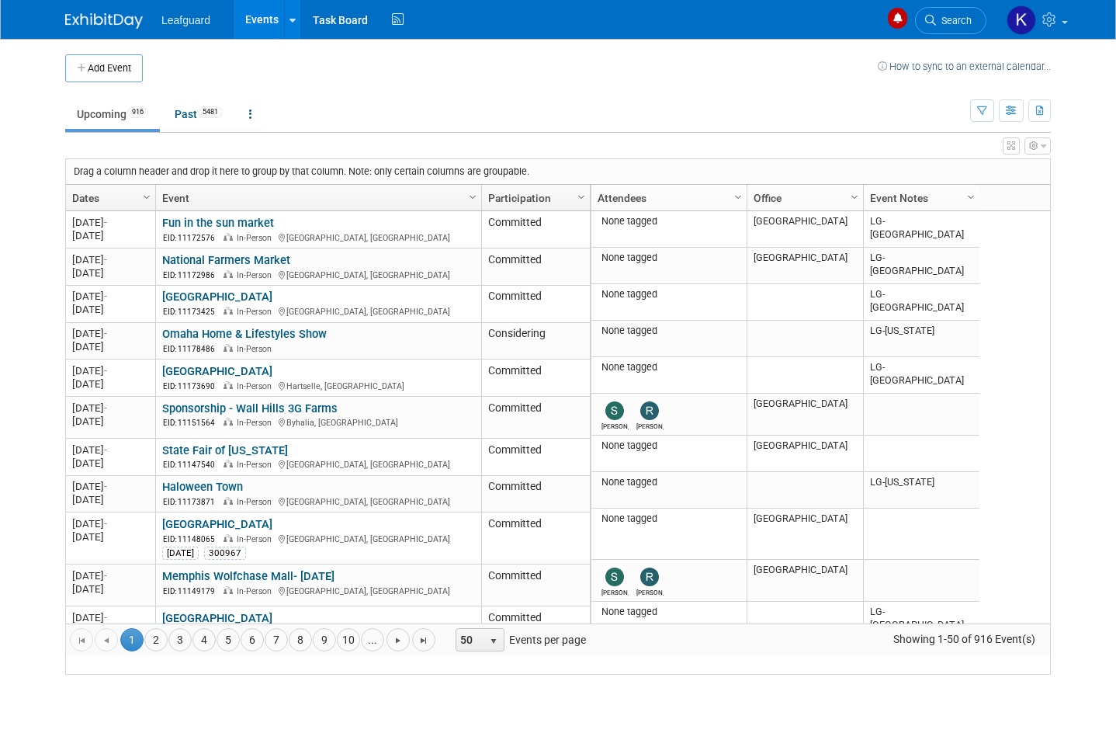
click at [1044, 151] on button "button" at bounding box center [1038, 145] width 26 height 17
click at [956, 115] on div at bounding box center [558, 370] width 1116 height 740
click at [986, 109] on icon "button" at bounding box center [982, 111] width 10 height 10
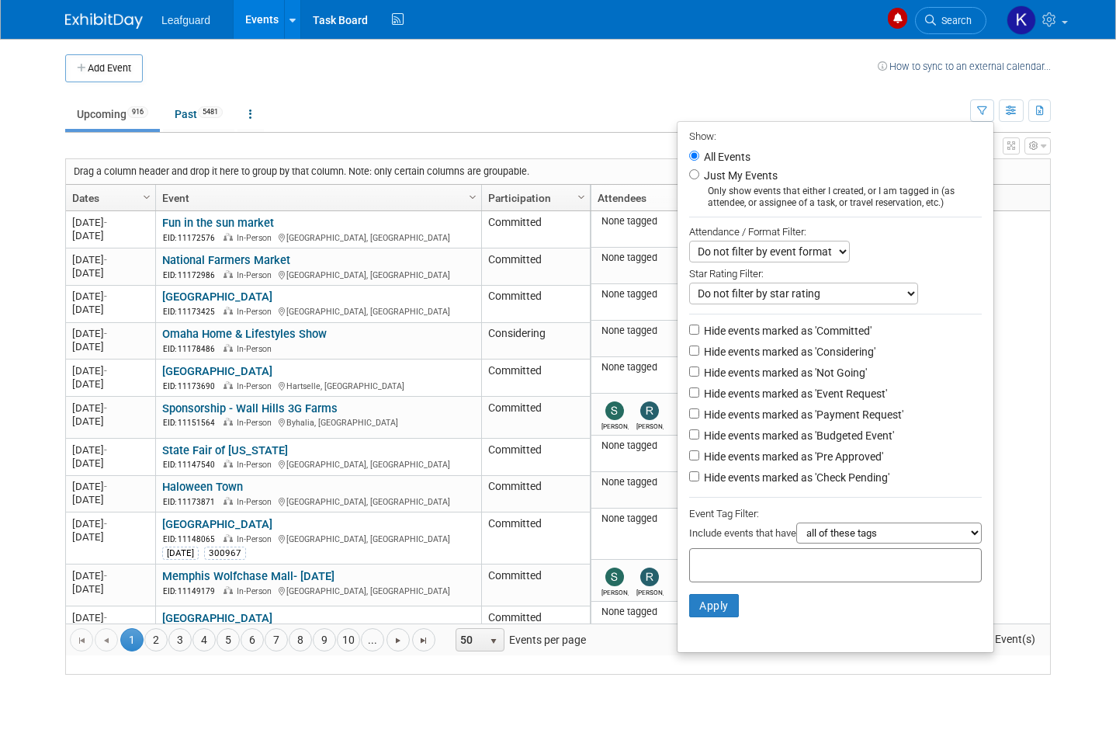
click at [1065, 189] on div at bounding box center [558, 370] width 1116 height 740
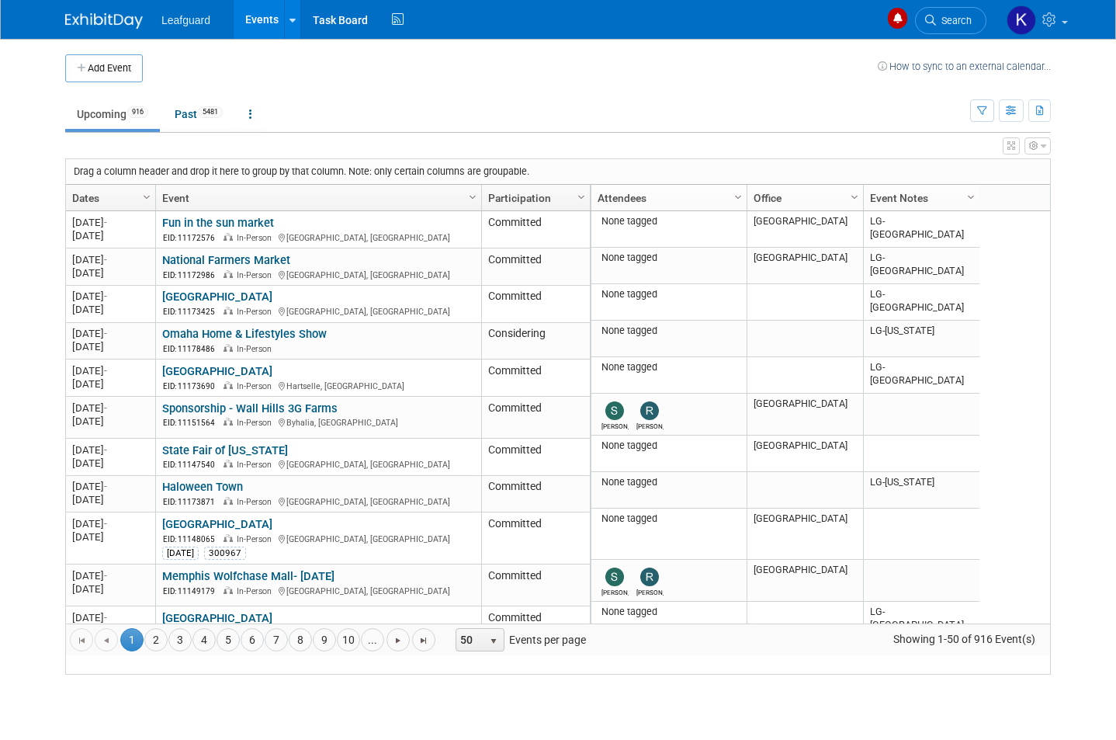
click at [1014, 190] on div "Column Settings Attendees Column Settings Office Column Settings Event Notes Co…" at bounding box center [820, 198] width 461 height 26
click at [967, 199] on span "Column Settings" at bounding box center [971, 197] width 12 height 12
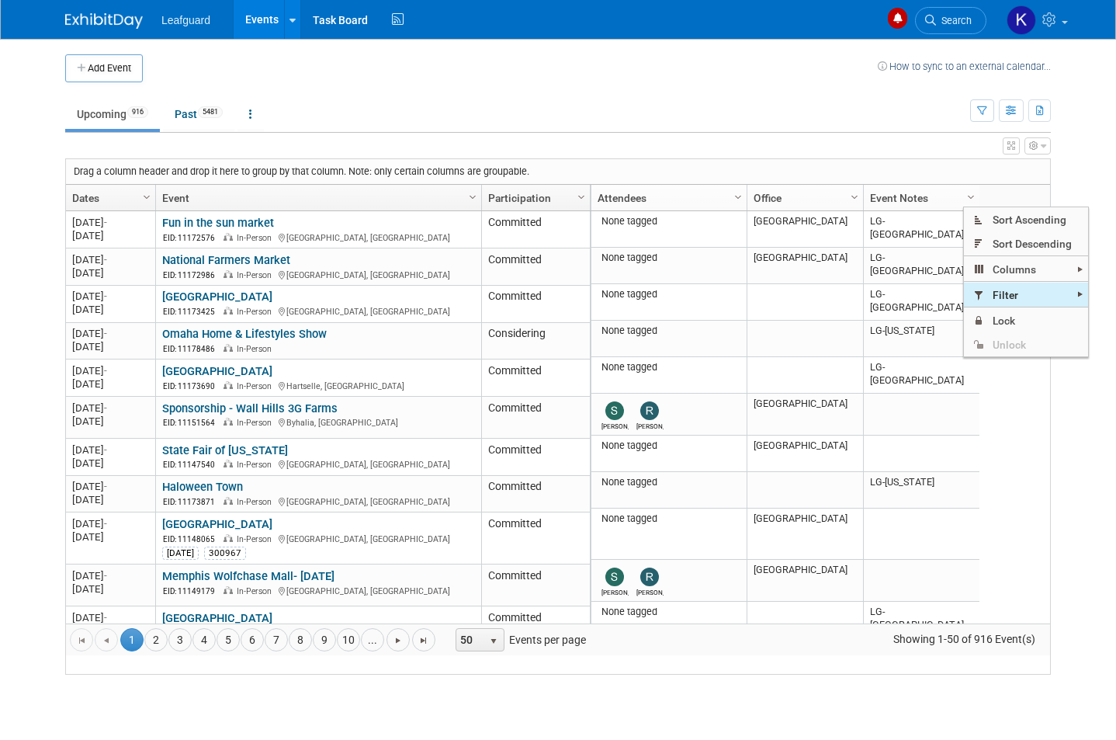
click at [1039, 290] on span "Filter" at bounding box center [1026, 295] width 124 height 24
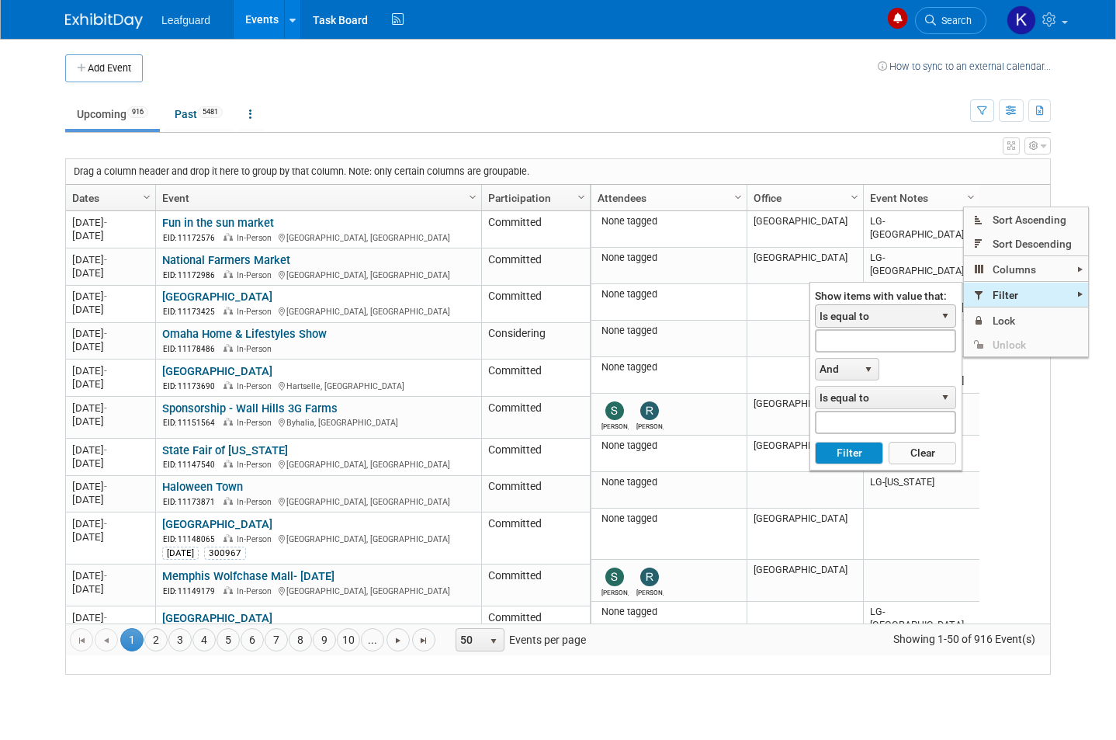
click at [894, 311] on span "Is equal to" at bounding box center [876, 316] width 120 height 22
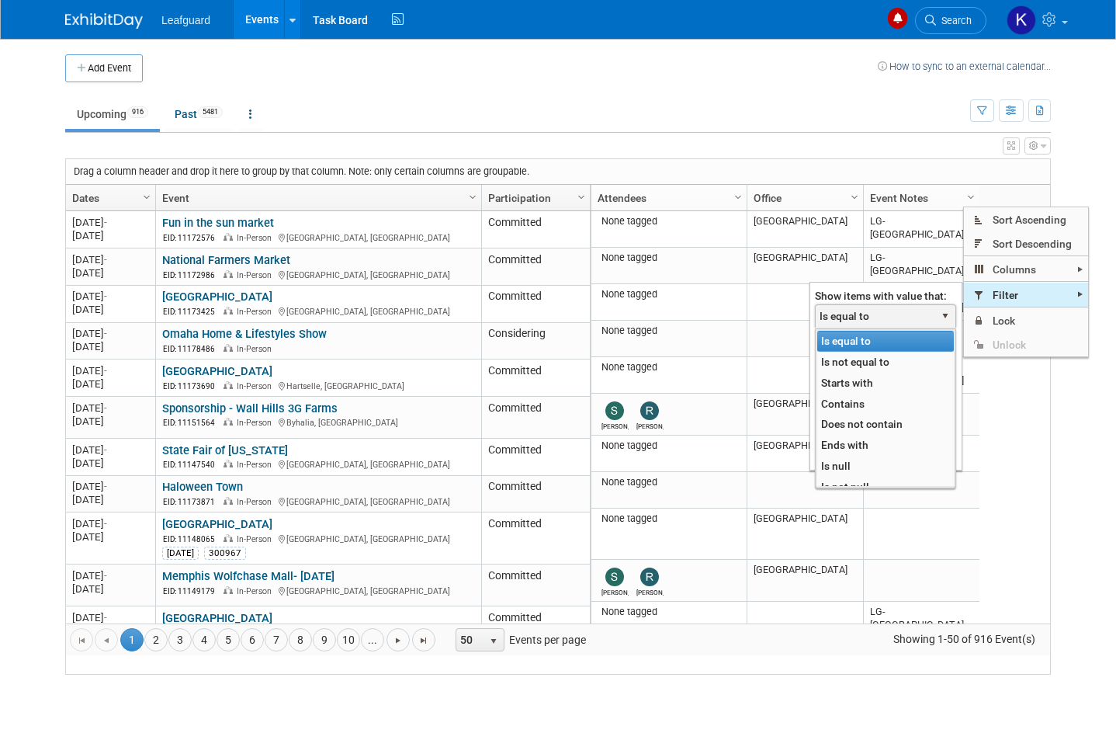
click at [887, 395] on li "Contains" at bounding box center [885, 404] width 137 height 21
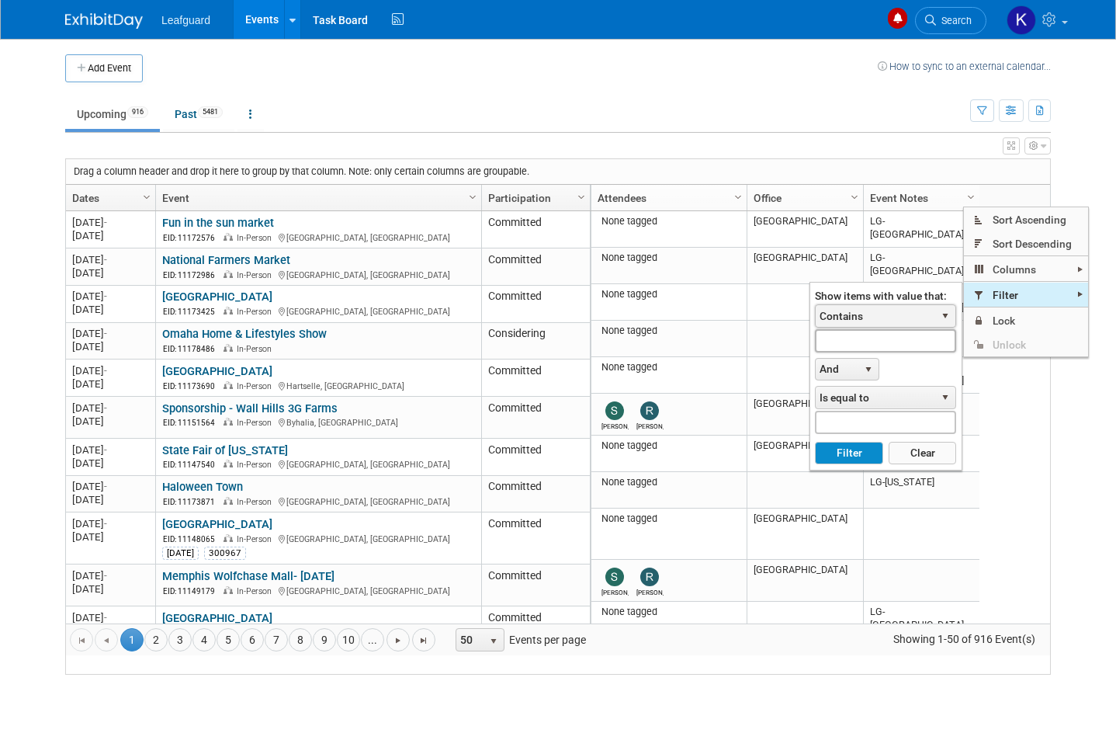
click at [904, 338] on input "text" at bounding box center [885, 340] width 141 height 23
click at [847, 453] on button "Filter" at bounding box center [849, 453] width 68 height 23
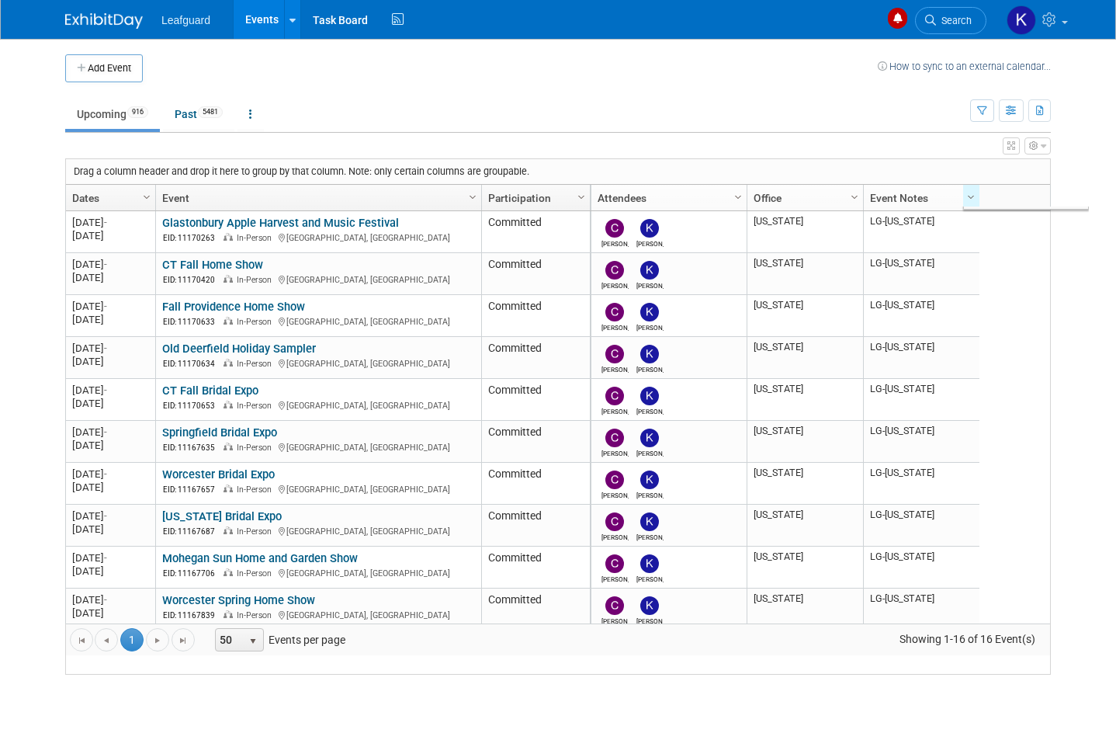
type input "Lg-conn"
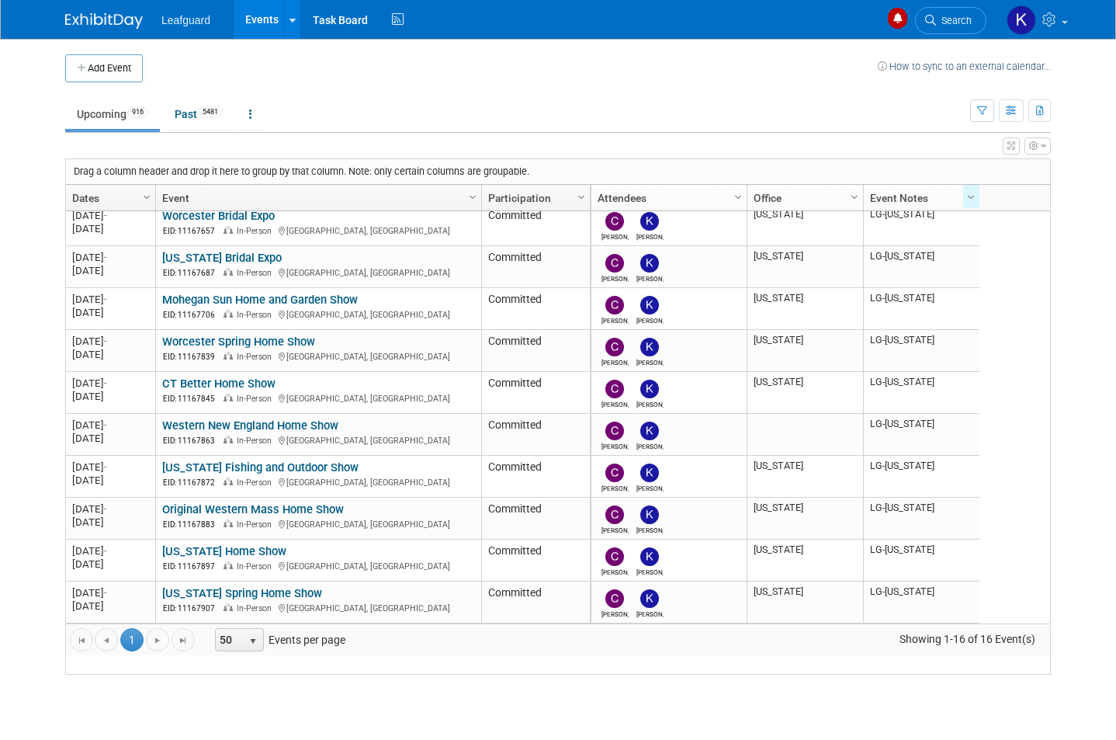
scroll to position [259, 0]
